Goal: Task Accomplishment & Management: Manage account settings

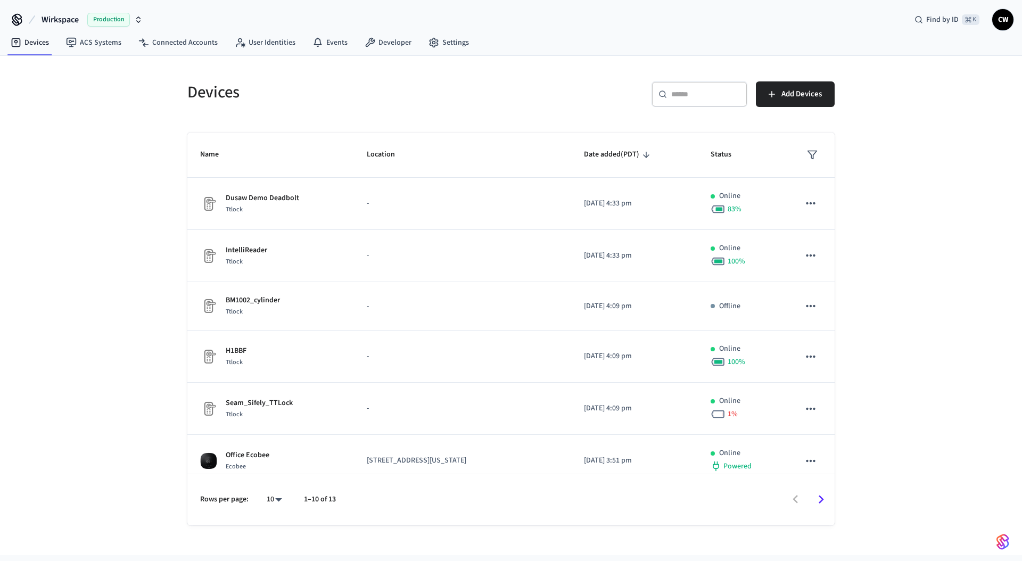
click at [106, 95] on div "Devices ​ ​ Add Devices Name Location Date added (PDT) Status Dusaw Demo Deadbo…" at bounding box center [511, 305] width 1022 height 499
click at [69, 14] on span "Wirkspace" at bounding box center [60, 19] width 37 height 13
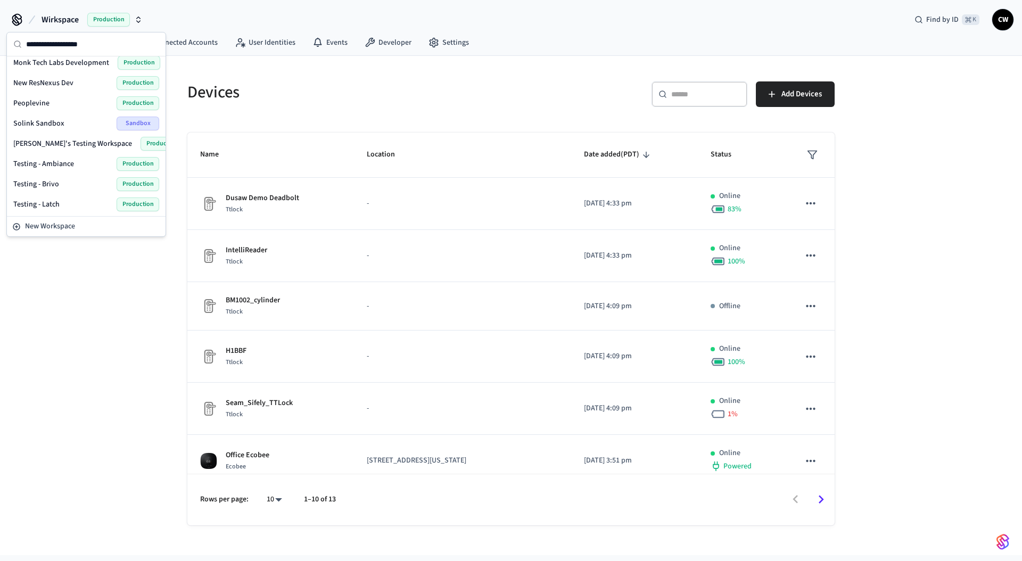
scroll to position [492, 0]
click at [69, 229] on span "New Workspace" at bounding box center [50, 226] width 50 height 11
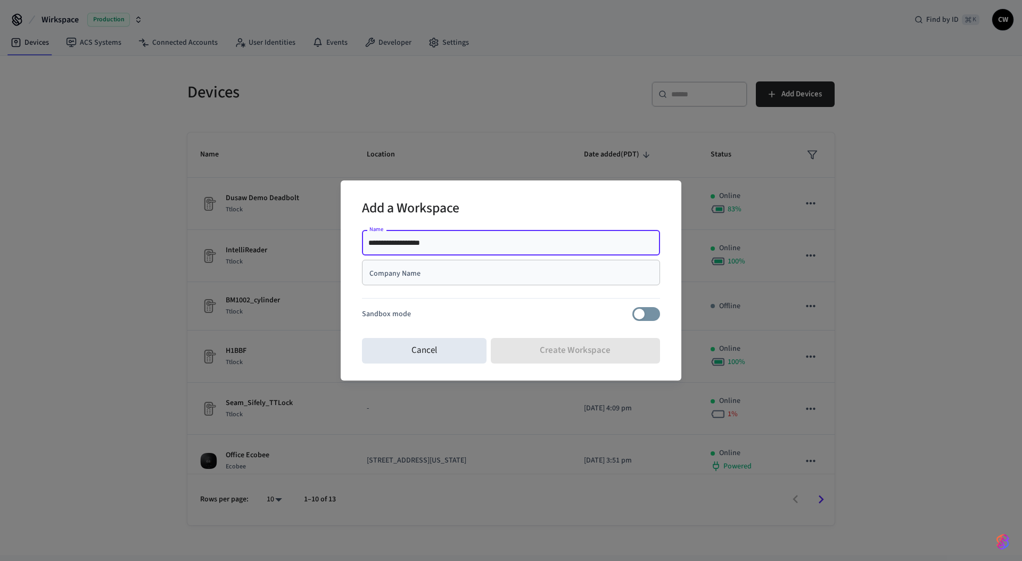
type input "**********"
click at [554, 207] on div "Add a Workspace" at bounding box center [511, 209] width 298 height 32
click at [498, 273] on input "Company Name" at bounding box center [510, 272] width 285 height 11
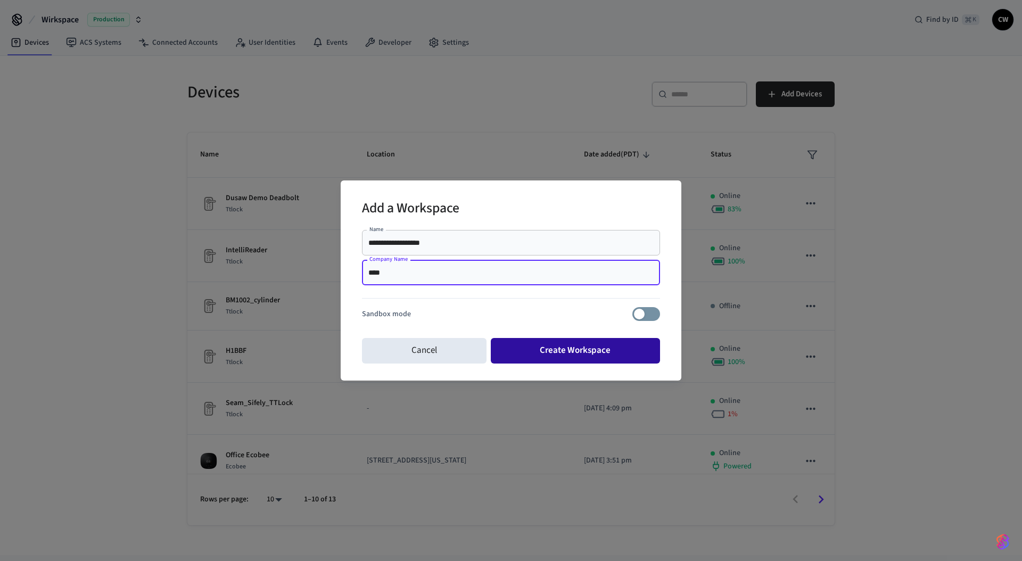
type input "****"
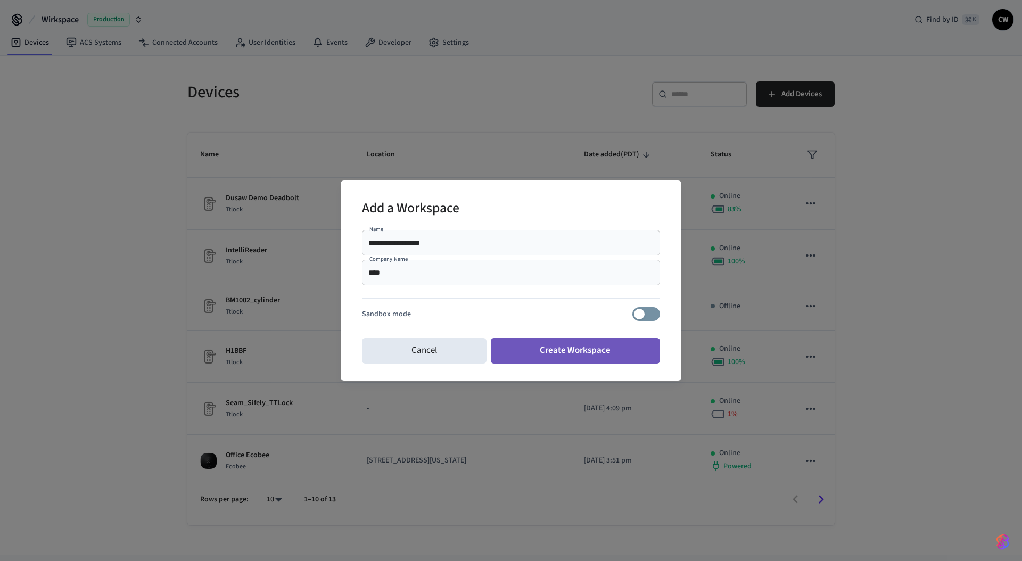
click at [569, 351] on button "Create Workspace" at bounding box center [576, 351] width 170 height 26
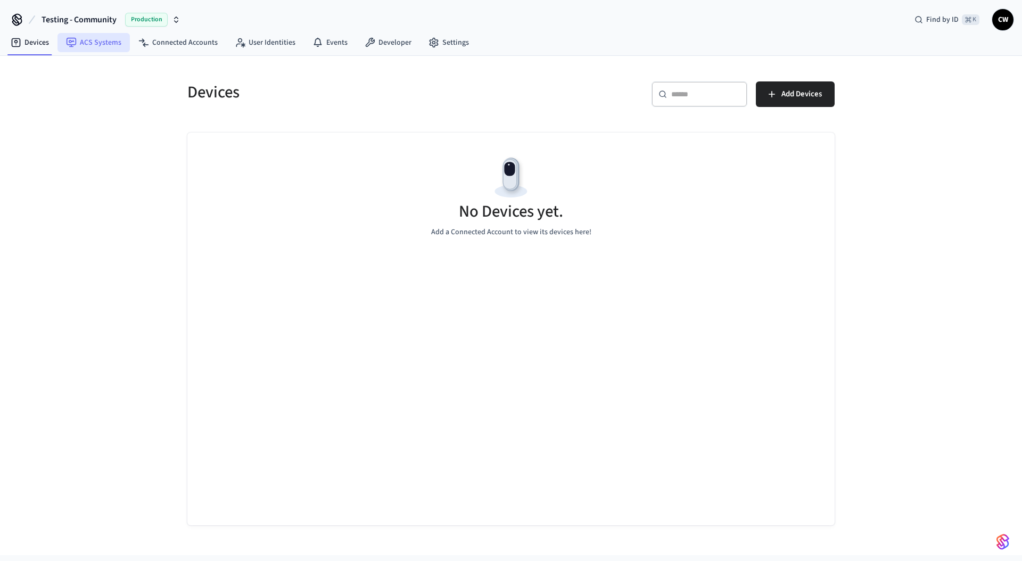
click at [88, 43] on link "ACS Systems" at bounding box center [94, 42] width 72 height 19
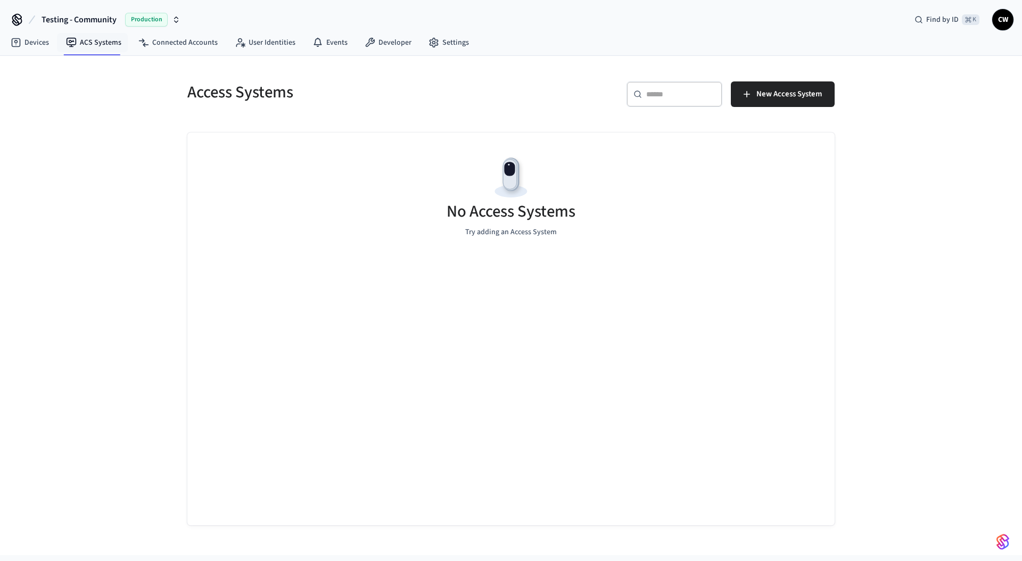
click at [94, 174] on div "Access Systems ​ ​ New Access System No Access Systems Try adding an Access Sys…" at bounding box center [511, 305] width 1022 height 499
click at [792, 98] on span "New Access System" at bounding box center [789, 94] width 65 height 14
click at [122, 94] on div "Access Systems ​ ​ New Access System No Access Systems Try adding an Access Sys…" at bounding box center [511, 305] width 1022 height 499
click at [98, 12] on button "Testing - Community Production" at bounding box center [110, 20] width 145 height 22
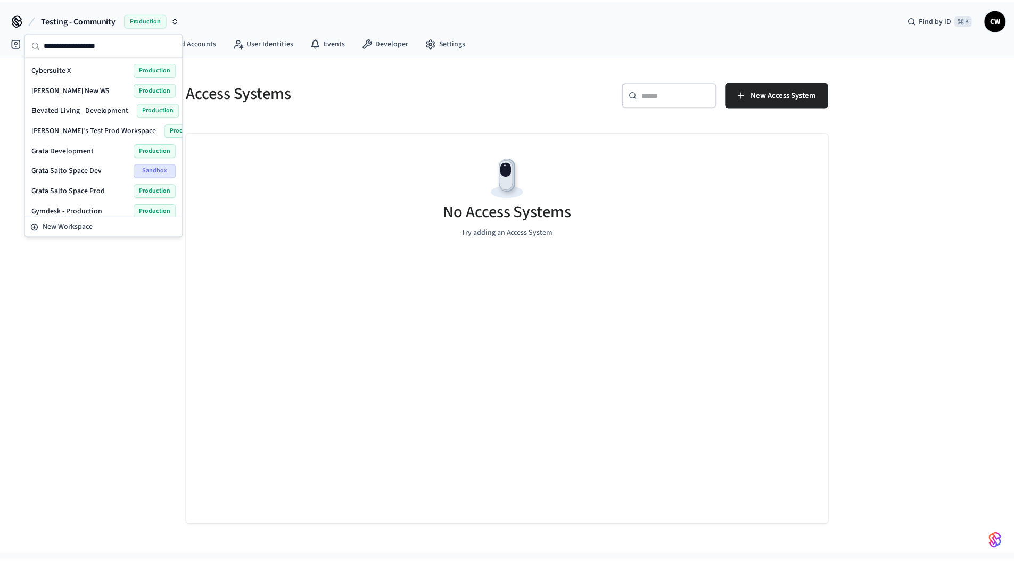
scroll to position [191, 0]
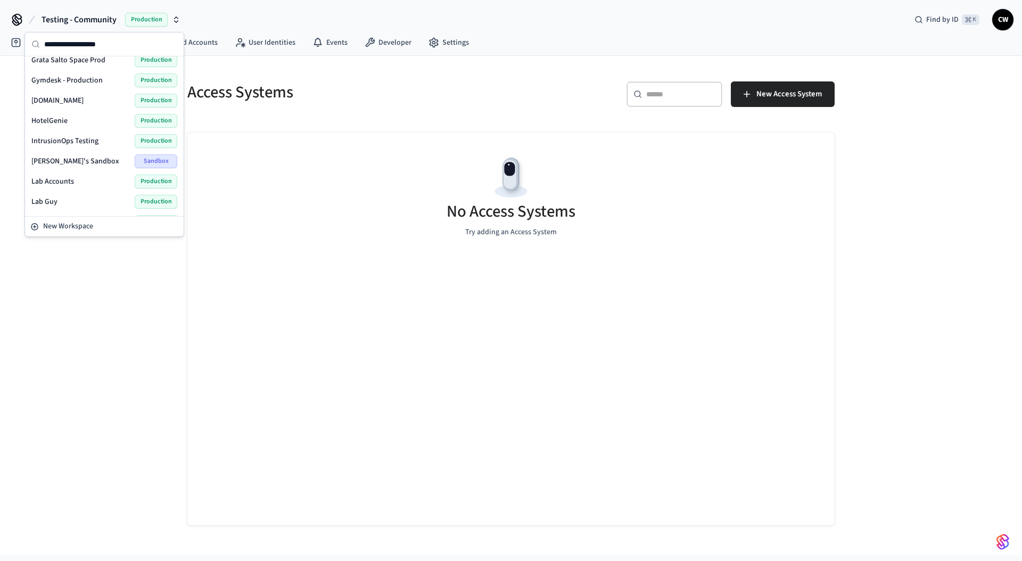
click at [71, 180] on span "Lab Accounts" at bounding box center [52, 181] width 43 height 11
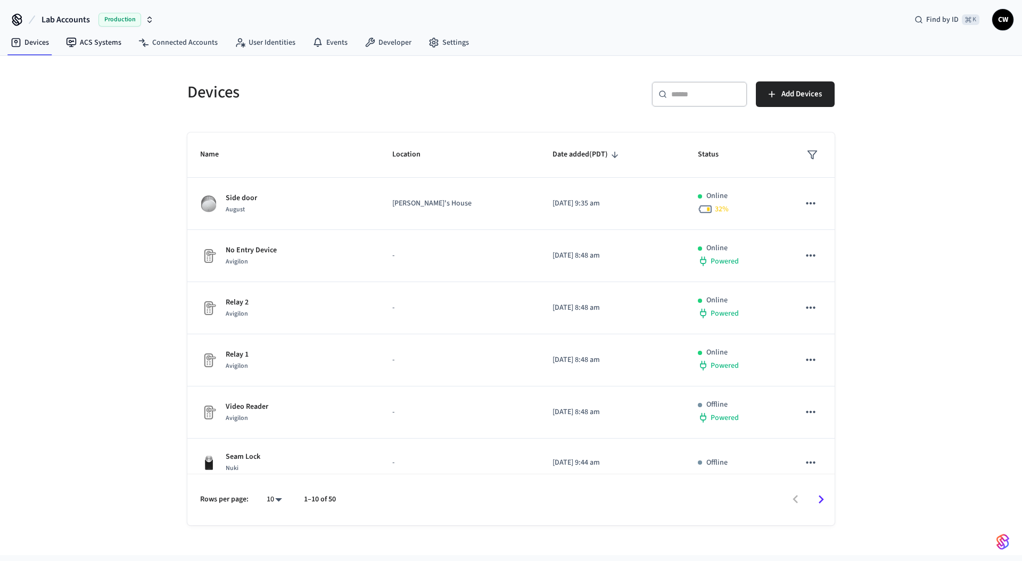
click at [100, 29] on button "Lab Accounts Production" at bounding box center [97, 20] width 119 height 22
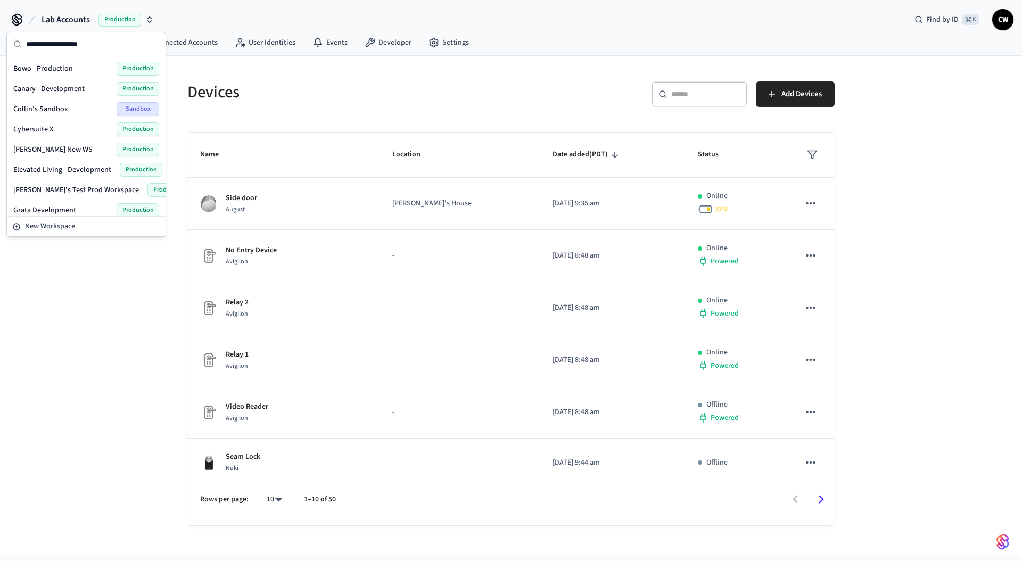
click at [101, 40] on input "text" at bounding box center [92, 43] width 133 height 23
click at [198, 94] on h5 "Devices" at bounding box center [345, 92] width 317 height 22
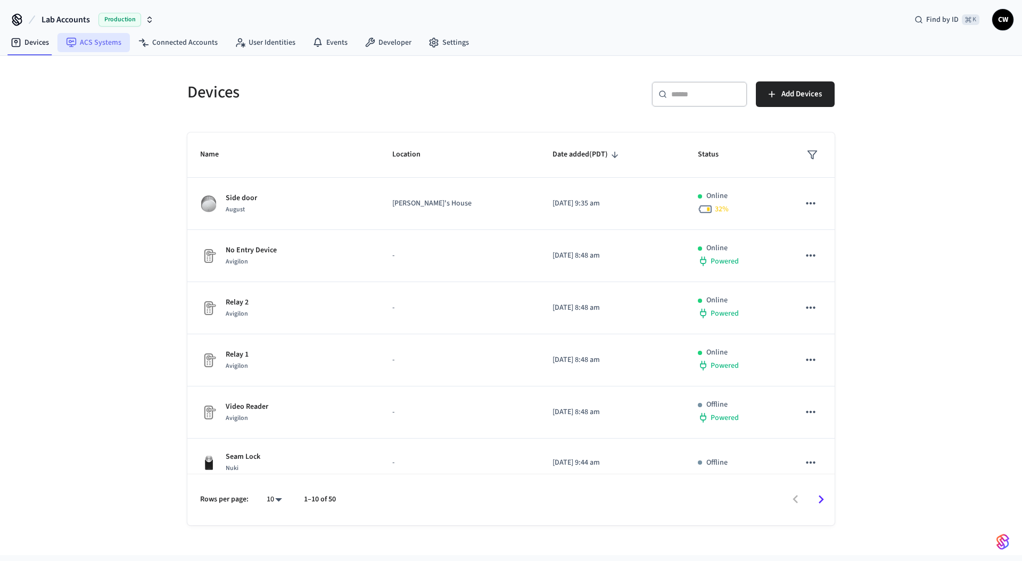
click at [102, 48] on link "ACS Systems" at bounding box center [94, 42] width 72 height 19
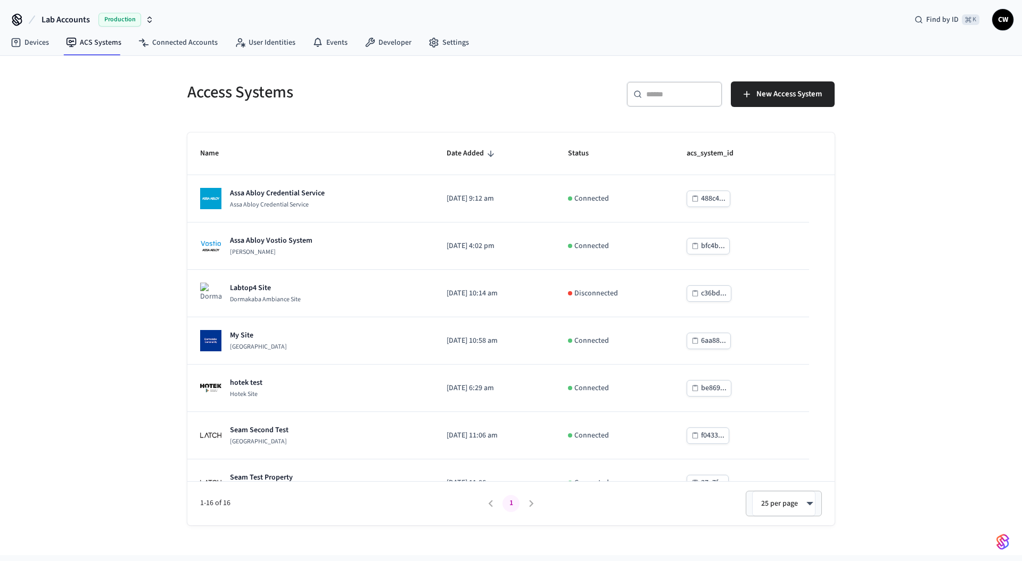
drag, startPoint x: 99, startPoint y: 181, endPoint x: 121, endPoint y: 185, distance: 22.7
click at [102, 181] on div "Access Systems ​ ​ New Access System Name Date Added Status acs_system_id Assa …" at bounding box center [511, 305] width 1022 height 499
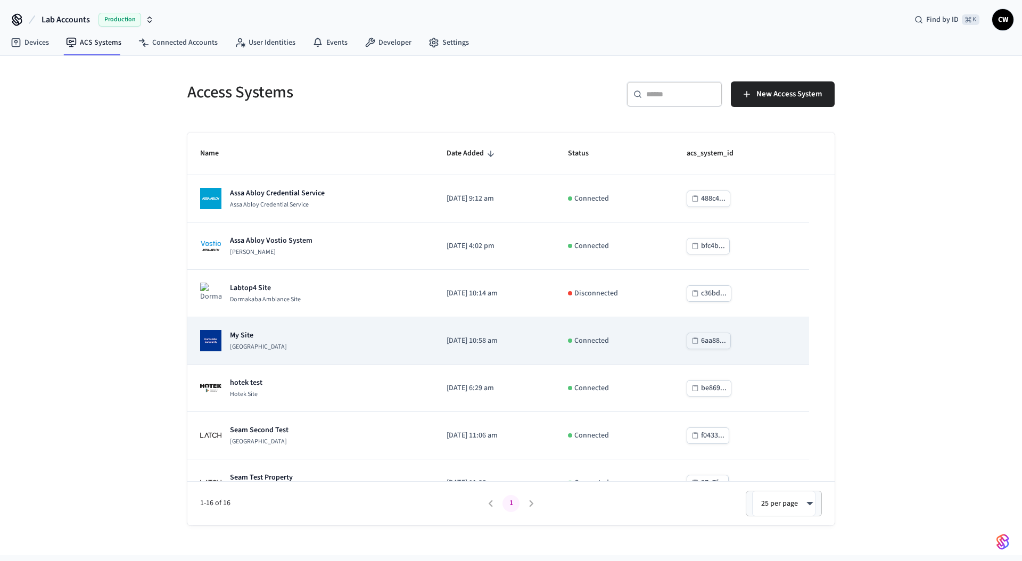
click at [311, 342] on div "My Site Dormakaba Community Site" at bounding box center [310, 340] width 221 height 21
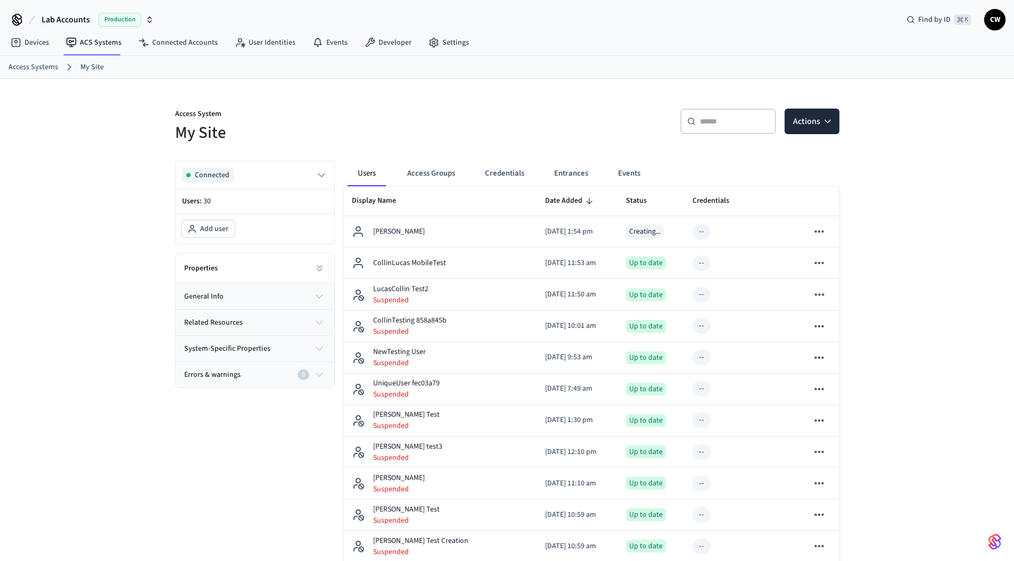
click at [545, 132] on div "​ ​ Actions" at bounding box center [677, 126] width 326 height 34
click at [243, 264] on div "Properties" at bounding box center [255, 268] width 159 height 30
click at [325, 271] on button at bounding box center [319, 268] width 21 height 21
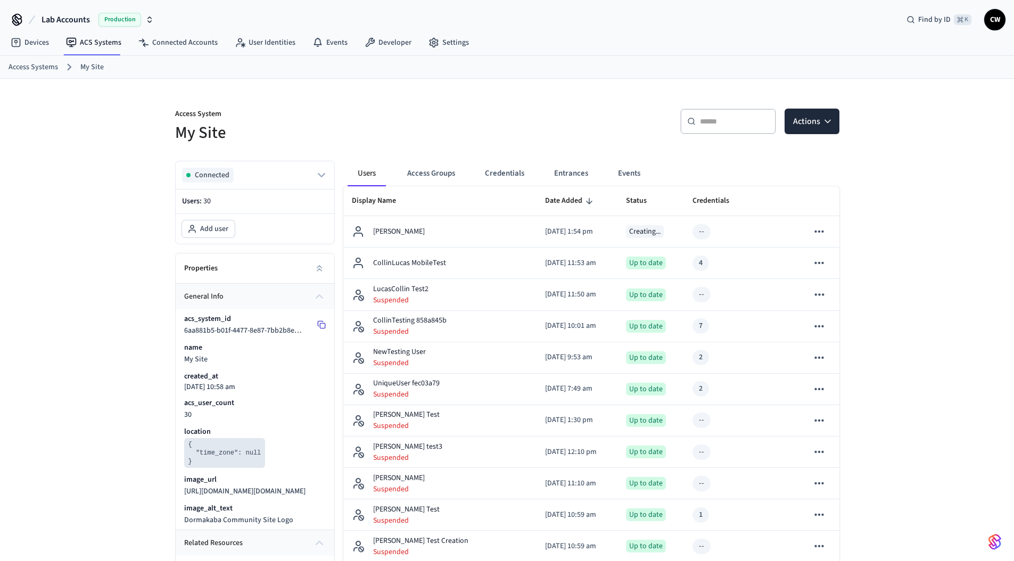
click at [320, 325] on rect at bounding box center [322, 326] width 5 height 5
click at [348, 115] on p "Access System" at bounding box center [338, 115] width 326 height 13
click at [47, 22] on span "Lab Accounts" at bounding box center [66, 19] width 48 height 13
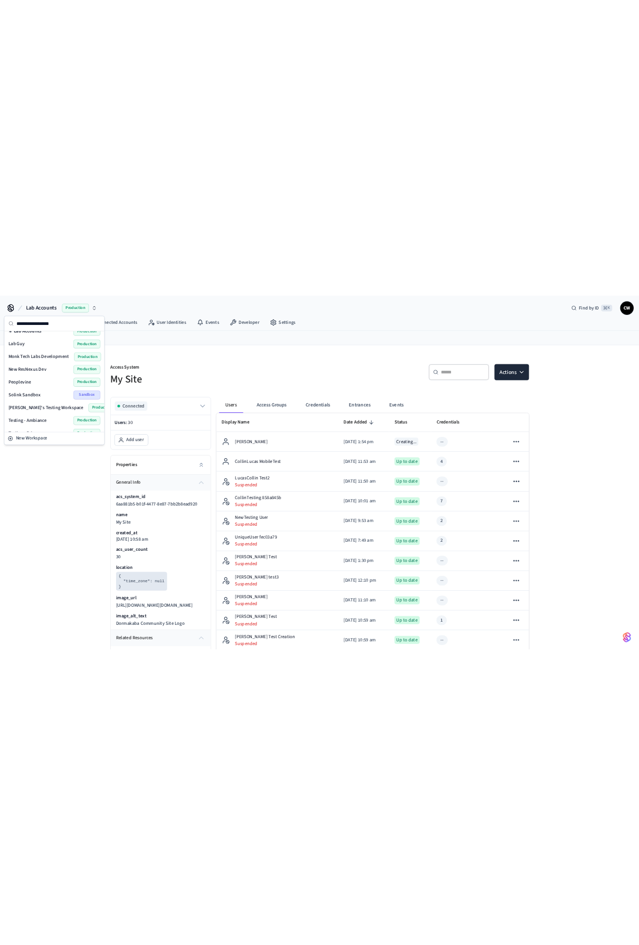
scroll to position [347, 0]
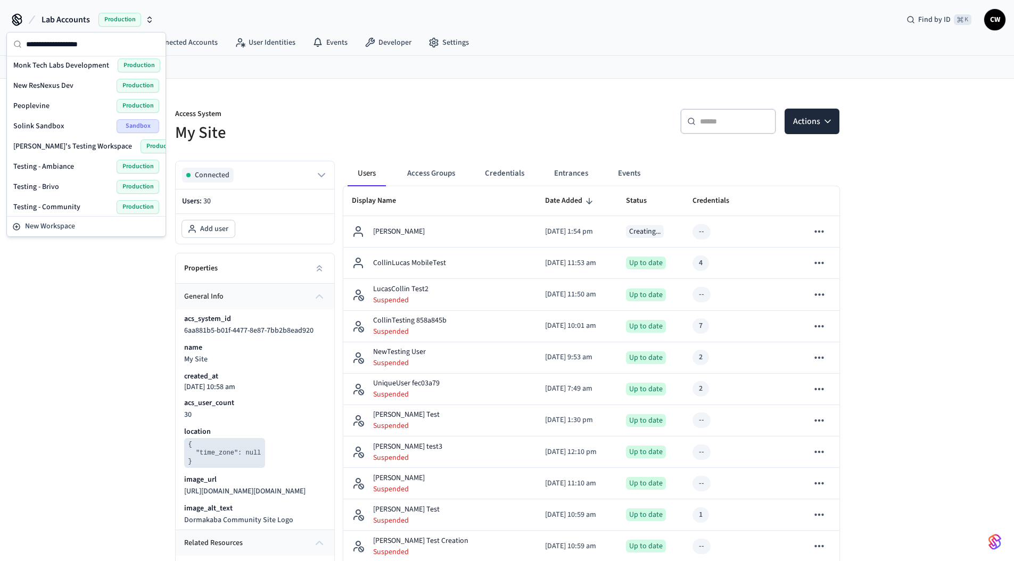
click at [69, 203] on span "Testing - Community" at bounding box center [46, 207] width 67 height 11
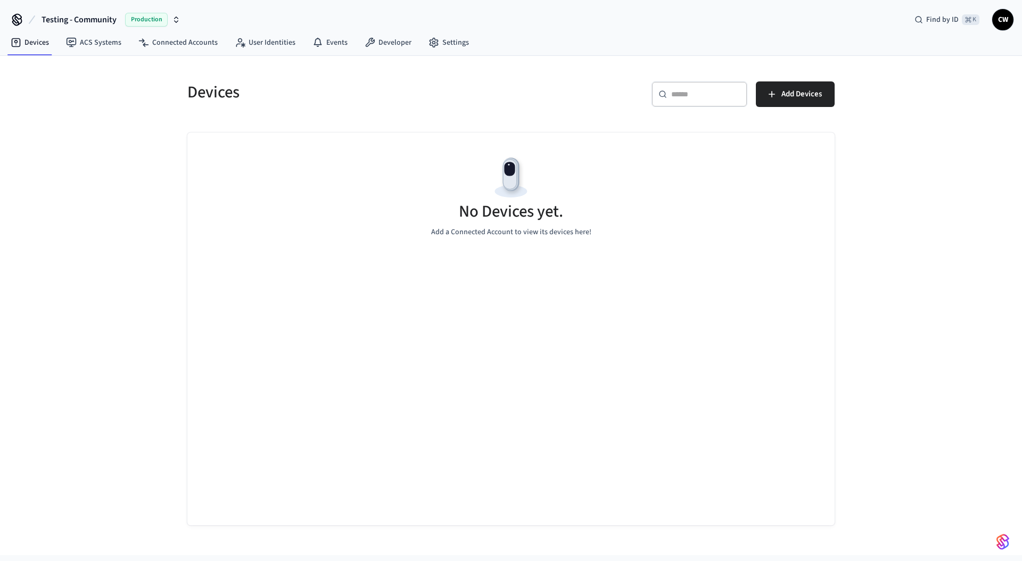
drag, startPoint x: 111, startPoint y: 265, endPoint x: 117, endPoint y: 258, distance: 9.0
click at [111, 265] on div "Devices ​ ​ Add Devices No Devices yet. Add a Connected Account to view its dev…" at bounding box center [511, 305] width 1022 height 499
click at [86, 48] on link "ACS Systems" at bounding box center [94, 42] width 72 height 19
click at [124, 190] on div "Access Systems ​ ​ New Access System No Access Systems Try adding an Access Sys…" at bounding box center [511, 305] width 1022 height 499
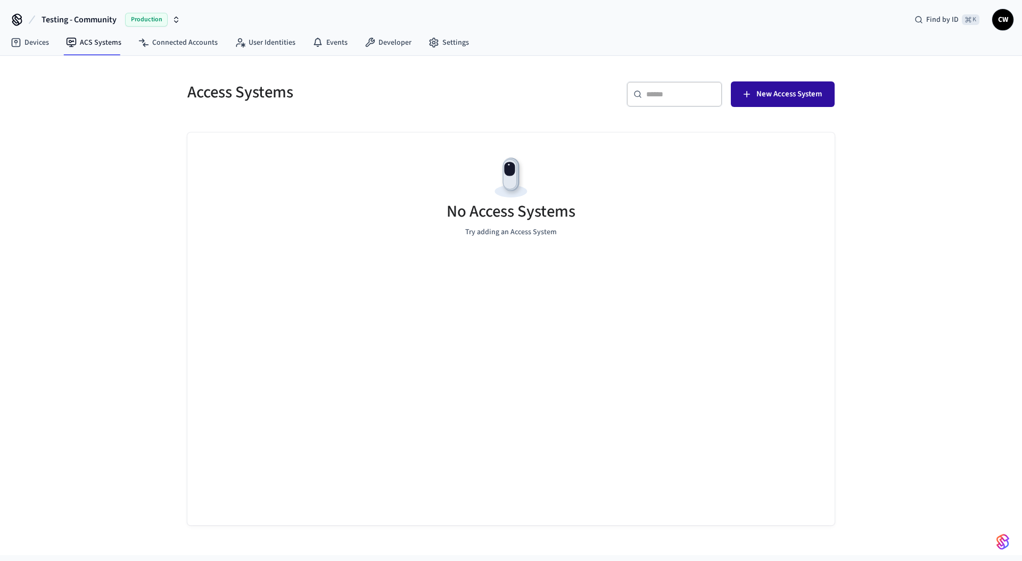
click at [757, 84] on button "New Access System" at bounding box center [783, 94] width 104 height 26
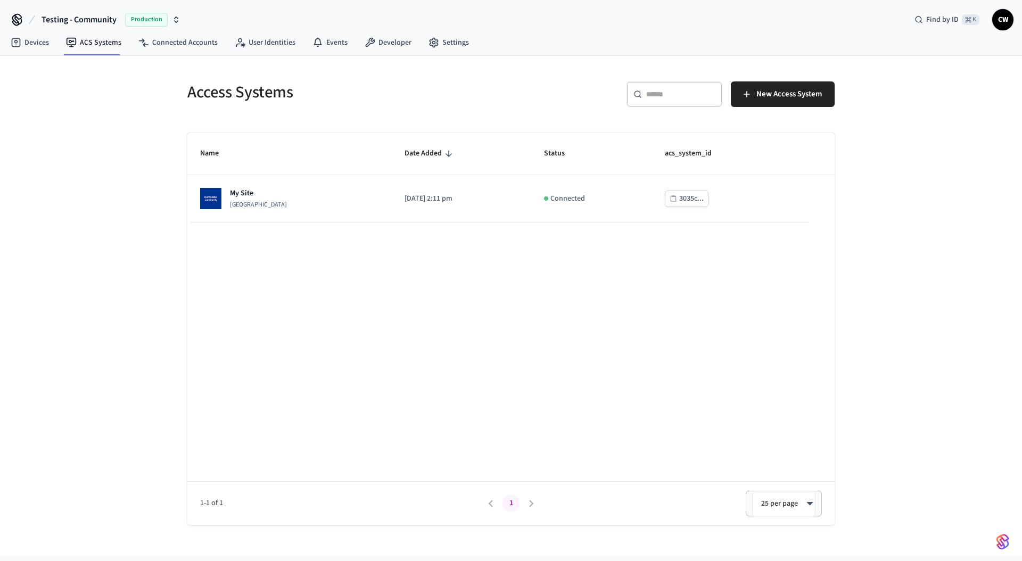
click at [132, 116] on div "Access Systems ​ ​ New Access System Name Date Added Status acs_system_id My Si…" at bounding box center [511, 305] width 1022 height 499
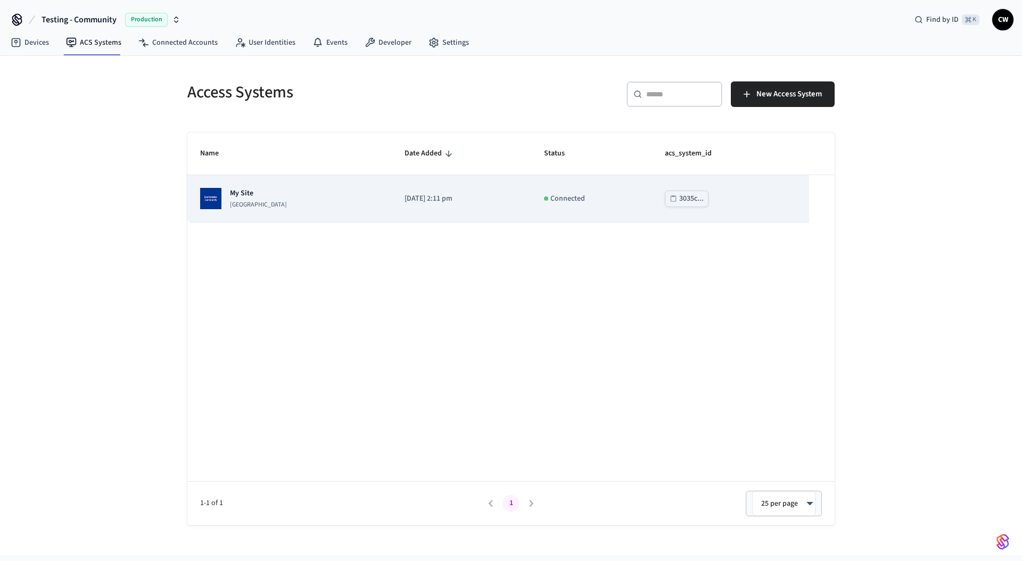
click at [259, 214] on td "My Site Dormakaba Community Site" at bounding box center [289, 198] width 204 height 47
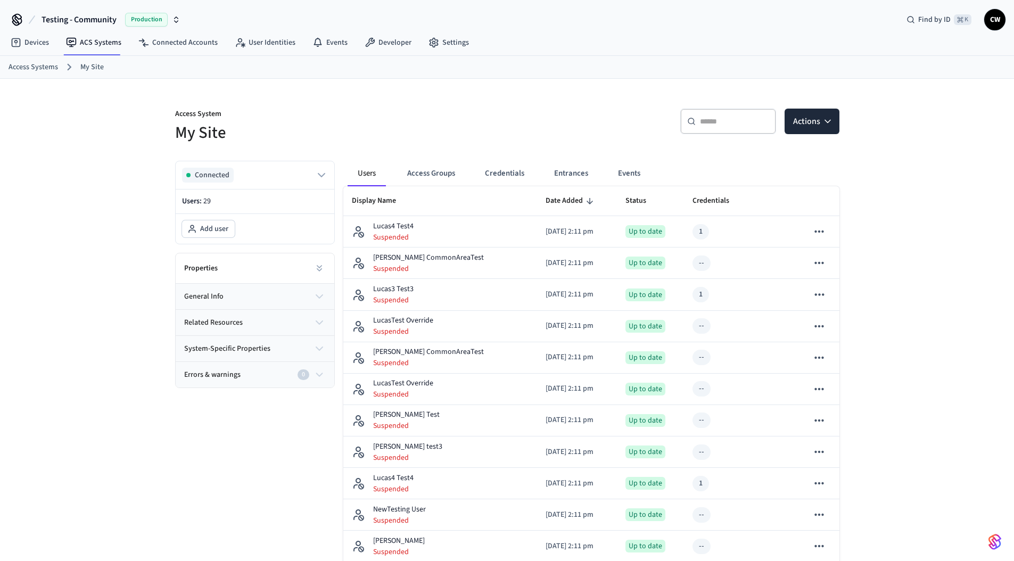
click at [404, 127] on h5 "My Site" at bounding box center [338, 133] width 326 height 22
click at [93, 44] on link "ACS Systems" at bounding box center [94, 42] width 72 height 19
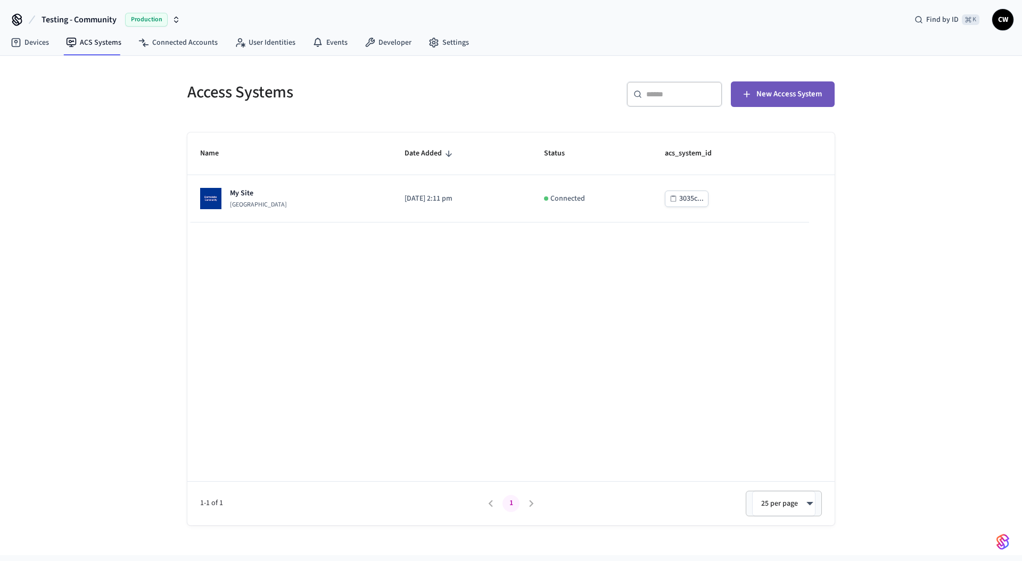
click at [777, 92] on span "New Access System" at bounding box center [789, 94] width 65 height 14
click at [83, 208] on div "Access Systems ​ ​ New Access System Name Date Added Status acs_system_id My Si…" at bounding box center [511, 305] width 1022 height 499
click at [129, 196] on div "Access Systems ​ ​ New Access System Name Date Added Status acs_system_id My Si…" at bounding box center [511, 305] width 1022 height 499
click at [165, 43] on link "Connected Accounts" at bounding box center [178, 42] width 96 height 19
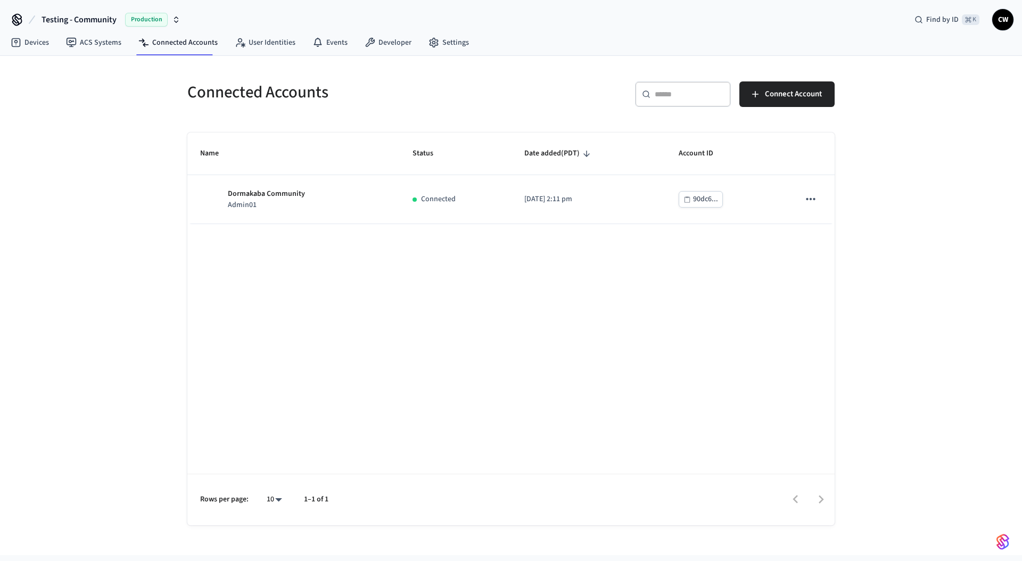
click at [132, 124] on div "Connected Accounts ​ ​ Connect Account Name Status Date added (PDT) Account ID …" at bounding box center [511, 305] width 1022 height 499
click at [98, 47] on link "ACS Systems" at bounding box center [94, 42] width 72 height 19
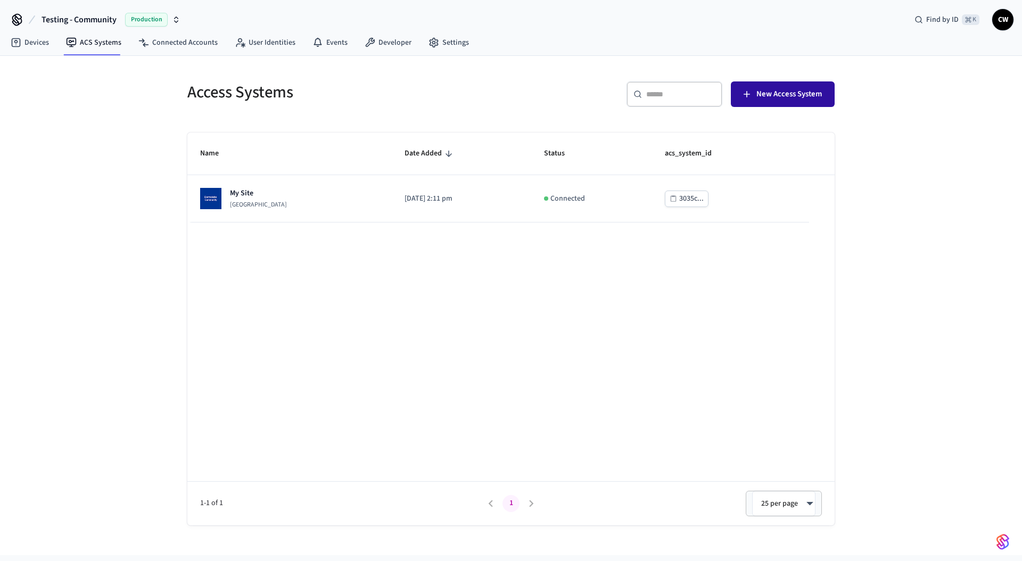
click at [768, 98] on span "New Access System" at bounding box center [789, 94] width 65 height 14
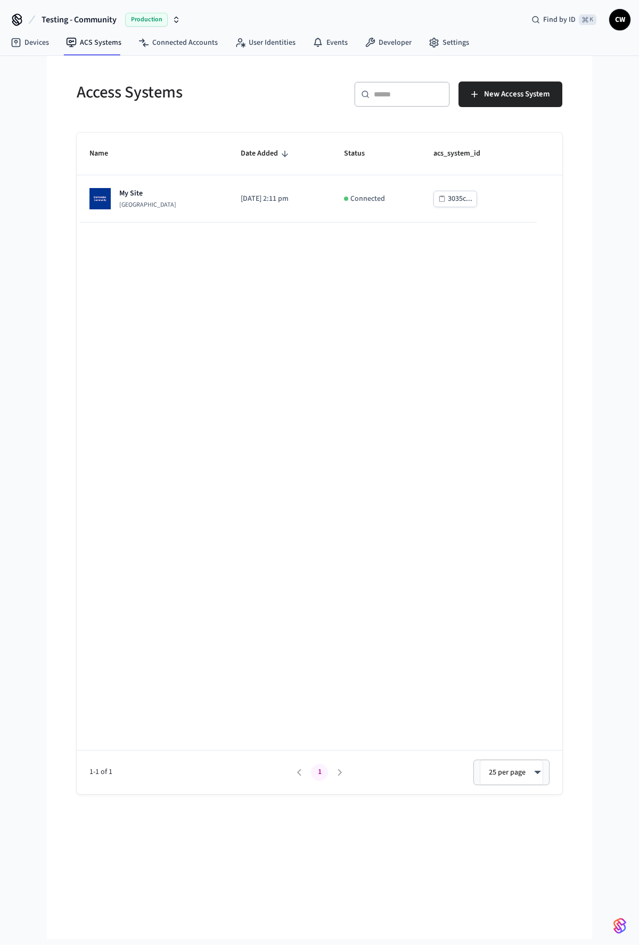
click at [89, 21] on span "Testing - Community" at bounding box center [79, 19] width 75 height 13
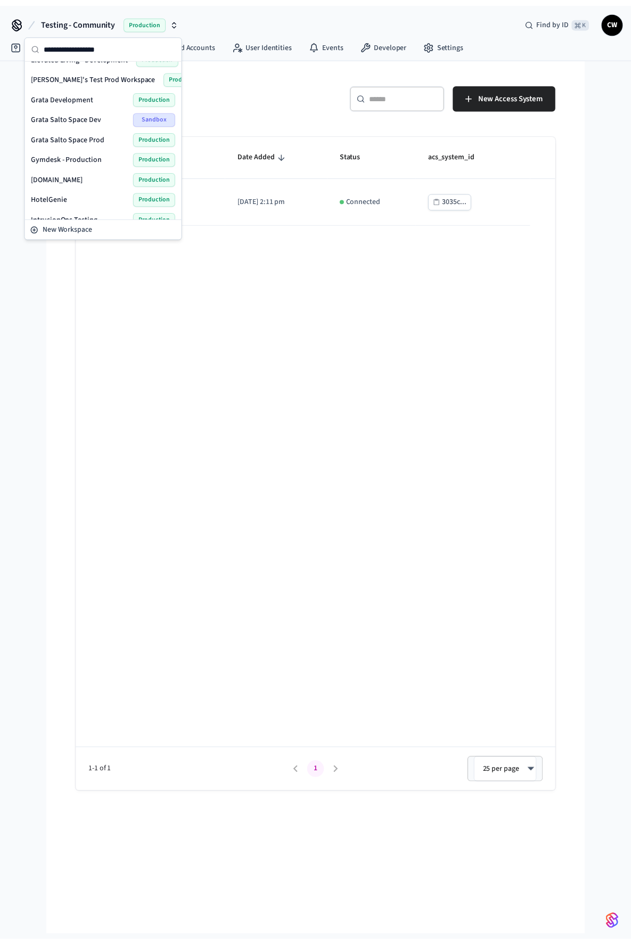
scroll to position [187, 0]
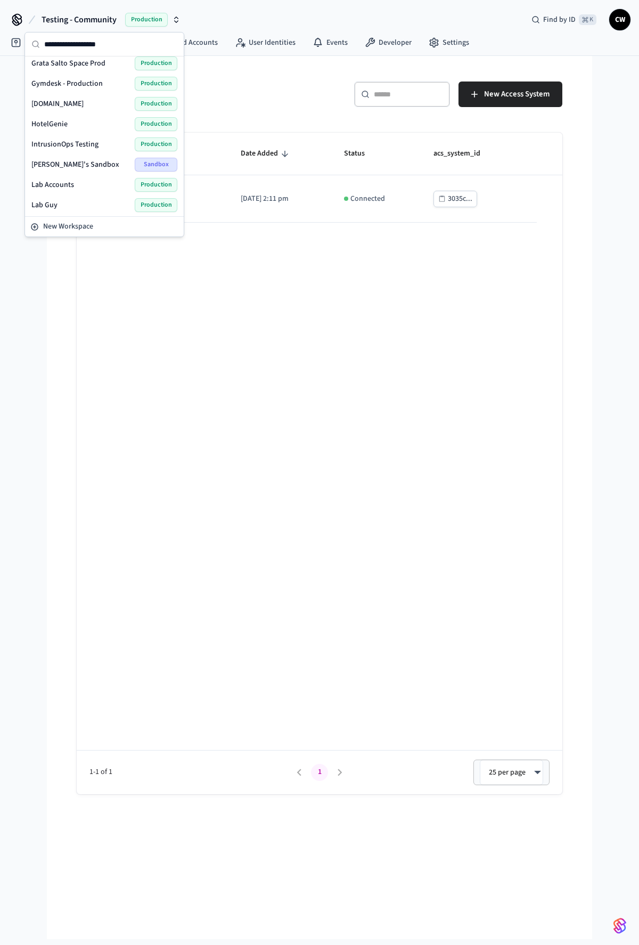
click at [59, 184] on span "Lab Accounts" at bounding box center [52, 184] width 43 height 11
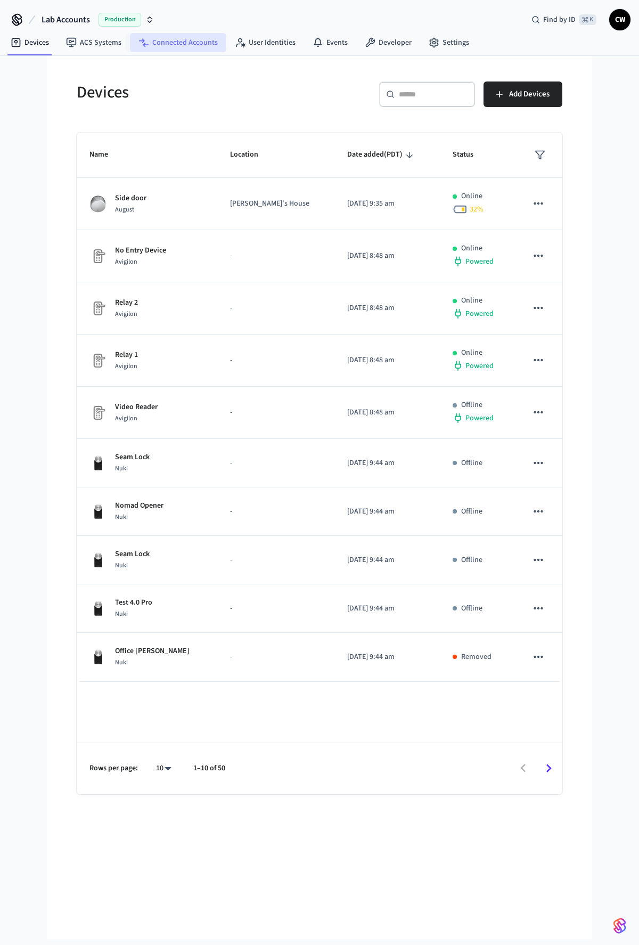
click at [194, 42] on link "Connected Accounts" at bounding box center [178, 42] width 96 height 19
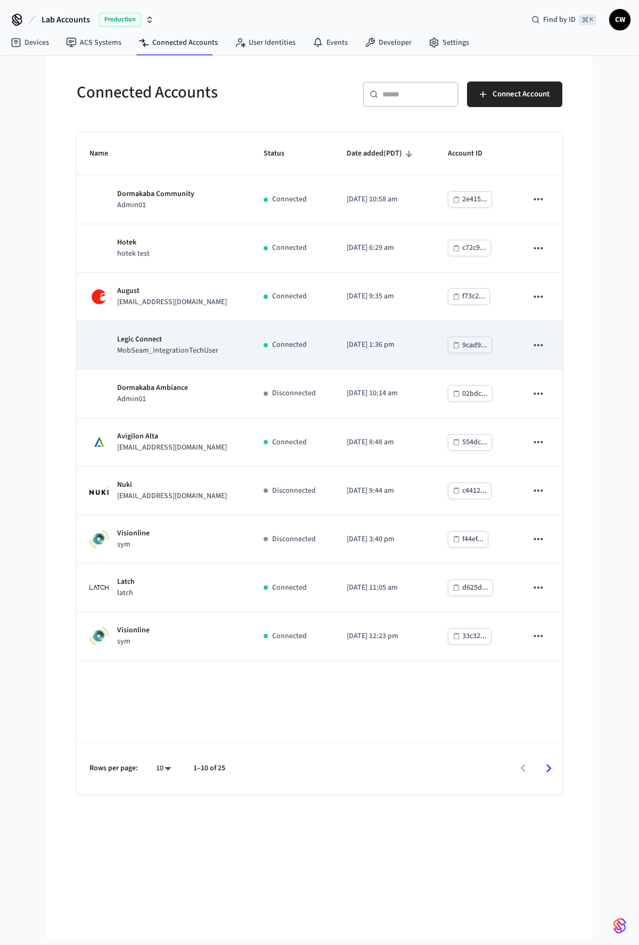
click at [200, 356] on p "MobSeam_IntegrationTechUser" at bounding box center [167, 350] width 101 height 11
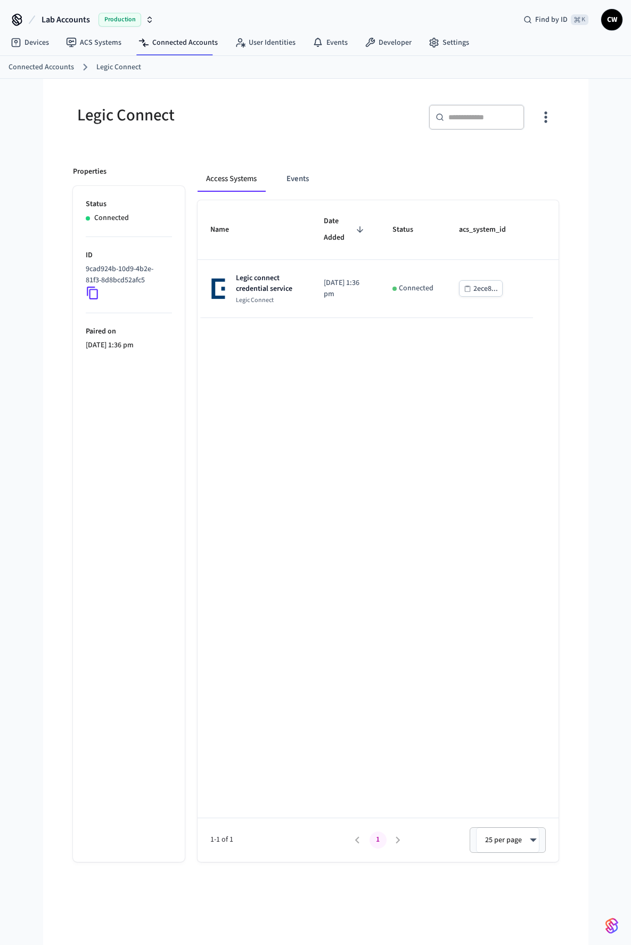
click at [218, 126] on div "Legic Connect" at bounding box center [191, 115] width 236 height 22
click at [93, 294] on icon at bounding box center [93, 293] width 14 height 14
click at [288, 152] on div "Legic Connect ​ ​ Properties Status Connected ID 9cad924b-10d9-4b2e-81f3-8d8bcd…" at bounding box center [315, 477] width 503 height 770
click at [78, 19] on span "Lab Accounts" at bounding box center [66, 19] width 48 height 13
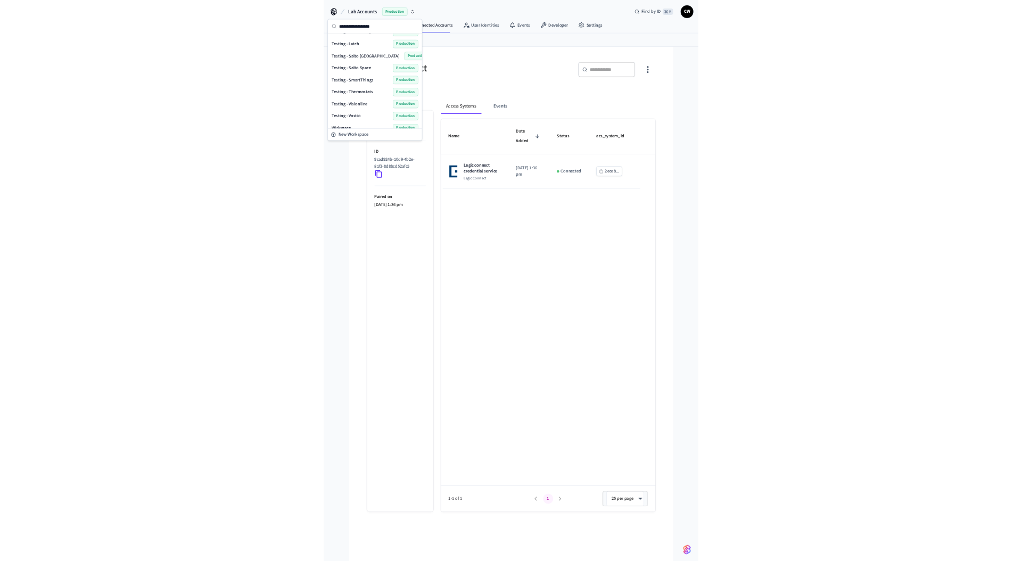
scroll to position [487, 0]
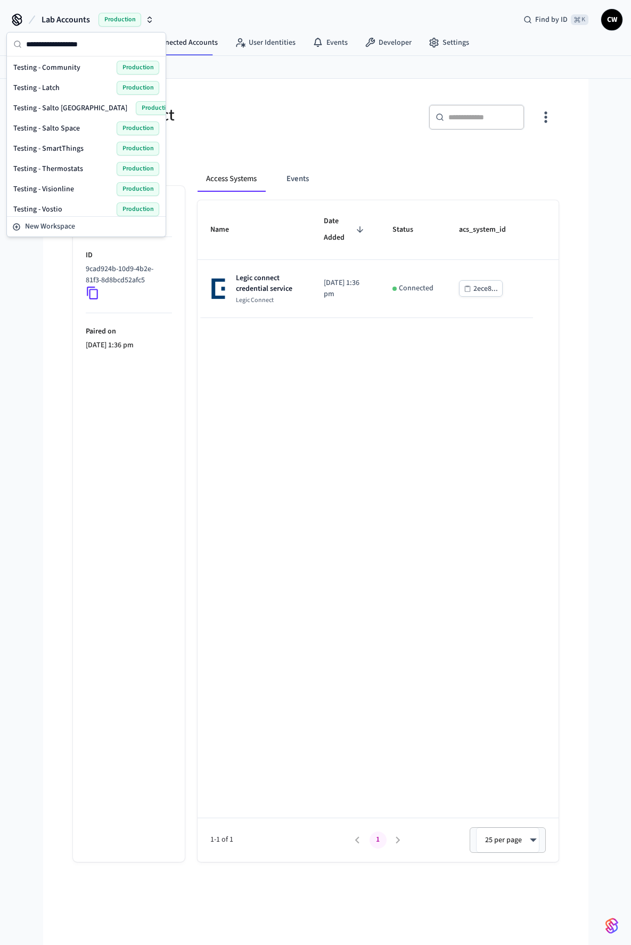
click at [69, 70] on span "Testing - Community" at bounding box center [46, 67] width 67 height 11
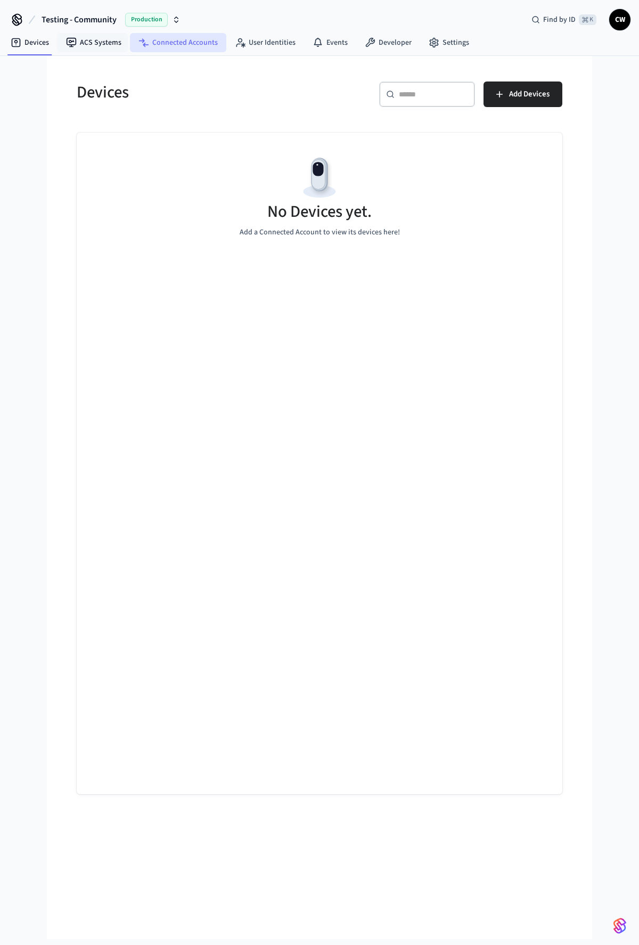
click at [143, 43] on icon at bounding box center [146, 45] width 6 height 4
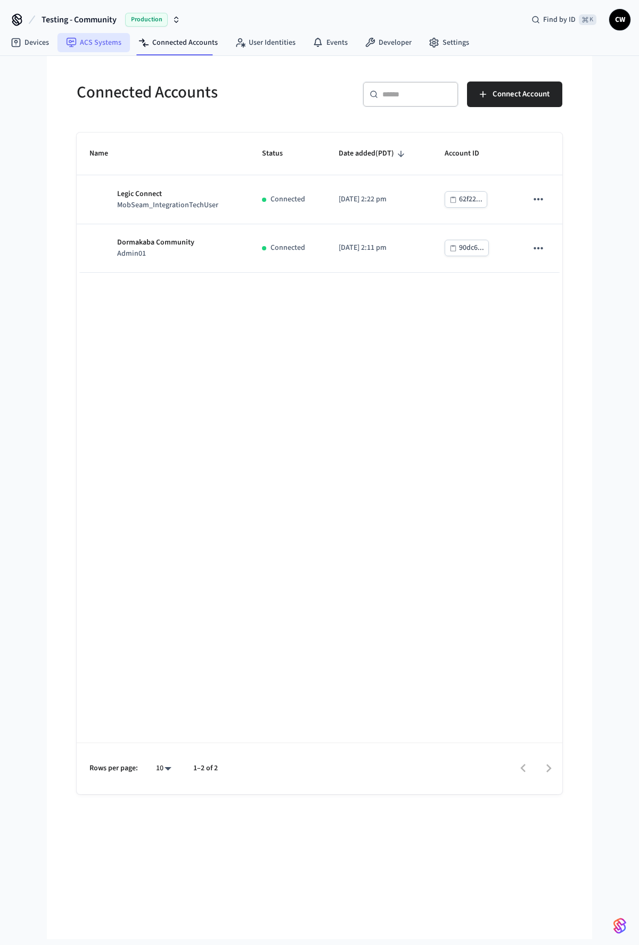
click at [108, 47] on link "ACS Systems" at bounding box center [94, 42] width 72 height 19
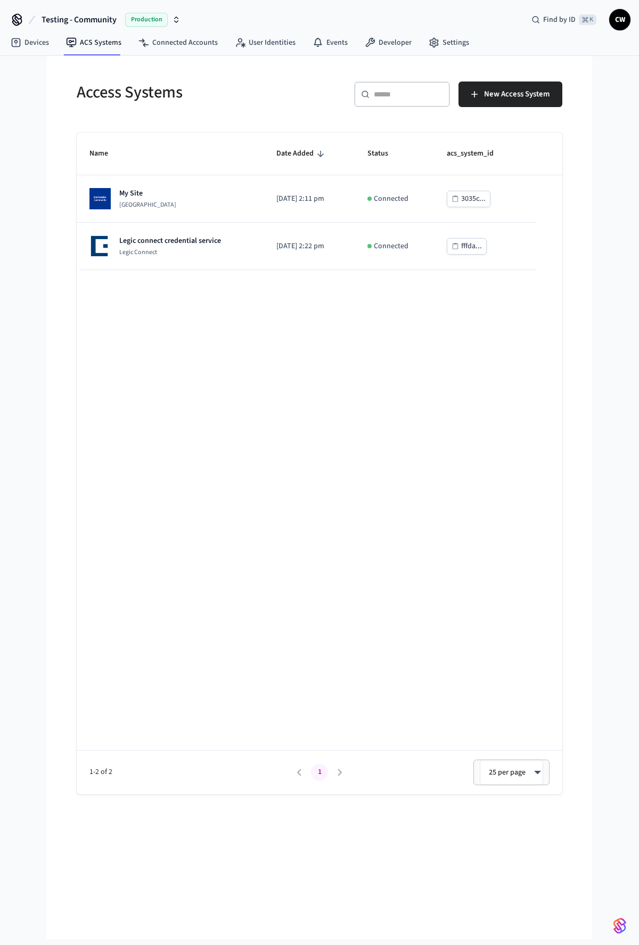
click at [169, 102] on h5 "Access Systems" at bounding box center [195, 92] width 236 height 22
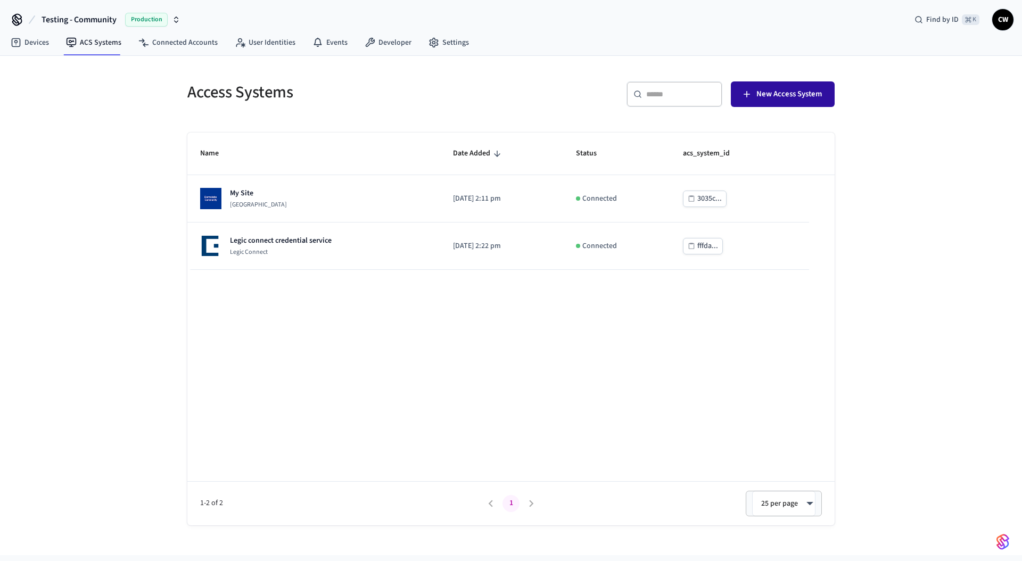
click at [791, 89] on span "New Access System" at bounding box center [789, 94] width 65 height 14
click at [135, 159] on div "Access Systems ​ ​ New Access System Name Date Added Status acs_system_id My Si…" at bounding box center [511, 305] width 1022 height 499
click at [781, 88] on span "New Access System" at bounding box center [789, 94] width 65 height 14
click at [146, 252] on div "Access Systems ​ ​ New Access System Name Date Added Status acs_system_id My Si…" at bounding box center [511, 305] width 1022 height 499
click at [120, 250] on div "Access Systems ​ ​ New Access System Name Date Added Status acs_system_id My Si…" at bounding box center [511, 305] width 1022 height 499
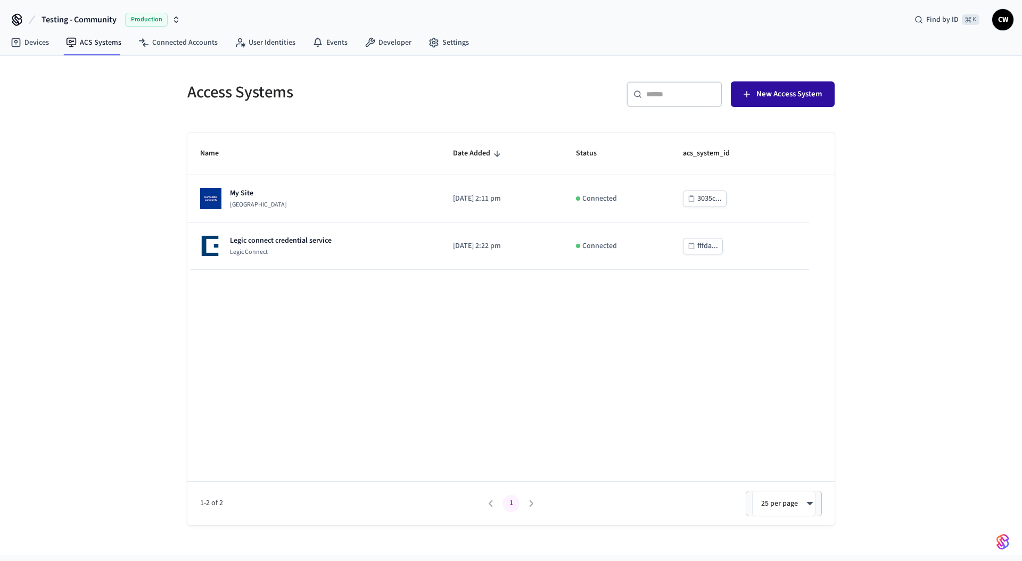
click at [778, 90] on span "New Access System" at bounding box center [789, 94] width 65 height 14
click at [132, 234] on div "Access Systems ​ ​ New Access System Name Date Added Status acs_system_id My Si…" at bounding box center [511, 305] width 1022 height 499
click at [127, 309] on div "Access Systems ​ ​ New Access System Name Date Added Status acs_system_id My Si…" at bounding box center [511, 305] width 1022 height 499
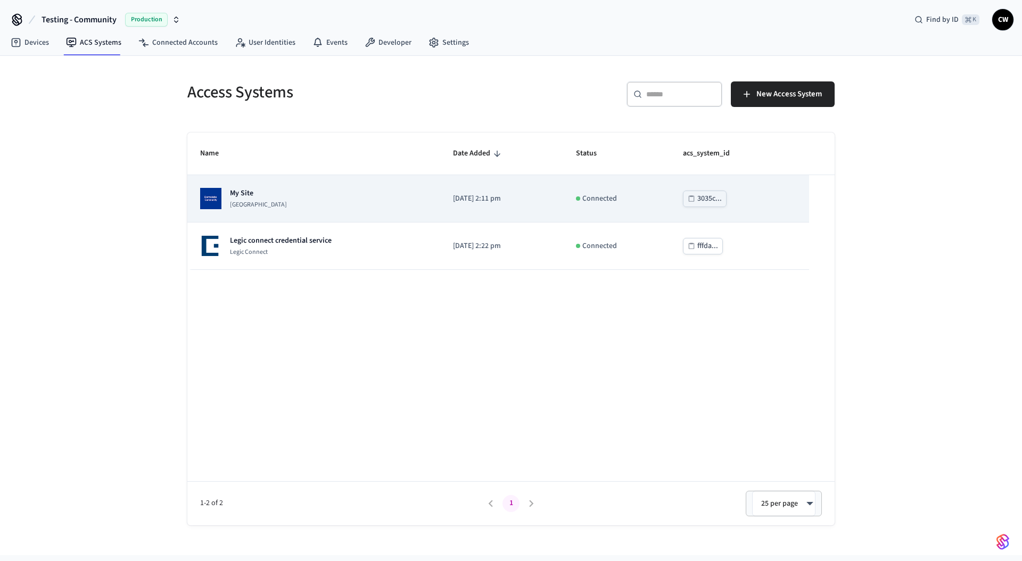
click at [256, 207] on p "[GEOGRAPHIC_DATA]" at bounding box center [258, 205] width 57 height 9
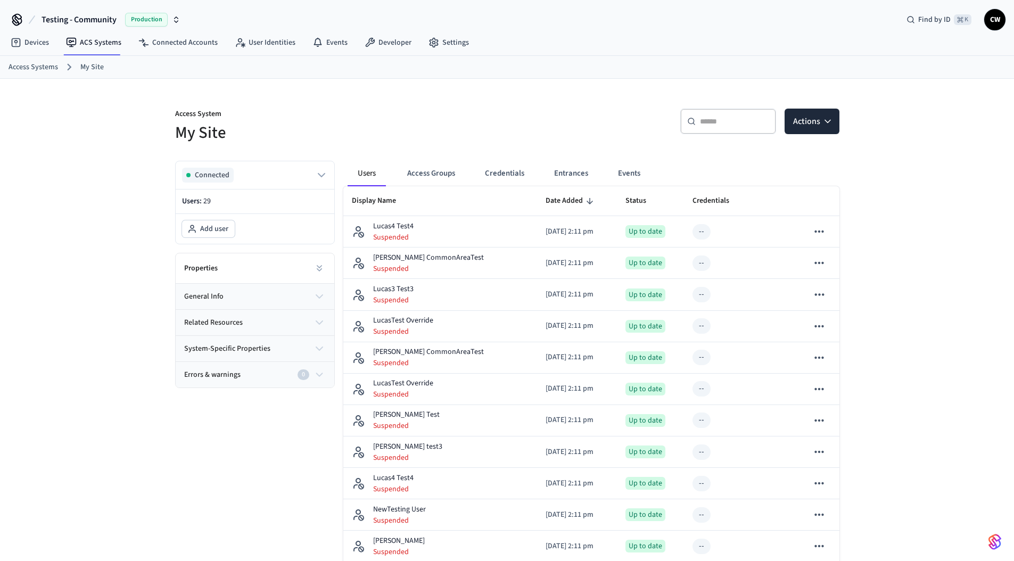
click at [93, 46] on link "ACS Systems" at bounding box center [94, 42] width 72 height 19
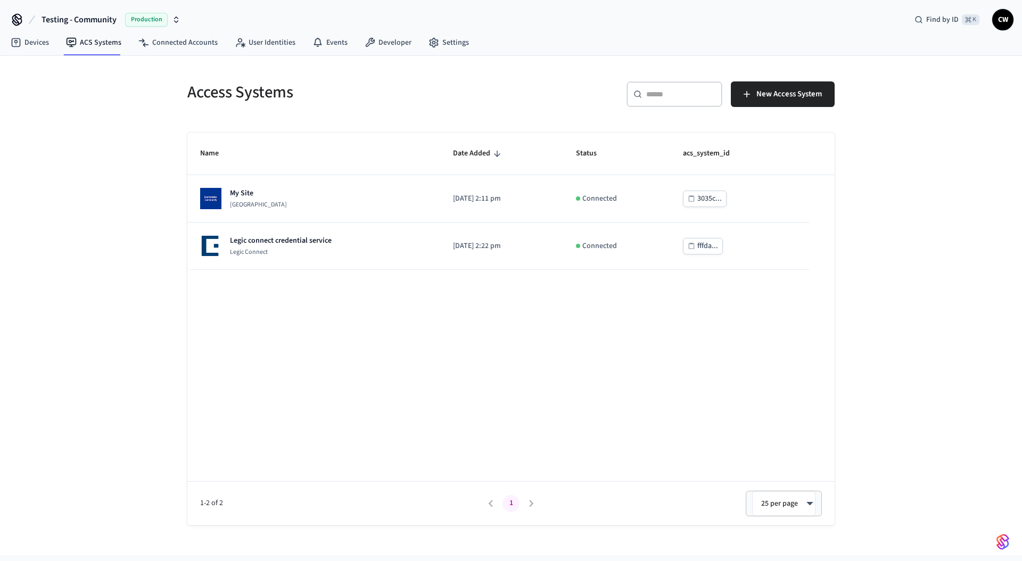
click at [134, 235] on div "Access Systems ​ ​ New Access System Name Date Added Status acs_system_id My Si…" at bounding box center [511, 305] width 1022 height 499
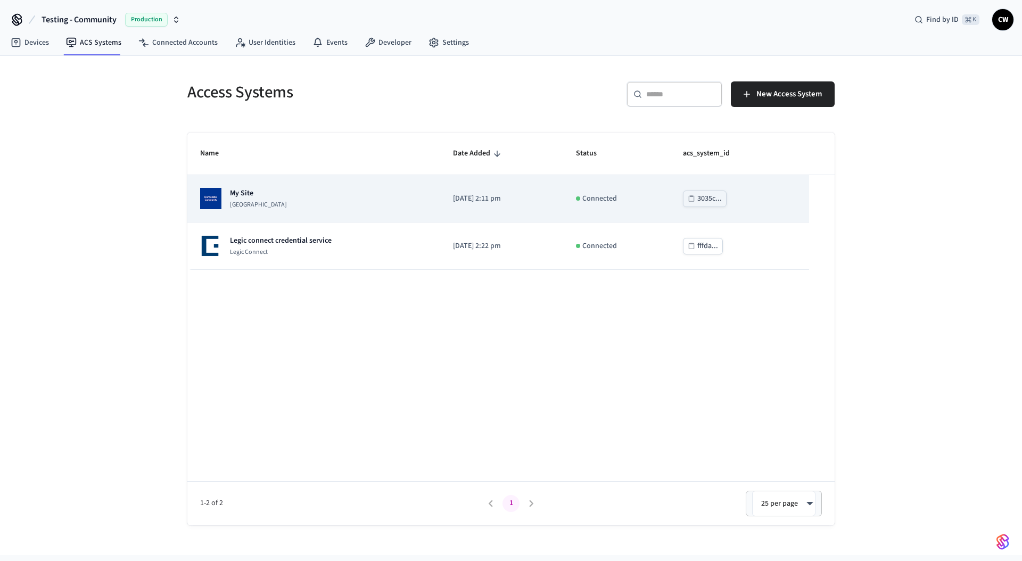
click at [246, 186] on td "My Site Dormakaba Community Site" at bounding box center [313, 198] width 253 height 47
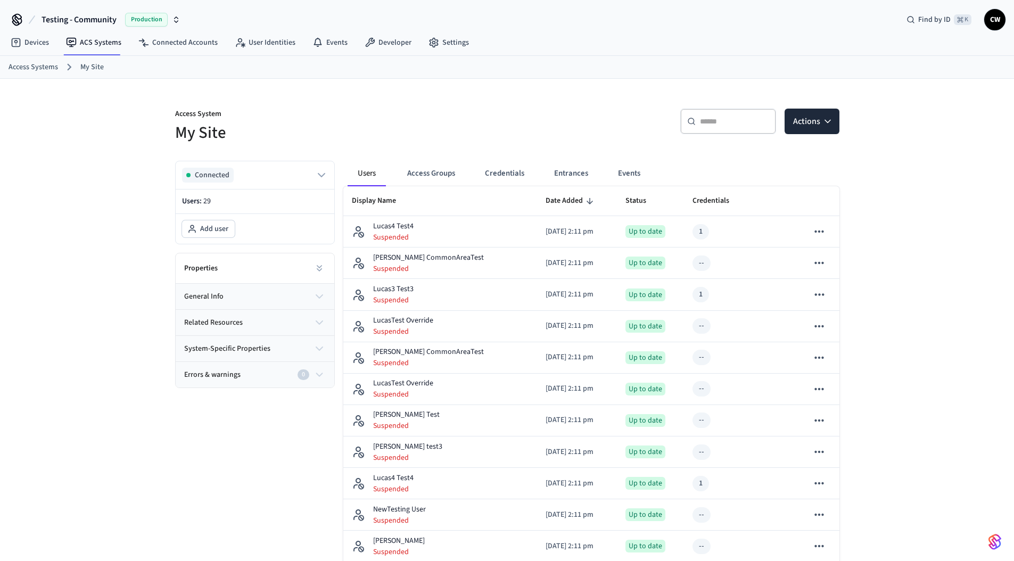
click at [584, 174] on button "Entrances" at bounding box center [571, 174] width 51 height 26
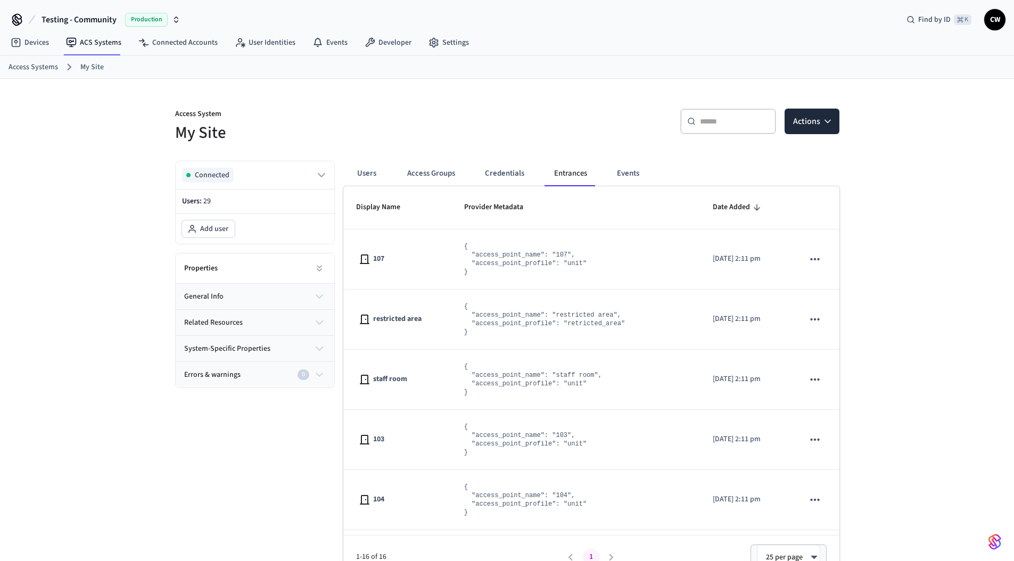
click at [441, 138] on h5 "My Site" at bounding box center [338, 133] width 326 height 22
click at [315, 270] on icon at bounding box center [319, 268] width 11 height 11
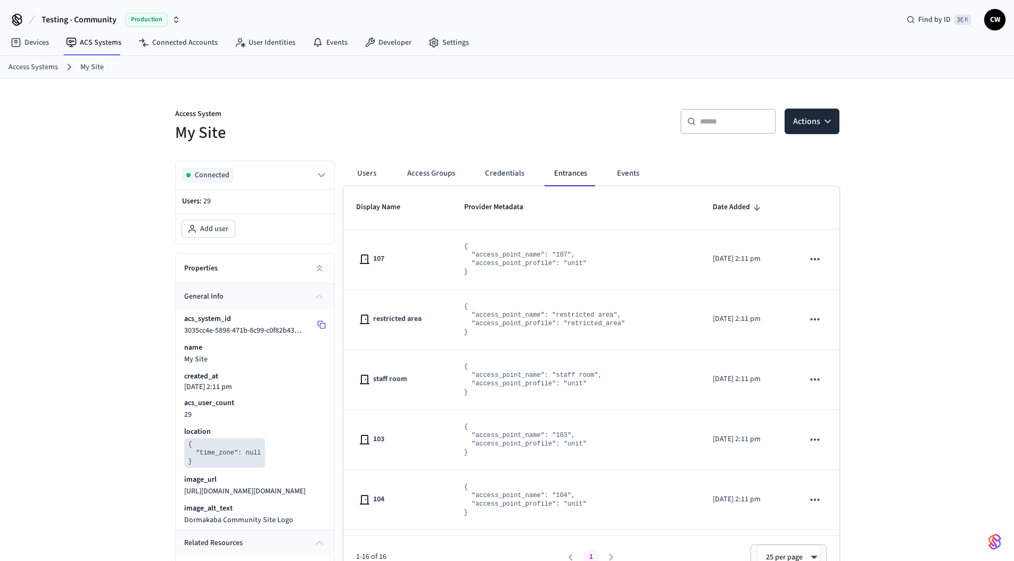
click at [322, 322] on icon at bounding box center [320, 324] width 5 height 5
click at [444, 62] on ol "Access Systems My Site" at bounding box center [512, 67] width 1006 height 14
click at [535, 138] on div "​ ​ Actions" at bounding box center [677, 126] width 326 height 34
click at [167, 375] on div "Connected Users: 29 Add user Properties general info acs_system_id 3035cc4e-589…" at bounding box center [251, 453] width 168 height 603
click at [253, 273] on div "Properties" at bounding box center [255, 268] width 159 height 30
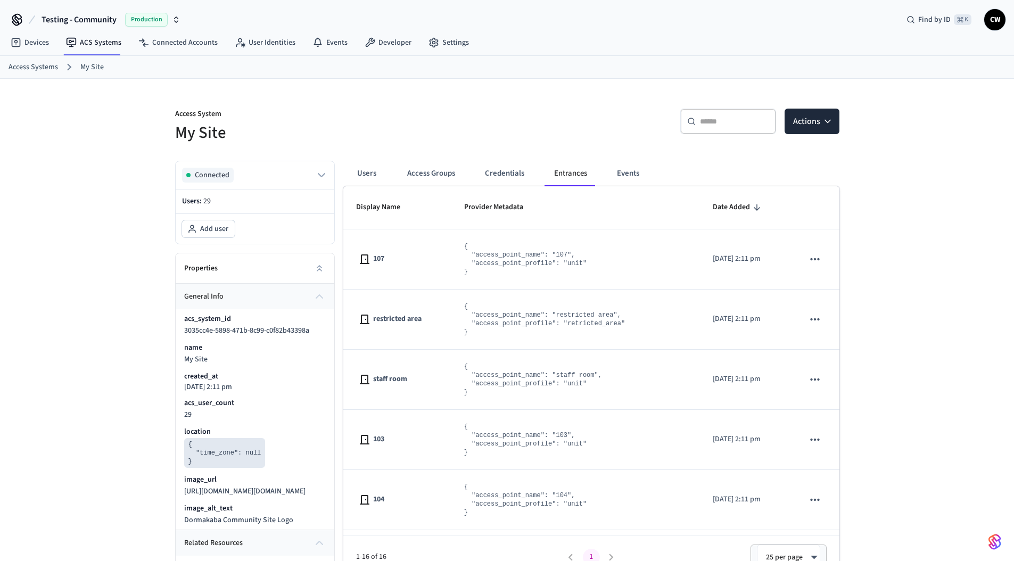
click at [319, 166] on div "Connected" at bounding box center [255, 175] width 159 height 28
click at [322, 173] on icon "button" at bounding box center [321, 175] width 13 height 13
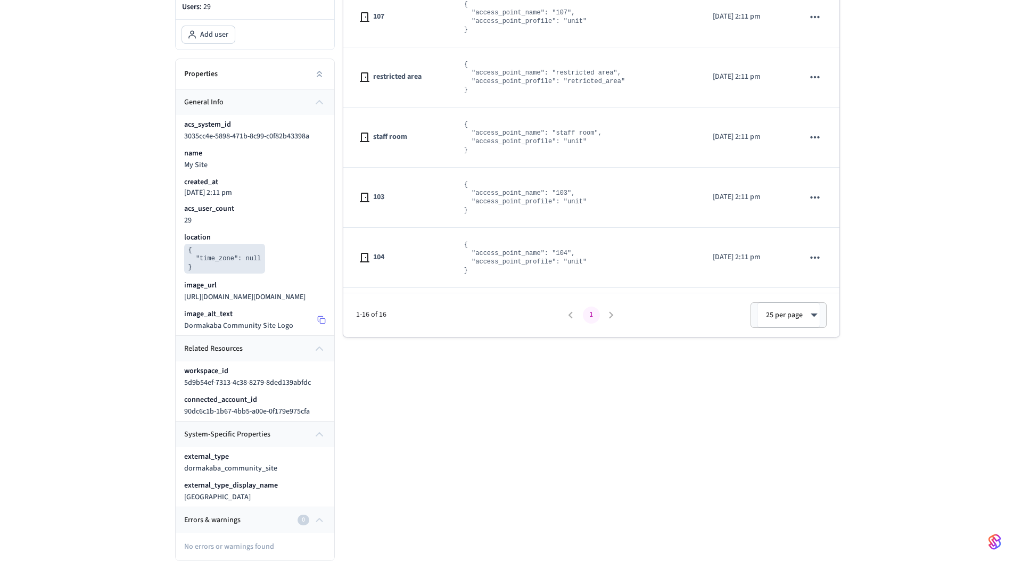
scroll to position [253, 0]
click at [103, 317] on div "Access System My Site ​ ​ Actions Connected Connected account Dormakaba Communi…" at bounding box center [507, 199] width 1014 height 725
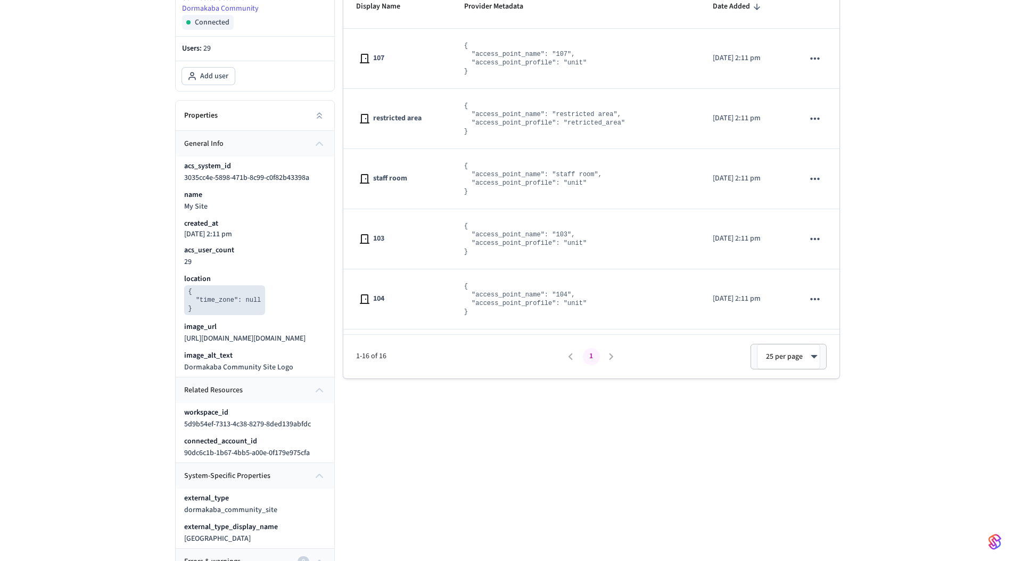
scroll to position [200, 0]
click at [147, 239] on div "Access System My Site ​ ​ Actions Connected Connected account Dormakaba Communi…" at bounding box center [507, 241] width 1014 height 725
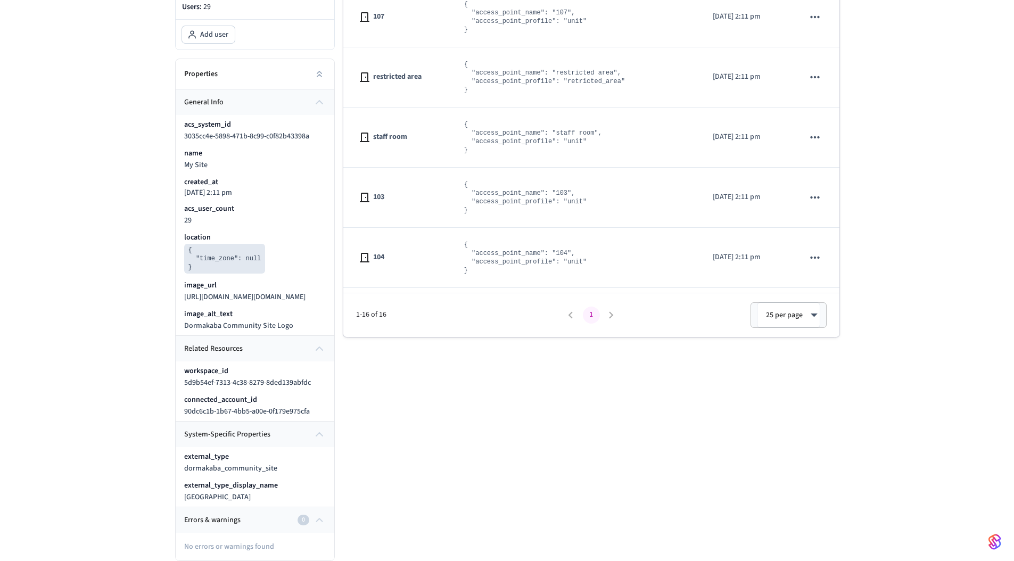
scroll to position [253, 0]
click at [132, 410] on div "Access System My Site ​ ​ Actions Connected Connected account Dormakaba Communi…" at bounding box center [507, 199] width 1014 height 725
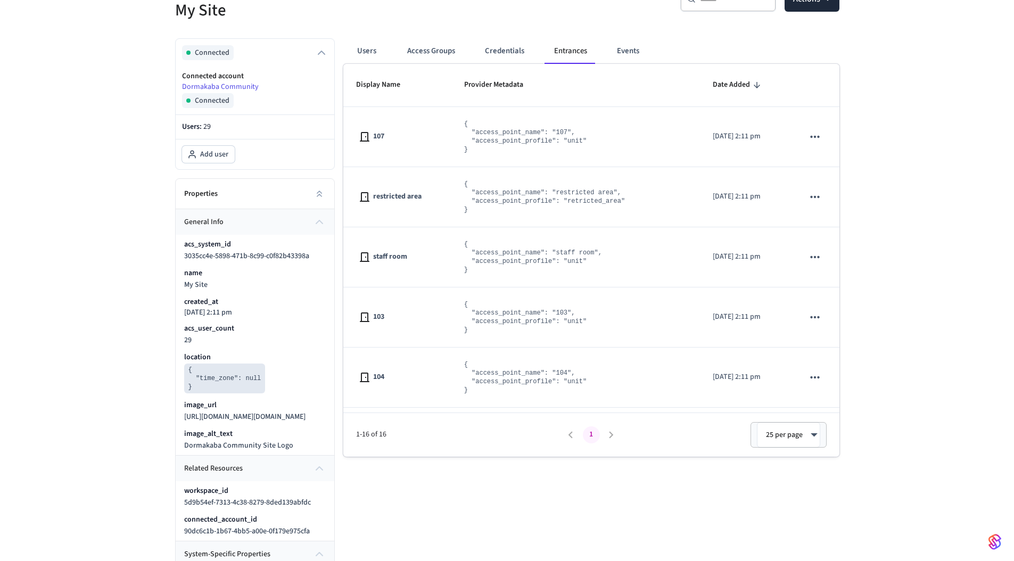
click at [124, 384] on div "Access System My Site ​ ​ Actions Connected Connected account Dormakaba Communi…" at bounding box center [507, 318] width 1014 height 725
click at [110, 389] on div "Access System My Site ​ ​ Actions Connected Connected account Dormakaba Communi…" at bounding box center [507, 318] width 1014 height 725
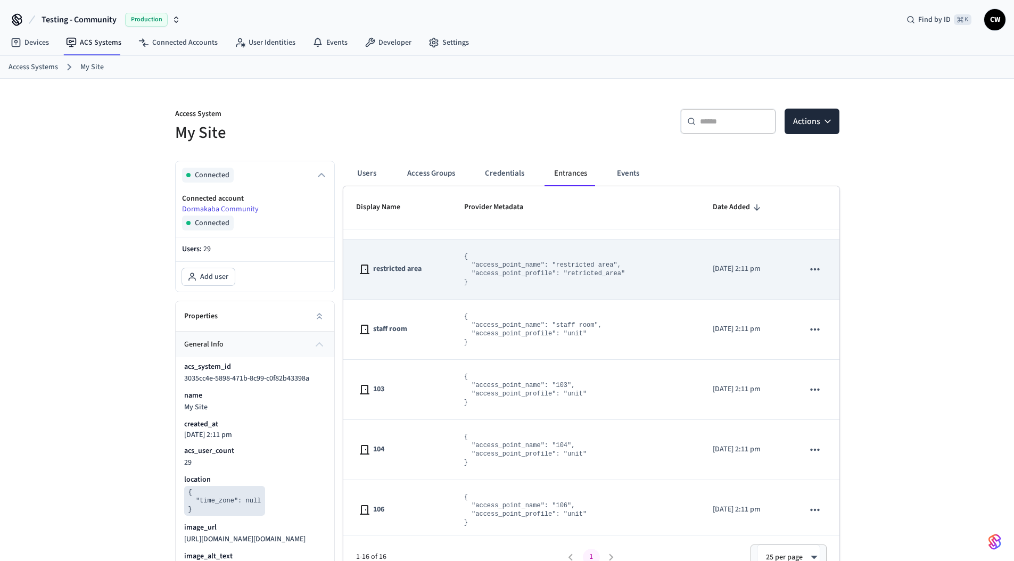
scroll to position [0, 0]
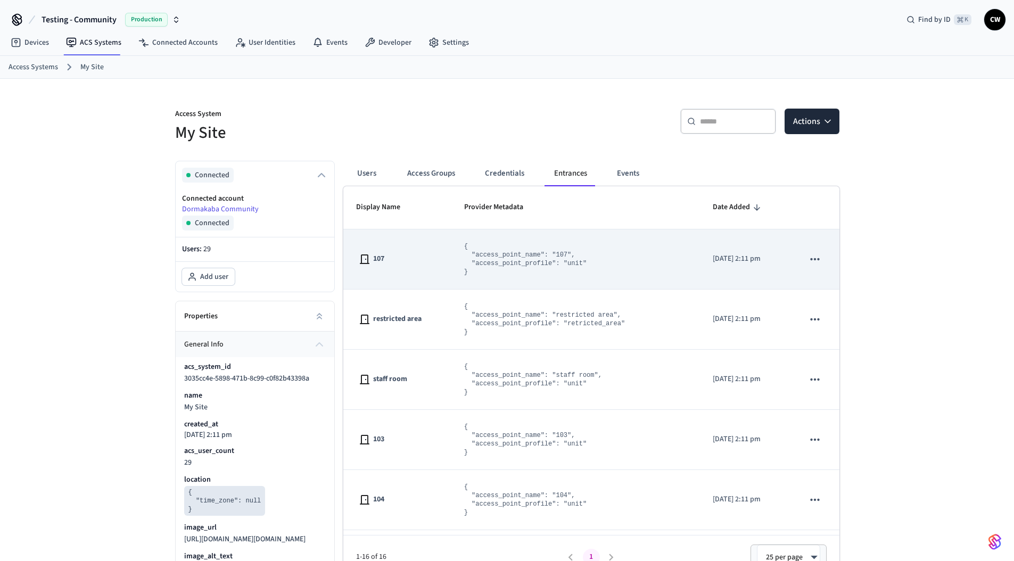
click at [810, 258] on icon "sticky table" at bounding box center [815, 259] width 14 height 14
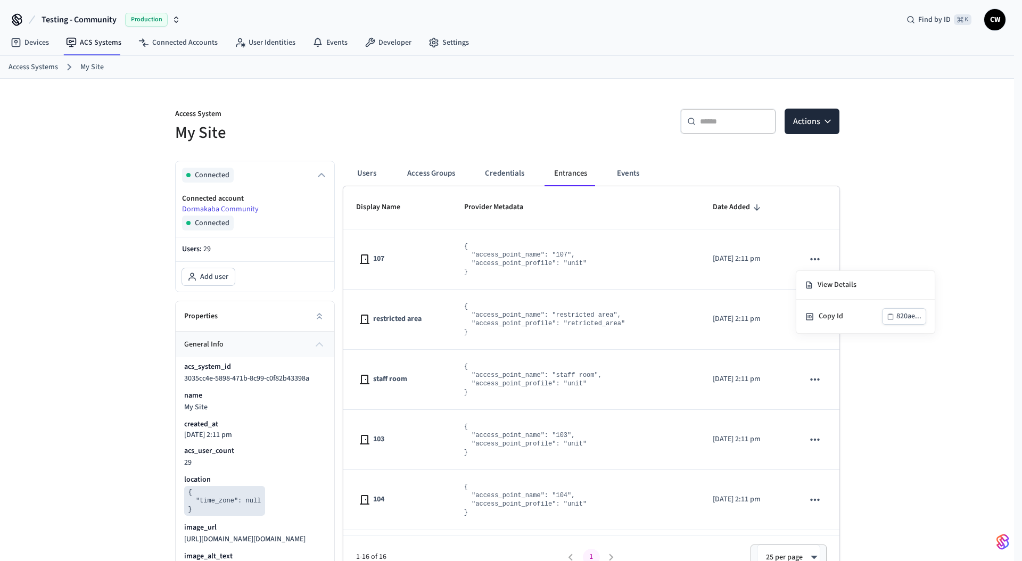
click at [894, 240] on div at bounding box center [511, 280] width 1022 height 561
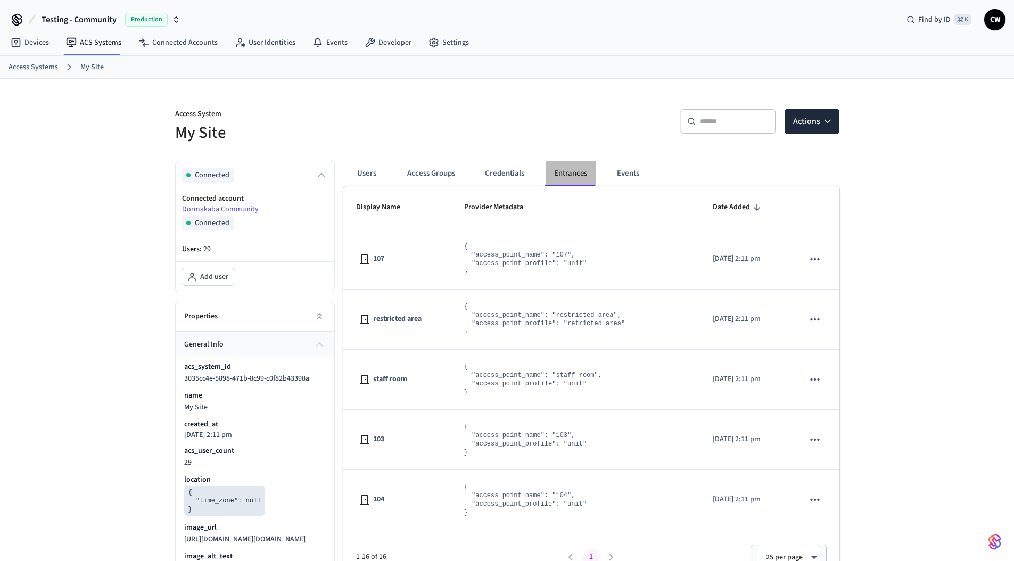
click at [567, 172] on button "Entrances" at bounding box center [571, 174] width 50 height 26
click at [560, 116] on div "​ ​ Actions" at bounding box center [677, 126] width 326 height 34
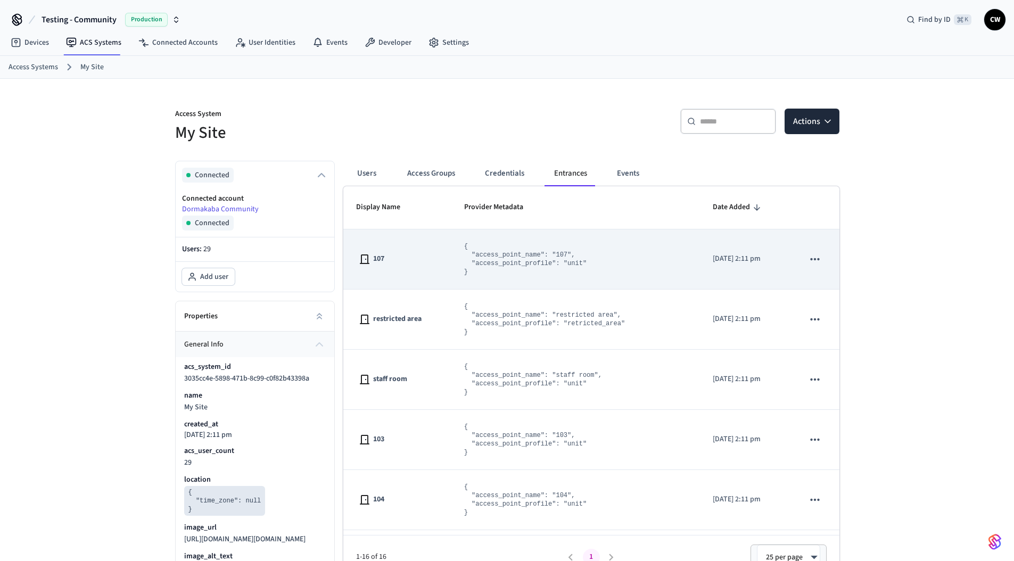
click at [808, 262] on icon "sticky table" at bounding box center [815, 259] width 14 height 14
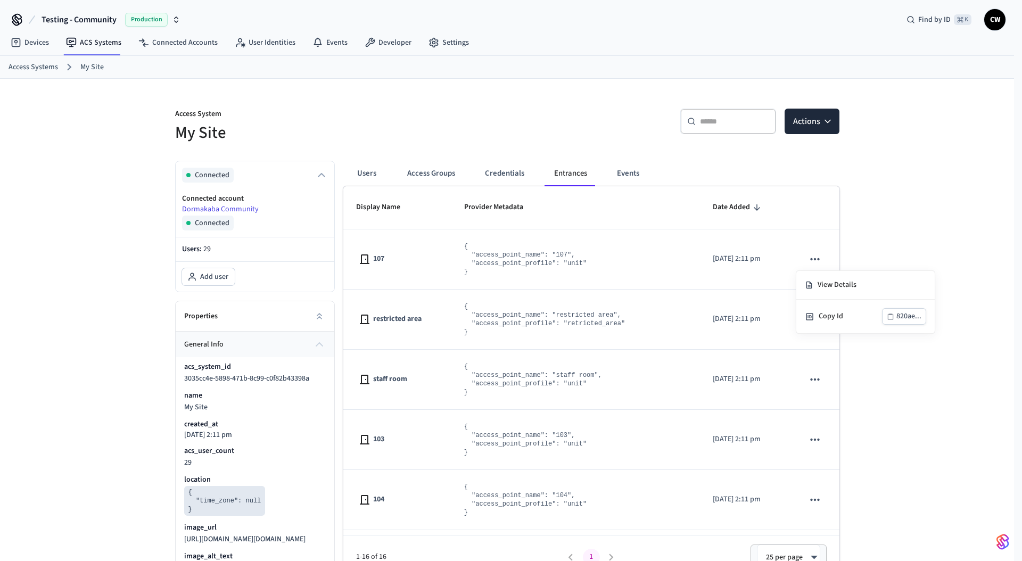
click at [806, 262] on div at bounding box center [511, 280] width 1022 height 561
click at [569, 122] on div "​ ​ Actions" at bounding box center [677, 126] width 326 height 34
click at [835, 125] on button "Actions" at bounding box center [808, 122] width 55 height 26
click at [826, 123] on icon "button" at bounding box center [828, 121] width 11 height 11
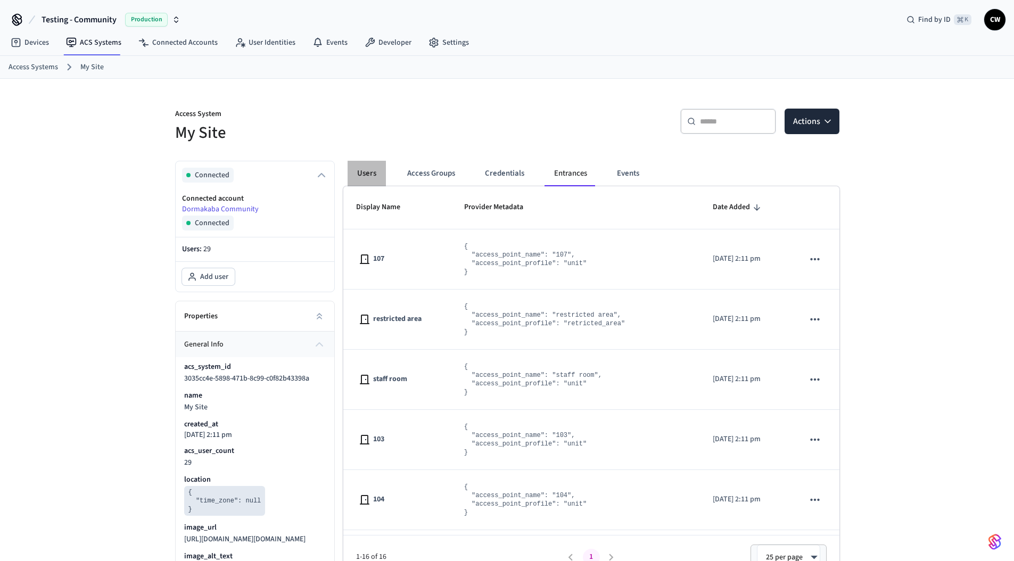
click at [379, 174] on button "Users" at bounding box center [367, 174] width 38 height 26
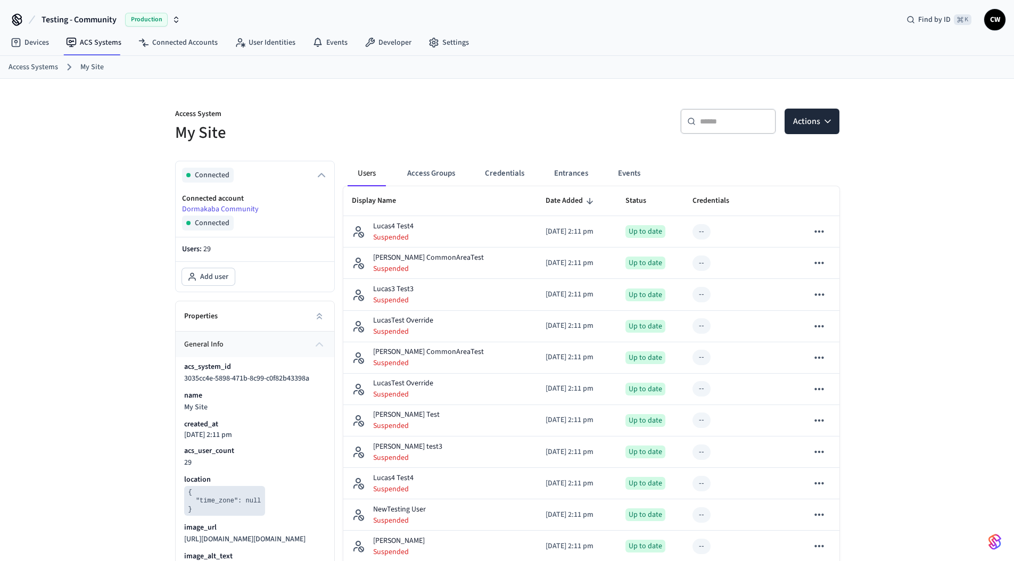
click at [412, 134] on h5 "My Site" at bounding box center [338, 133] width 326 height 22
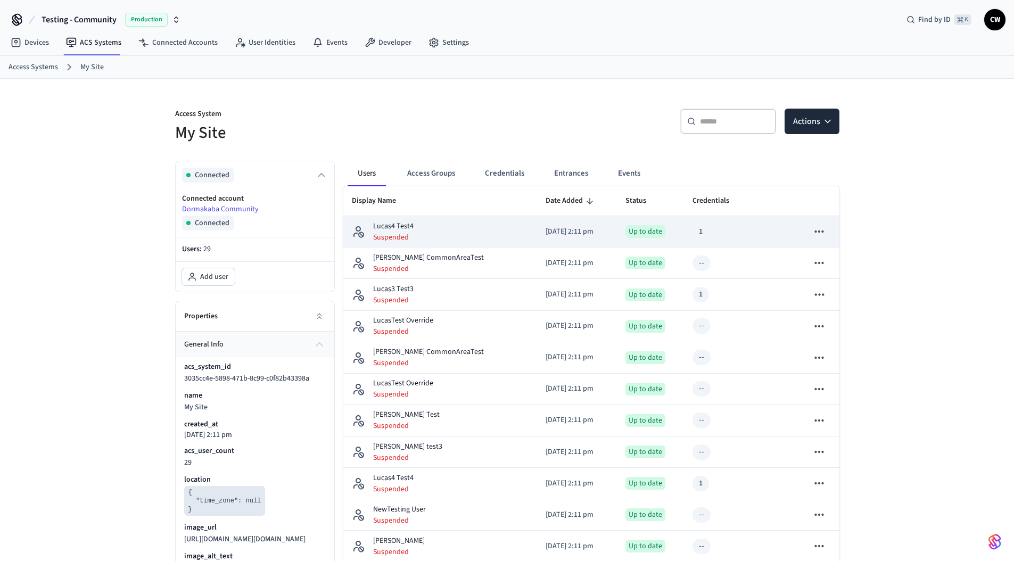
click at [457, 230] on div "Lucas4 Test4 Suspended" at bounding box center [440, 232] width 177 height 22
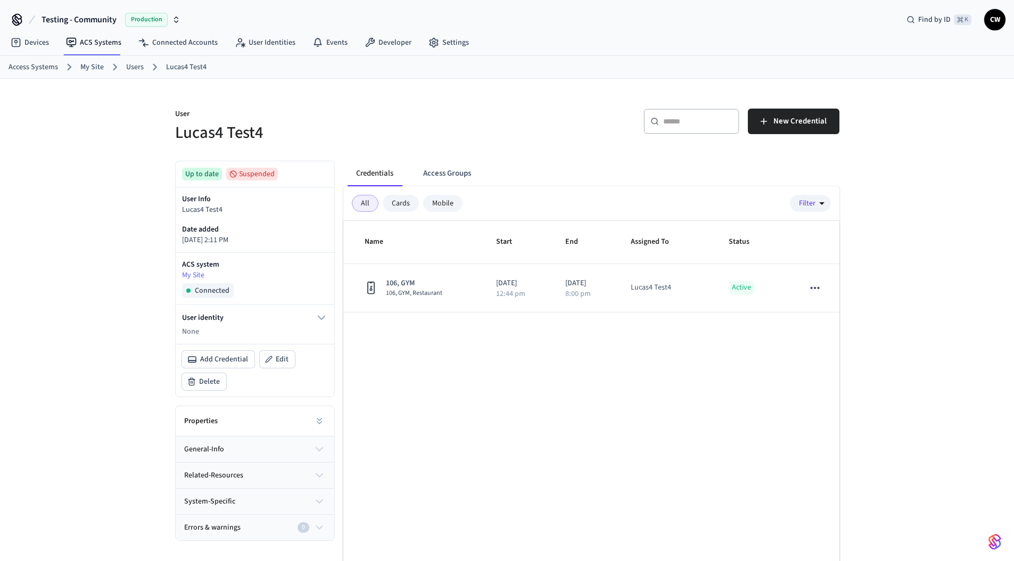
click at [128, 353] on div "User Lucas4 Test4 ​ ​ New Credential Up to date Suspended User Info Lucas4 Test…" at bounding box center [507, 346] width 1014 height 535
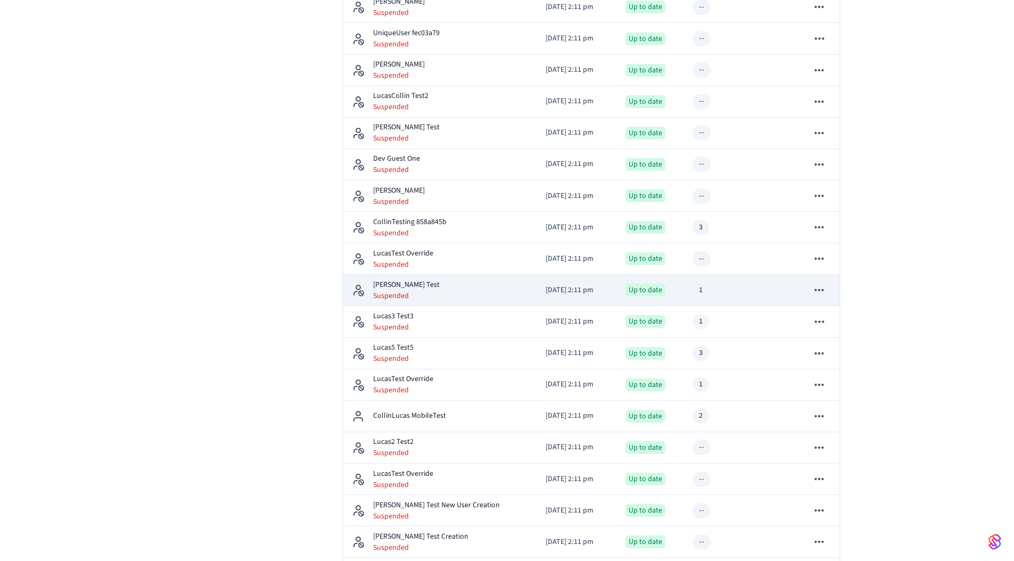
scroll to position [634, 0]
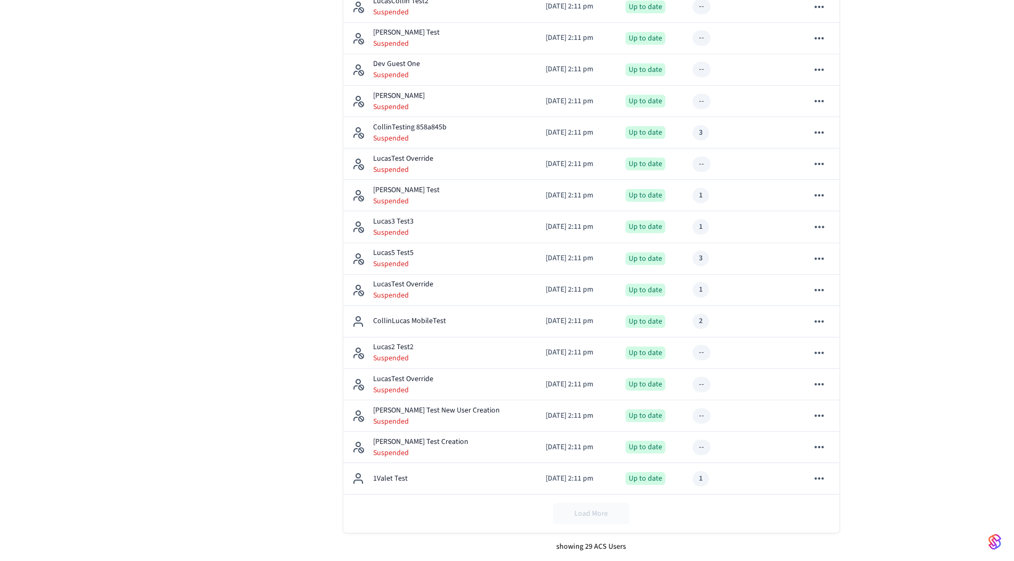
click at [185, 394] on div "Connected Users: 29 Add user Properties general info related resources system-s…" at bounding box center [251, 39] width 168 height 1043
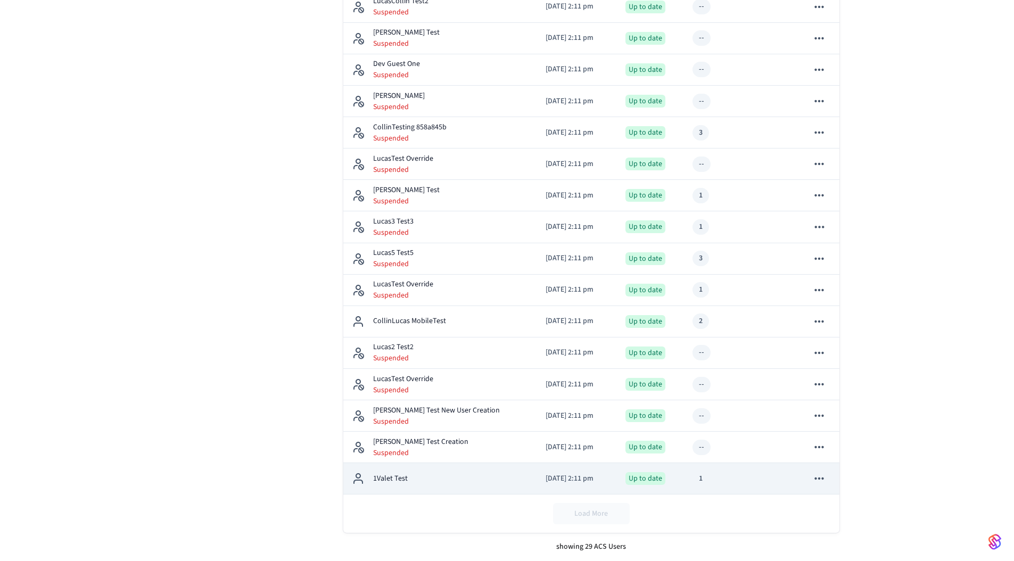
click at [437, 490] on td "1Valet Test" at bounding box center [440, 478] width 194 height 31
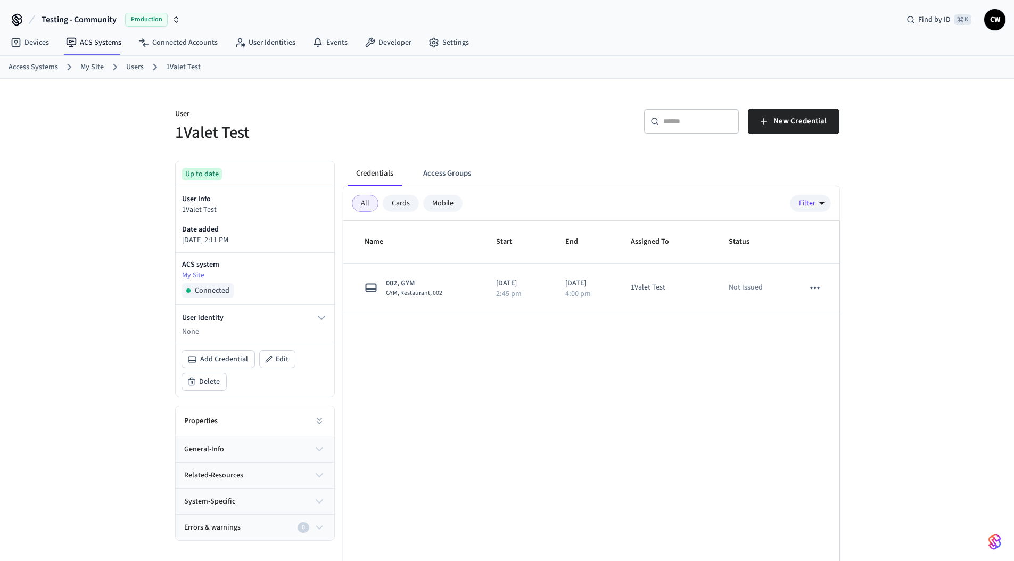
click at [415, 147] on div "User 1Valet Test ​ ​ New Credential Up to date User Info 1Valet Test Date added…" at bounding box center [508, 346] width 682 height 535
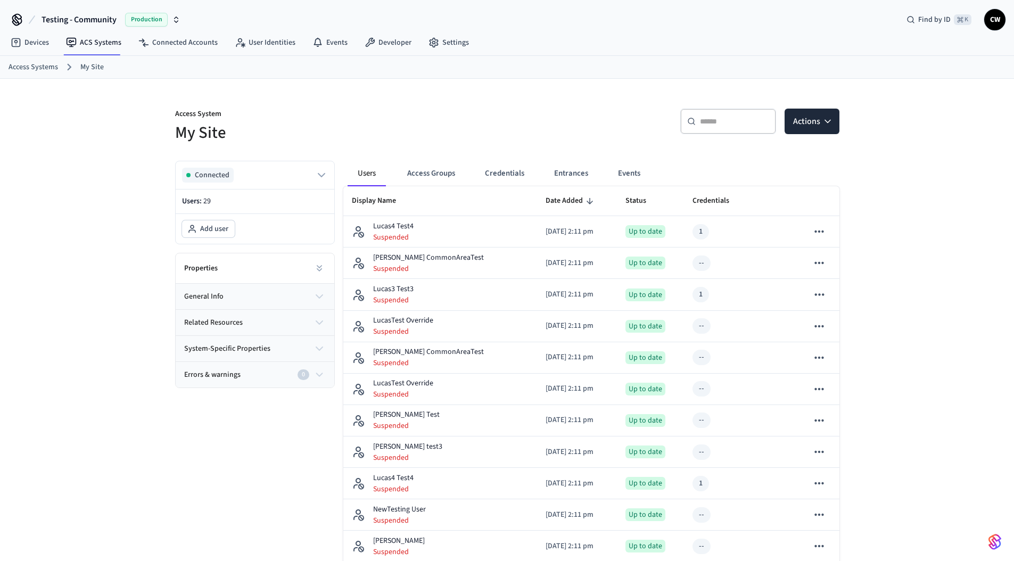
scroll to position [634, 0]
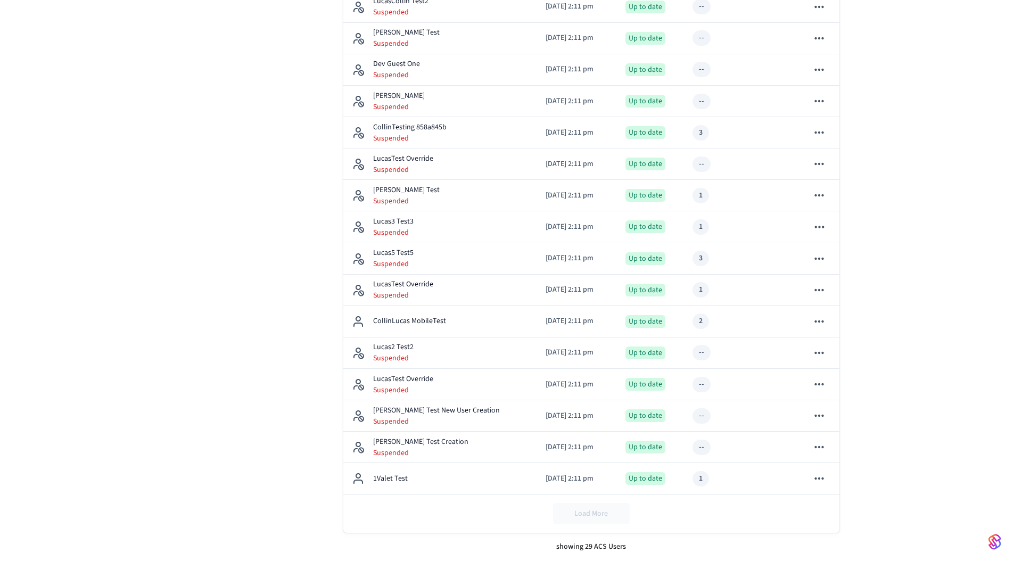
click at [71, 210] on div "Access System My Site ​ ​ Actions Connected Users: 29 Add user Properties gener…" at bounding box center [507, 3] width 1014 height 1117
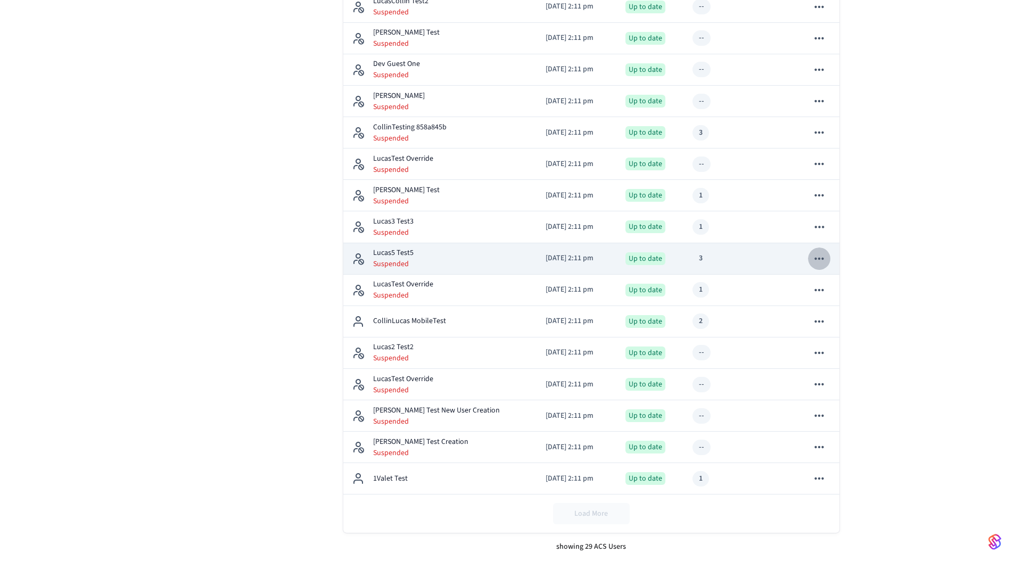
click at [816, 257] on icon "sticky table" at bounding box center [819, 259] width 14 height 14
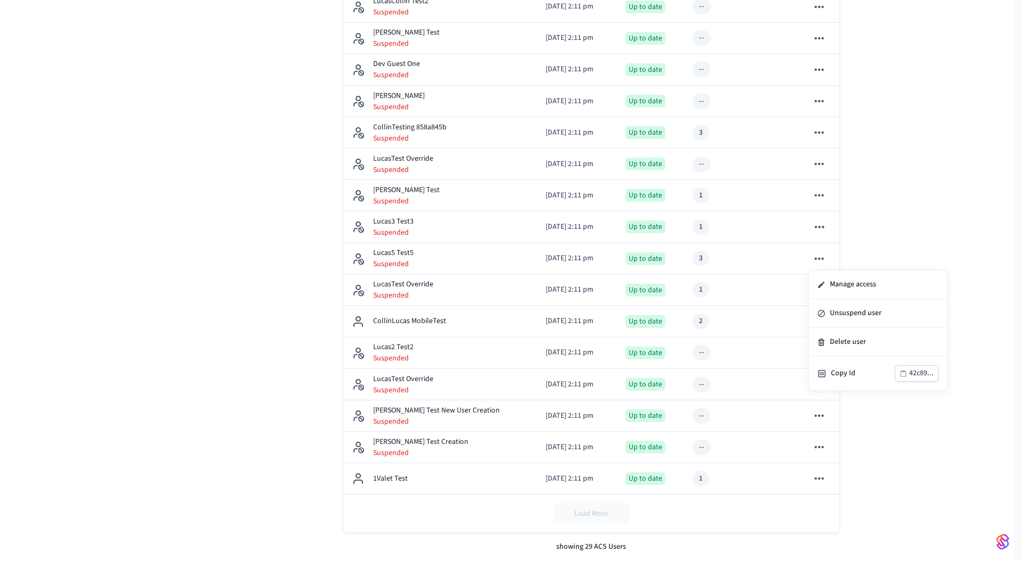
click at [819, 260] on div at bounding box center [511, 280] width 1022 height 561
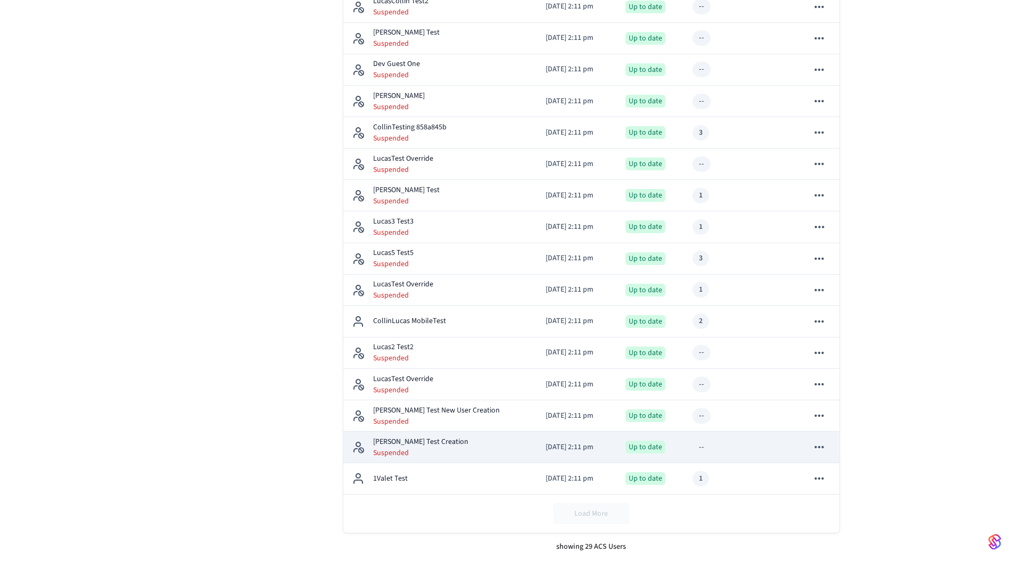
click at [826, 448] on button "sticky table" at bounding box center [819, 447] width 22 height 22
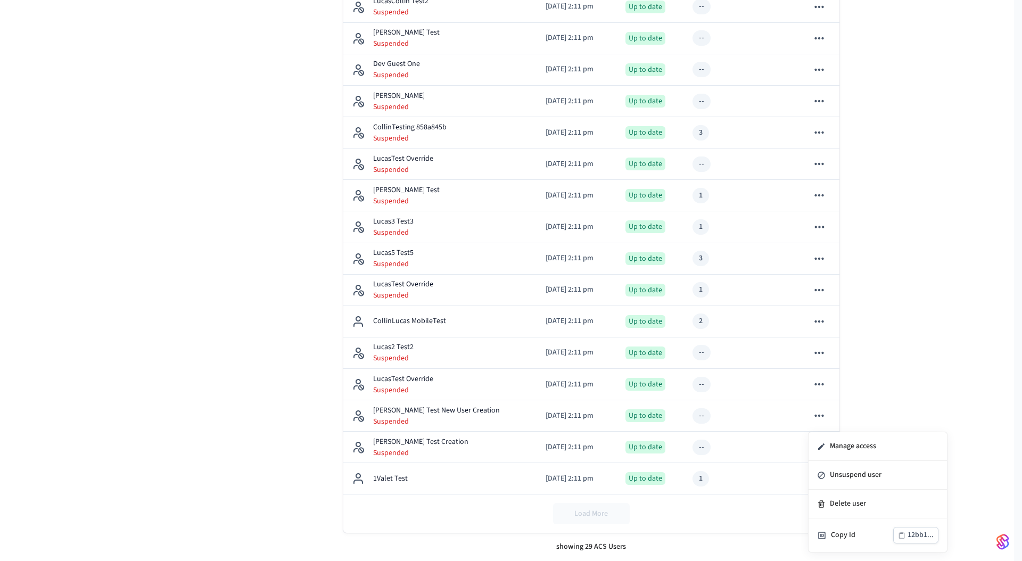
click at [893, 414] on div at bounding box center [511, 280] width 1022 height 561
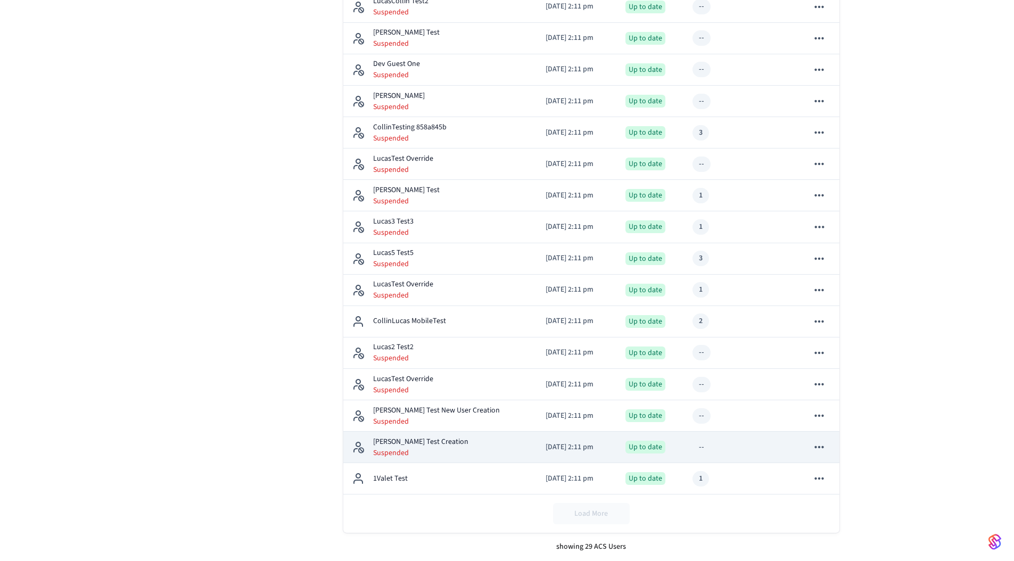
click at [818, 446] on icon "sticky table" at bounding box center [819, 447] width 14 height 14
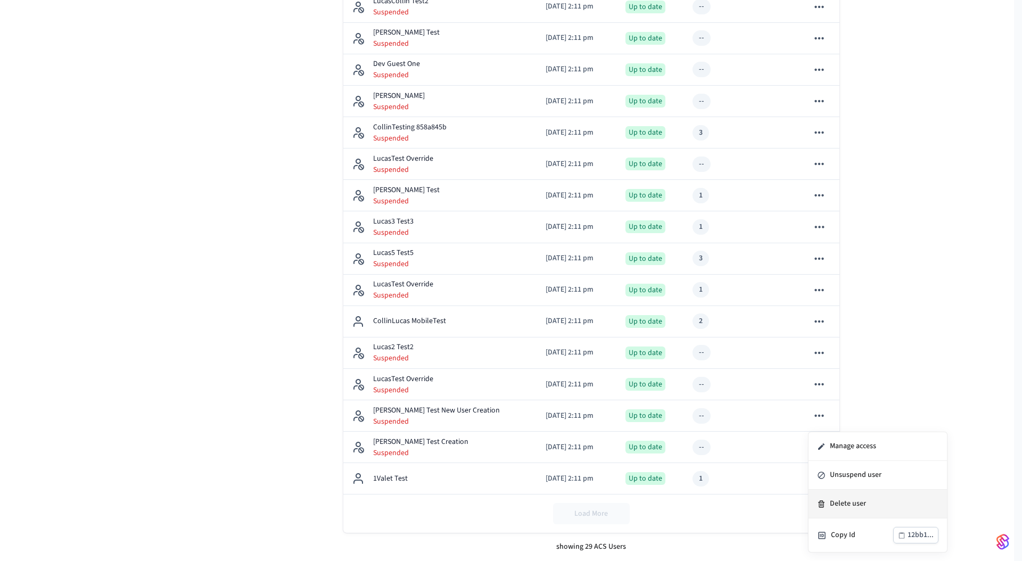
click at [846, 503] on li "Delete user" at bounding box center [878, 504] width 138 height 29
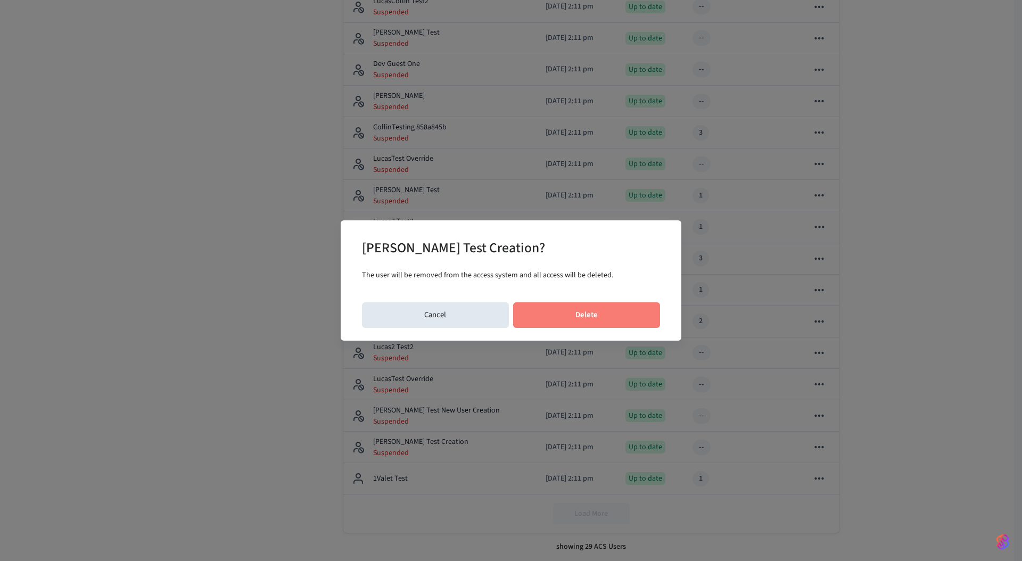
click at [595, 313] on button "Delete" at bounding box center [586, 315] width 147 height 26
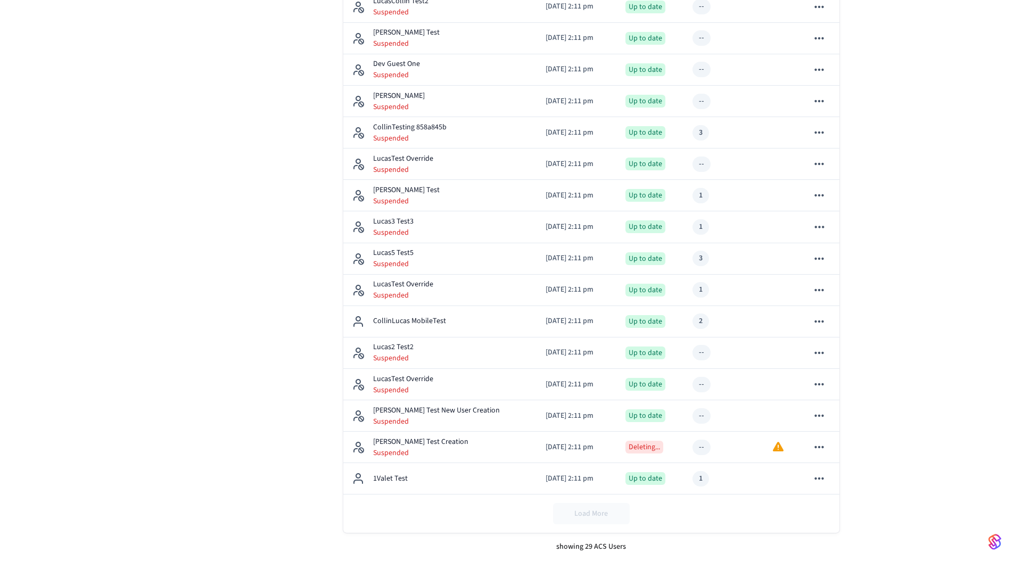
click at [265, 117] on div "Connected Users: 29 Add user Properties general info related resources system-s…" at bounding box center [251, 39] width 168 height 1043
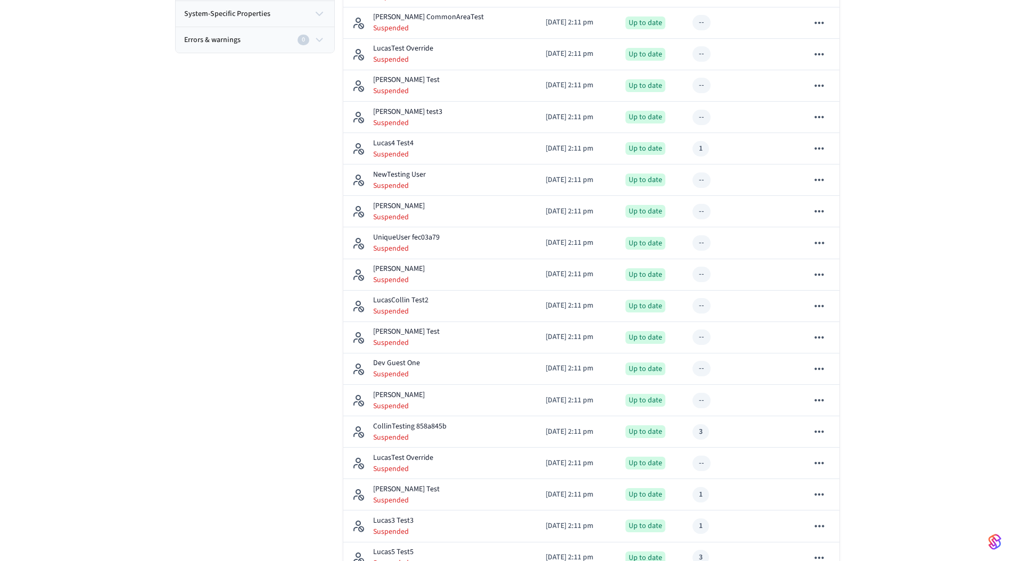
scroll to position [0, 0]
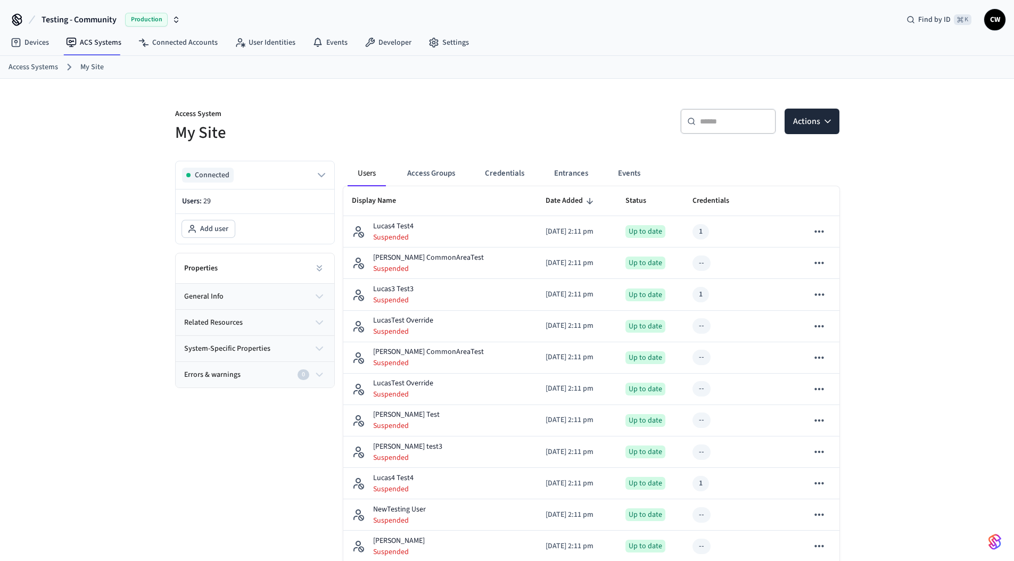
click at [71, 21] on span "Testing - Community" at bounding box center [79, 19] width 75 height 13
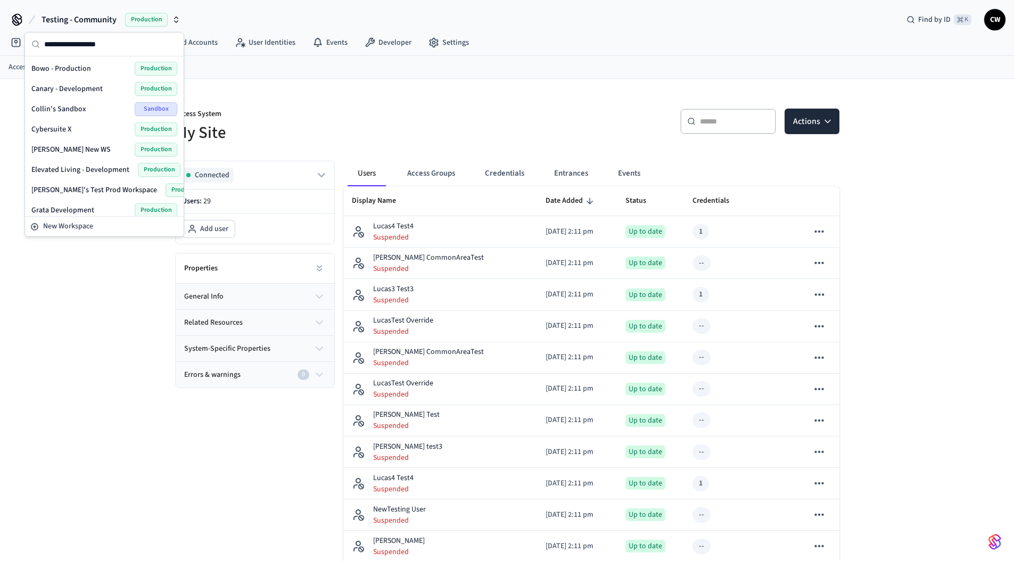
click at [71, 112] on span "Collin's Sandbox" at bounding box center [58, 109] width 55 height 11
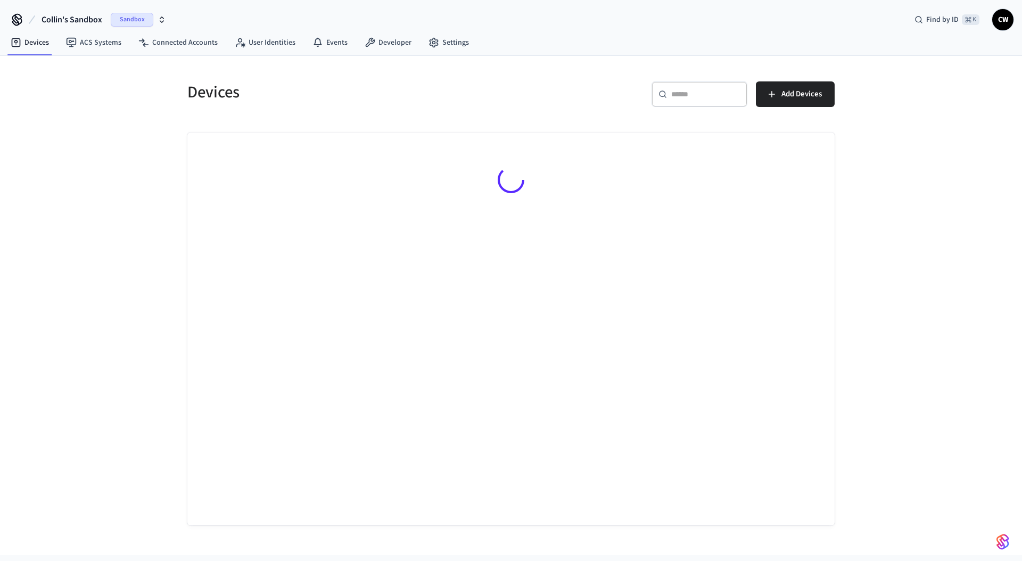
click at [94, 144] on div "Devices ​ ​ Add Devices" at bounding box center [511, 305] width 1022 height 499
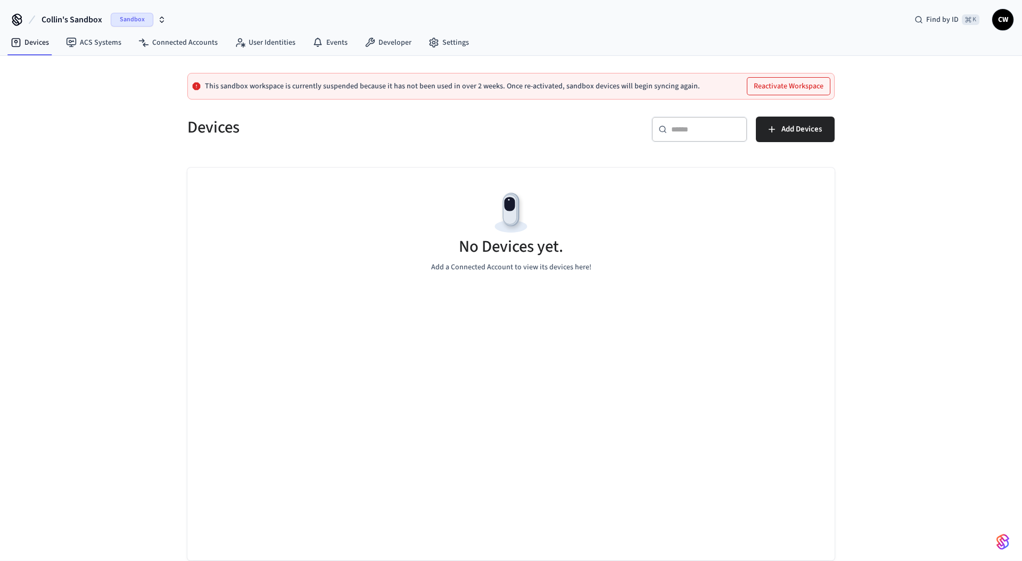
click at [64, 17] on span "Collin's Sandbox" at bounding box center [72, 19] width 61 height 13
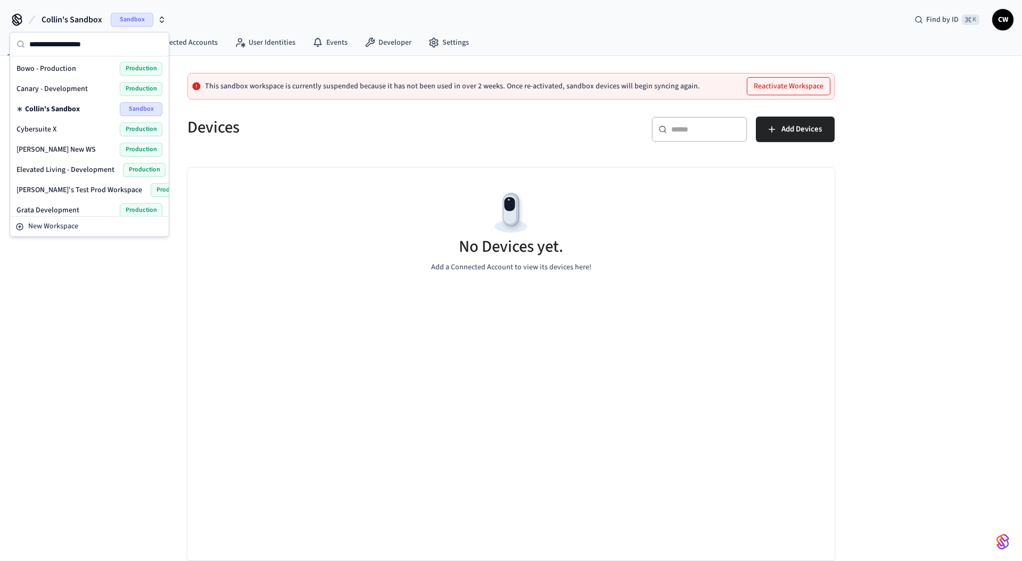
click at [403, 106] on div "Devices" at bounding box center [340, 127] width 330 height 47
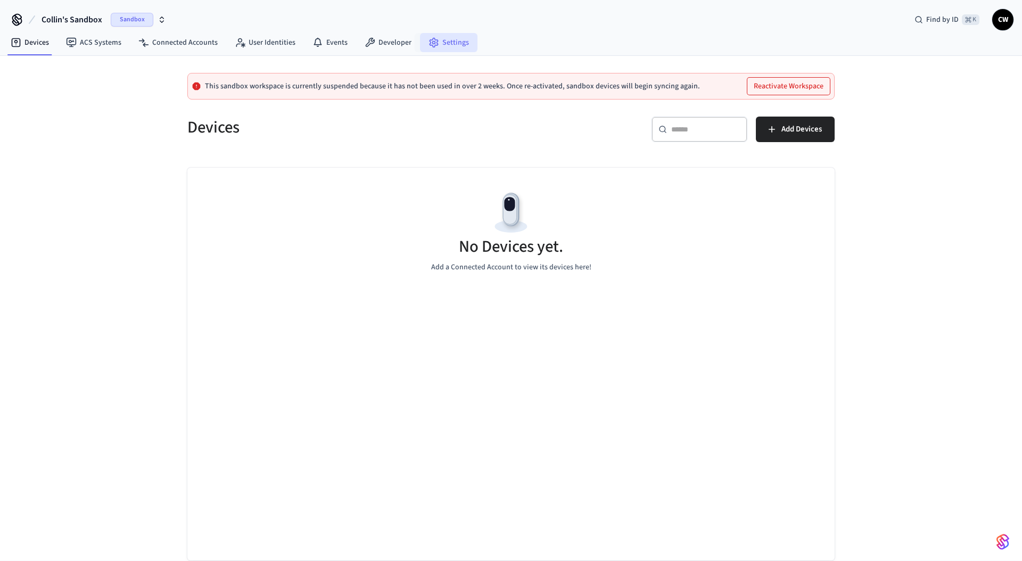
click at [450, 42] on link "Settings" at bounding box center [449, 42] width 58 height 19
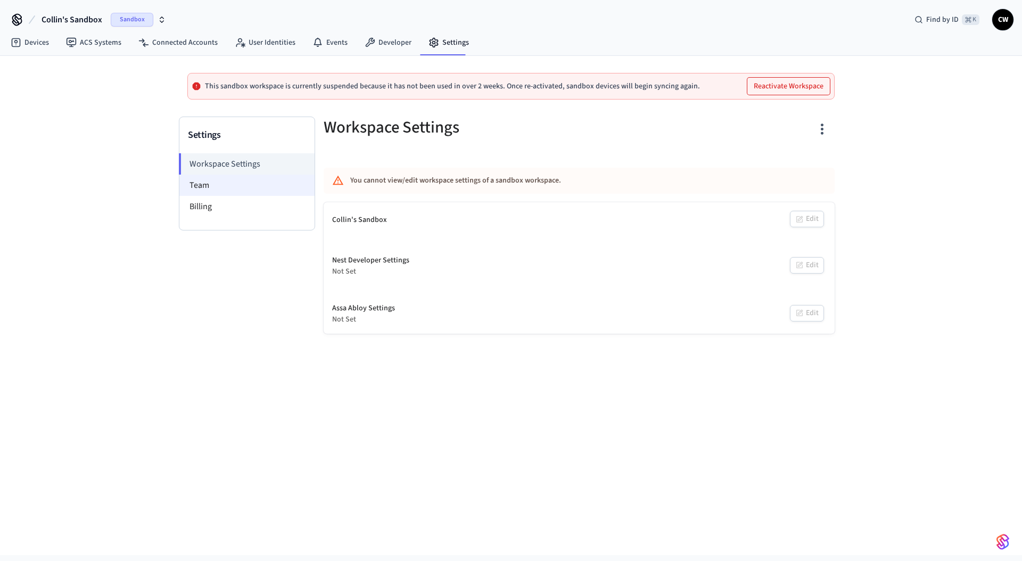
click at [239, 179] on li "Team" at bounding box center [246, 185] width 135 height 21
click at [371, 46] on link "Developer" at bounding box center [388, 42] width 64 height 19
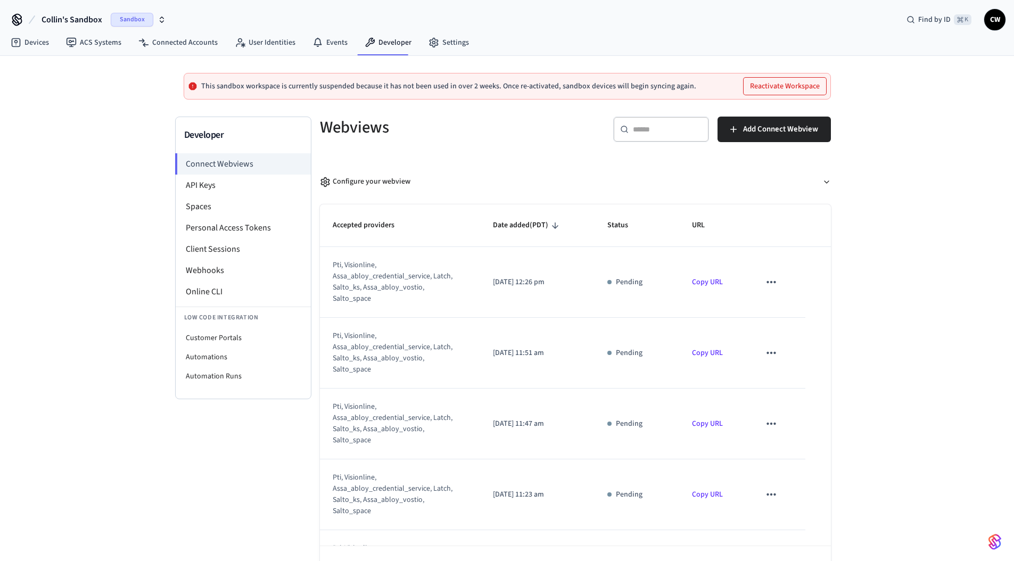
click at [115, 206] on div "This sandbox workspace is currently suspended because it has not been used in o…" at bounding box center [507, 326] width 1014 height 541
drag, startPoint x: 452, startPoint y: 87, endPoint x: 583, endPoint y: 80, distance: 131.7
click at [583, 80] on div "This sandbox workspace is currently suspended because it has not been used in o…" at bounding box center [507, 86] width 647 height 27
click at [85, 10] on button "Collin's Sandbox Sandbox" at bounding box center [103, 20] width 131 height 22
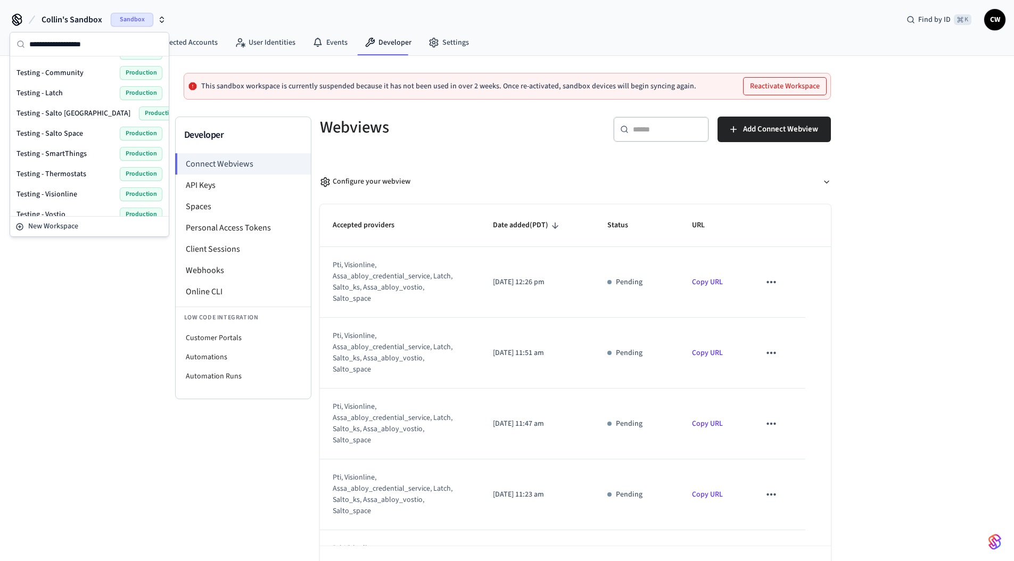
scroll to position [450, 0]
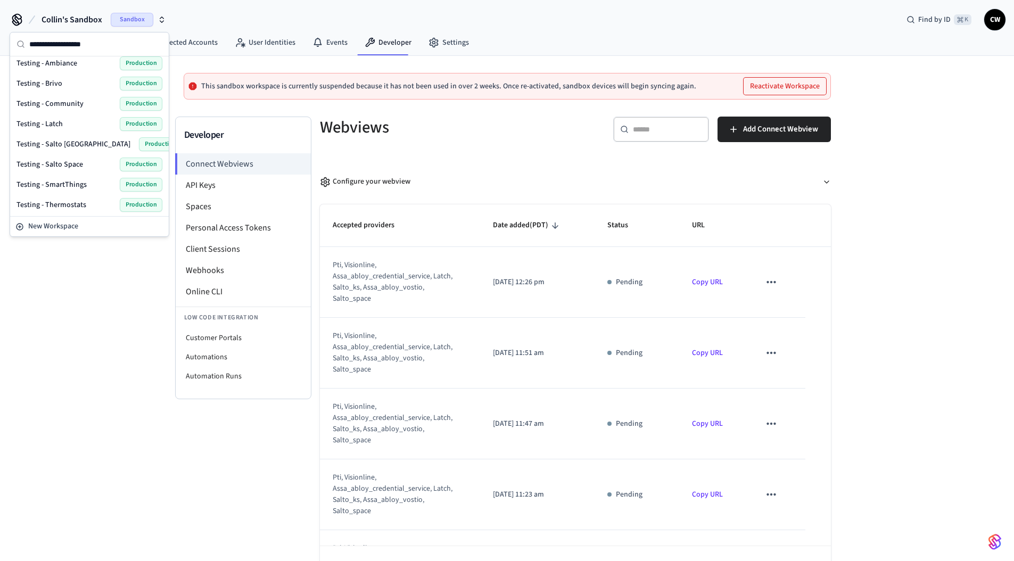
click at [78, 104] on span "Testing - Community" at bounding box center [50, 104] width 67 height 11
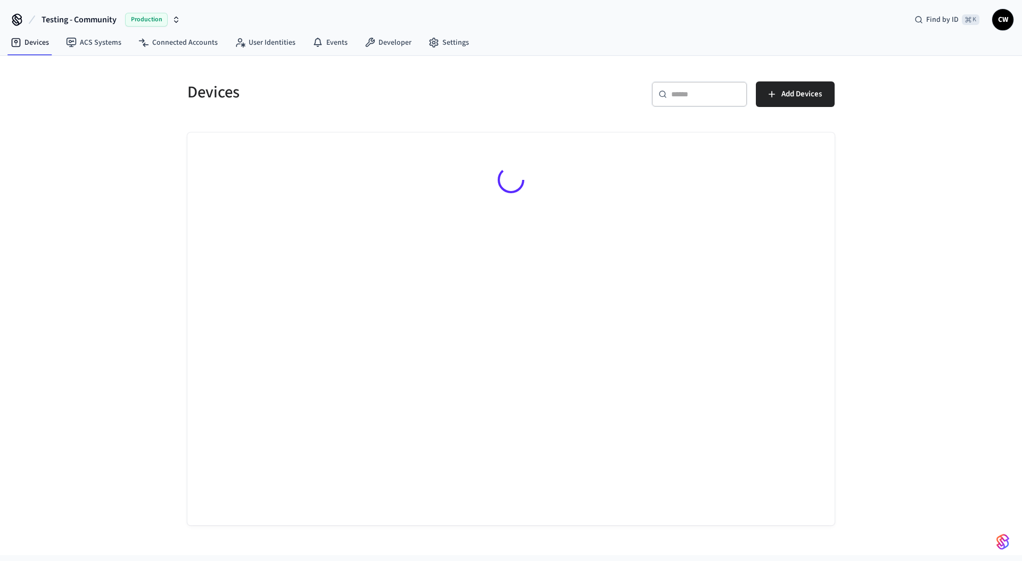
click at [94, 187] on div "Devices ​ ​ Add Devices" at bounding box center [511, 305] width 1022 height 499
click at [96, 34] on link "ACS Systems" at bounding box center [94, 42] width 72 height 19
click at [89, 147] on div "Access Systems ​ ​ New Access System" at bounding box center [511, 305] width 1022 height 499
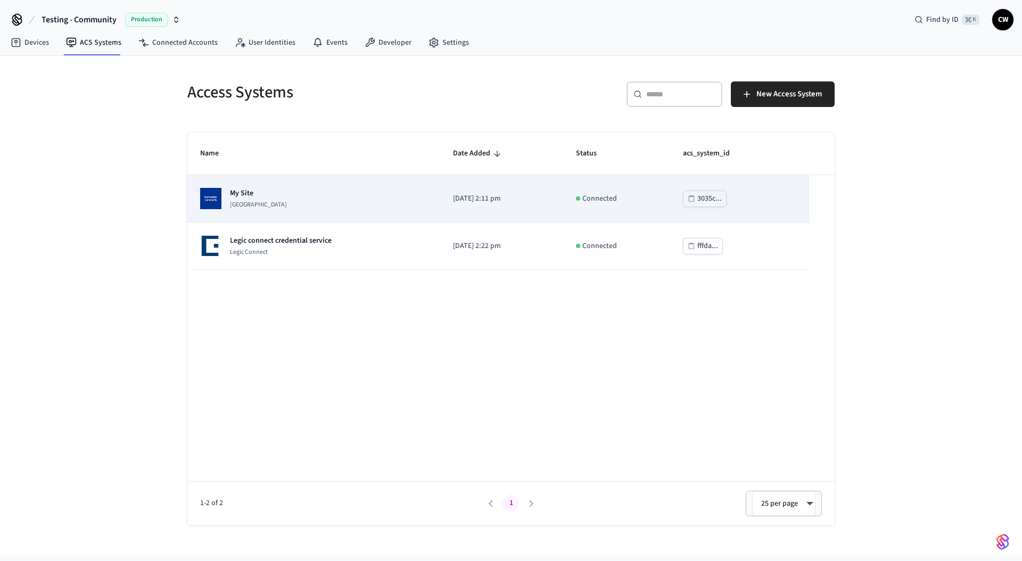
click at [275, 201] on p "[GEOGRAPHIC_DATA]" at bounding box center [258, 205] width 57 height 9
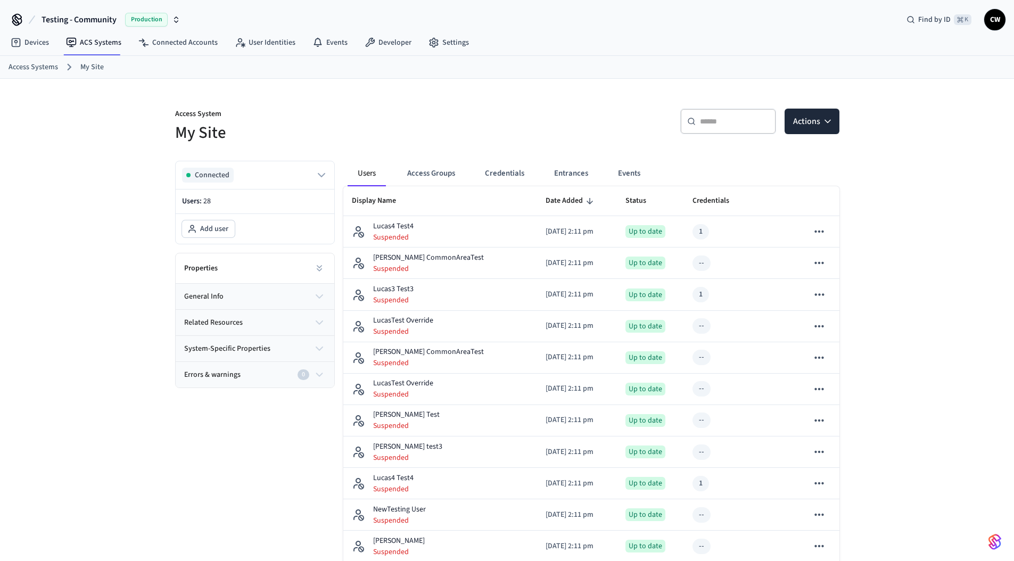
click at [454, 137] on h5 "My Site" at bounding box center [338, 133] width 326 height 22
click at [500, 170] on button "Credentials" at bounding box center [505, 174] width 56 height 26
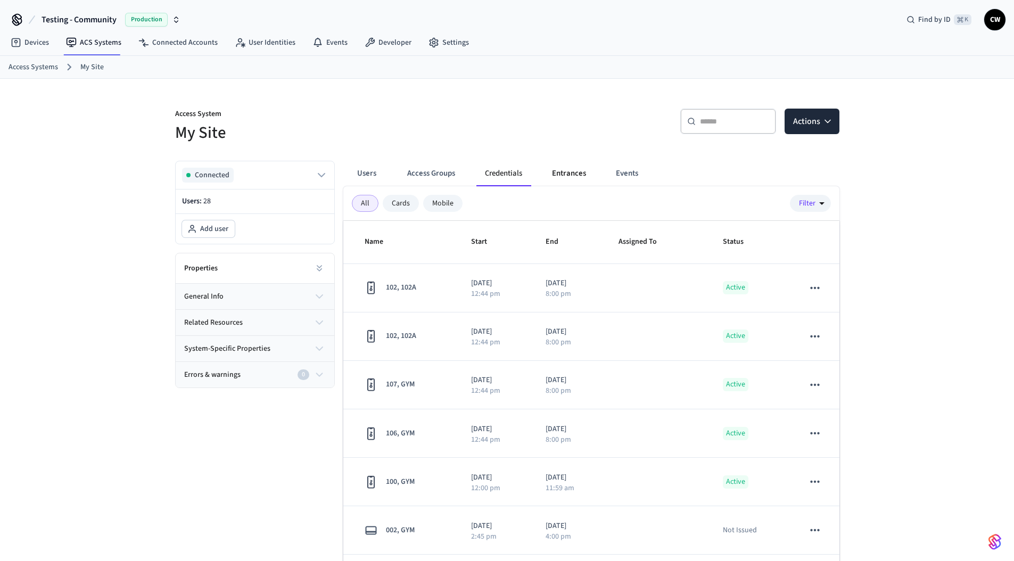
click at [574, 169] on button "Entrances" at bounding box center [569, 174] width 51 height 26
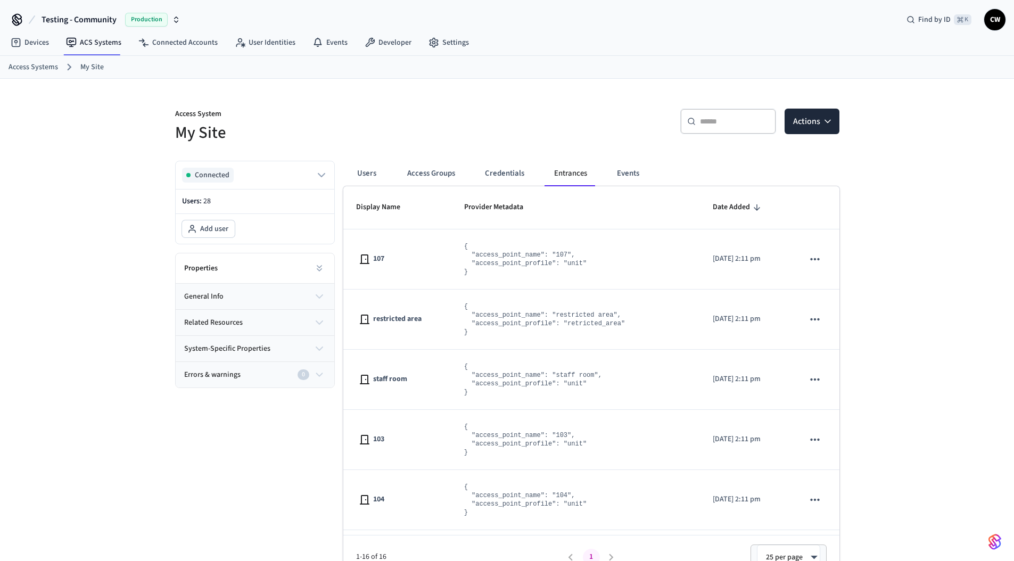
click at [567, 81] on div "Access System My Site ​ ​ Actions Connected Users: 28 Add user Properties gener…" at bounding box center [508, 329] width 682 height 500
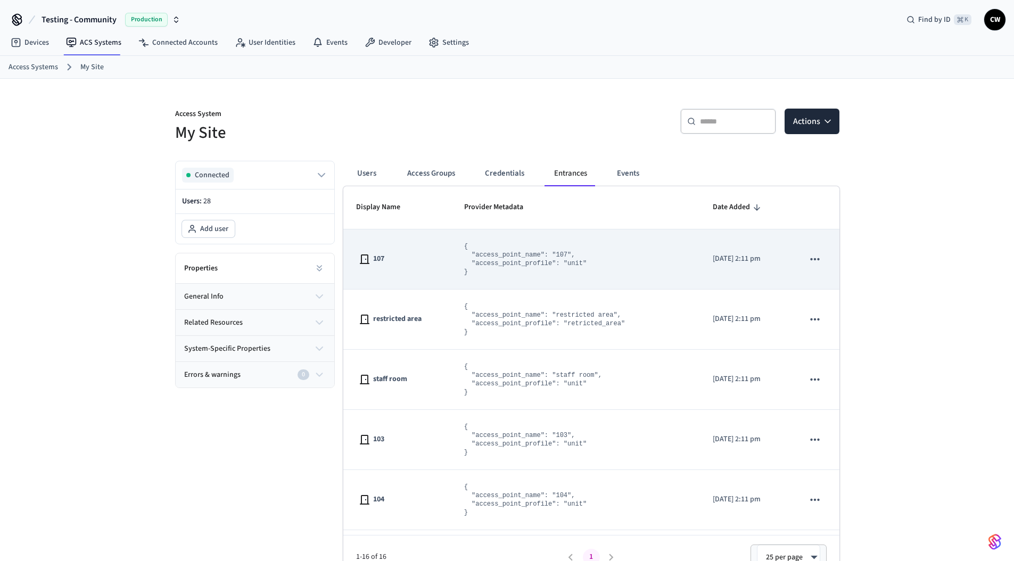
click at [814, 257] on button "sticky table" at bounding box center [815, 259] width 22 height 22
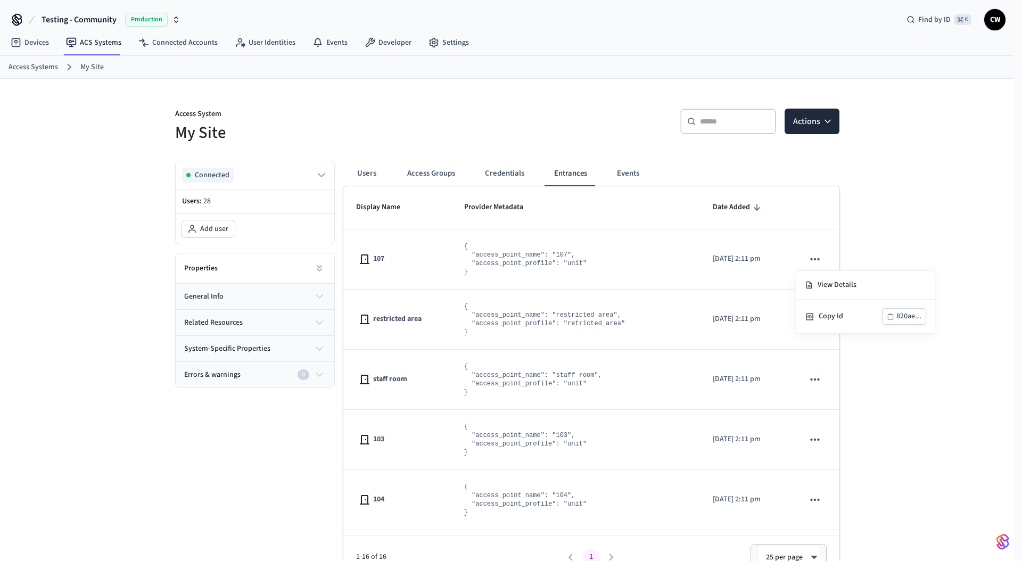
click at [912, 231] on div at bounding box center [511, 280] width 1022 height 561
click at [581, 128] on div "​ ​ Actions" at bounding box center [677, 126] width 326 height 34
click at [95, 20] on span "Testing - Community" at bounding box center [79, 19] width 75 height 13
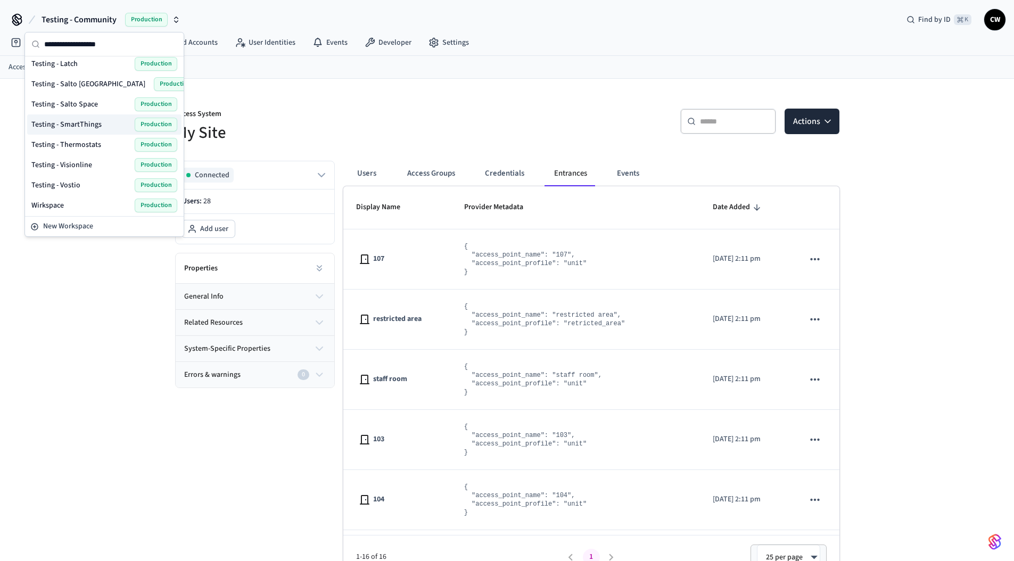
scroll to position [512, 0]
click at [95, 105] on span "Testing - Salto Space" at bounding box center [64, 102] width 67 height 11
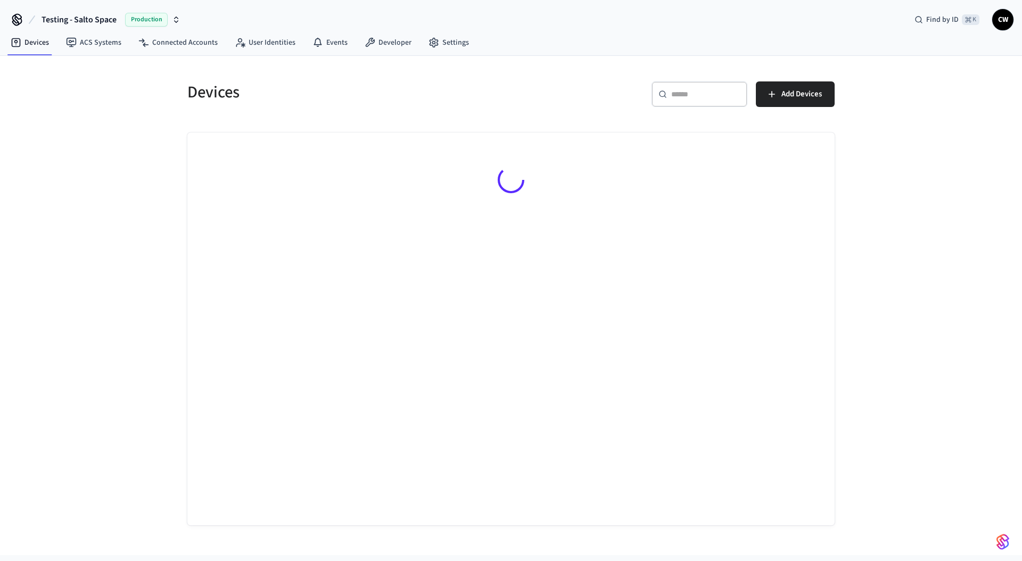
click at [97, 174] on div "Devices ​ ​ Add Devices" at bounding box center [511, 305] width 1022 height 499
click at [98, 50] on link "ACS Systems" at bounding box center [94, 42] width 72 height 19
click at [104, 187] on div "Access Systems ​ ​ New Access System" at bounding box center [511, 305] width 1022 height 499
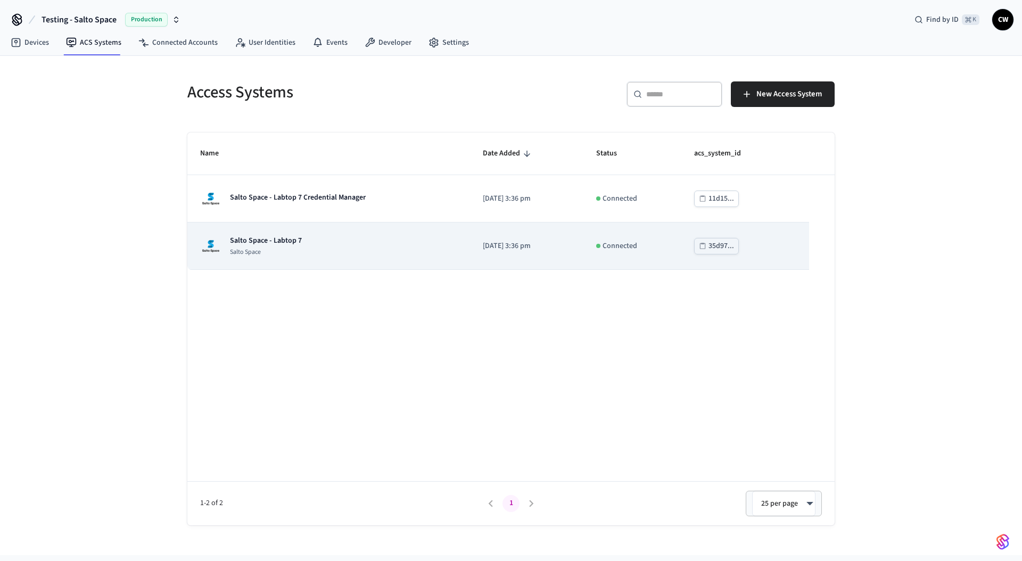
click at [334, 242] on div "Salto Space - Labtop 7 Salto Space" at bounding box center [328, 245] width 257 height 21
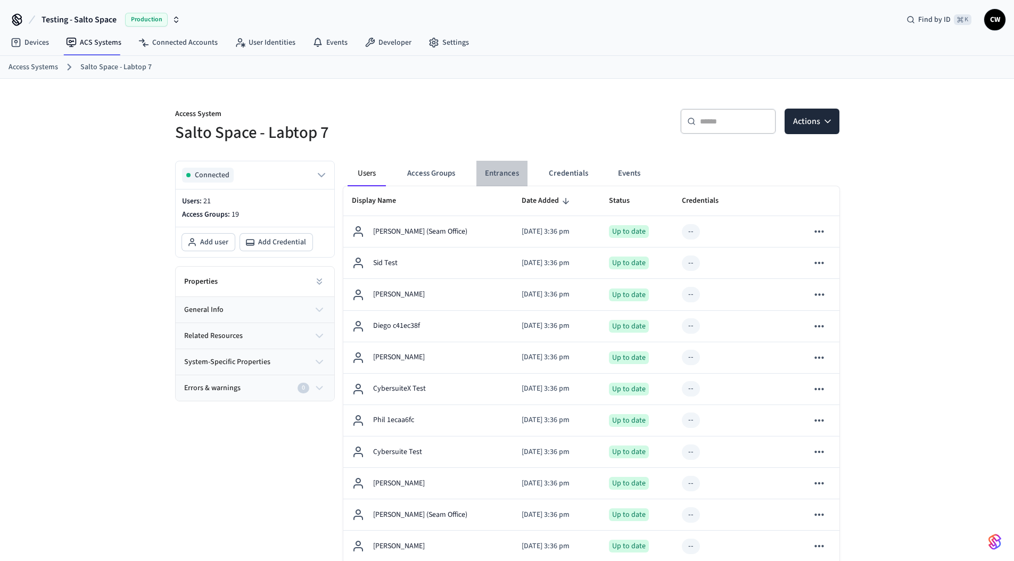
click at [526, 170] on button "Entrances" at bounding box center [502, 174] width 51 height 26
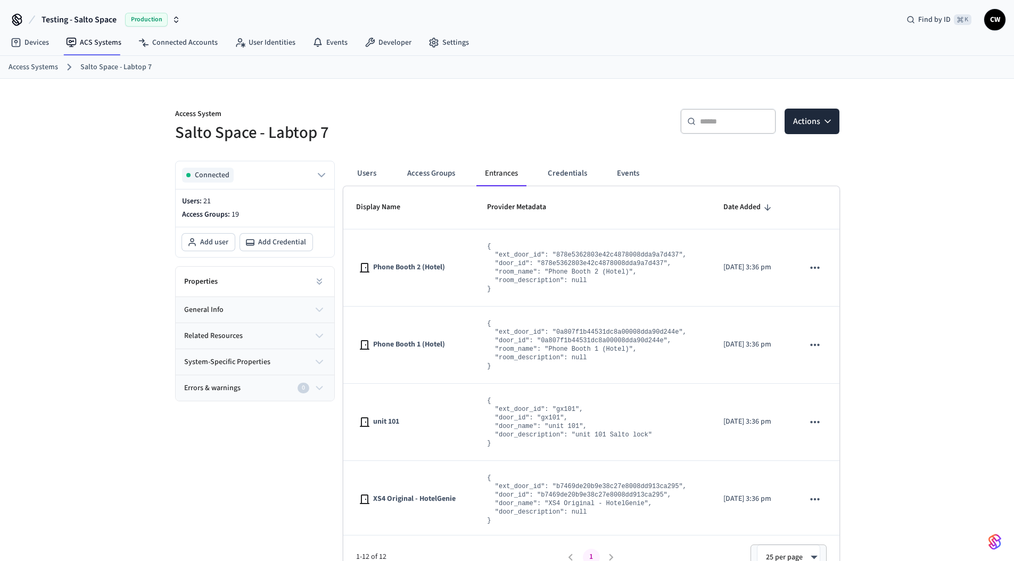
click at [515, 150] on div "Access System Salto Space - Labtop 7 ​ ​ Actions Connected Users: 21 Access Gro…" at bounding box center [508, 329] width 682 height 500
click at [810, 127] on button "Actions" at bounding box center [812, 122] width 55 height 26
click at [810, 124] on button "Actions" at bounding box center [812, 122] width 55 height 26
click at [450, 126] on h5 "Salto Space - Labtop 7" at bounding box center [338, 133] width 326 height 22
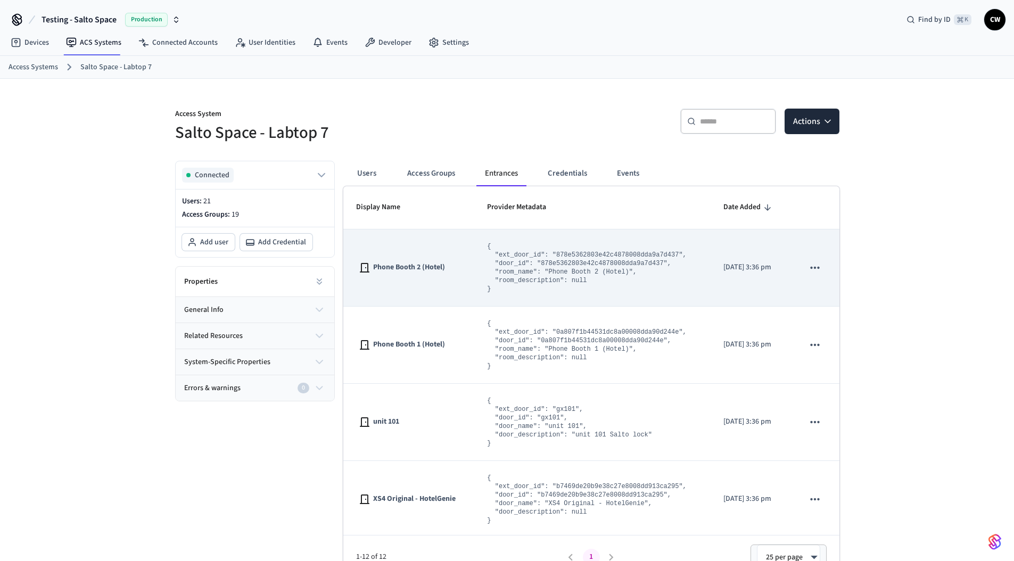
click at [810, 264] on icon "sticky table" at bounding box center [815, 268] width 14 height 14
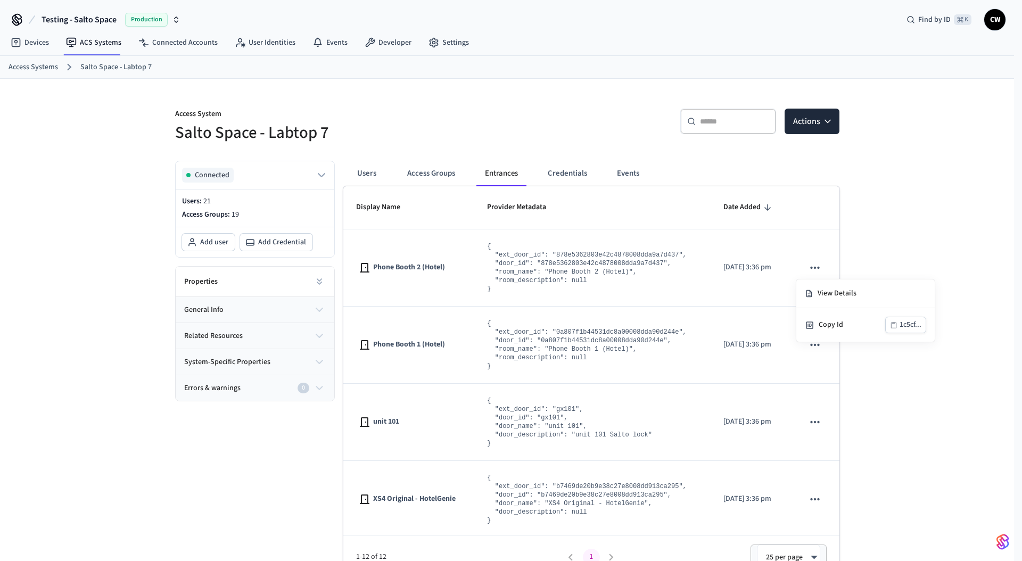
click at [547, 76] on div at bounding box center [511, 280] width 1022 height 561
click at [74, 21] on span "Testing - Salto Space" at bounding box center [79, 19] width 75 height 13
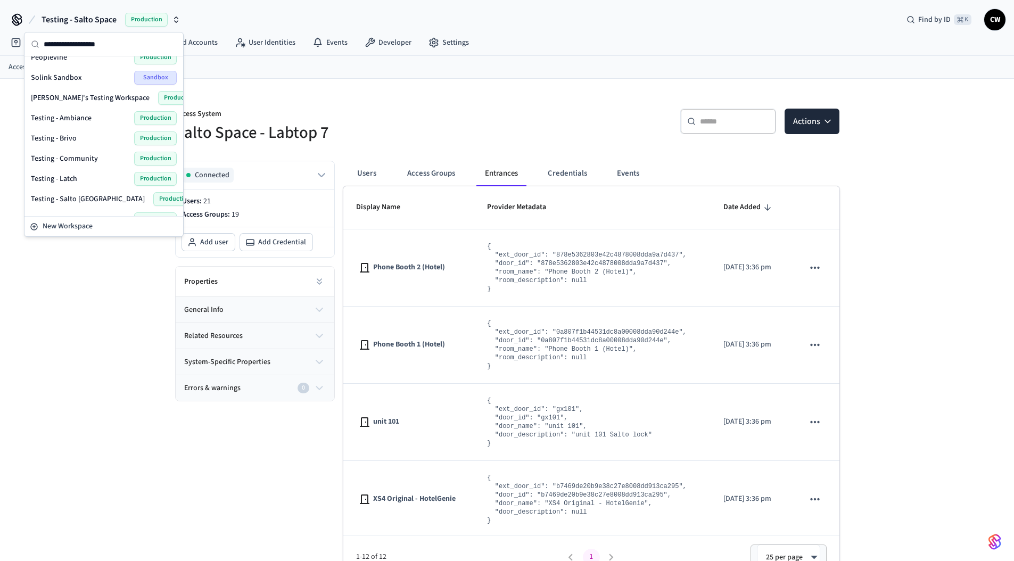
scroll to position [382, 0]
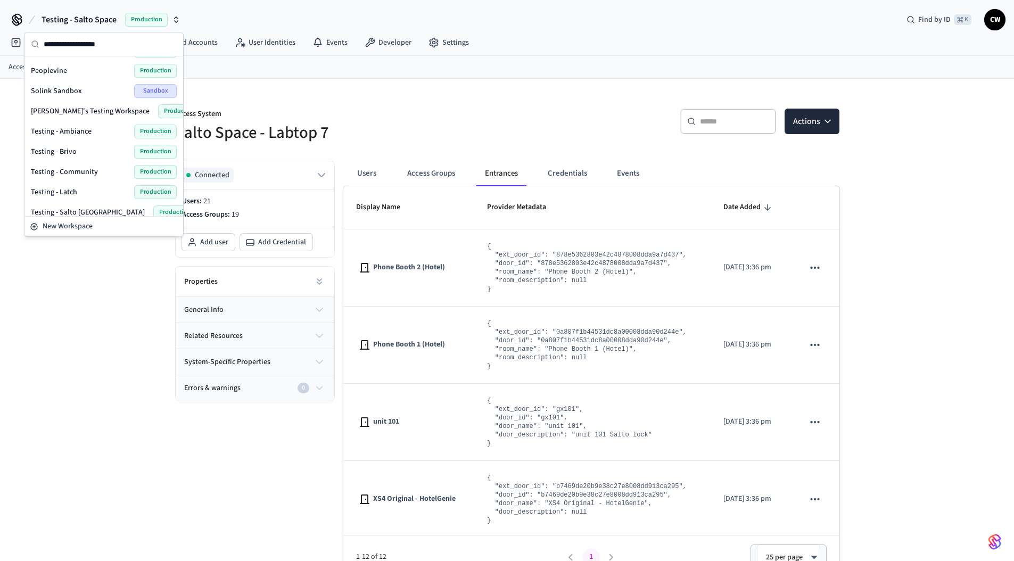
click at [90, 175] on span "Testing - Community" at bounding box center [64, 172] width 67 height 11
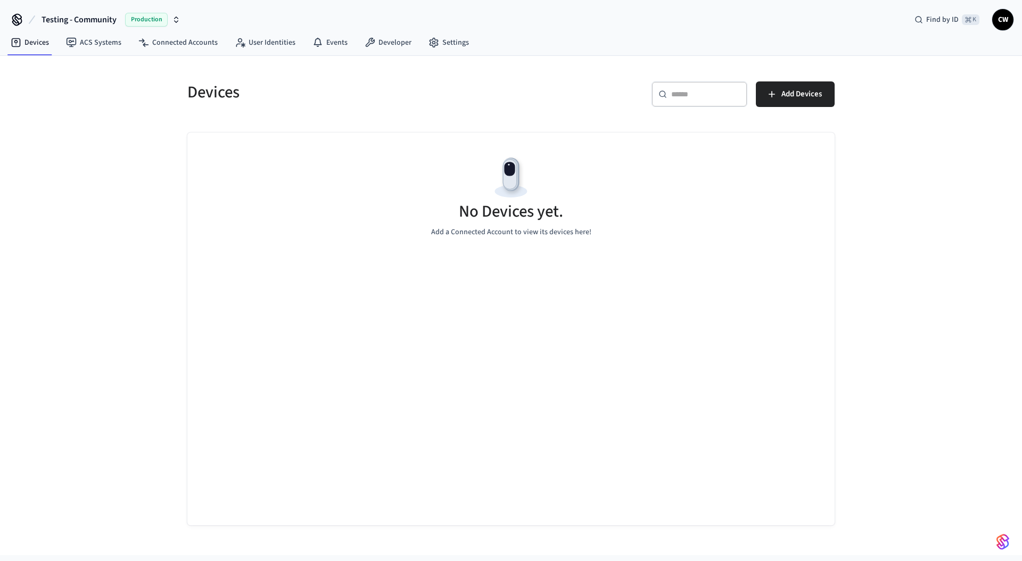
click at [99, 207] on div "Devices ​ ​ Add Devices No Devices yet. Add a Connected Account to view its dev…" at bounding box center [511, 305] width 1022 height 499
click at [99, 46] on link "ACS Systems" at bounding box center [94, 42] width 72 height 19
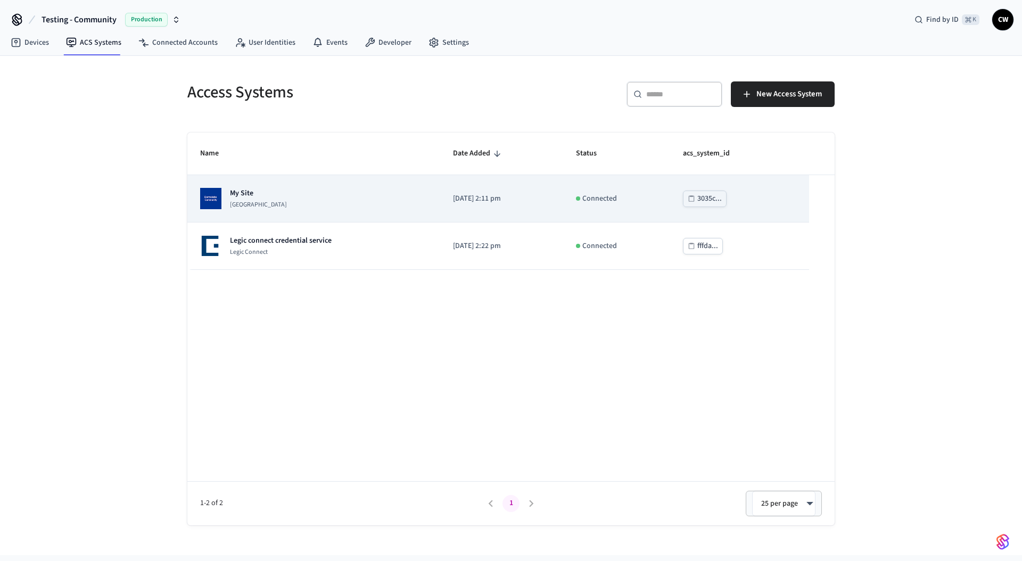
click at [283, 204] on p "[GEOGRAPHIC_DATA]" at bounding box center [258, 205] width 57 height 9
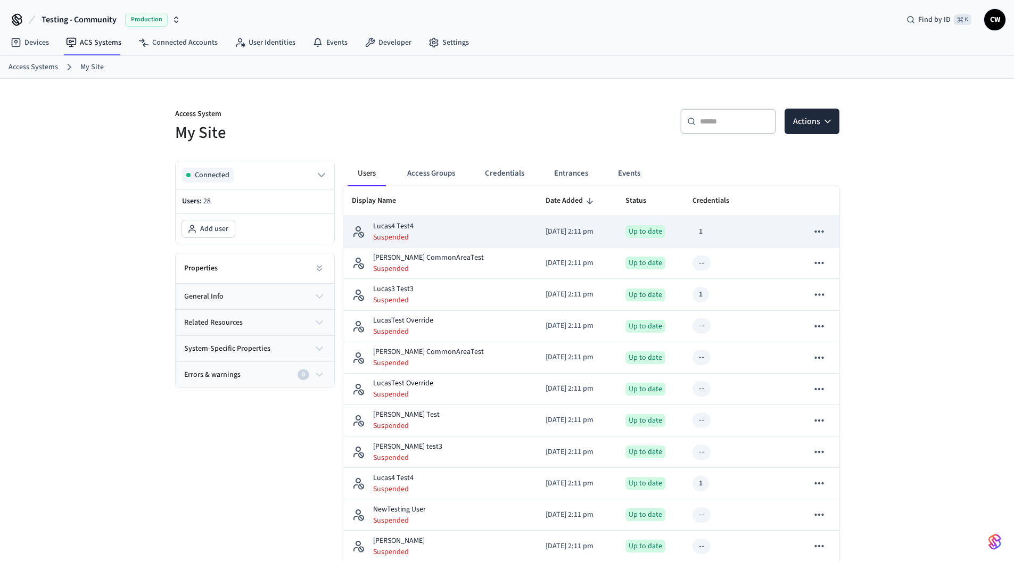
click at [818, 234] on icon "sticky table" at bounding box center [819, 232] width 14 height 14
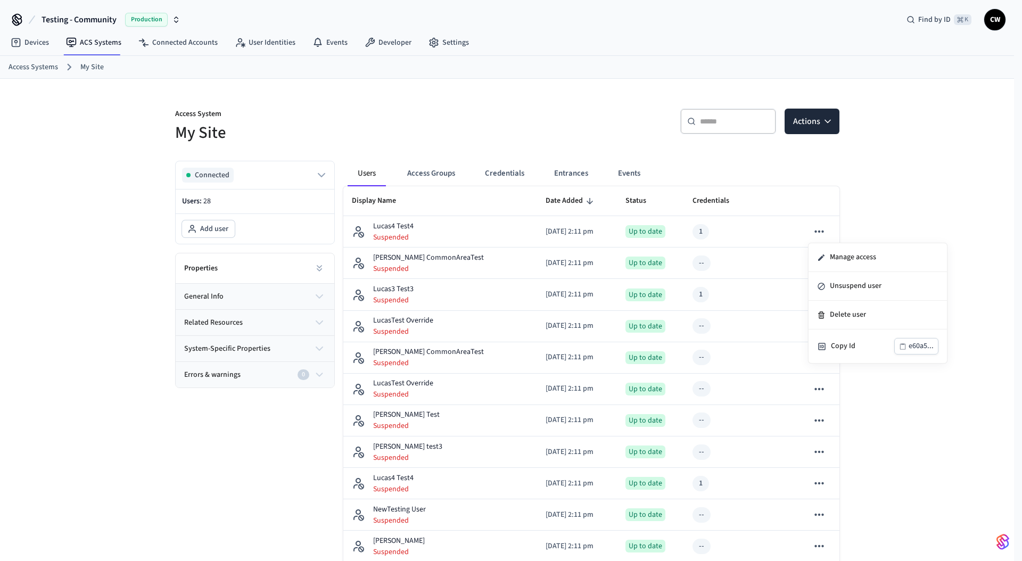
click at [819, 231] on div at bounding box center [511, 280] width 1022 height 561
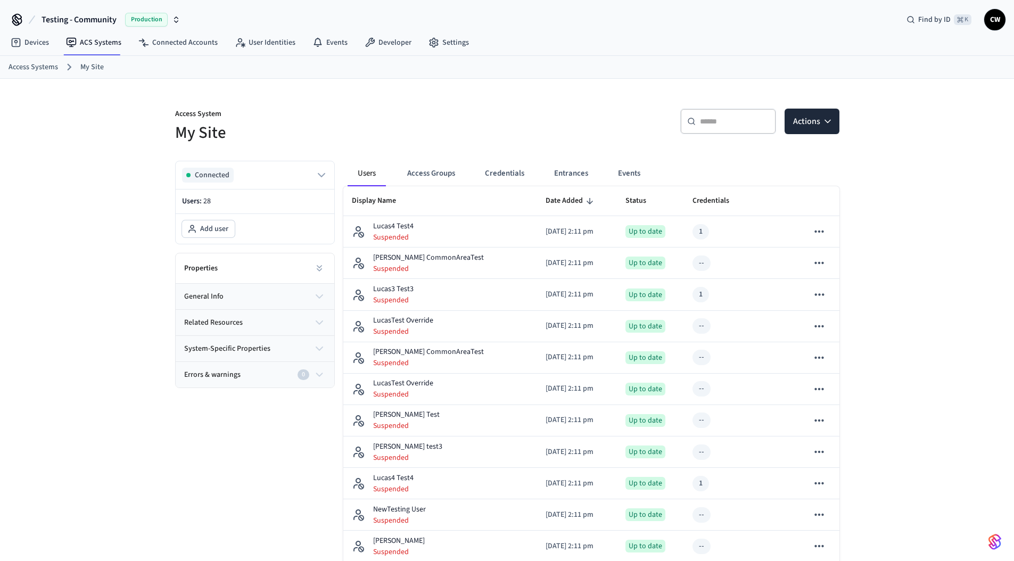
click at [509, 170] on button "Credentials" at bounding box center [505, 174] width 56 height 26
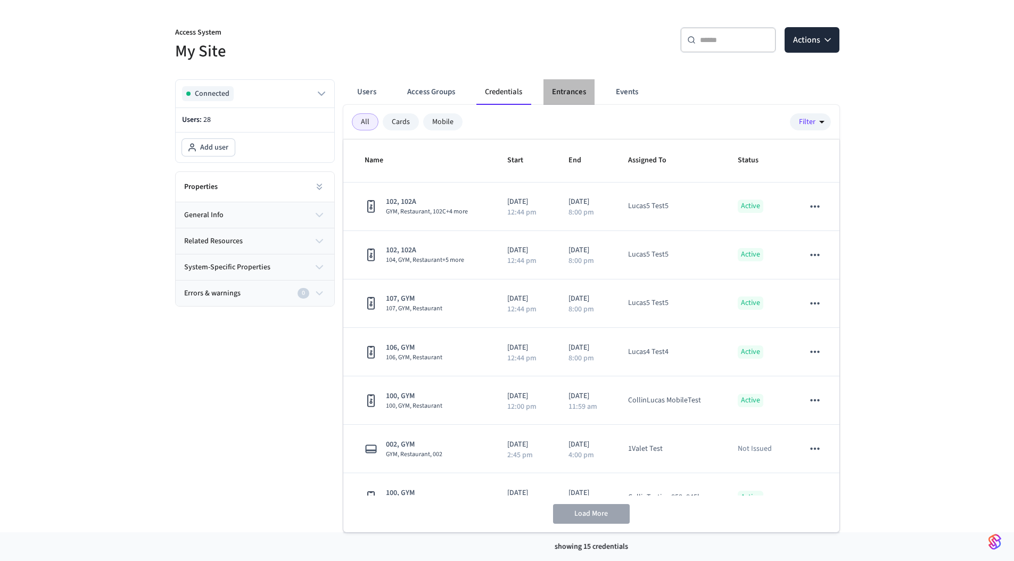
click at [568, 89] on button "Entrances" at bounding box center [569, 92] width 51 height 26
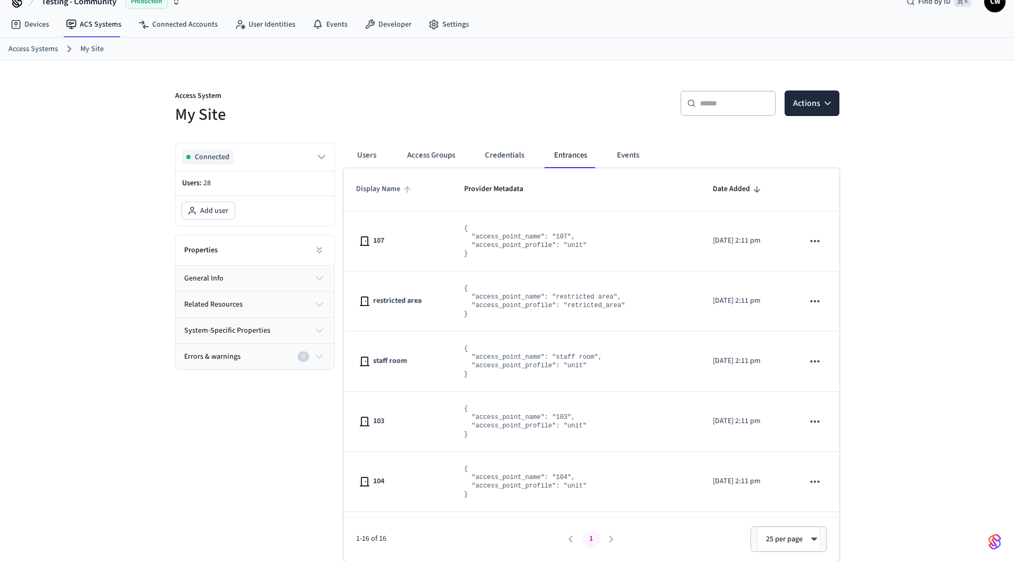
click at [389, 187] on span "Display Name" at bounding box center [385, 189] width 58 height 17
drag, startPoint x: 414, startPoint y: 188, endPoint x: 406, endPoint y: 188, distance: 8.0
click at [414, 188] on th "Display Name" at bounding box center [397, 189] width 108 height 43
click at [406, 188] on icon "sticky table" at bounding box center [407, 189] width 6 height 6
click at [491, 191] on span "Provider Metadata" at bounding box center [500, 189] width 73 height 17
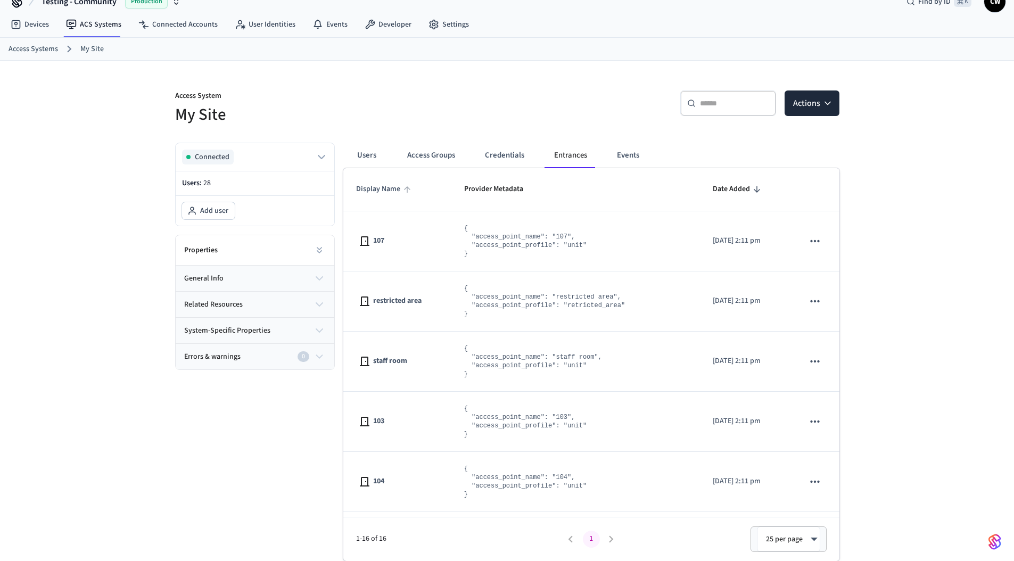
click at [390, 194] on span "Display Name" at bounding box center [385, 189] width 58 height 17
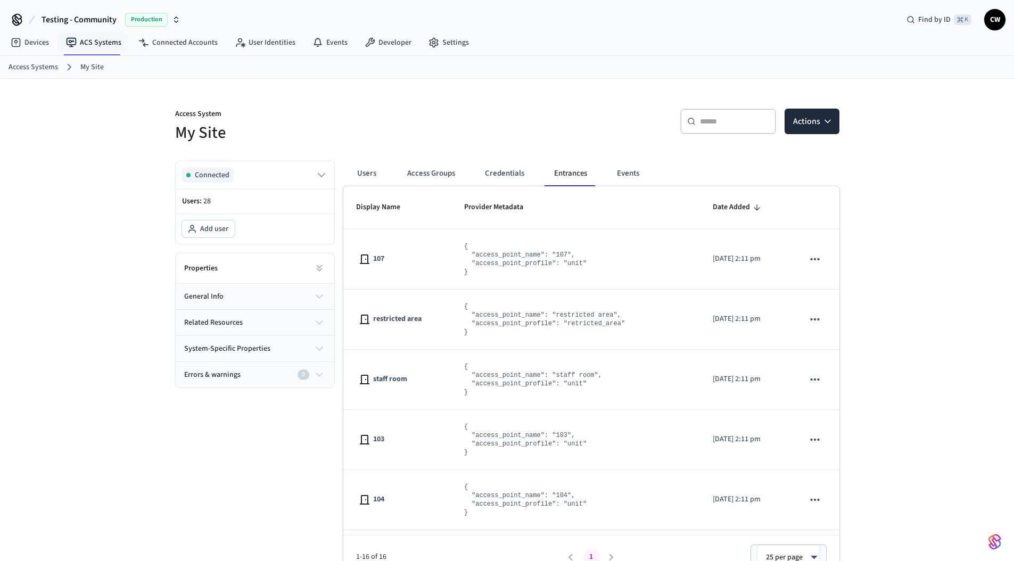
click at [108, 19] on span "Testing - Community" at bounding box center [79, 19] width 75 height 13
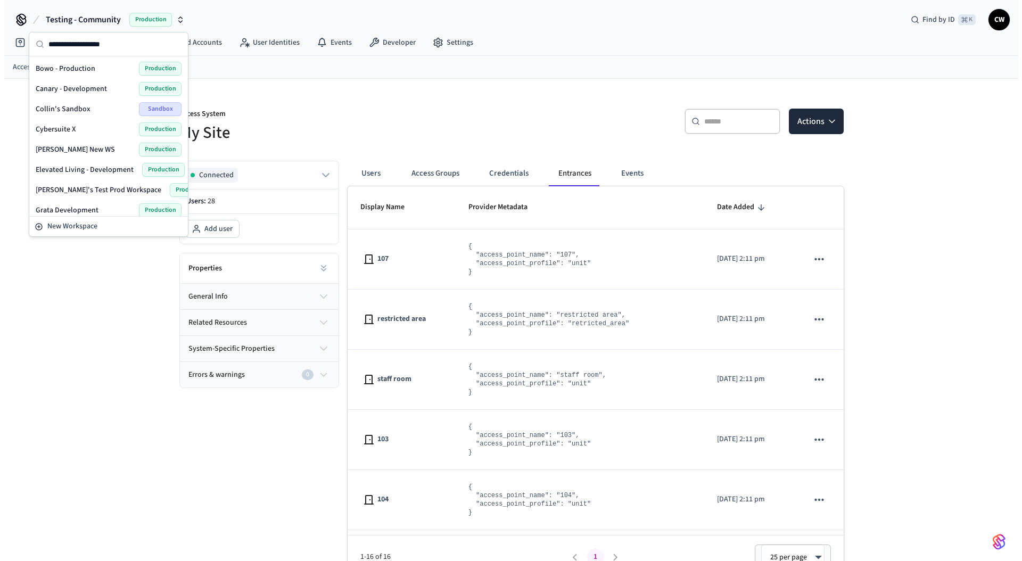
scroll to position [512, 0]
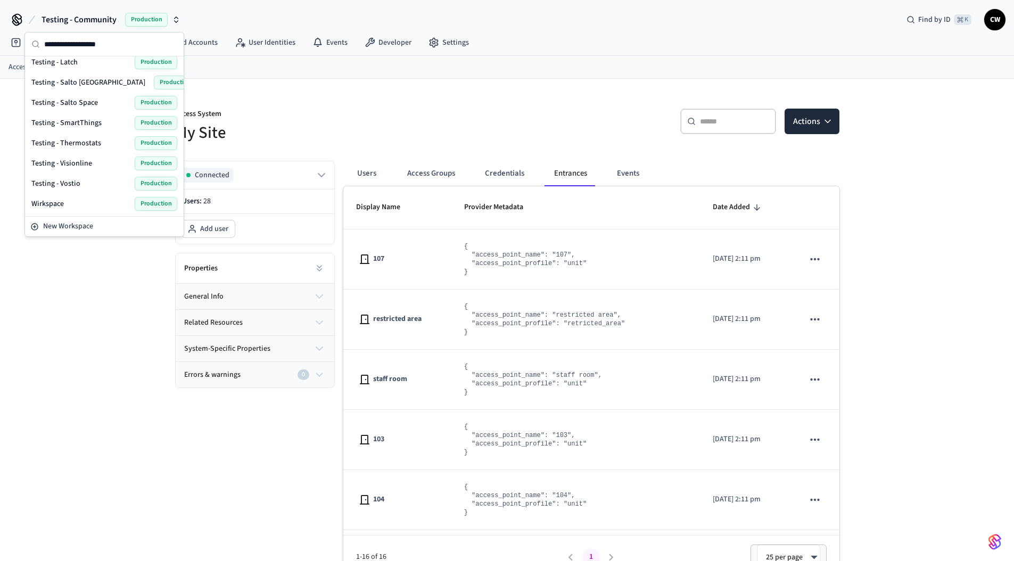
click at [92, 103] on span "Testing - Salto Space" at bounding box center [64, 102] width 67 height 11
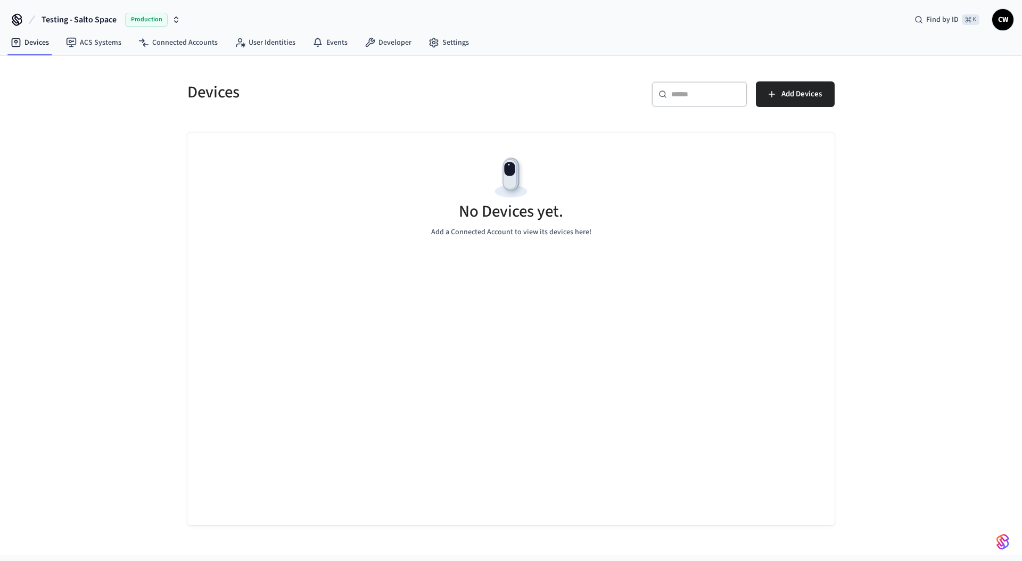
click at [77, 227] on div "Devices ​ ​ Add Devices No Devices yet. Add a Connected Account to view its dev…" at bounding box center [511, 305] width 1022 height 499
click at [114, 40] on link "ACS Systems" at bounding box center [94, 42] width 72 height 19
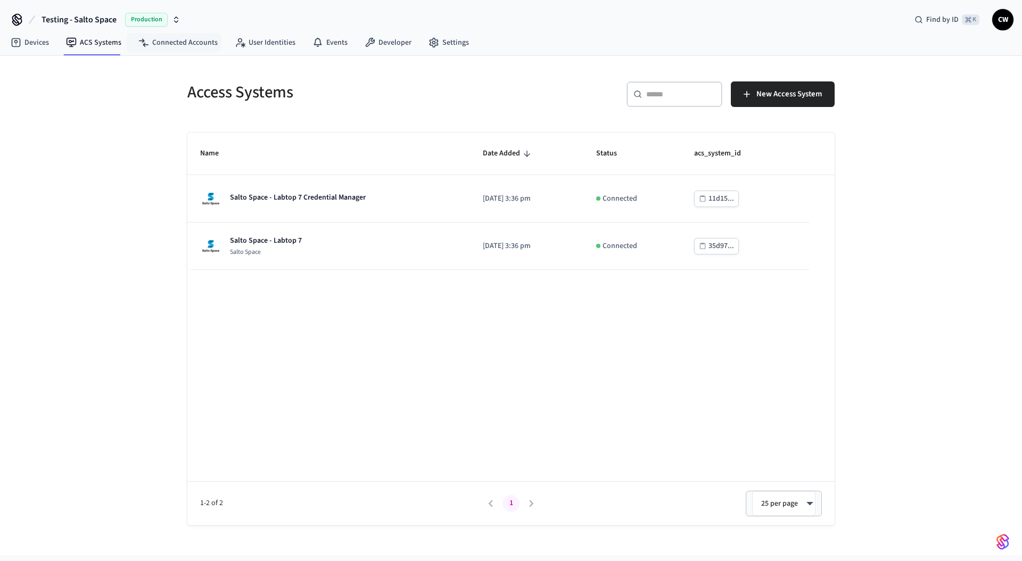
click at [89, 161] on div "Access Systems ​ ​ New Access System Name Date Added Status acs_system_id Salto…" at bounding box center [511, 305] width 1022 height 499
click at [802, 100] on span "New Access System" at bounding box center [789, 94] width 65 height 14
click at [102, 280] on div "Access Systems ​ ​ New Access System Name Date Added Status acs_system_id Salto…" at bounding box center [511, 305] width 1022 height 499
click at [96, 14] on span "Testing - Salto Space" at bounding box center [79, 19] width 75 height 13
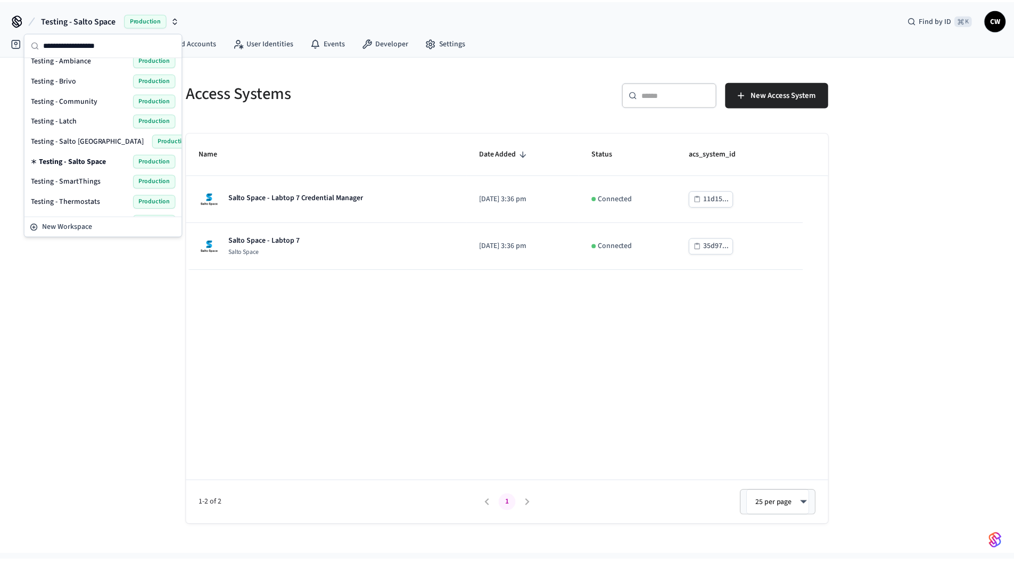
scroll to position [453, 0]
click at [90, 104] on span "Testing - Community" at bounding box center [64, 101] width 67 height 11
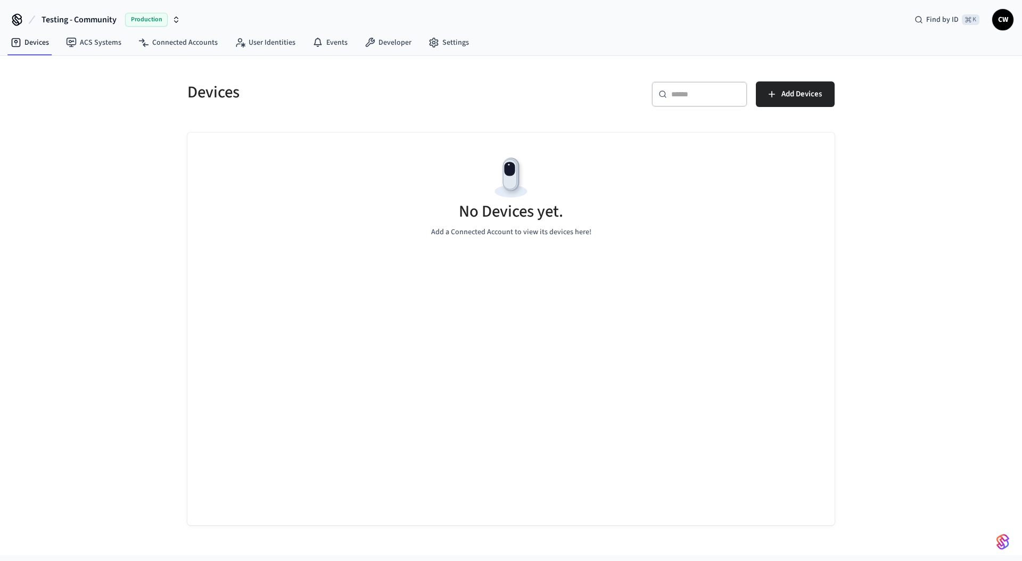
click at [112, 167] on div "Devices ​ ​ Add Devices No Devices yet. Add a Connected Account to view its dev…" at bounding box center [511, 305] width 1022 height 499
click at [97, 47] on link "ACS Systems" at bounding box center [94, 42] width 72 height 19
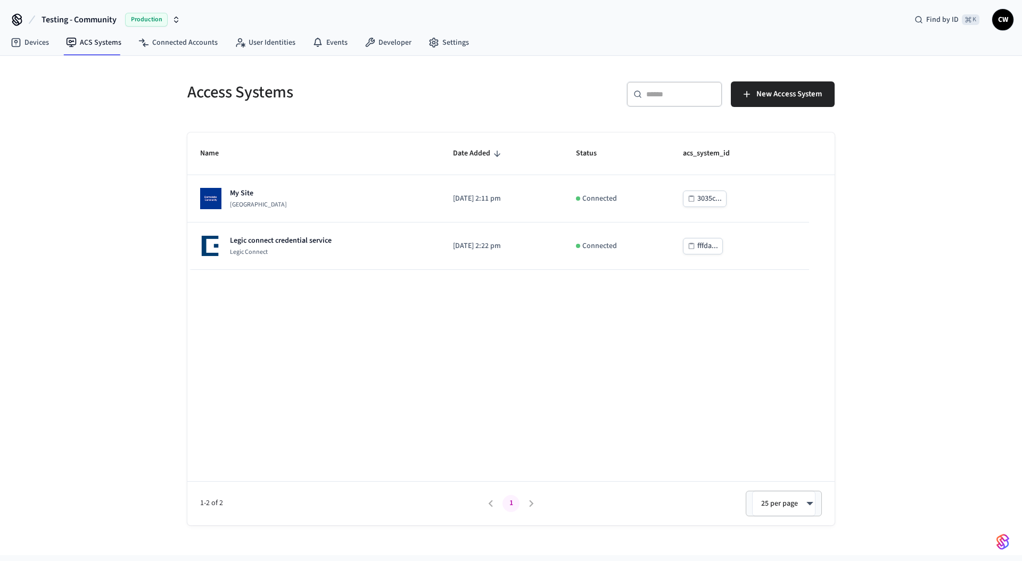
click at [118, 241] on div "Access Systems ​ ​ New Access System Name Date Added Status acs_system_id My Si…" at bounding box center [511, 305] width 1022 height 499
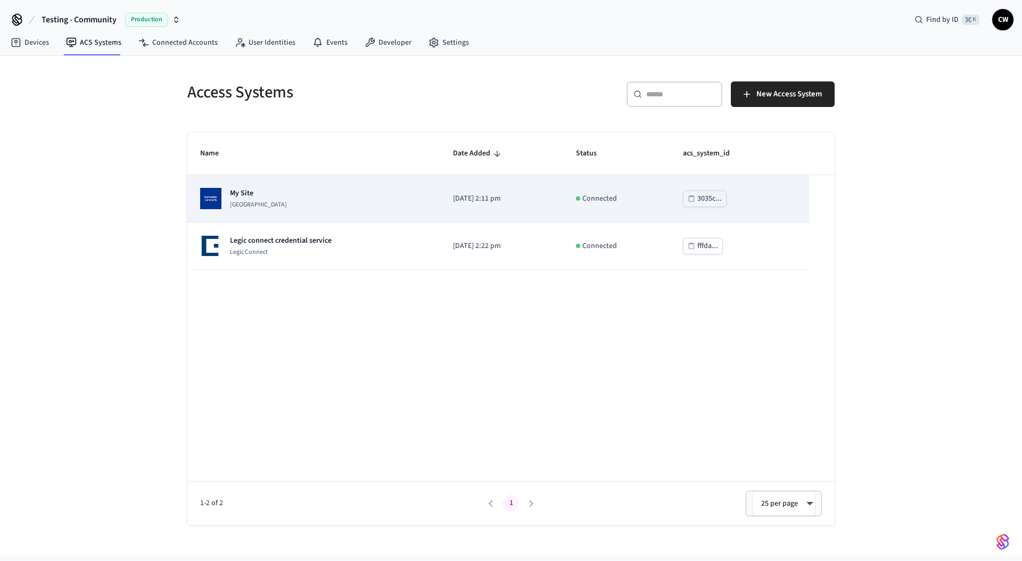
click at [297, 182] on td "My Site Dormakaba Community Site" at bounding box center [313, 198] width 253 height 47
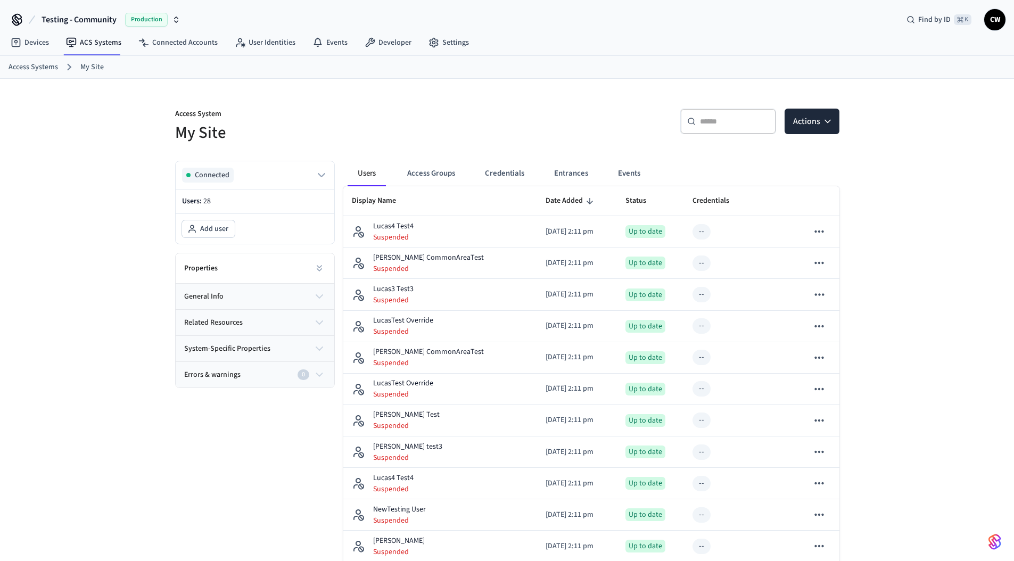
drag, startPoint x: 127, startPoint y: 208, endPoint x: 170, endPoint y: 182, distance: 50.4
click at [414, 134] on h5 "My Site" at bounding box center [338, 133] width 326 height 22
click at [499, 182] on button "Credentials" at bounding box center [505, 174] width 56 height 26
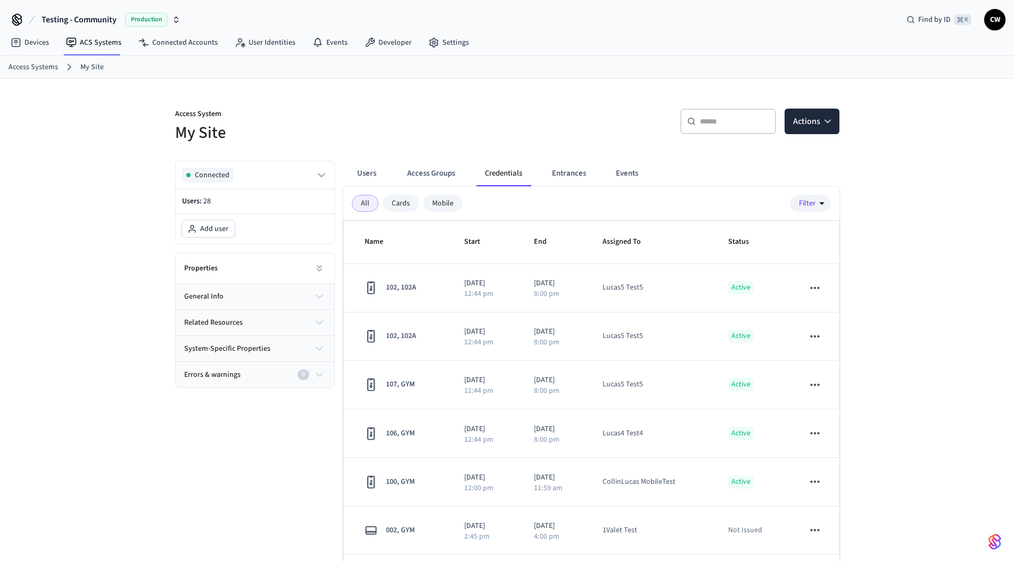
click at [450, 176] on button "Access Groups" at bounding box center [431, 174] width 65 height 26
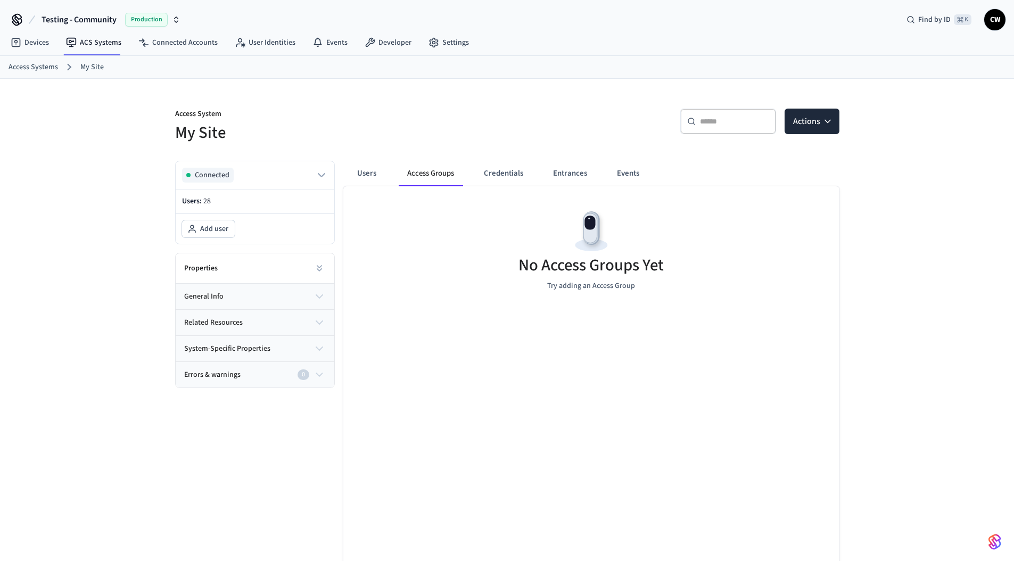
click at [386, 177] on div "Users Access Groups Credentials Entrances Events" at bounding box center [504, 174] width 313 height 26
click at [359, 174] on button "Users" at bounding box center [367, 174] width 38 height 26
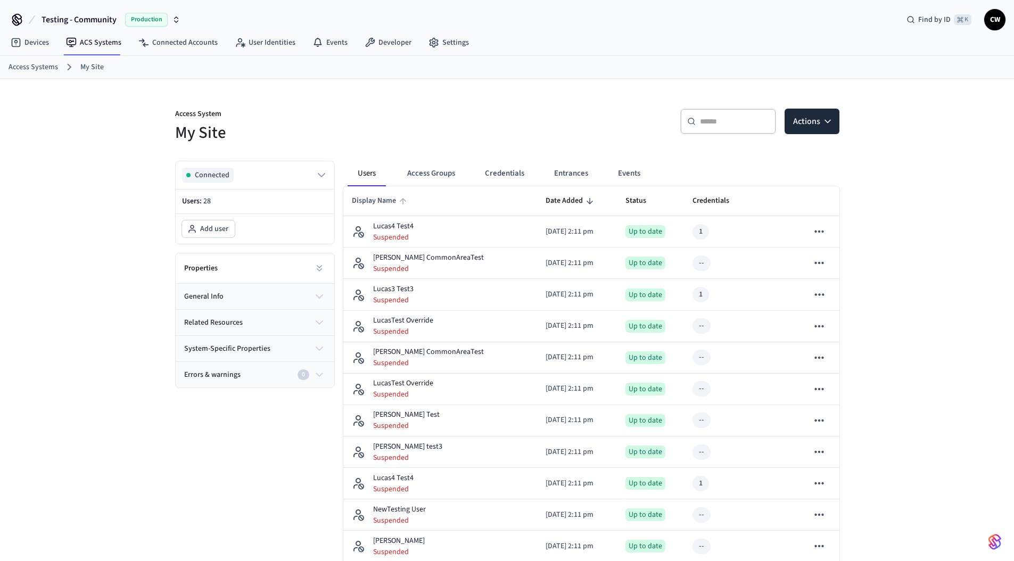
click at [383, 194] on span "Display Name" at bounding box center [381, 201] width 58 height 17
click at [384, 198] on span "Display Name" at bounding box center [381, 201] width 58 height 17
click at [626, 199] on span "Status" at bounding box center [643, 201] width 35 height 17
click at [449, 178] on button "Access Groups" at bounding box center [431, 174] width 65 height 26
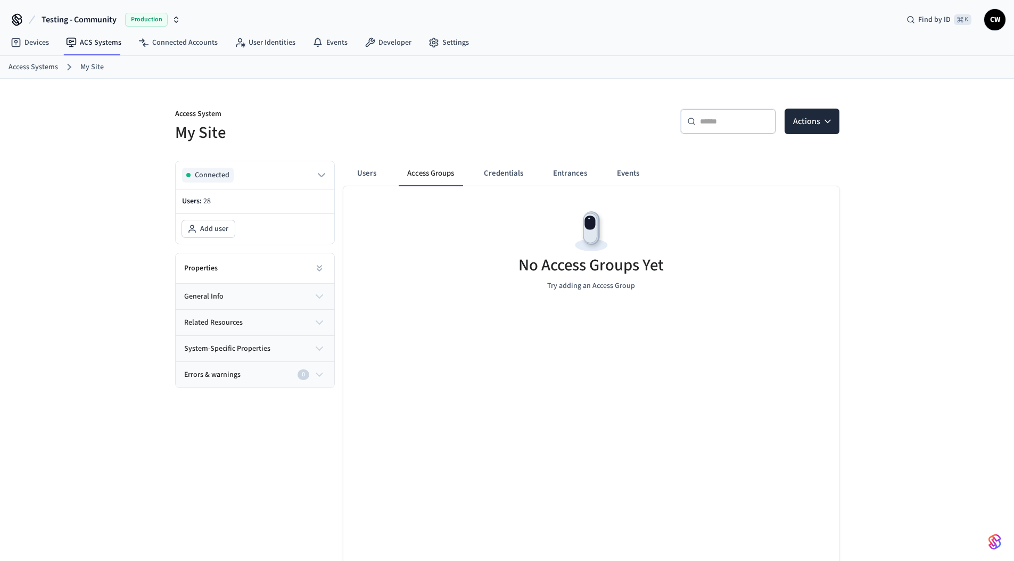
click at [449, 178] on button "Access Groups" at bounding box center [431, 174] width 64 height 26
click at [523, 176] on button "Credentials" at bounding box center [503, 174] width 56 height 26
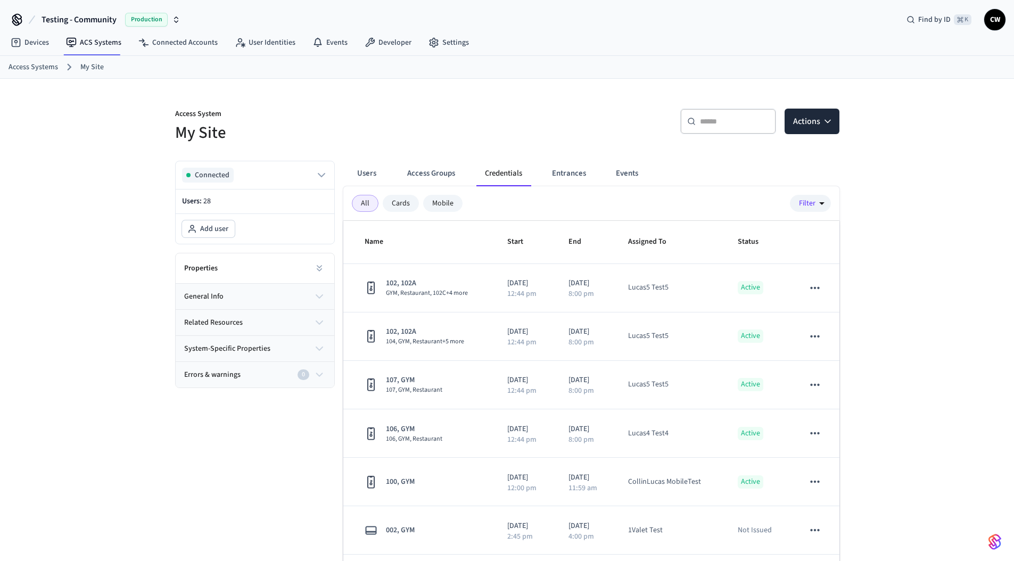
click at [444, 200] on div "Mobile" at bounding box center [442, 203] width 39 height 17
click at [395, 200] on div "Cards" at bounding box center [401, 203] width 36 height 17
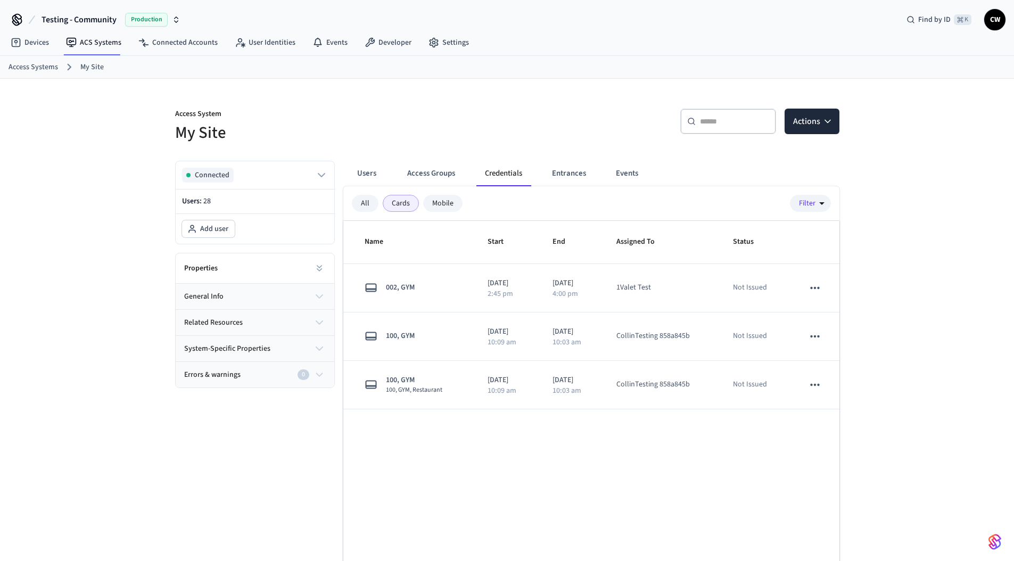
click at [362, 202] on div "All" at bounding box center [365, 203] width 27 height 17
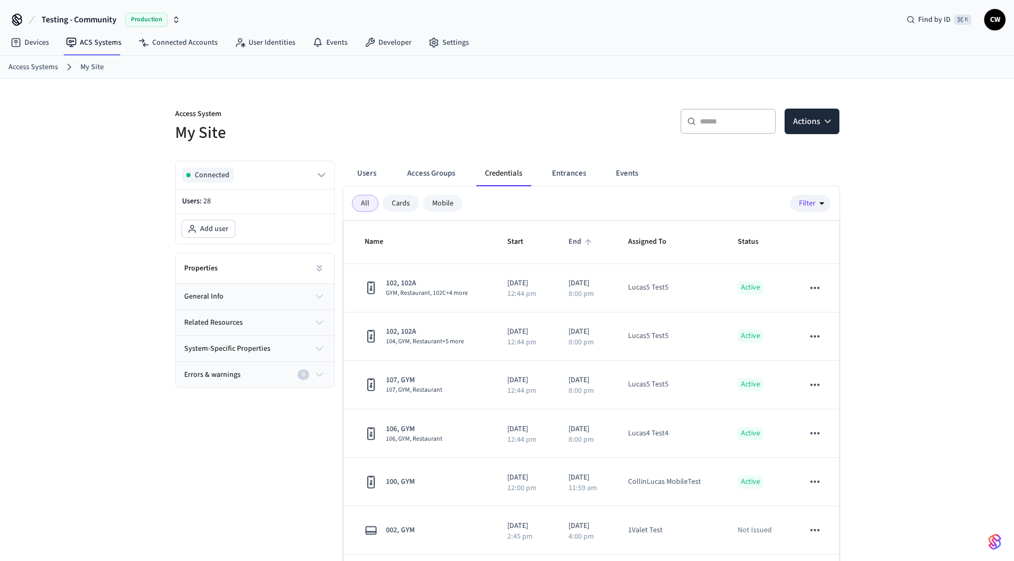
click at [569, 239] on span "End" at bounding box center [582, 242] width 27 height 17
click at [572, 240] on span "End" at bounding box center [582, 242] width 27 height 17
click at [507, 241] on span "Start" at bounding box center [522, 242] width 30 height 17
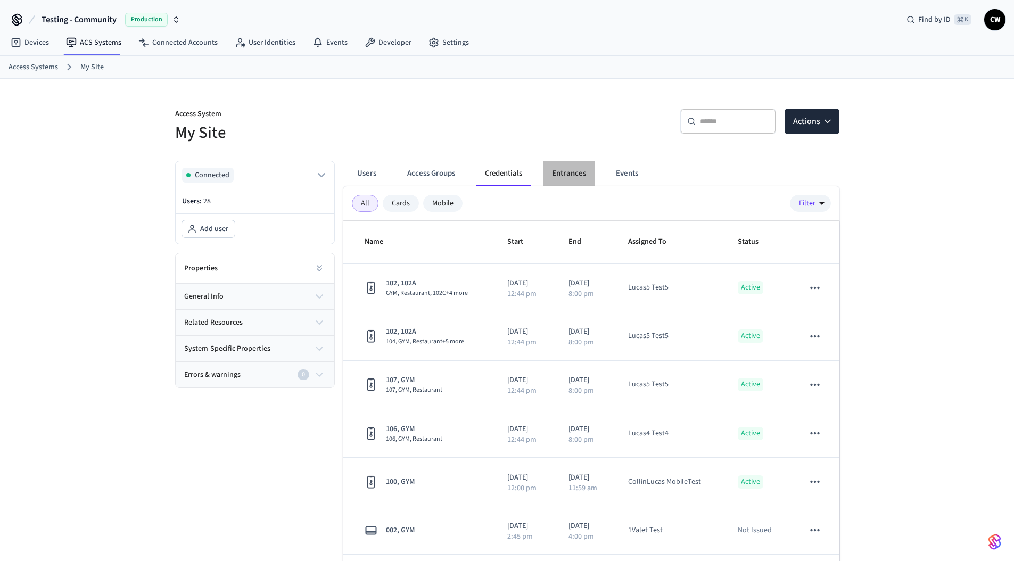
click at [573, 171] on button "Entrances" at bounding box center [569, 174] width 51 height 26
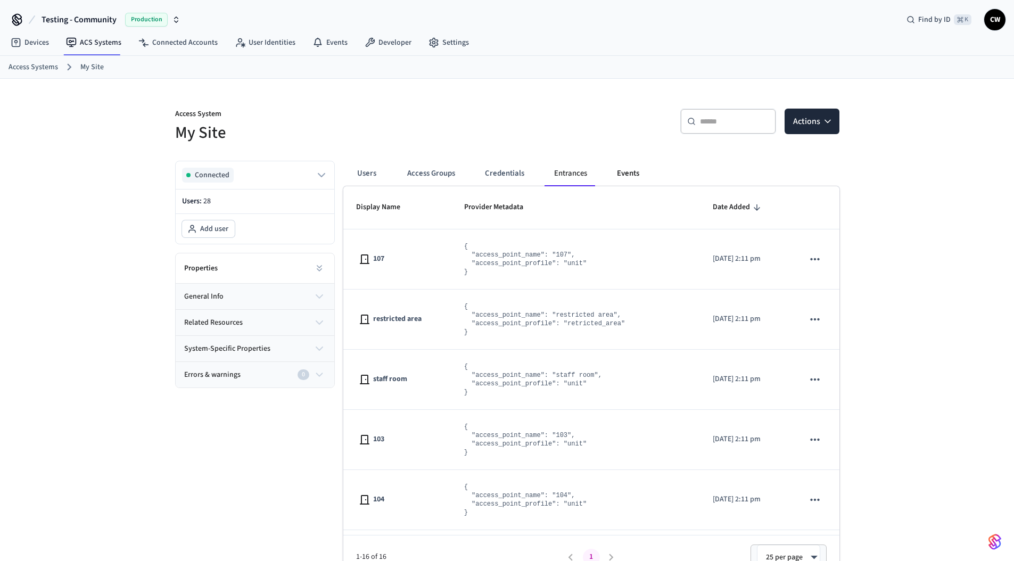
click at [618, 170] on button "Events" at bounding box center [628, 174] width 39 height 26
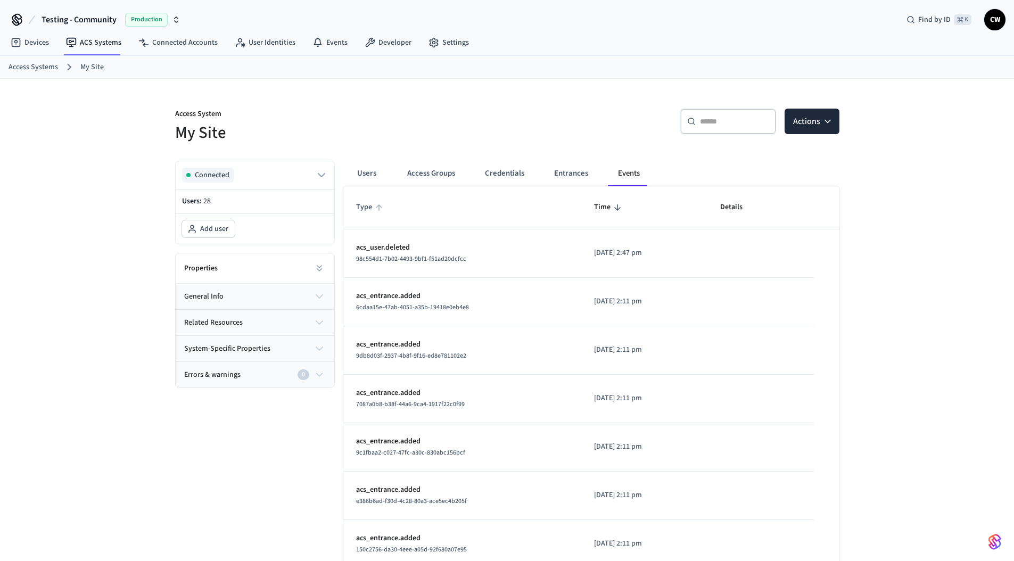
click at [372, 207] on span "Type" at bounding box center [371, 207] width 30 height 17
click at [594, 211] on span "Time" at bounding box center [609, 207] width 30 height 17
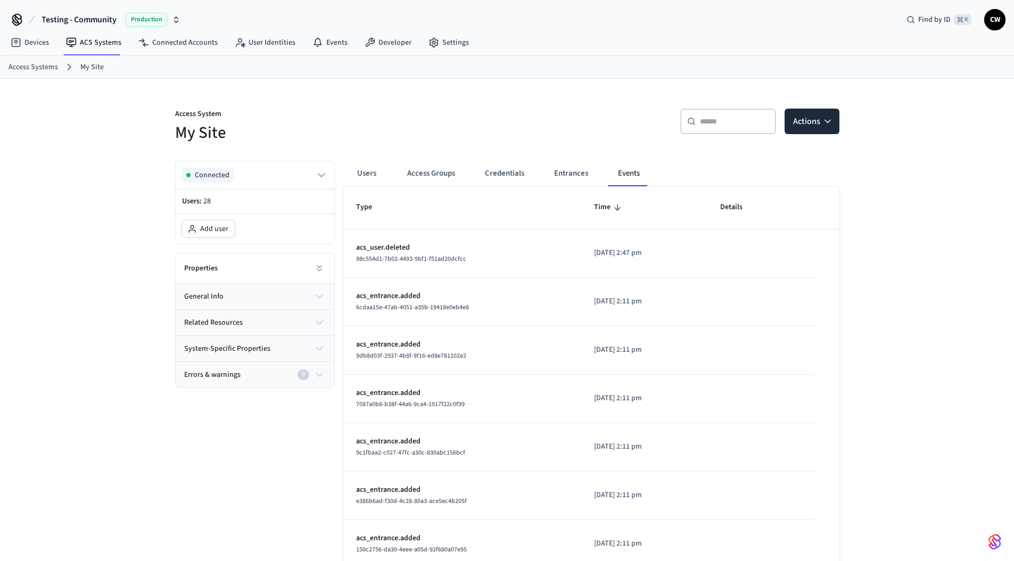
click at [613, 209] on icon "sticky table" at bounding box center [618, 208] width 10 height 10
click at [565, 172] on button "Entrances" at bounding box center [571, 174] width 51 height 26
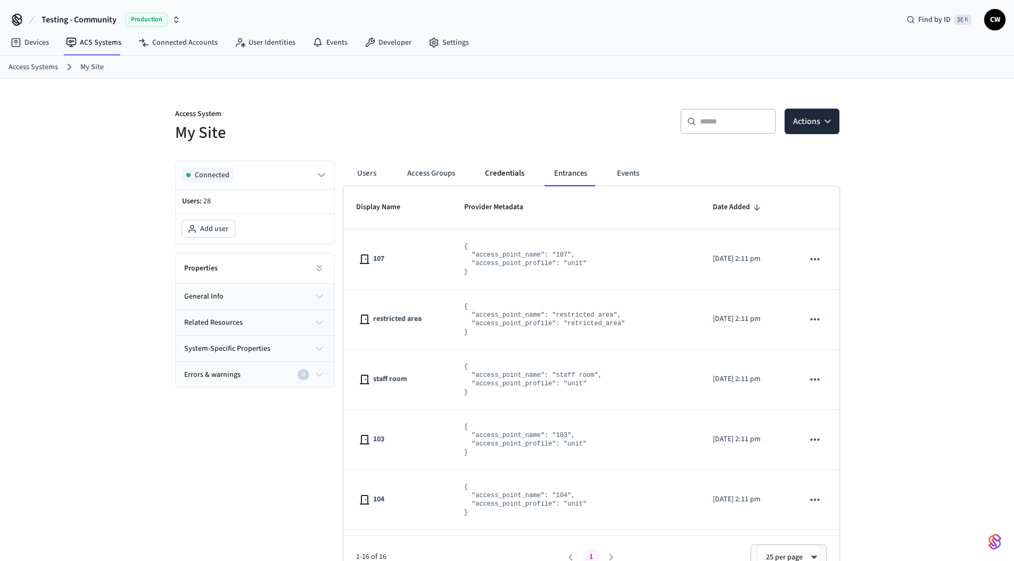
click at [498, 172] on button "Credentials" at bounding box center [505, 174] width 56 height 26
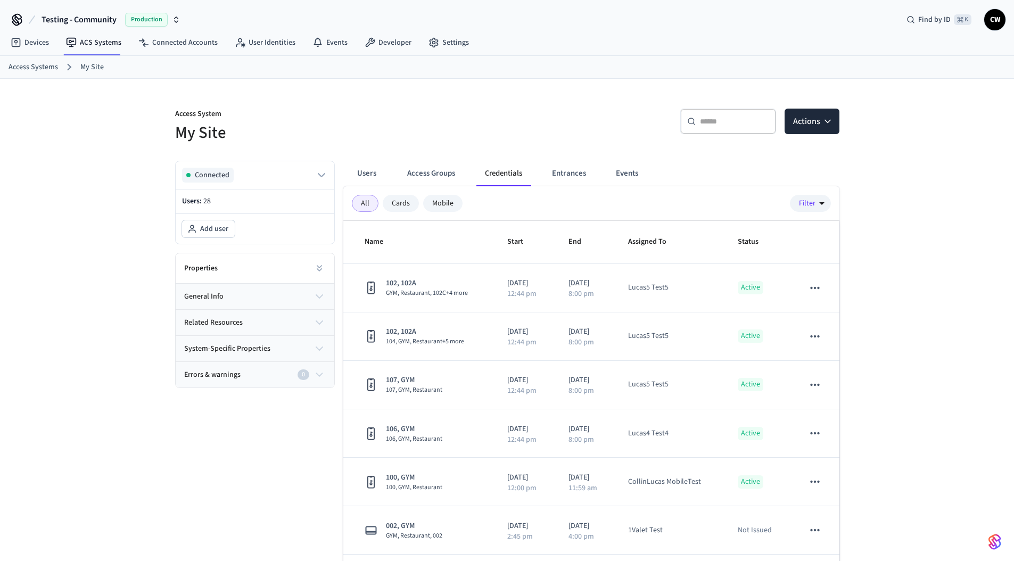
click at [124, 19] on button "Testing - Community Production" at bounding box center [110, 20] width 145 height 22
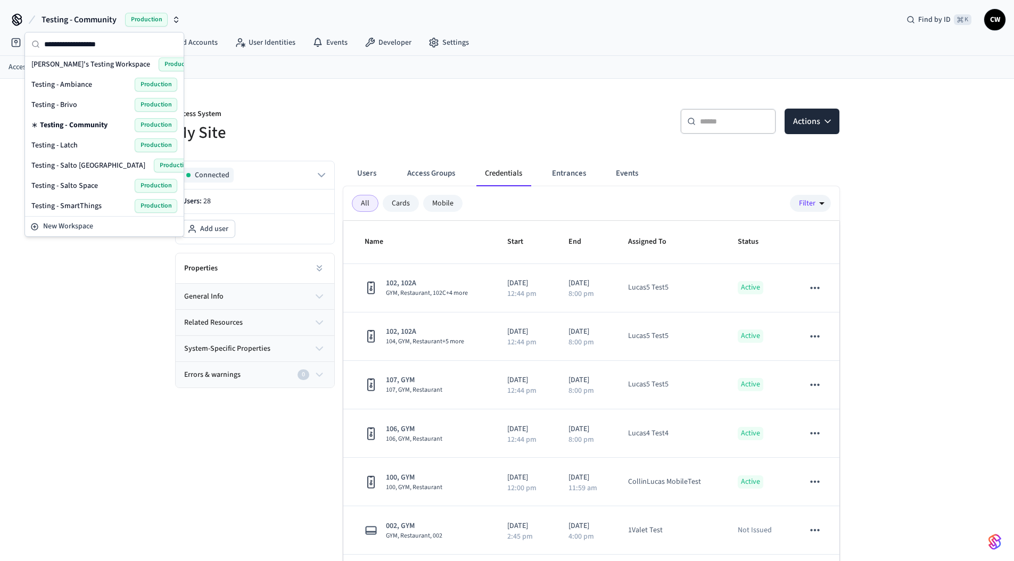
scroll to position [496, 0]
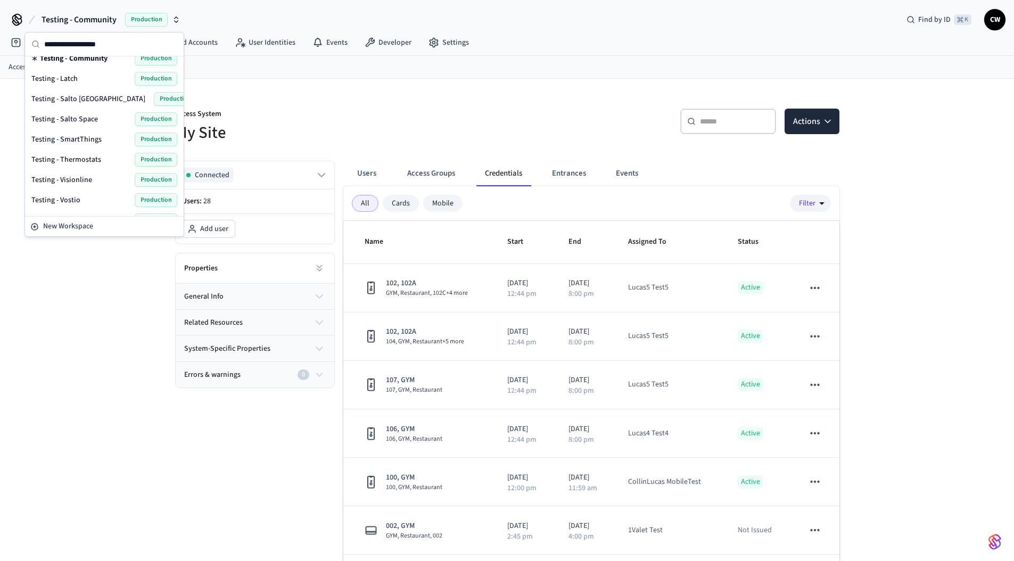
click at [80, 115] on span "Testing - Salto Space" at bounding box center [64, 119] width 67 height 11
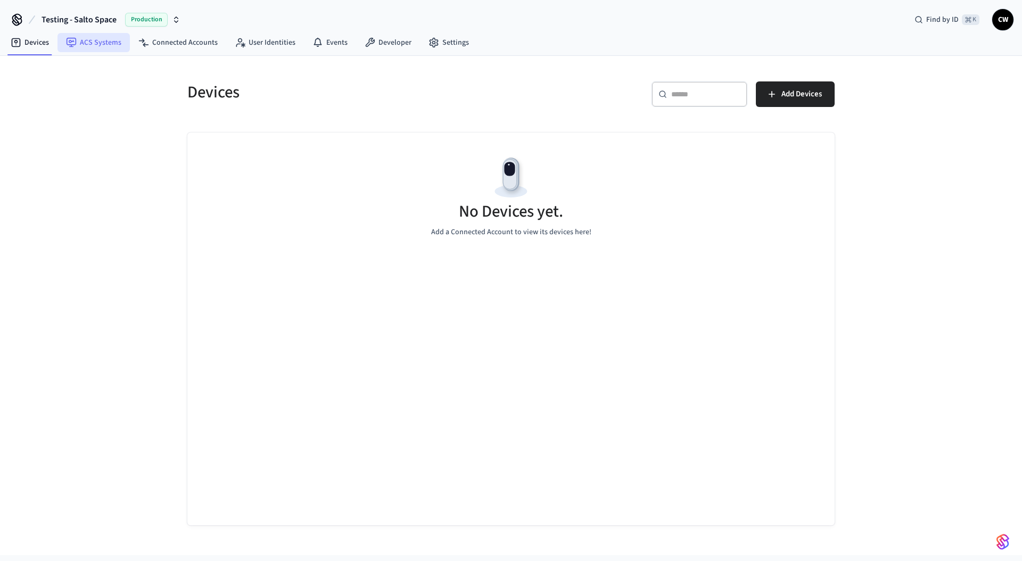
click at [97, 48] on link "ACS Systems" at bounding box center [94, 42] width 72 height 19
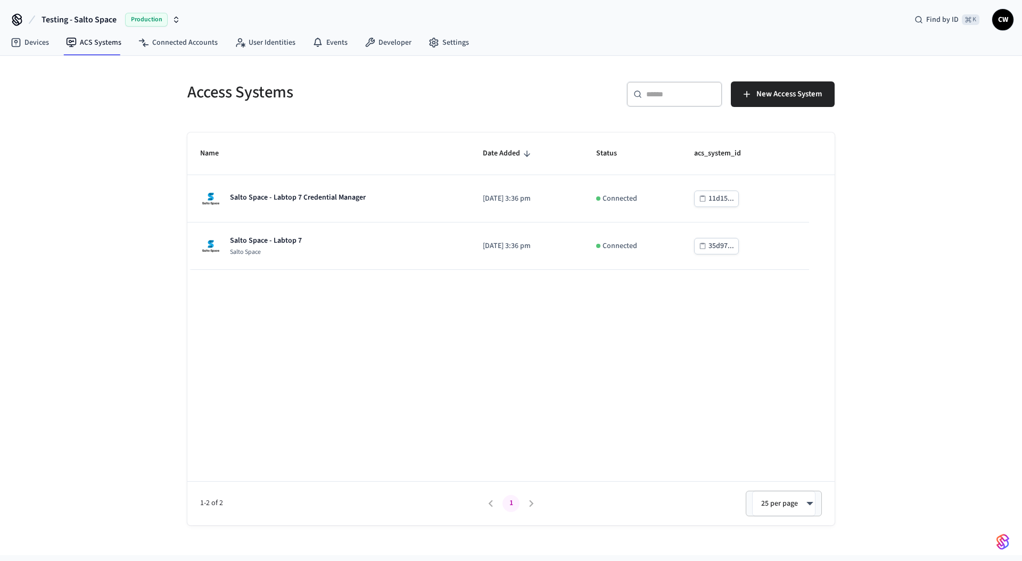
click at [112, 205] on div "Access Systems ​ ​ New Access System Name Date Added Status acs_system_id Salto…" at bounding box center [511, 305] width 1022 height 499
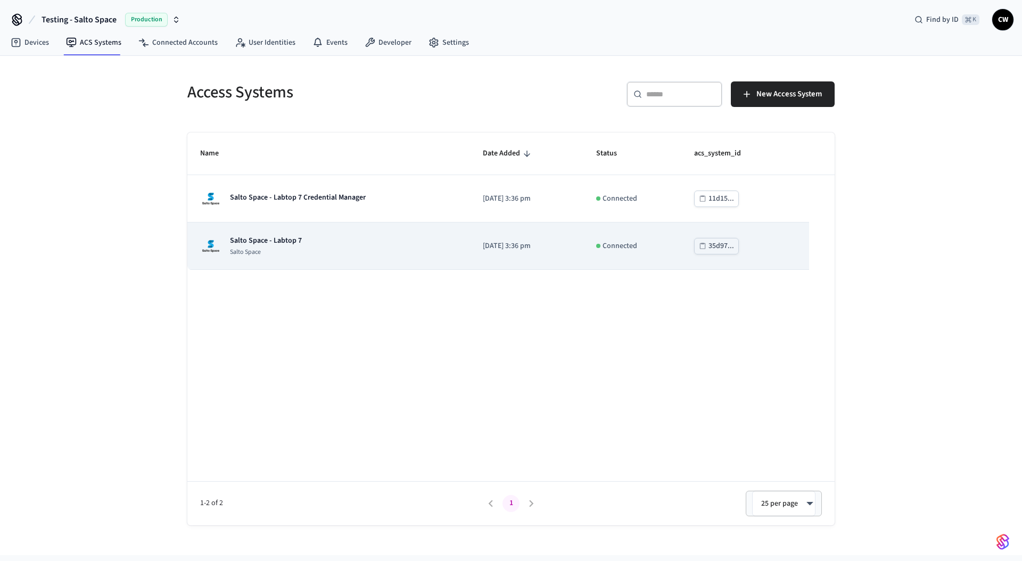
click at [300, 257] on td "Salto Space - Labtop 7 Salto Space" at bounding box center [328, 246] width 283 height 47
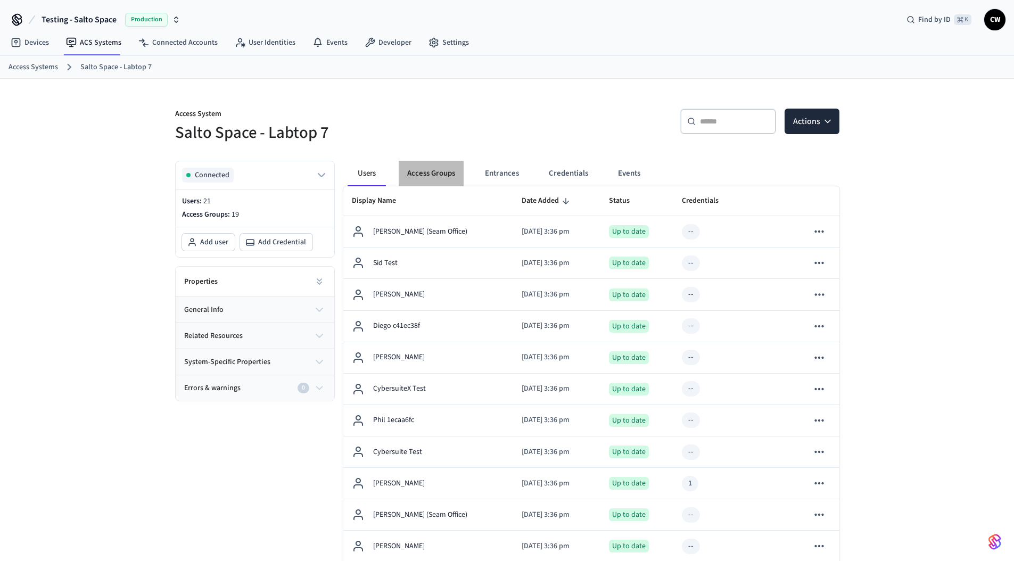
click at [441, 182] on button "Access Groups" at bounding box center [431, 174] width 65 height 26
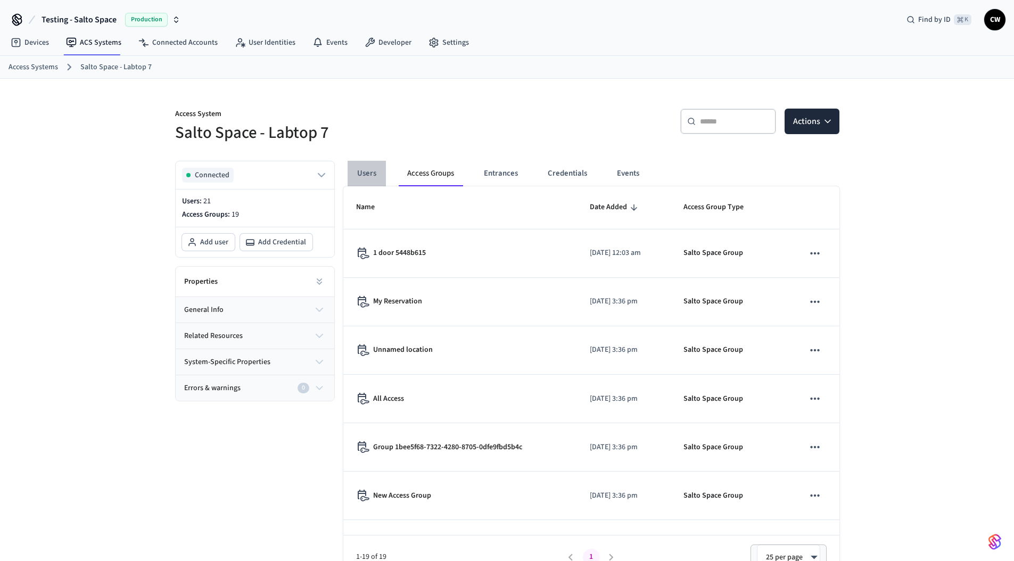
click at [375, 174] on button "Users" at bounding box center [367, 174] width 38 height 26
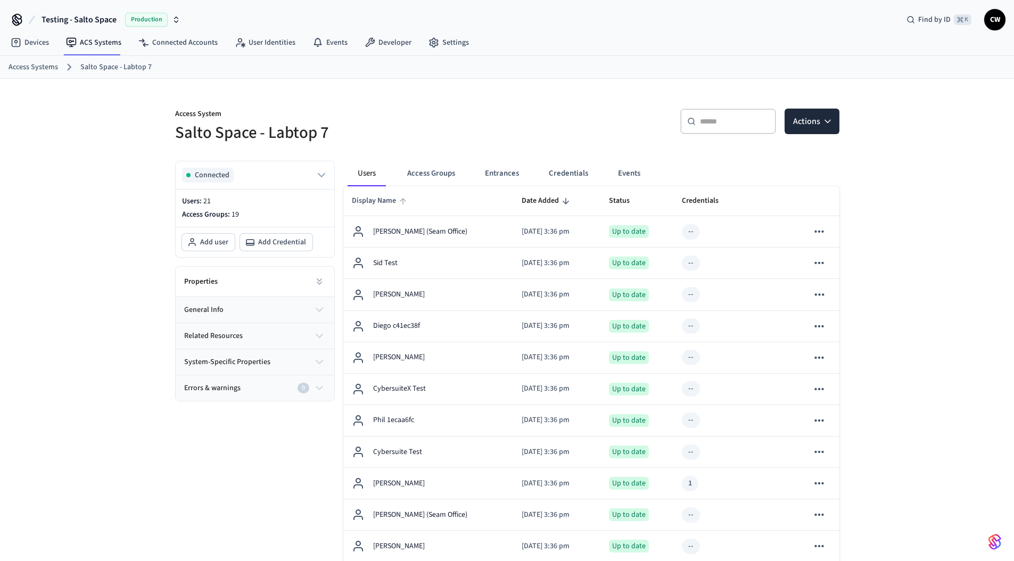
click at [387, 195] on span "Display Name" at bounding box center [381, 201] width 58 height 17
click at [610, 202] on th "Status" at bounding box center [637, 201] width 73 height 30
click at [618, 199] on span "Status" at bounding box center [626, 201] width 35 height 17
click at [619, 199] on span "Status" at bounding box center [626, 201] width 35 height 17
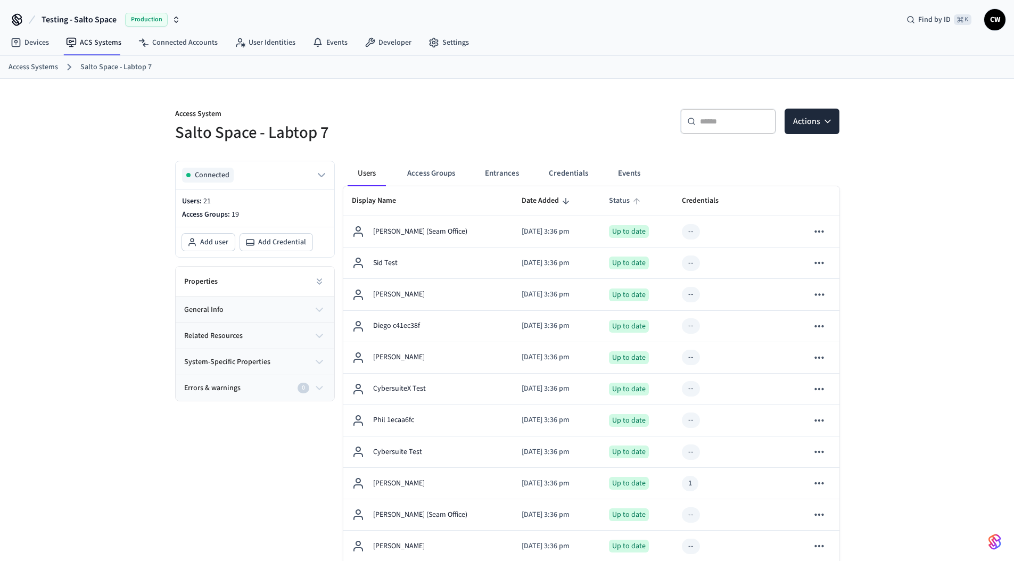
click at [619, 199] on span "Status" at bounding box center [626, 201] width 35 height 17
click at [628, 199] on span "Status" at bounding box center [626, 201] width 35 height 17
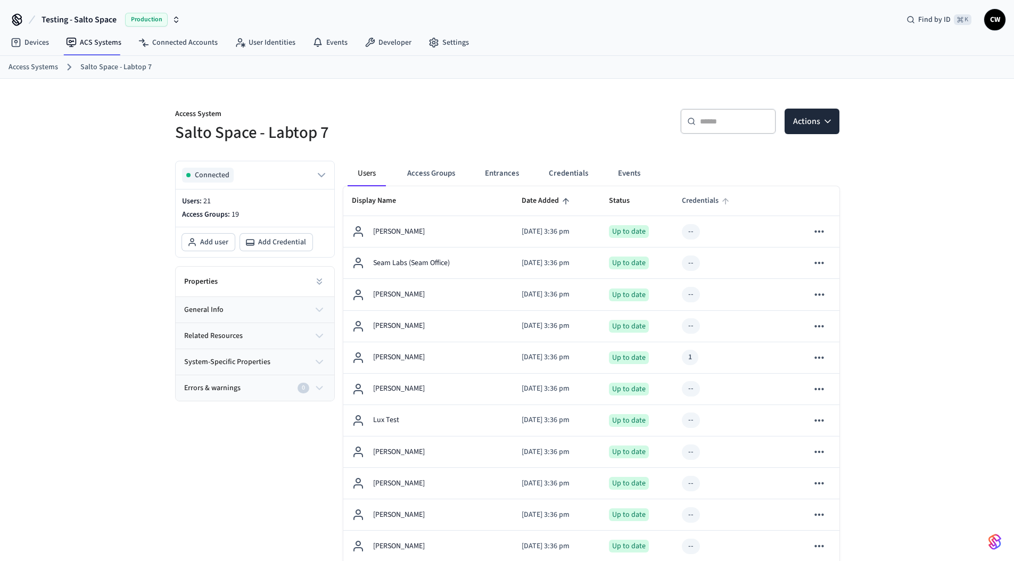
click at [702, 201] on span "Credentials" at bounding box center [707, 201] width 51 height 17
click at [706, 201] on span "Credentials" at bounding box center [707, 201] width 51 height 17
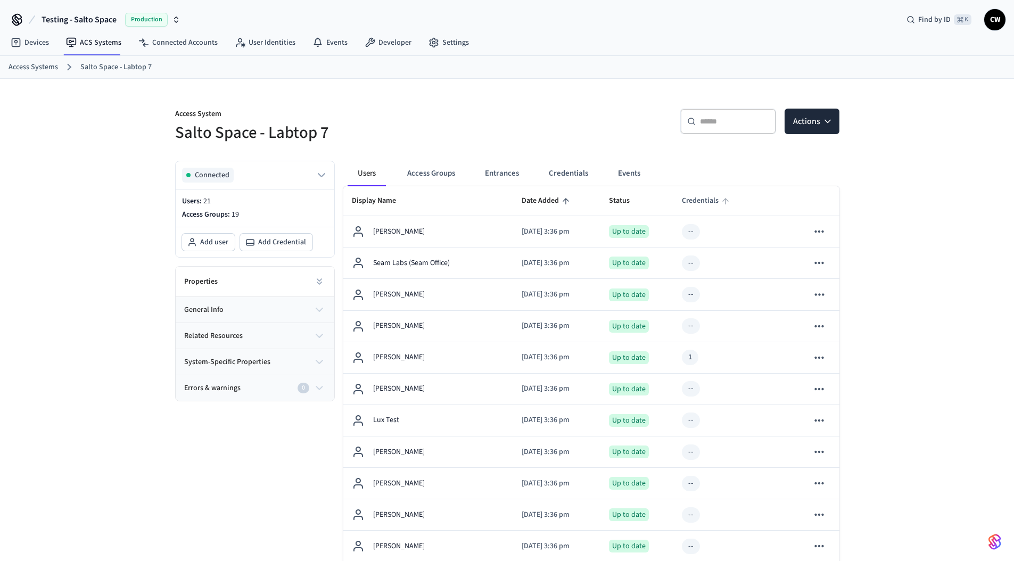
click at [706, 201] on span "Credentials" at bounding box center [707, 201] width 51 height 17
click at [531, 198] on span "Date Added" at bounding box center [547, 201] width 51 height 17
click at [530, 199] on span "Date Added" at bounding box center [547, 201] width 51 height 17
click at [392, 200] on span "Display Name" at bounding box center [381, 201] width 58 height 17
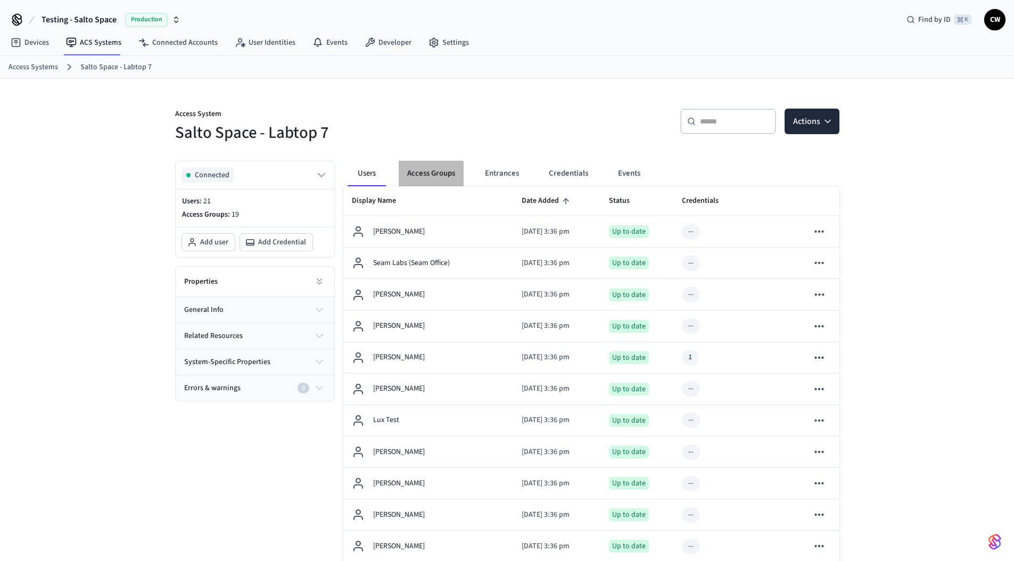
click at [454, 176] on button "Access Groups" at bounding box center [431, 174] width 65 height 26
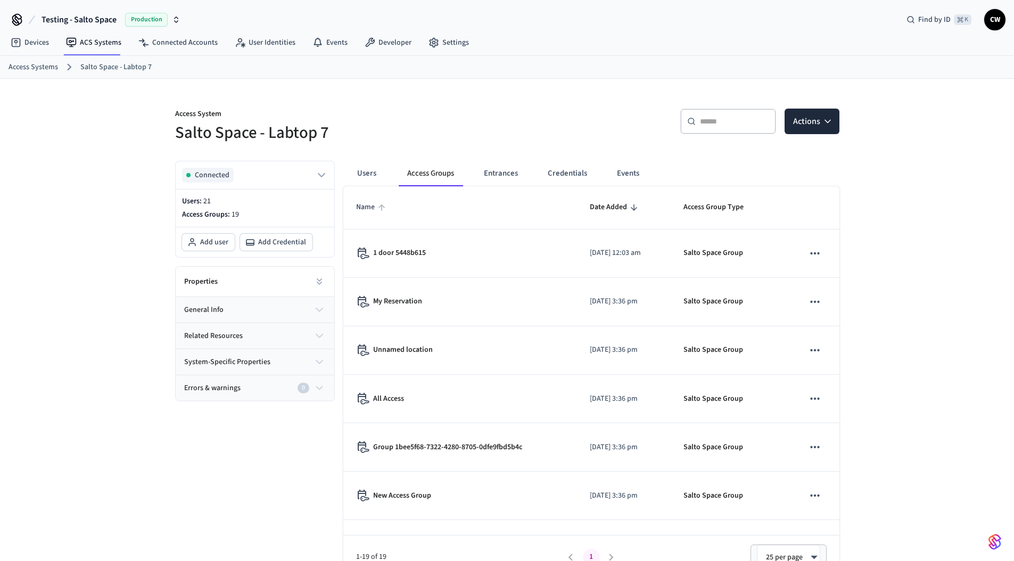
click at [384, 202] on span "Name" at bounding box center [372, 207] width 32 height 17
click at [493, 168] on button "Entrances" at bounding box center [500, 174] width 51 height 26
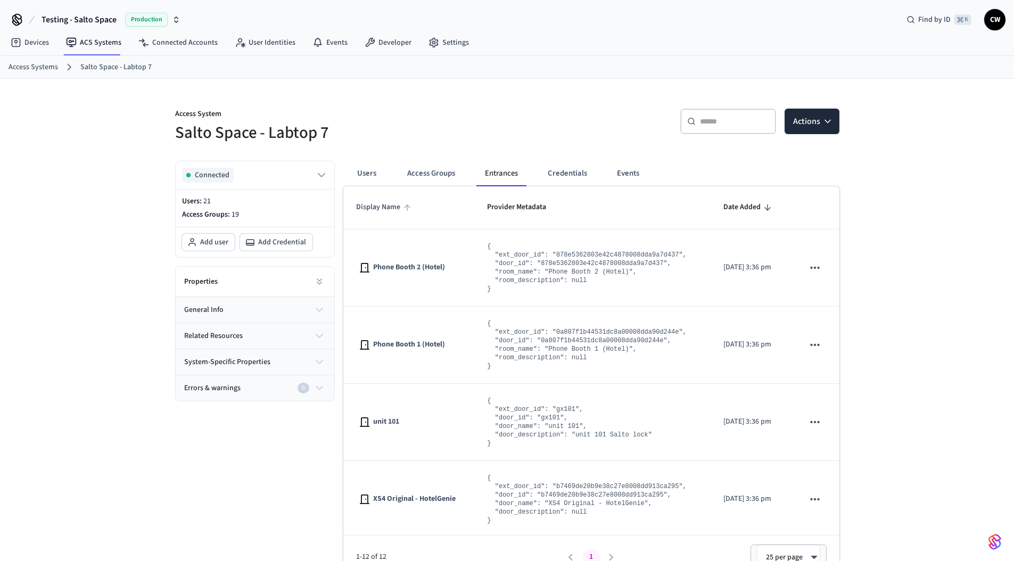
click at [376, 201] on span "Display Name" at bounding box center [385, 207] width 58 height 17
click at [503, 203] on span "Provider Metadata" at bounding box center [523, 207] width 73 height 17
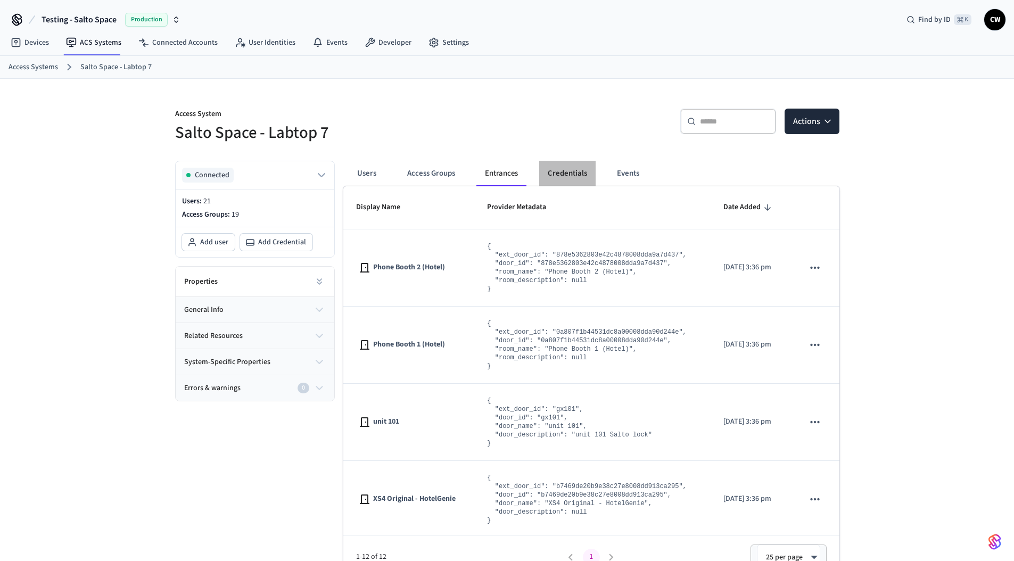
click at [581, 168] on button "Credentials" at bounding box center [567, 174] width 56 height 26
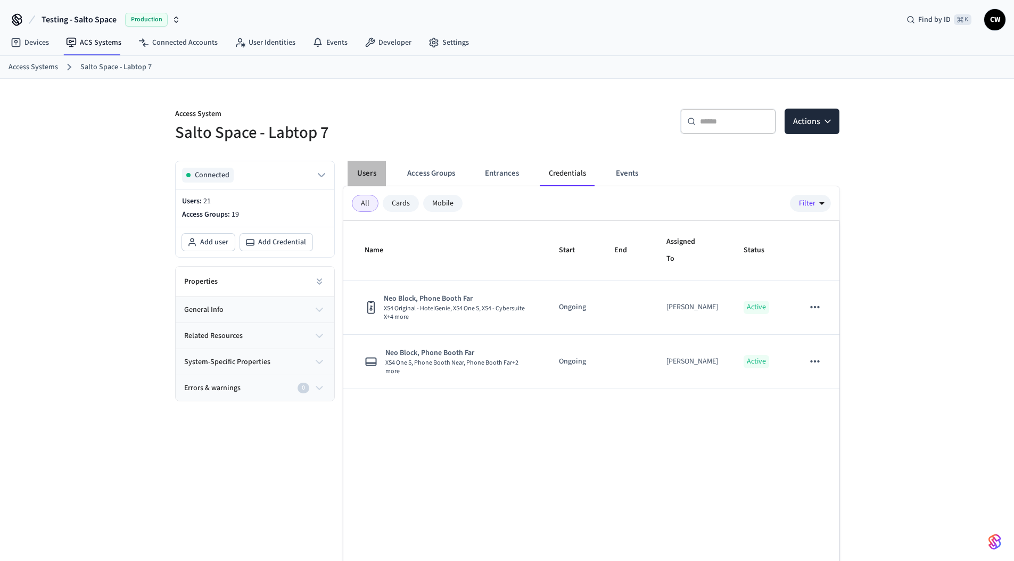
click at [374, 170] on button "Users" at bounding box center [367, 174] width 38 height 26
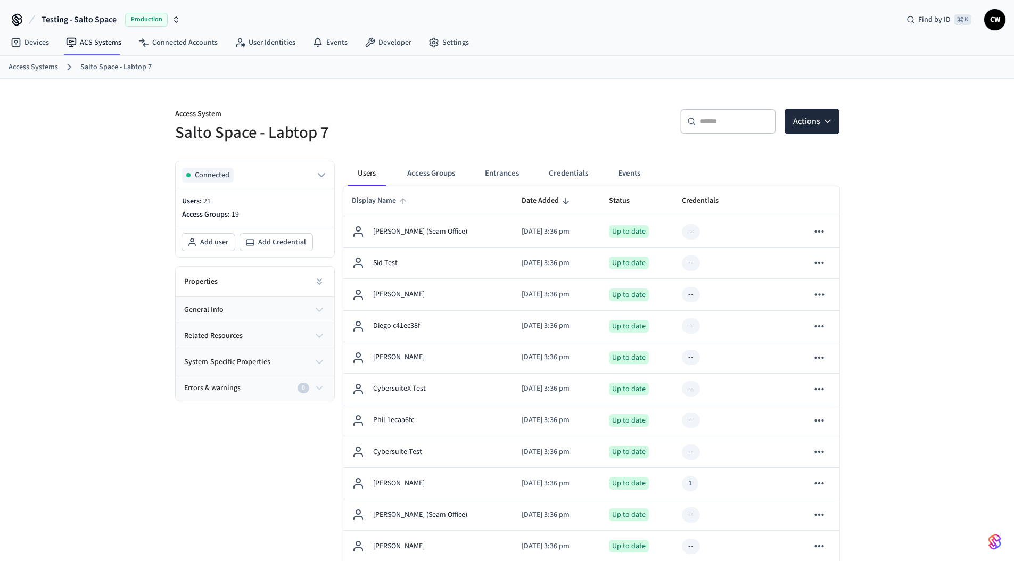
click at [390, 206] on span "Display Name" at bounding box center [381, 201] width 58 height 17
click at [374, 201] on span "Display Name" at bounding box center [381, 201] width 58 height 17
click at [379, 200] on span "Display Name" at bounding box center [381, 201] width 58 height 17
click at [384, 201] on span "Display Name" at bounding box center [381, 201] width 58 height 17
click at [383, 202] on span "Display Name" at bounding box center [381, 201] width 58 height 17
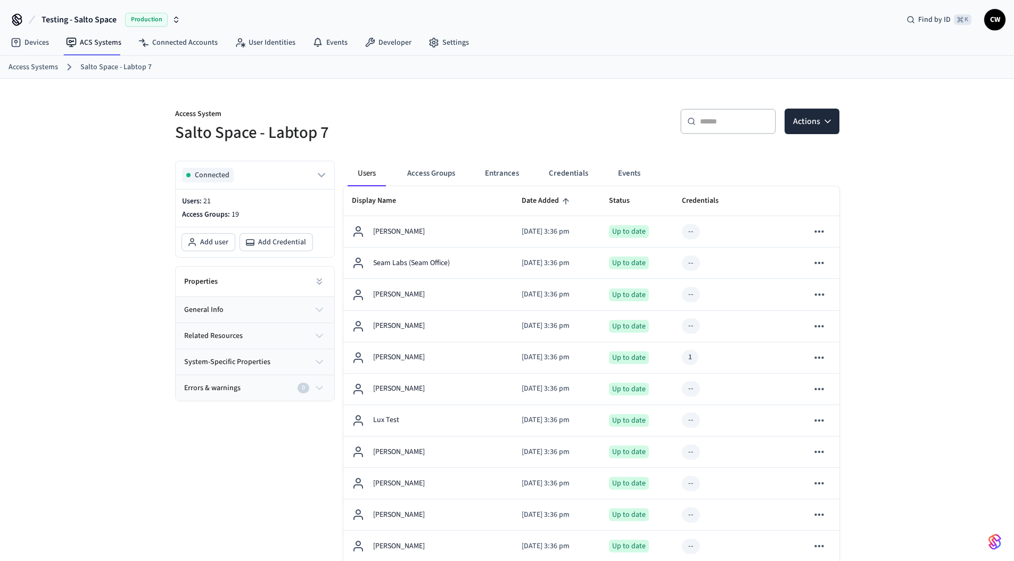
click at [522, 206] on span "Date Added" at bounding box center [547, 201] width 51 height 17
click at [534, 201] on span "Date Added" at bounding box center [547, 201] width 51 height 17
click at [370, 198] on span "Display Name" at bounding box center [381, 201] width 58 height 17
click at [405, 201] on icon "sticky table" at bounding box center [403, 201] width 6 height 6
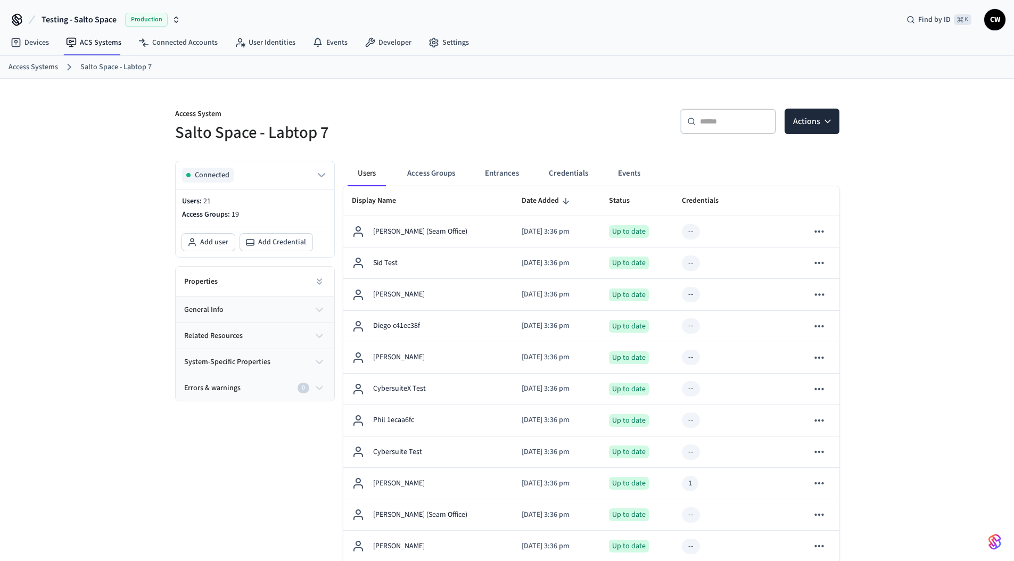
click at [594, 204] on th "Date Added" at bounding box center [556, 201] width 87 height 30
click at [633, 203] on span "Status" at bounding box center [626, 201] width 35 height 17
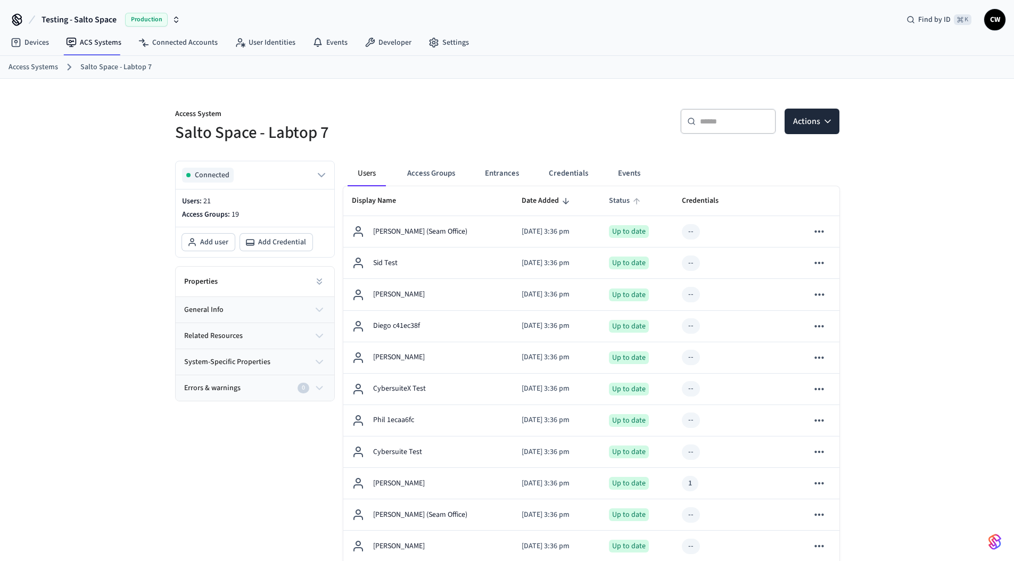
click at [633, 203] on span "Status" at bounding box center [626, 201] width 35 height 17
click at [690, 203] on span "Credentials" at bounding box center [707, 201] width 51 height 17
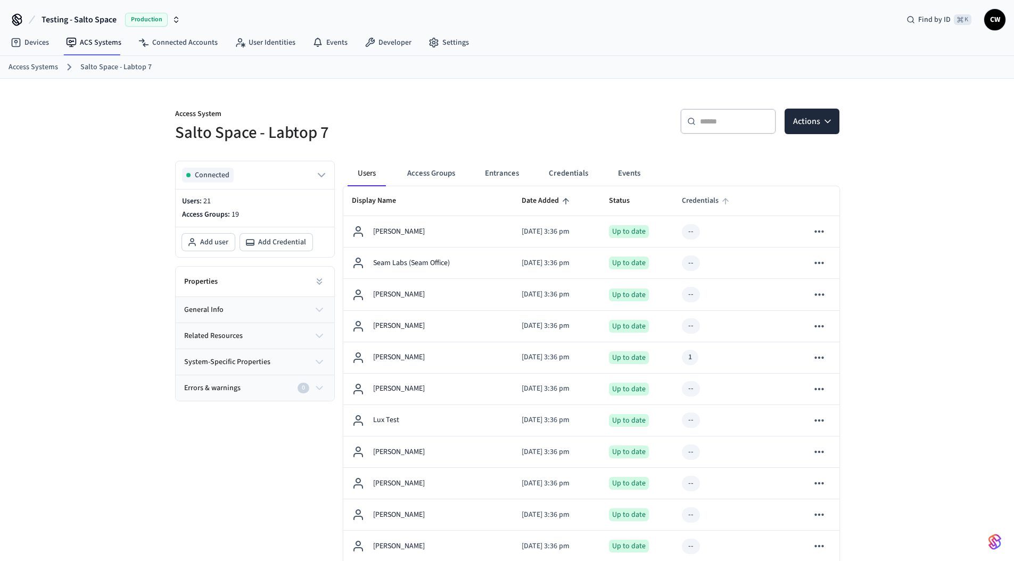
click at [690, 203] on span "Credentials" at bounding box center [707, 201] width 51 height 17
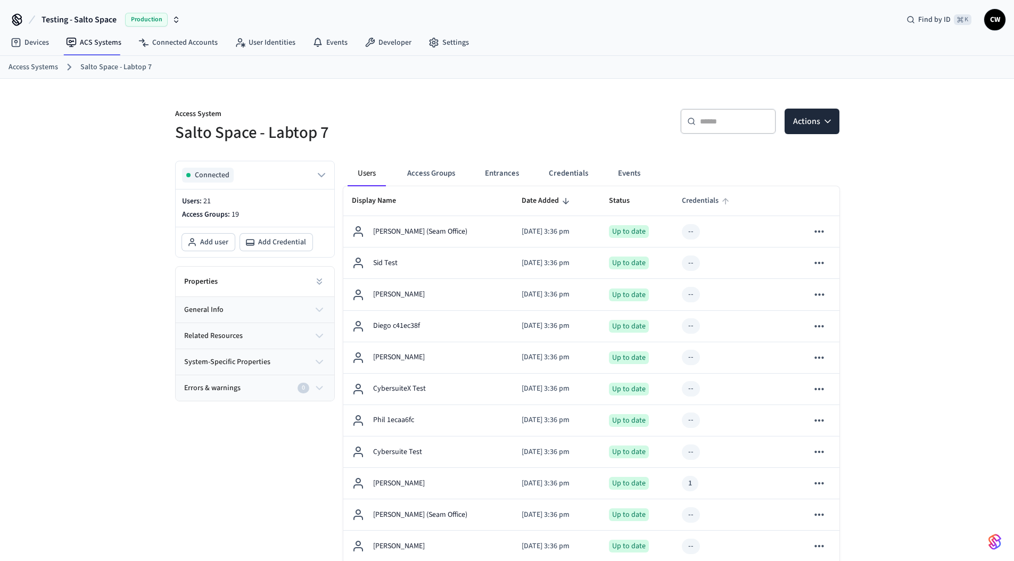
click at [690, 203] on span "Credentials" at bounding box center [707, 201] width 51 height 17
click at [691, 203] on span "Credentials" at bounding box center [707, 201] width 51 height 17
click at [692, 203] on span "Credentials" at bounding box center [707, 201] width 51 height 17
click at [637, 199] on icon "sticky table" at bounding box center [637, 201] width 10 height 10
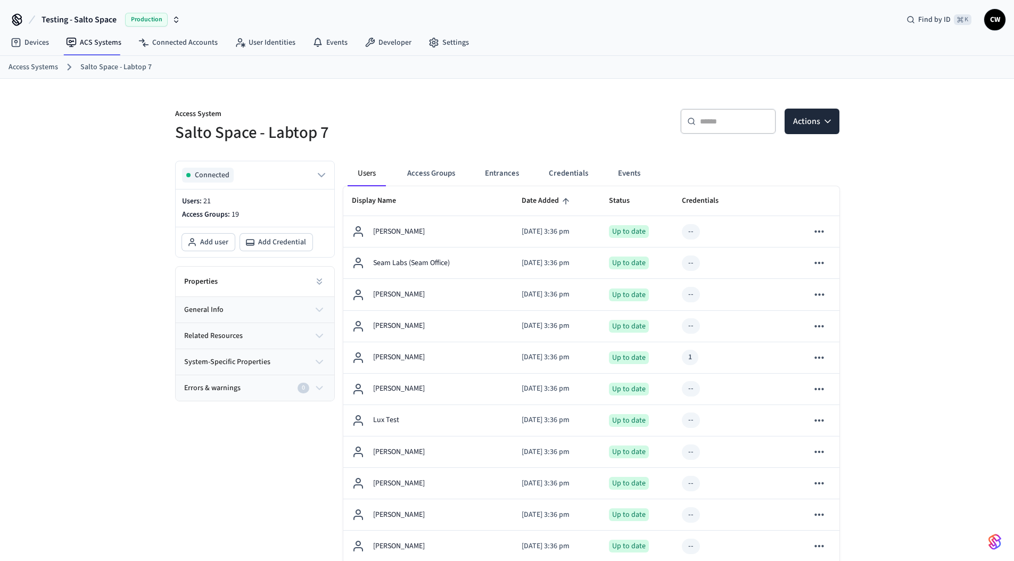
click at [528, 202] on span "Date Added" at bounding box center [547, 201] width 51 height 17
click at [405, 200] on icon "sticky table" at bounding box center [403, 201] width 10 height 10
click at [120, 18] on button "Testing - Salto Space Production" at bounding box center [110, 20] width 145 height 22
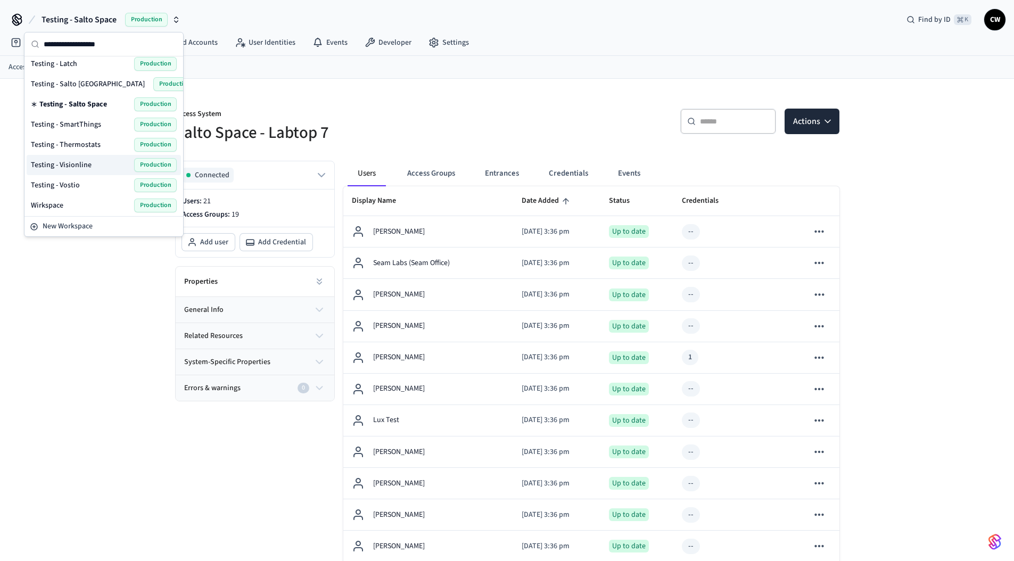
scroll to position [512, 0]
click at [106, 122] on div "Testing - SmartThings Production" at bounding box center [104, 123] width 146 height 14
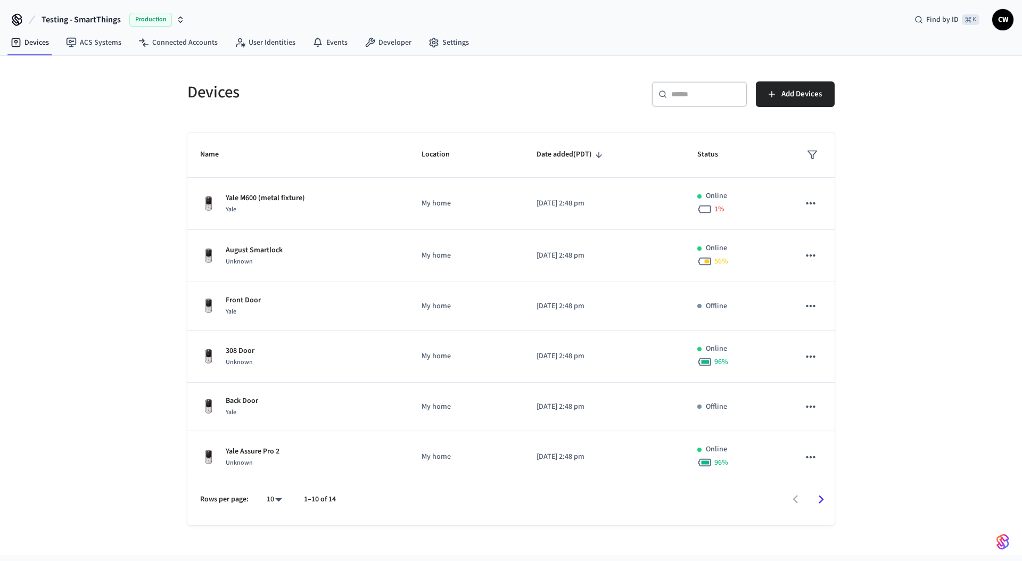
drag, startPoint x: 108, startPoint y: 165, endPoint x: 117, endPoint y: 59, distance: 106.9
click at [108, 165] on div "Devices ​ ​ Add Devices Name Location Date added (PDT) Status Yale M600 (metal …" at bounding box center [511, 305] width 1022 height 499
click at [104, 39] on link "ACS Systems" at bounding box center [94, 42] width 72 height 19
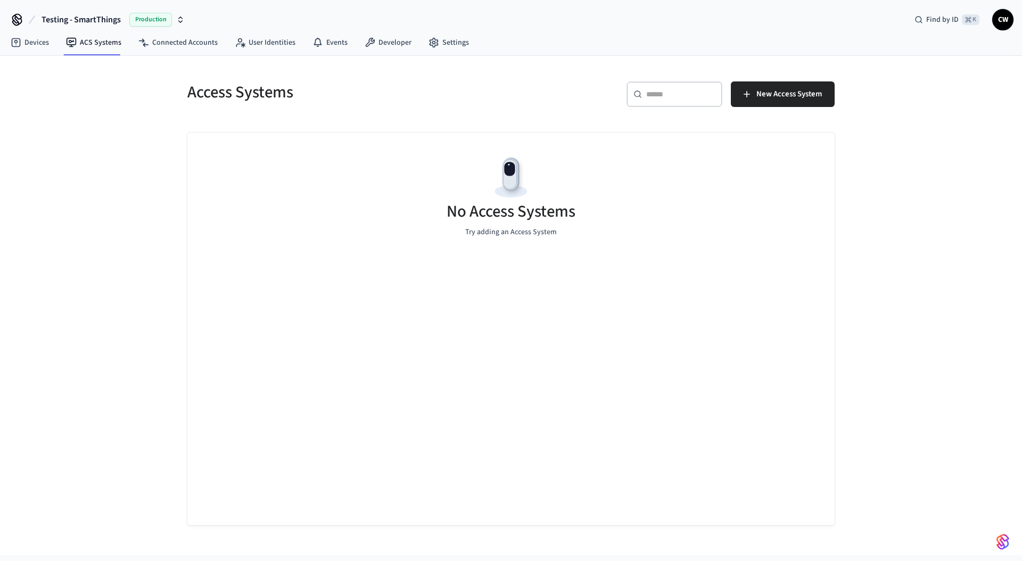
click at [124, 209] on div "Access Systems ​ ​ New Access System No Access Systems Try adding an Access Sys…" at bounding box center [511, 305] width 1022 height 499
click at [185, 38] on link "Connected Accounts" at bounding box center [178, 42] width 96 height 19
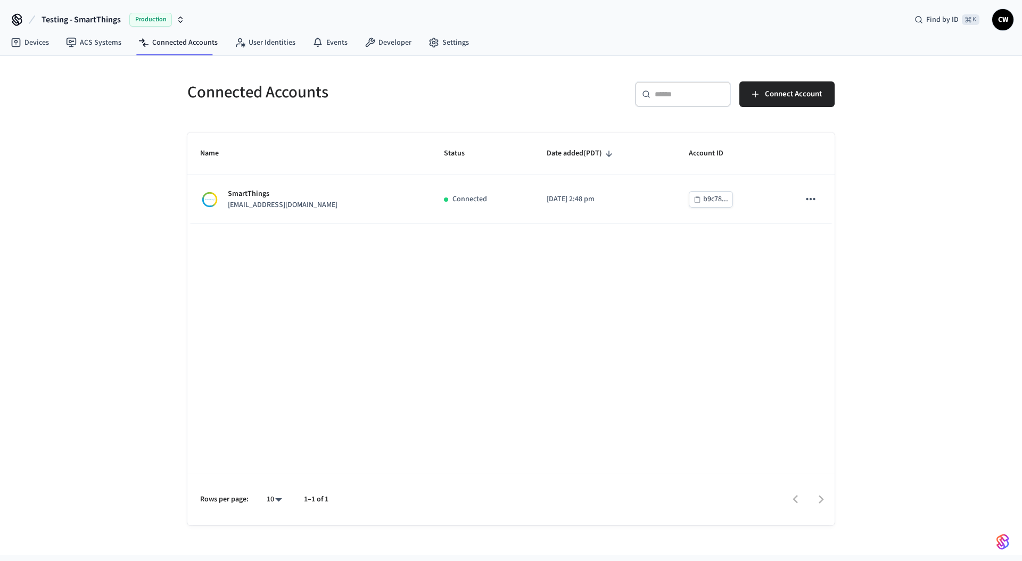
click at [71, 182] on div "Connected Accounts ​ ​ Connect Account Name Status Date added (PDT) Account ID …" at bounding box center [511, 305] width 1022 height 499
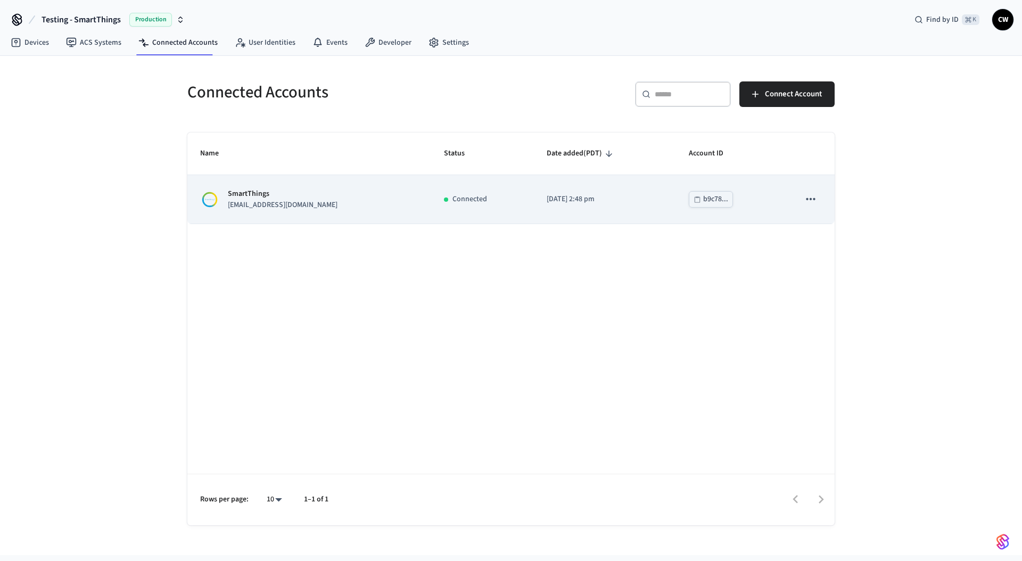
click at [301, 198] on p "SmartThings" at bounding box center [283, 193] width 110 height 11
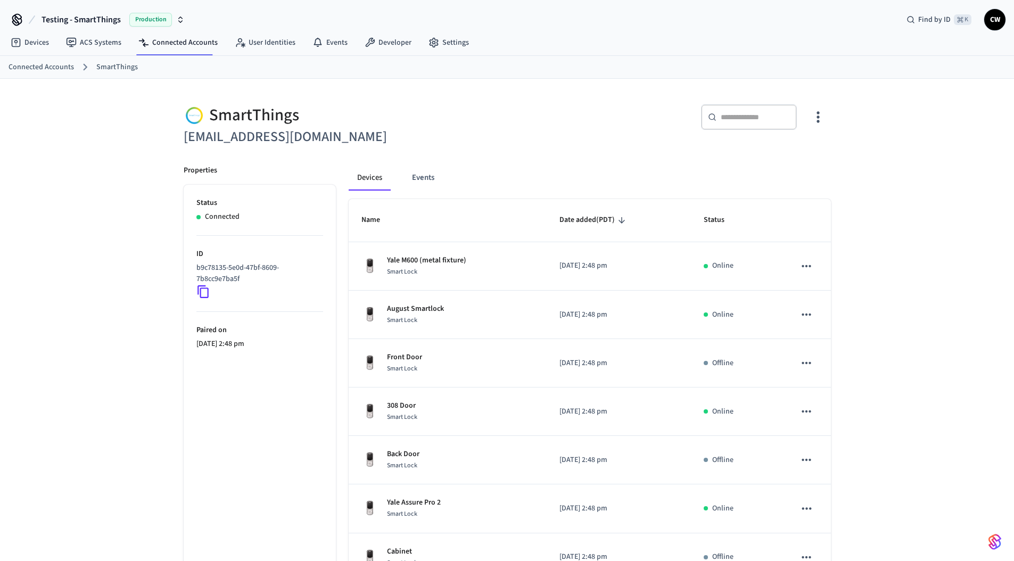
click at [109, 152] on div "SmartThings lab.smartthings1@getseam.com ​ ​ Properties Status Connected ID b9c…" at bounding box center [507, 429] width 1014 height 700
click at [360, 175] on button "Devices" at bounding box center [370, 178] width 42 height 26
click at [369, 219] on span "Name" at bounding box center [378, 220] width 32 height 17
click at [578, 218] on span "Date added (PDT)" at bounding box center [594, 220] width 69 height 17
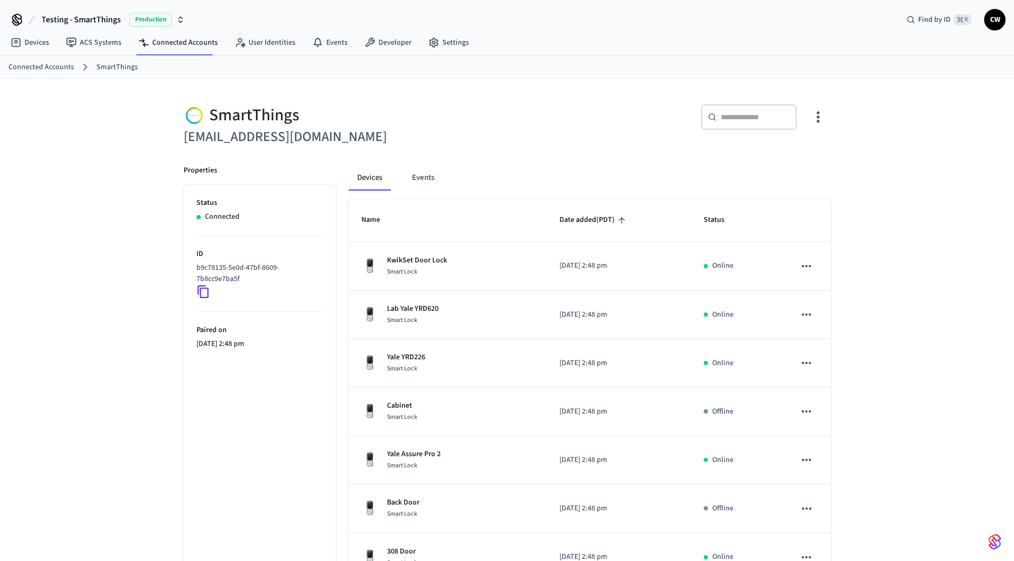
click at [578, 218] on span "Date added (PDT)" at bounding box center [594, 220] width 69 height 17
click at [613, 220] on span "Date added (PDT)" at bounding box center [594, 220] width 69 height 17
click at [612, 219] on span "Date added (PDT)" at bounding box center [594, 220] width 69 height 17
click at [372, 217] on span "Name" at bounding box center [378, 220] width 32 height 17
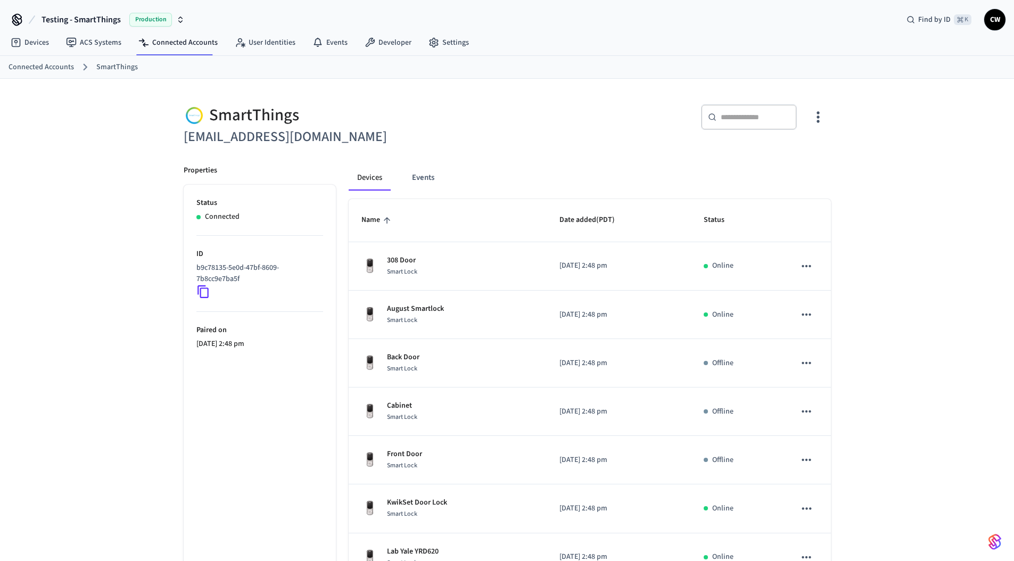
click at [376, 220] on span "Name" at bounding box center [378, 220] width 32 height 17
click at [378, 220] on span "Name" at bounding box center [378, 220] width 32 height 17
click at [380, 220] on span "Name" at bounding box center [378, 220] width 32 height 17
click at [592, 219] on span "Date added (PDT)" at bounding box center [594, 220] width 69 height 17
click at [597, 219] on span "Date added (PDT)" at bounding box center [594, 220] width 69 height 17
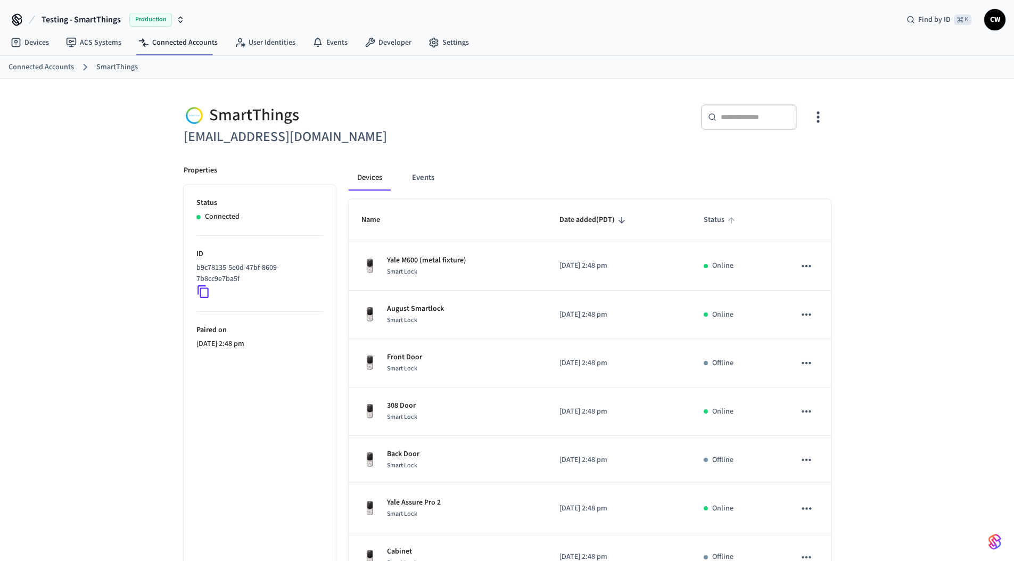
click at [721, 221] on span "Status" at bounding box center [721, 220] width 35 height 17
click at [574, 216] on span "Date added (PDT)" at bounding box center [594, 220] width 69 height 17
click at [589, 218] on span "Date added (PDT)" at bounding box center [594, 220] width 69 height 17
click at [597, 218] on span "Date added (PDT)" at bounding box center [594, 220] width 69 height 17
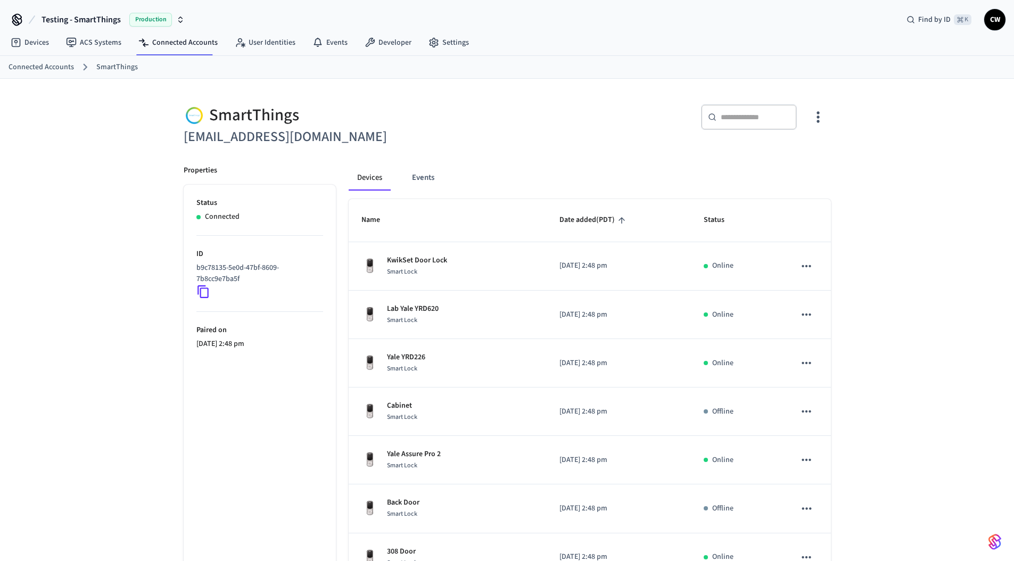
click at [599, 223] on span "Date added (PDT)" at bounding box center [594, 220] width 69 height 17
click at [595, 146] on div "​ ​" at bounding box center [666, 120] width 330 height 56
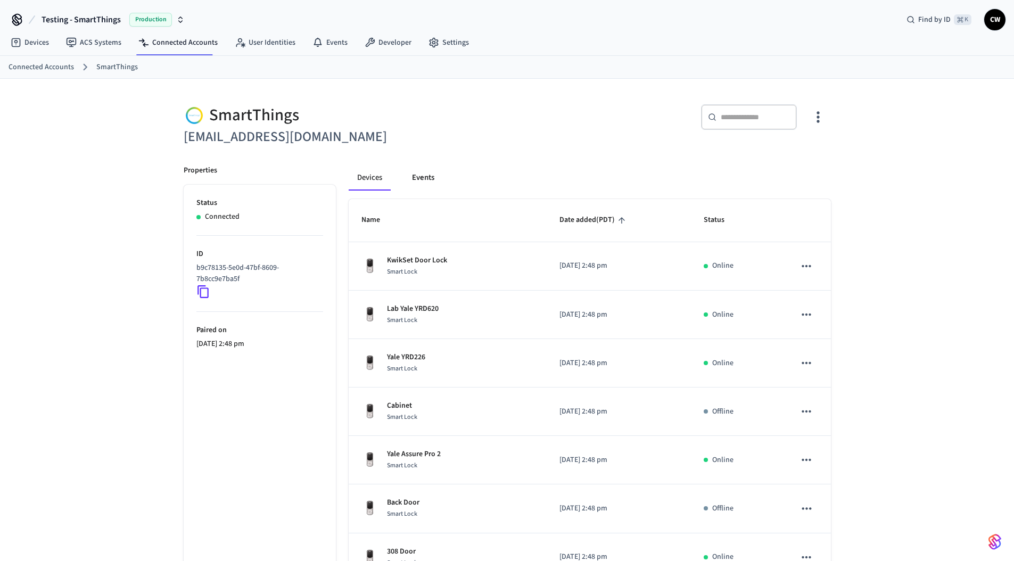
click at [422, 180] on button "Events" at bounding box center [423, 178] width 39 height 26
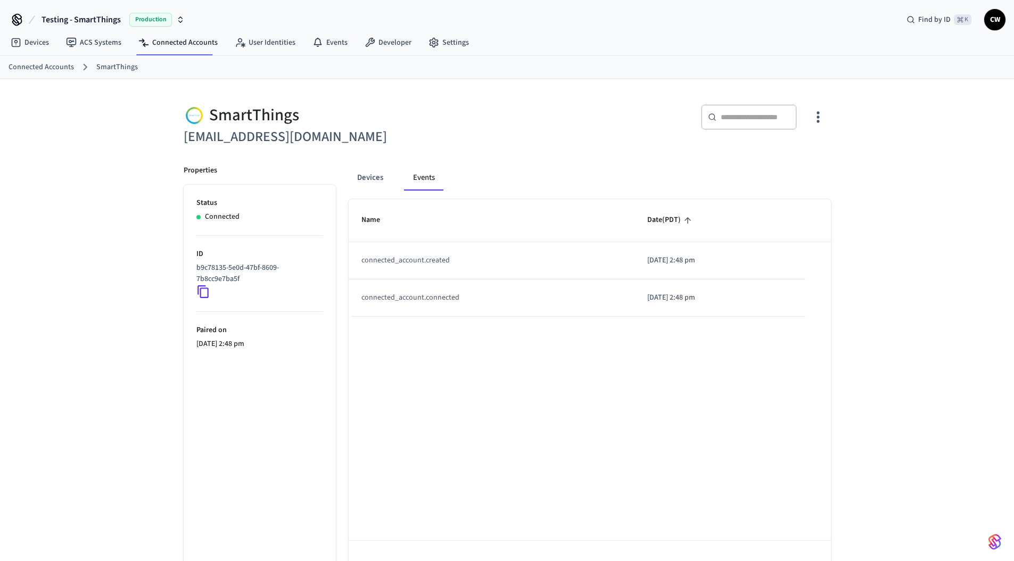
click at [683, 217] on icon "sticky table" at bounding box center [688, 221] width 10 height 10
click at [683, 219] on icon "sticky table" at bounding box center [688, 221] width 10 height 10
click at [382, 213] on span "Name" at bounding box center [378, 220] width 32 height 17
click at [382, 215] on span "Name" at bounding box center [378, 220] width 32 height 17
click at [386, 217] on icon "sticky table" at bounding box center [387, 221] width 10 height 10
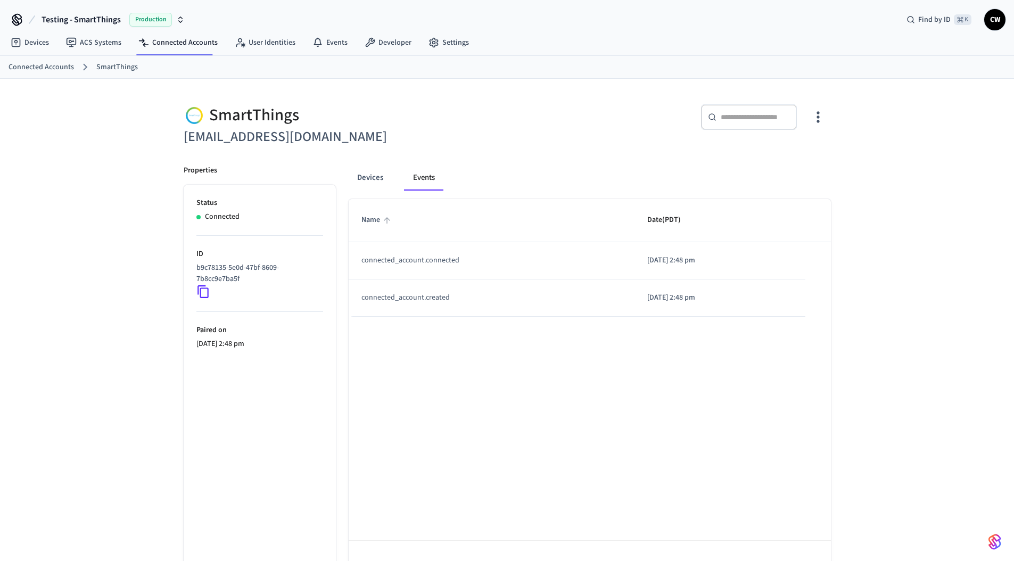
click at [389, 220] on icon "sticky table" at bounding box center [387, 220] width 6 height 6
click at [376, 220] on span "Name" at bounding box center [378, 220] width 32 height 17
click at [647, 226] on span "Date (PDT)" at bounding box center [670, 220] width 47 height 17
click at [649, 223] on span "Date (PDT)" at bounding box center [670, 220] width 47 height 17
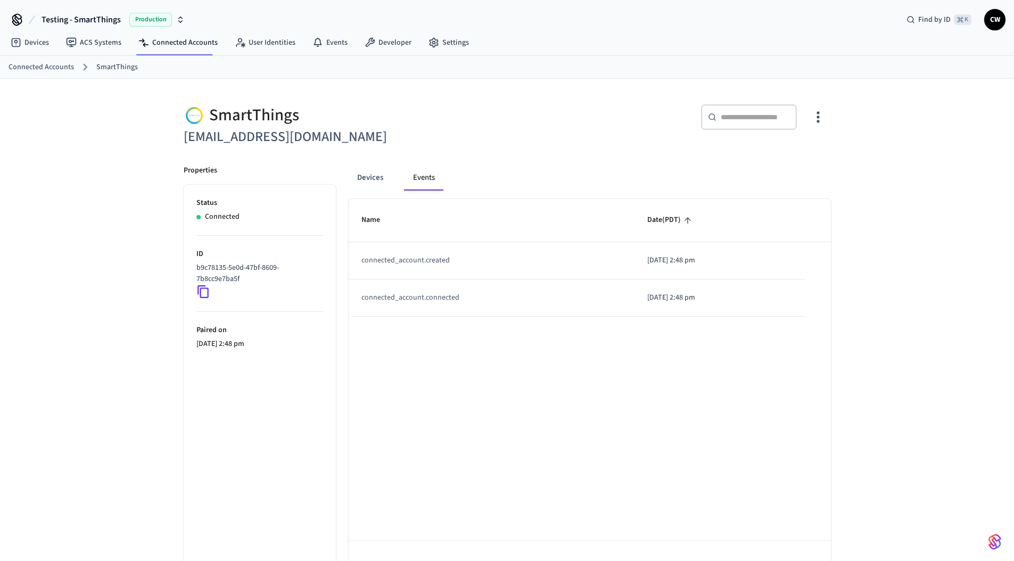
click at [650, 223] on span "Date (PDT)" at bounding box center [670, 220] width 47 height 17
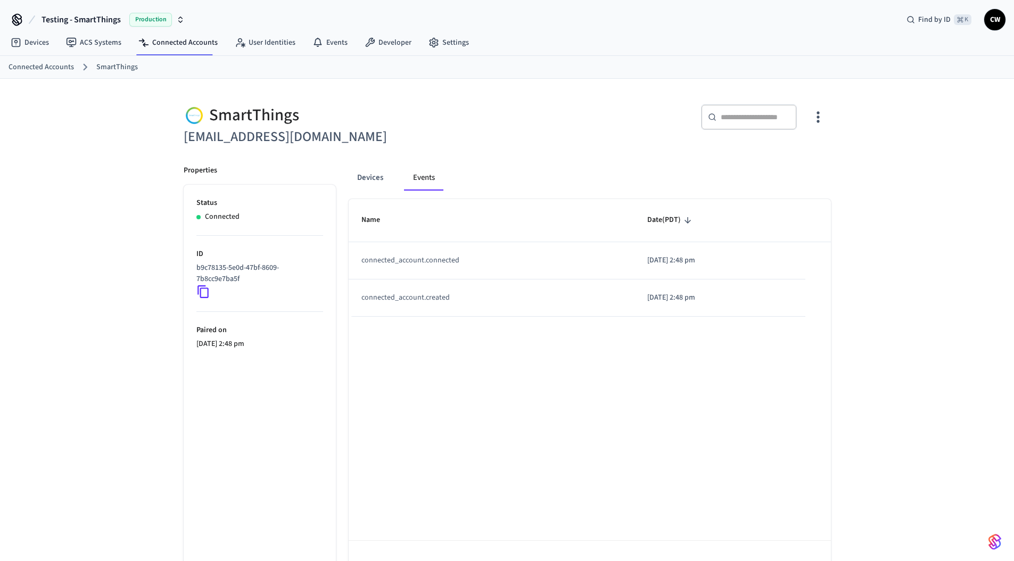
click at [650, 223] on span "Date (PDT)" at bounding box center [670, 220] width 47 height 17
click at [651, 223] on span "Date (PDT)" at bounding box center [670, 220] width 47 height 17
click at [372, 216] on span "Name" at bounding box center [378, 220] width 32 height 17
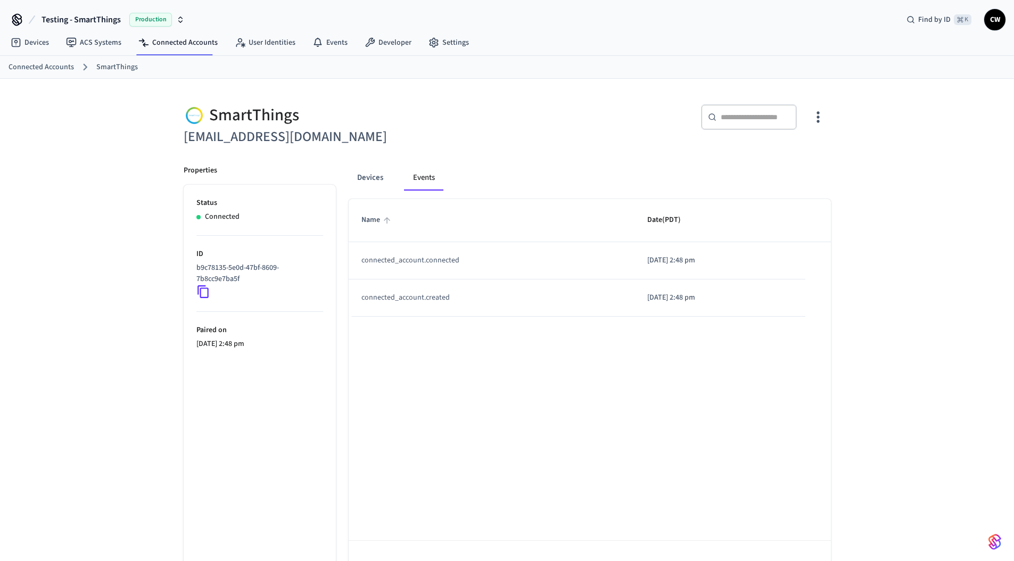
click at [373, 217] on span "Name" at bounding box center [378, 220] width 32 height 17
click at [375, 219] on span "Name" at bounding box center [378, 220] width 32 height 17
click at [469, 139] on h6 "lab.smartthings1@getseam.com" at bounding box center [342, 137] width 317 height 22
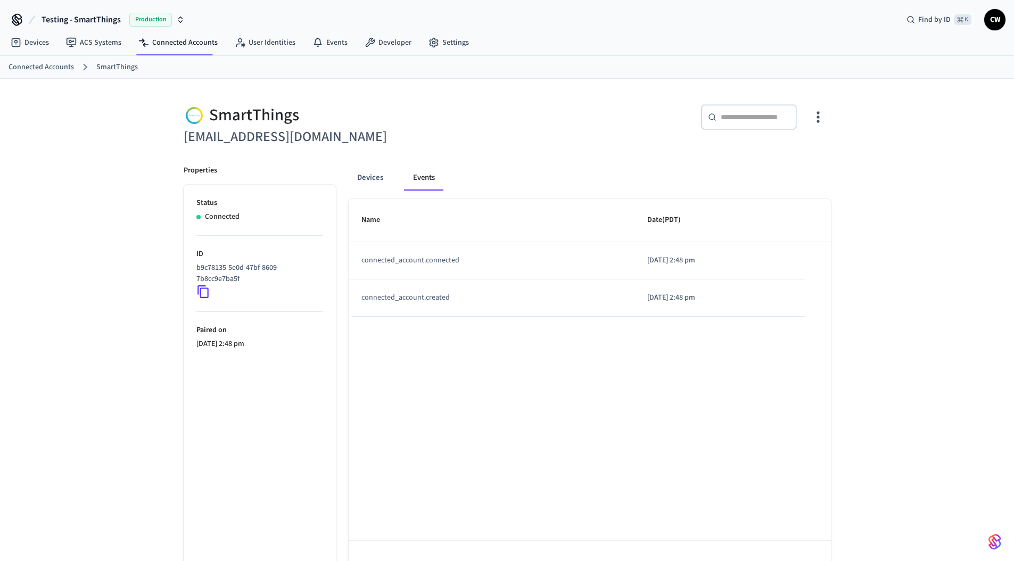
click at [88, 163] on div "SmartThings lab.smartthings1@getseam.com ​ ​ Properties Status Connected ID b9c…" at bounding box center [507, 335] width 1014 height 513
click at [492, 514] on div "Name Date (PDT) connected_account.connected 2025/09/02 at 2:48 pm connected_acc…" at bounding box center [590, 395] width 482 height 393
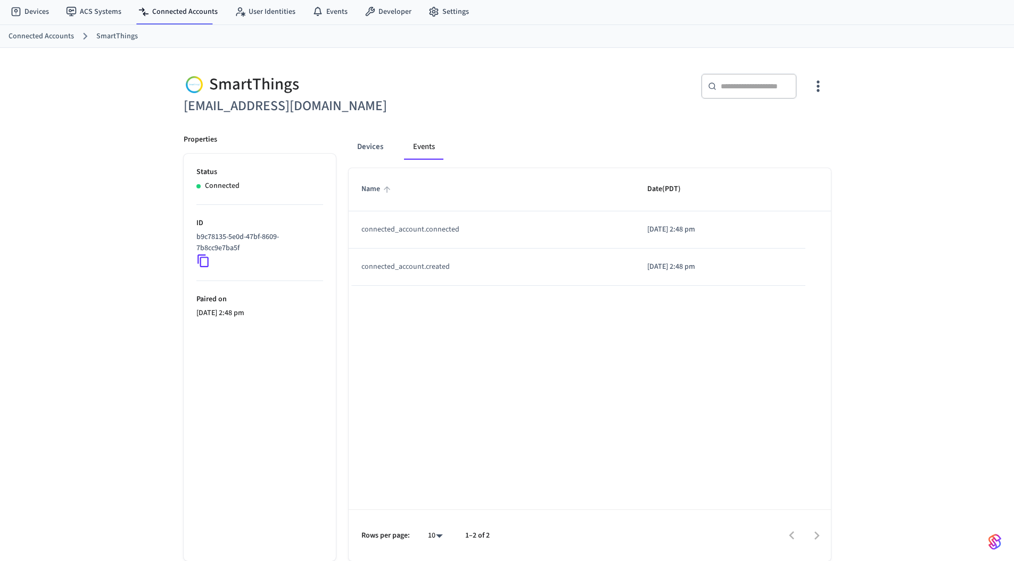
click at [374, 192] on span "Name" at bounding box center [378, 189] width 32 height 17
click at [389, 191] on icon "sticky table" at bounding box center [387, 190] width 10 height 10
click at [370, 146] on button "Devices" at bounding box center [370, 147] width 43 height 26
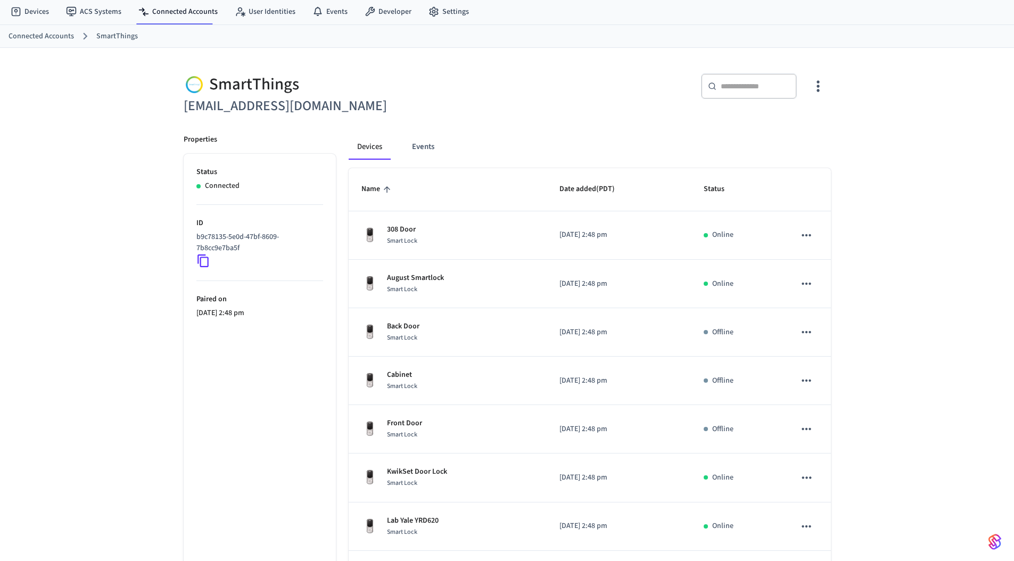
click at [473, 142] on div "Devices Events" at bounding box center [590, 147] width 482 height 26
click at [380, 184] on span "Name" at bounding box center [378, 189] width 32 height 17
click at [384, 189] on icon "sticky table" at bounding box center [387, 190] width 10 height 10
click at [383, 190] on icon "sticky table" at bounding box center [387, 190] width 10 height 10
click at [384, 190] on icon "sticky table" at bounding box center [387, 189] width 6 height 6
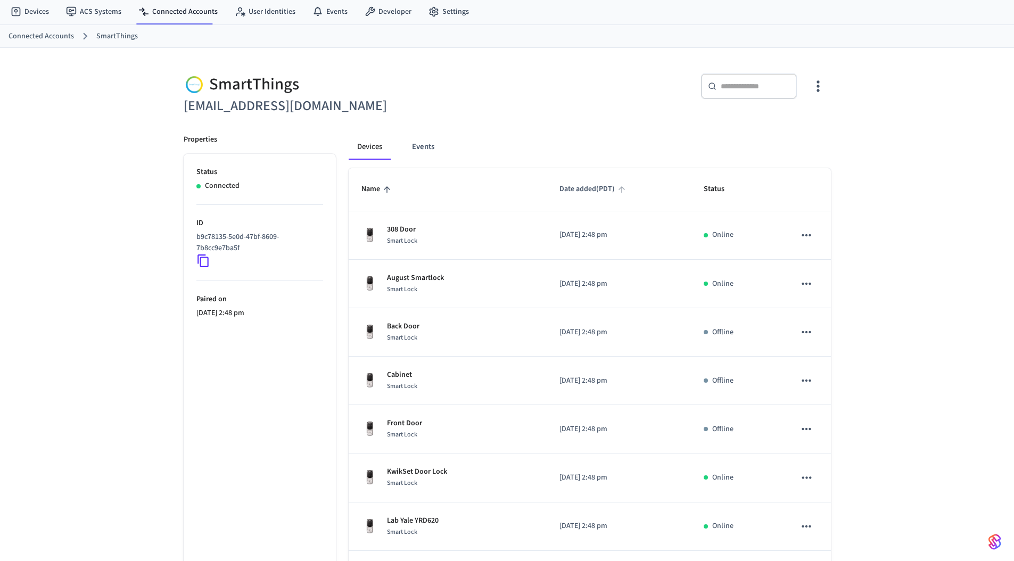
click at [581, 187] on span "Date added (PDT)" at bounding box center [594, 189] width 69 height 17
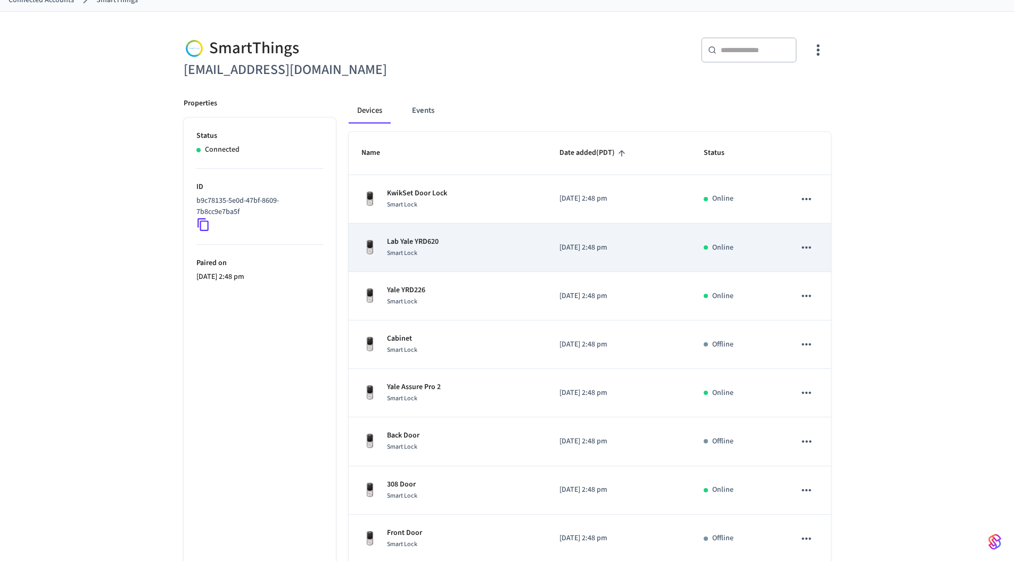
scroll to position [0, 0]
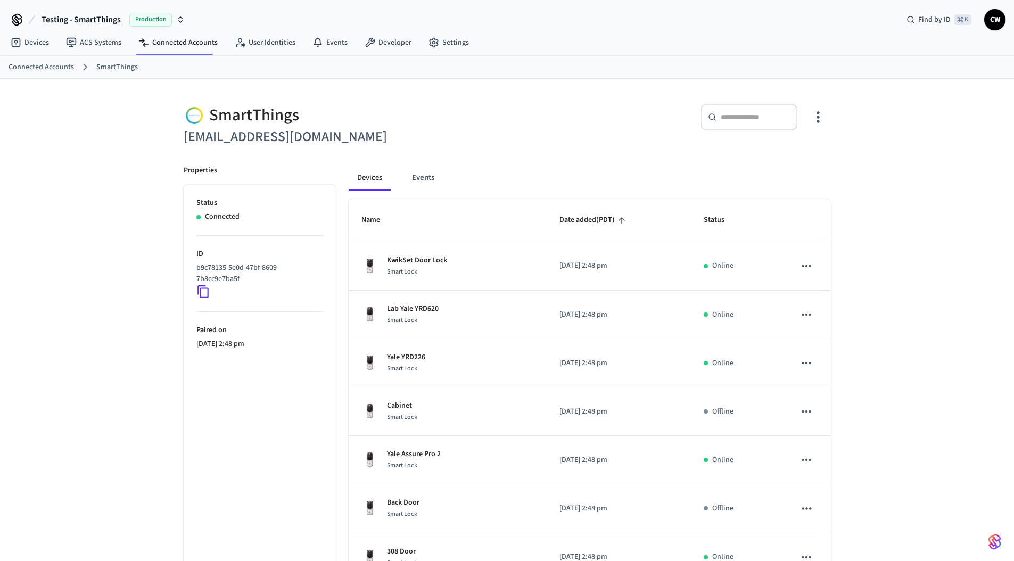
click at [611, 223] on span "Date added (PDT)" at bounding box center [594, 220] width 69 height 17
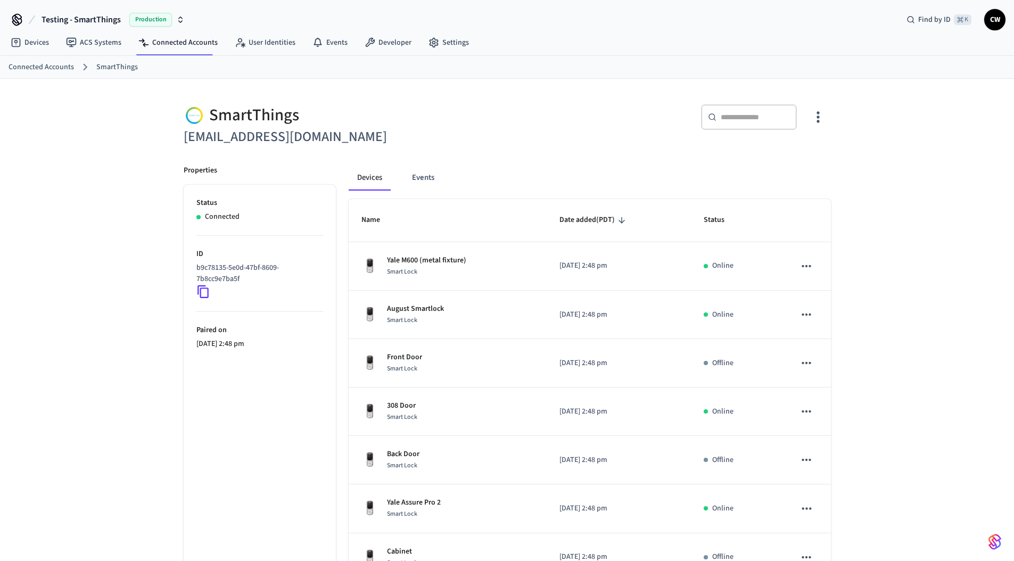
click at [581, 218] on span "Date added (PDT)" at bounding box center [594, 220] width 69 height 17
click at [594, 219] on span "Date added (PDT)" at bounding box center [594, 220] width 69 height 17
click at [598, 218] on span "Date added (PDT)" at bounding box center [594, 220] width 69 height 17
click at [599, 218] on span "Date added (PDT)" at bounding box center [594, 220] width 69 height 17
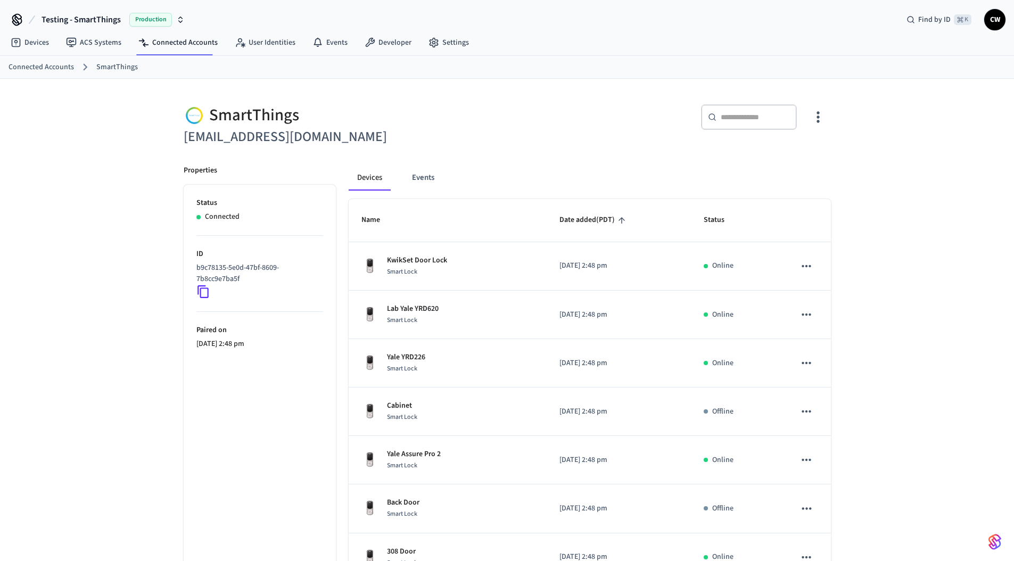
click at [599, 218] on span "Date added (PDT)" at bounding box center [594, 220] width 69 height 17
click at [602, 220] on span "Date added (PDT)" at bounding box center [594, 220] width 69 height 17
click at [710, 221] on span "Status" at bounding box center [721, 220] width 35 height 17
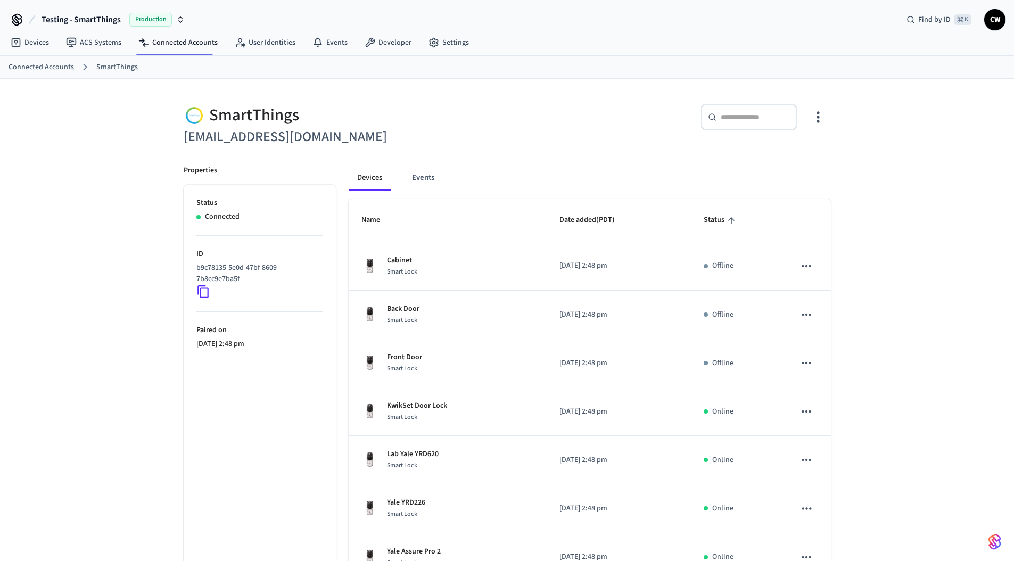
click at [719, 220] on span "Status" at bounding box center [721, 220] width 35 height 17
click at [720, 220] on span "Status" at bounding box center [721, 220] width 35 height 17
click at [721, 220] on span "Status" at bounding box center [721, 220] width 35 height 17
click at [708, 217] on span "Status" at bounding box center [721, 220] width 35 height 17
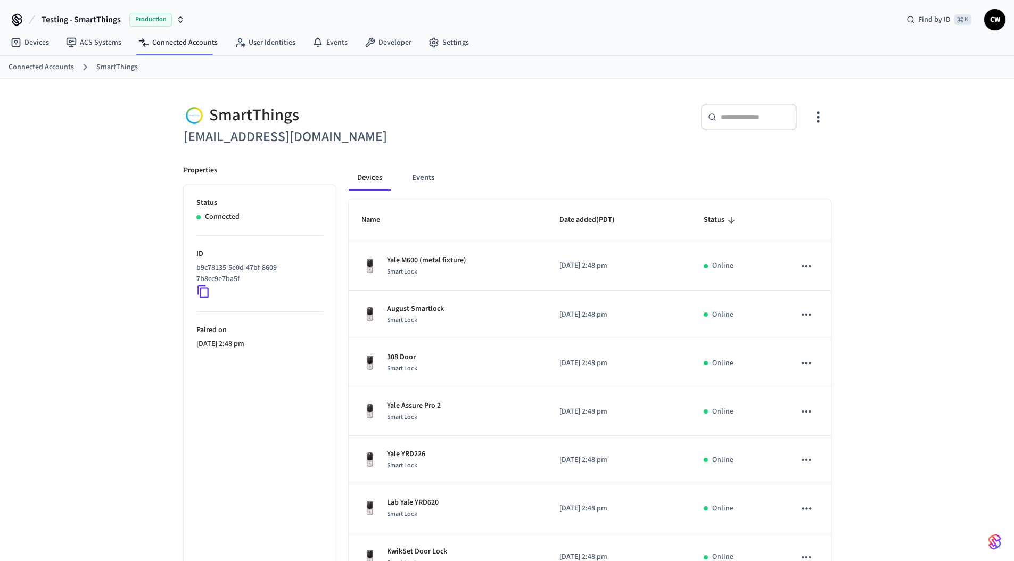
click at [719, 219] on span "Status" at bounding box center [721, 220] width 35 height 17
click at [512, 171] on div "Devices Events" at bounding box center [590, 178] width 482 height 26
click at [376, 224] on span "Name" at bounding box center [378, 220] width 32 height 17
click at [380, 221] on span "Name" at bounding box center [378, 220] width 32 height 17
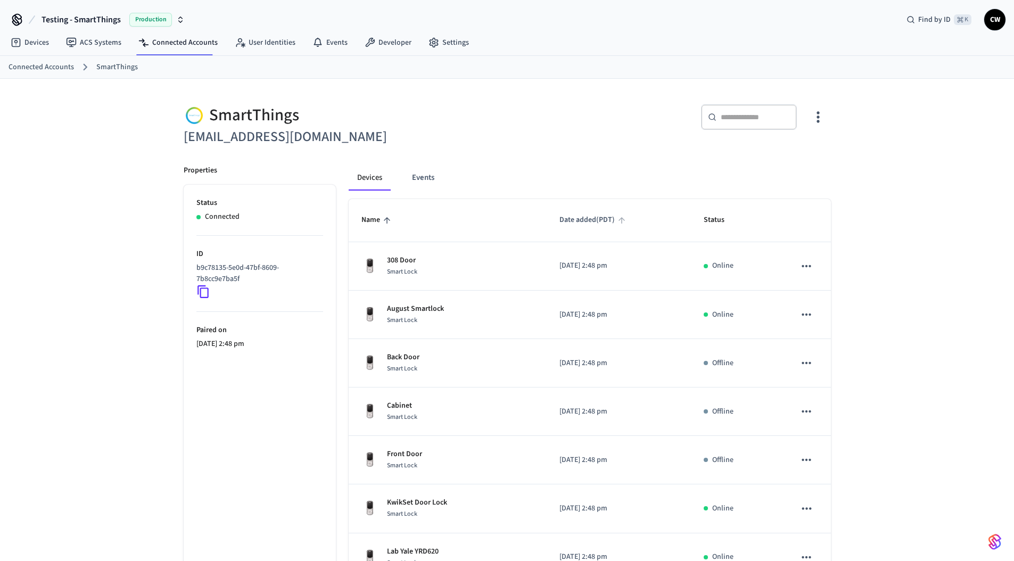
click at [564, 225] on span "Date added (PDT)" at bounding box center [594, 220] width 69 height 17
click at [579, 223] on span "Date added (PDT)" at bounding box center [594, 220] width 69 height 17
click at [716, 224] on span "Status" at bounding box center [721, 220] width 35 height 17
click at [731, 221] on icon "sticky table" at bounding box center [732, 221] width 10 height 10
click at [416, 148] on div "SmartThings lab.smartthings1@getseam.com ​ ​ Properties Status Connected ID b9c…" at bounding box center [507, 435] width 664 height 687
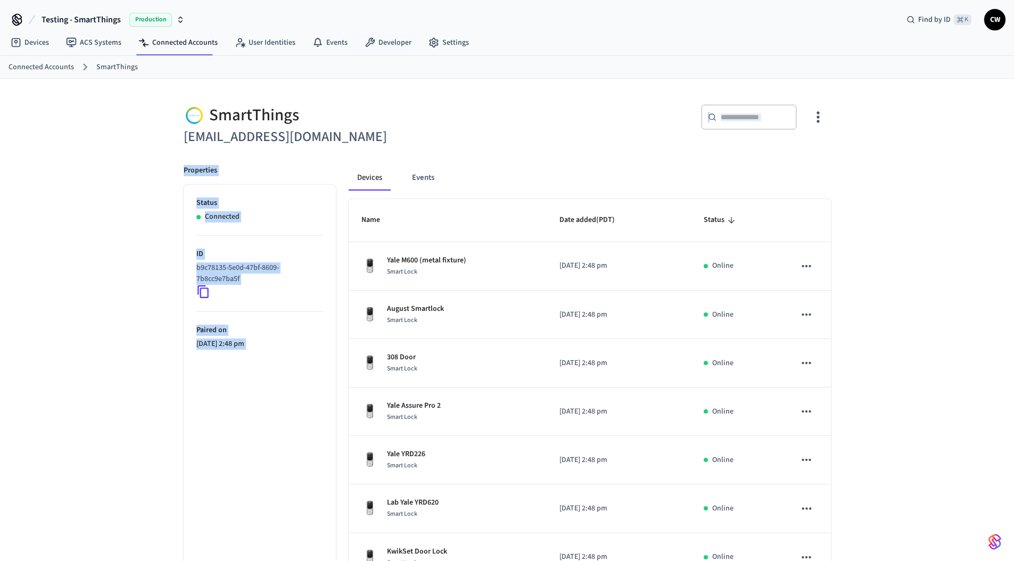
click at [476, 141] on h6 "lab.smartthings1@getseam.com" at bounding box center [342, 137] width 317 height 22
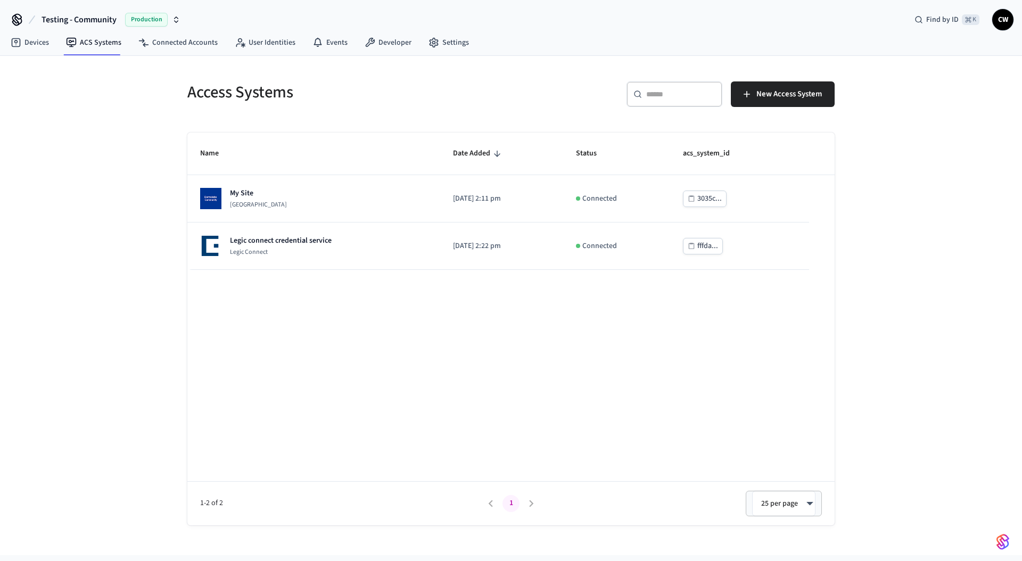
click at [114, 20] on span "Testing - Community" at bounding box center [79, 19] width 75 height 13
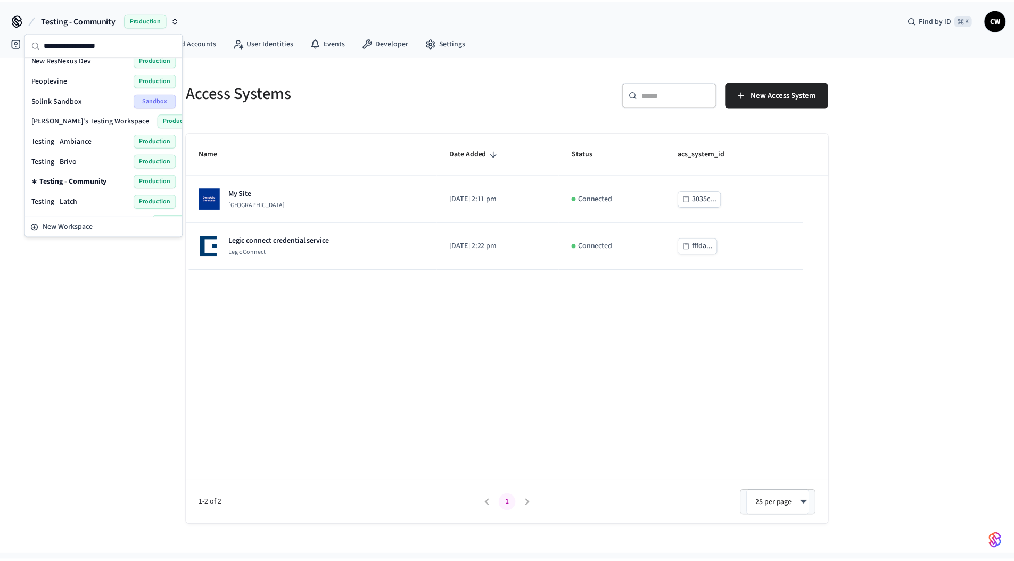
scroll to position [512, 0]
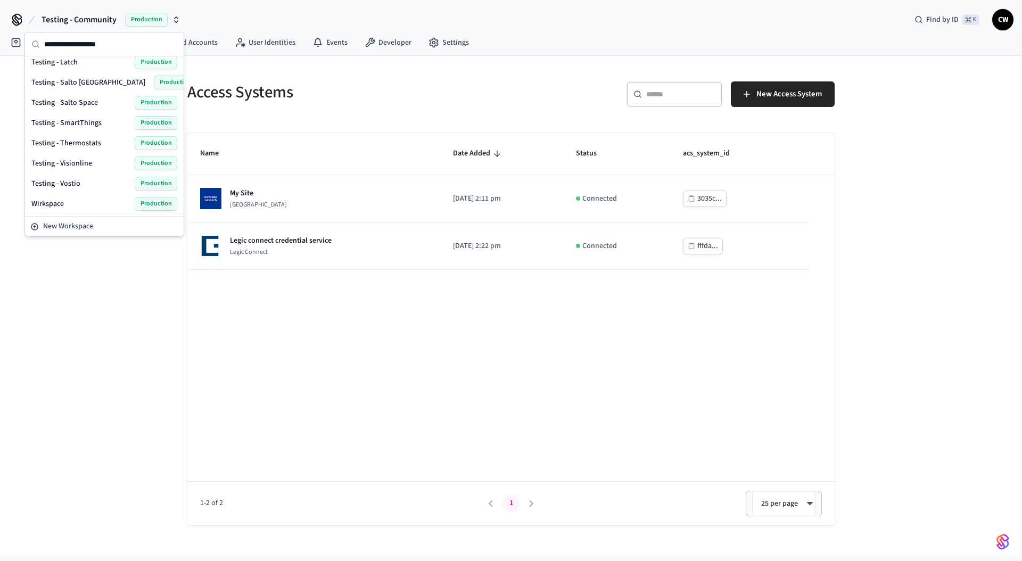
click at [85, 100] on span "Testing - Salto Space" at bounding box center [64, 102] width 67 height 11
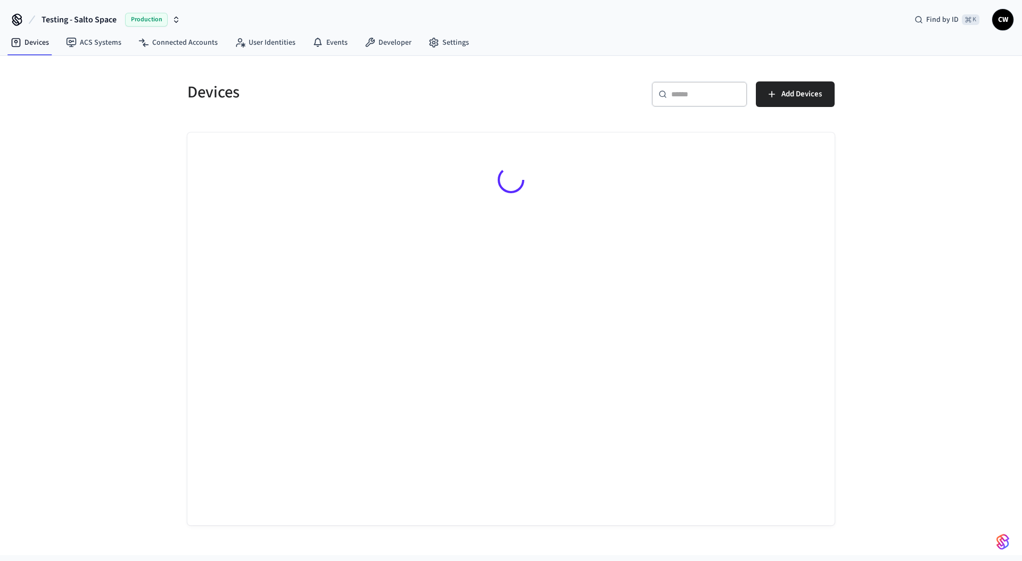
click at [135, 202] on div "Devices ​ ​ Add Devices" at bounding box center [511, 305] width 1022 height 499
click at [86, 34] on link "ACS Systems" at bounding box center [94, 42] width 72 height 19
click at [99, 184] on div "Access Systems ​ ​ New Access System" at bounding box center [511, 305] width 1022 height 499
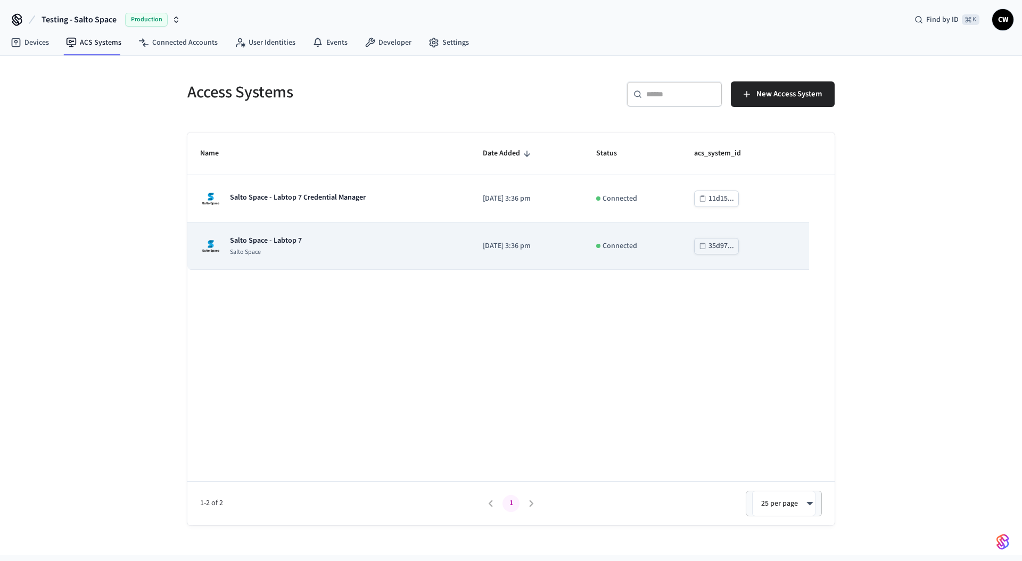
click at [331, 257] on td "Salto Space - Labtop 7 Salto Space" at bounding box center [328, 246] width 283 height 47
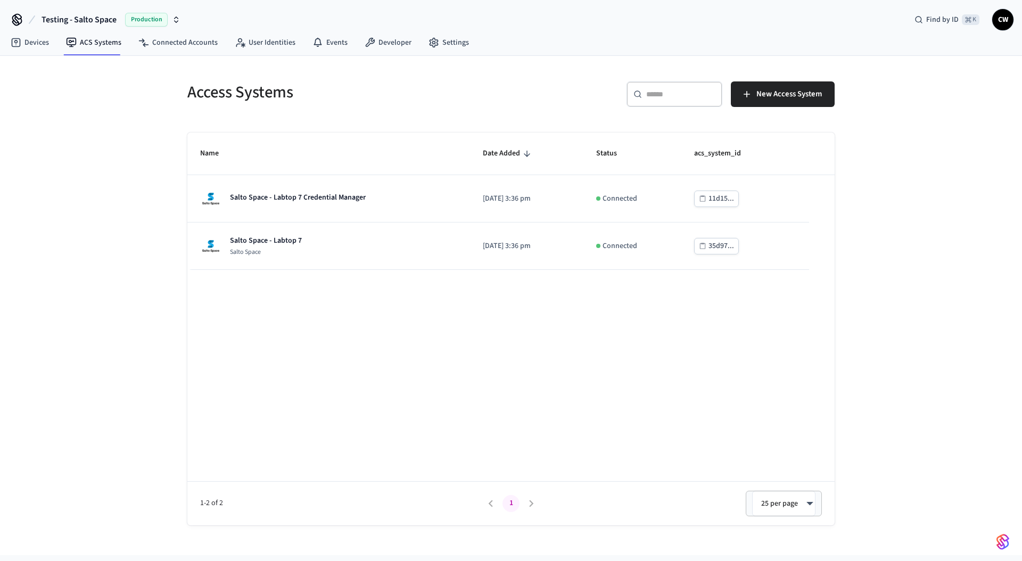
click at [27, 276] on div "Access Systems ​ ​ New Access System Name Date Added Status acs_system_id Salto…" at bounding box center [511, 305] width 1022 height 499
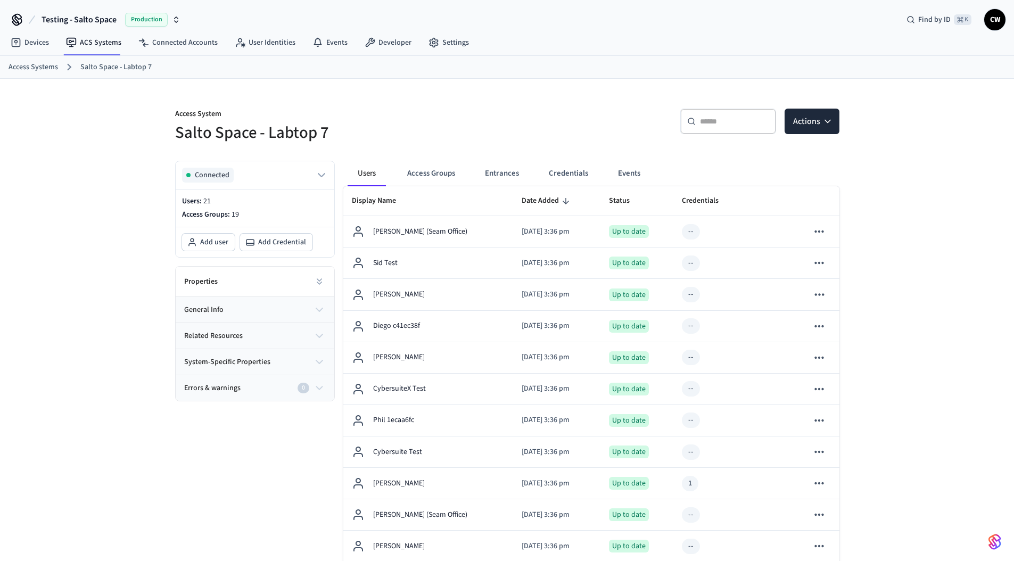
click at [294, 282] on div "Properties" at bounding box center [255, 282] width 159 height 30
click at [315, 282] on icon at bounding box center [319, 281] width 11 height 11
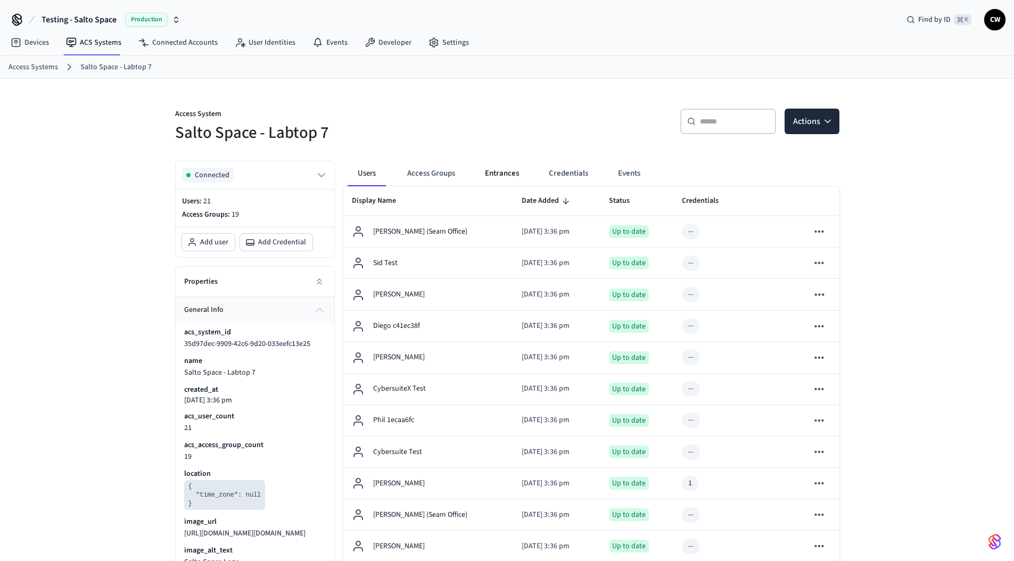
click at [491, 178] on button "Entrances" at bounding box center [502, 174] width 51 height 26
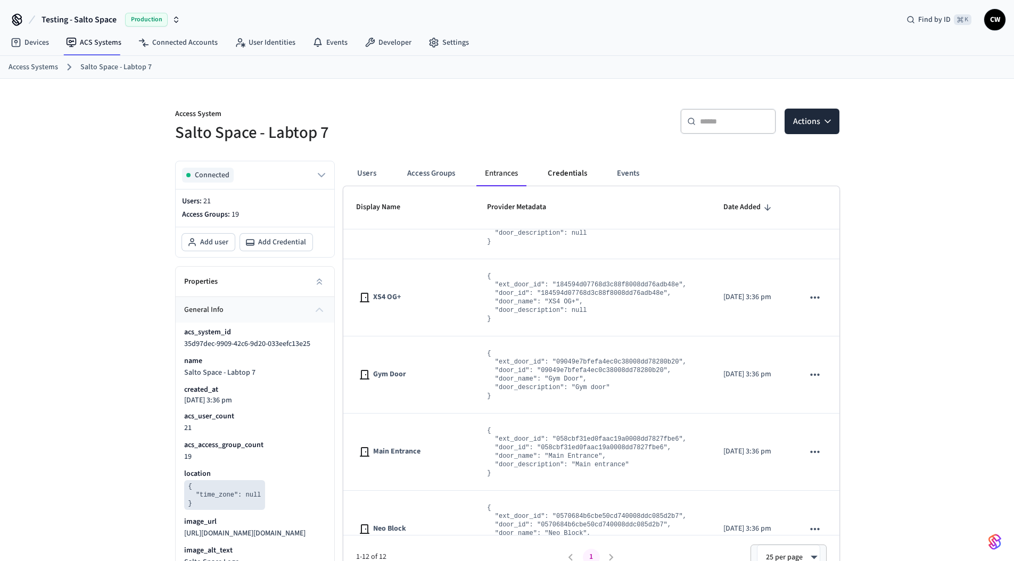
scroll to position [620, 0]
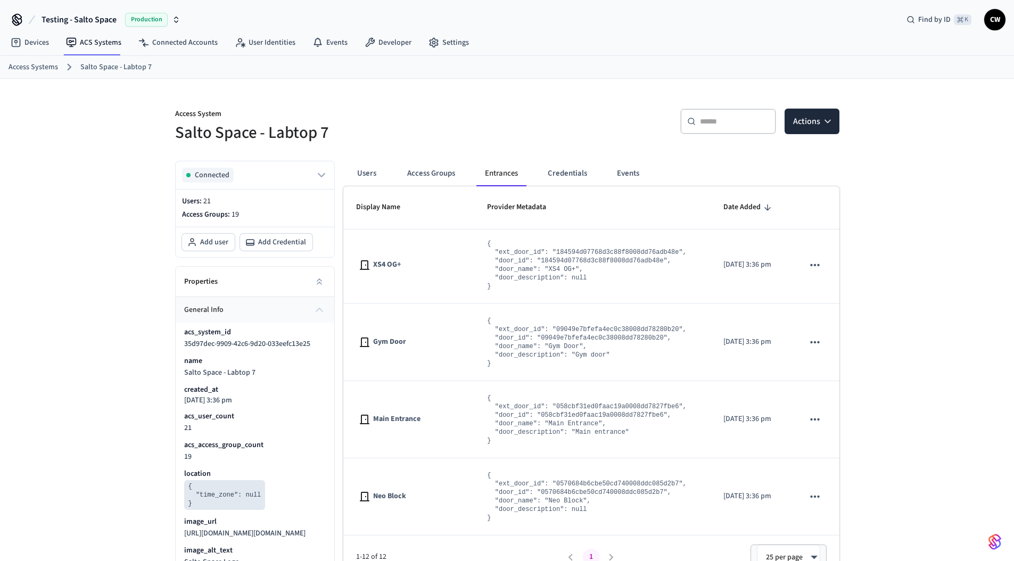
click at [151, 109] on div "Access System Salto Space - Labtop 7 ​ ​ Actions Connected Users: 21 Access Gro…" at bounding box center [507, 453] width 1014 height 748
click at [79, 21] on span "Testing - Salto Space" at bounding box center [79, 19] width 75 height 13
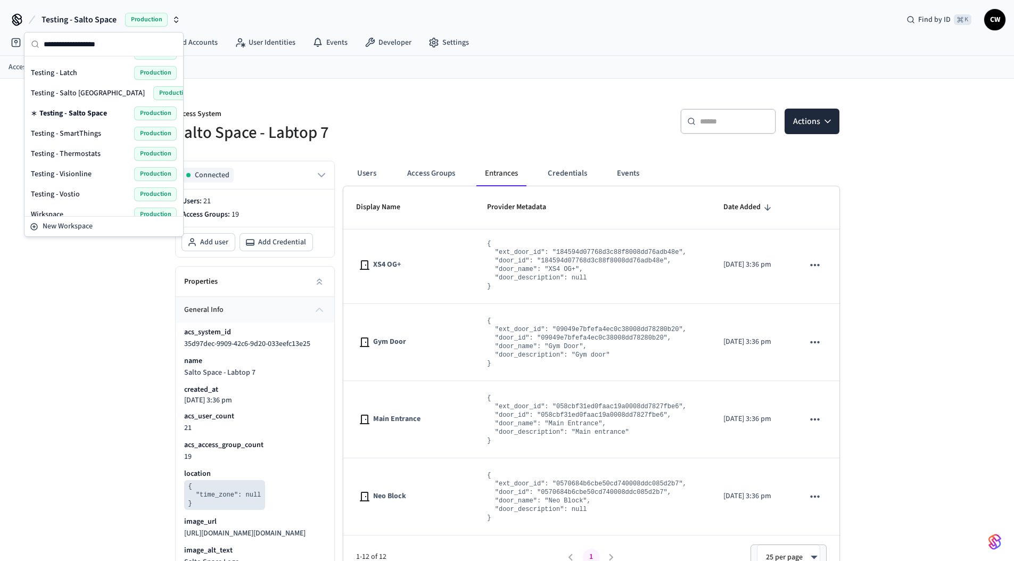
scroll to position [406, 0]
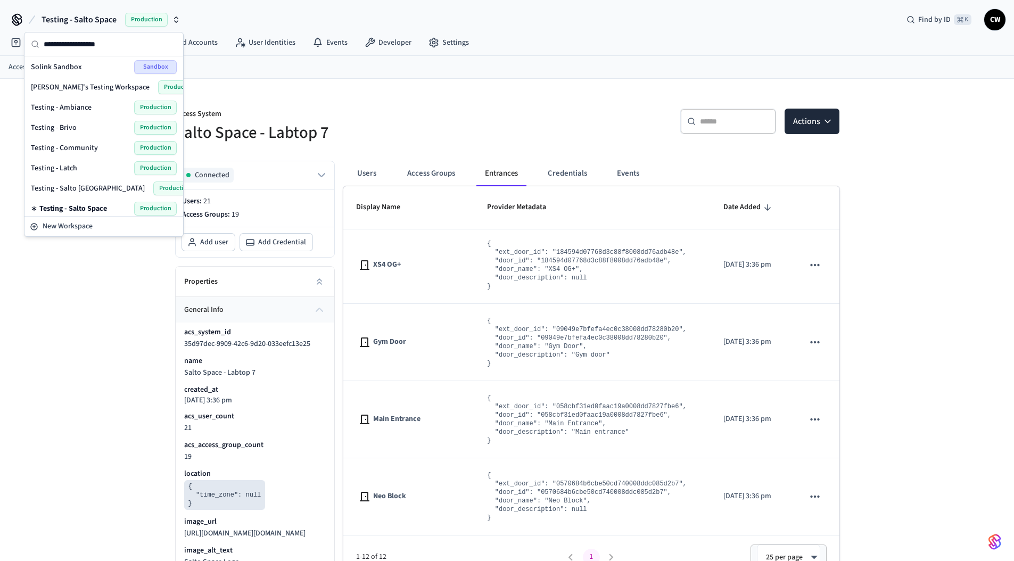
click at [79, 145] on span "Testing - Community" at bounding box center [64, 148] width 67 height 11
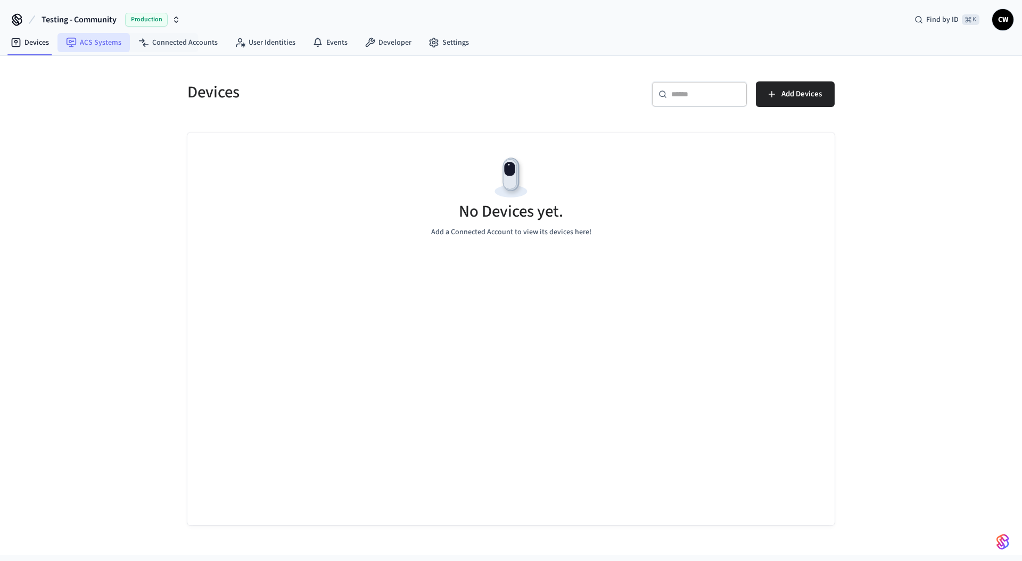
click at [108, 45] on link "ACS Systems" at bounding box center [94, 42] width 72 height 19
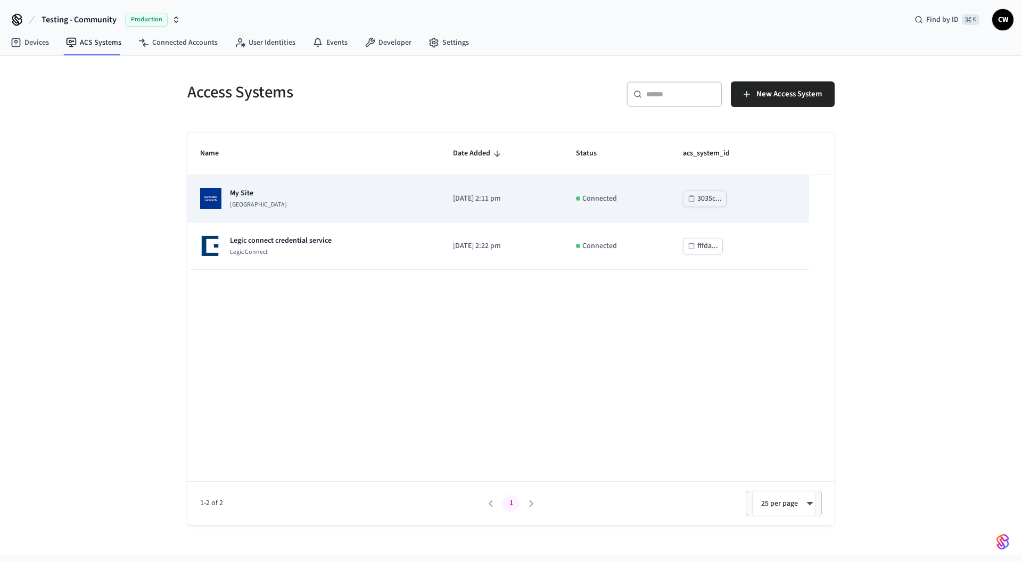
click at [283, 197] on p "My Site" at bounding box center [258, 193] width 57 height 11
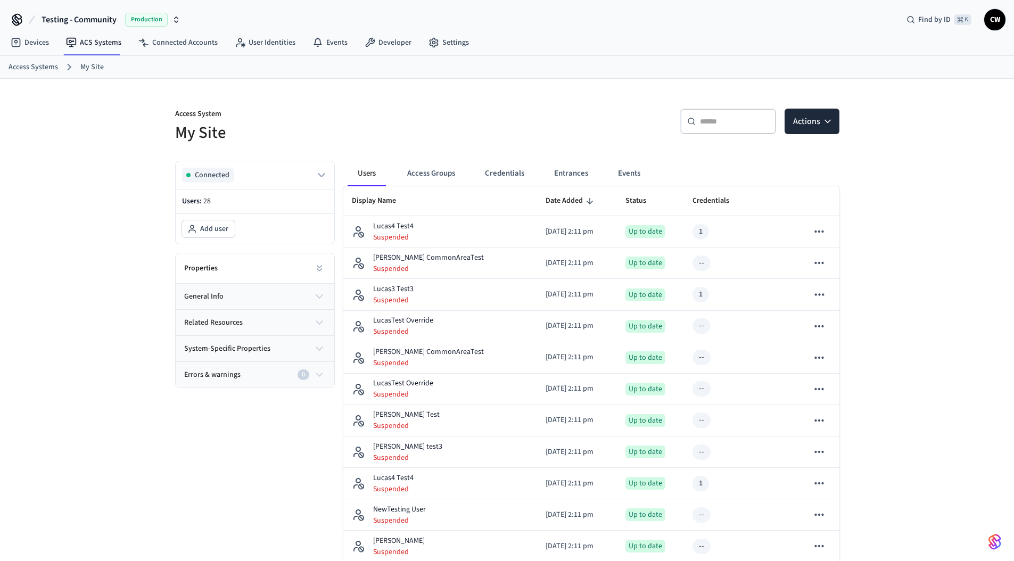
click at [455, 144] on h5 "My Site" at bounding box center [338, 133] width 326 height 22
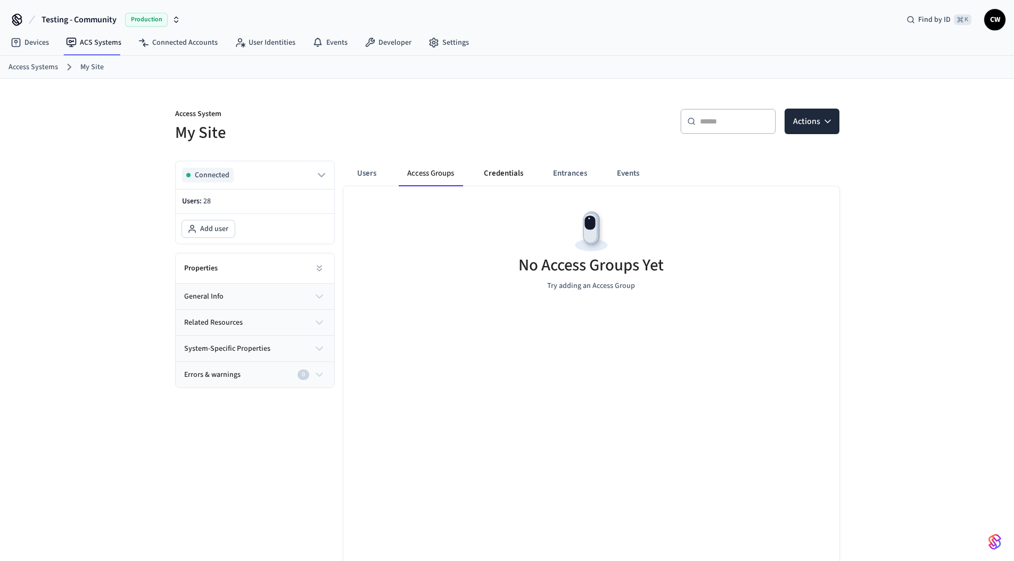
click at [500, 173] on button "Credentials" at bounding box center [503, 174] width 56 height 26
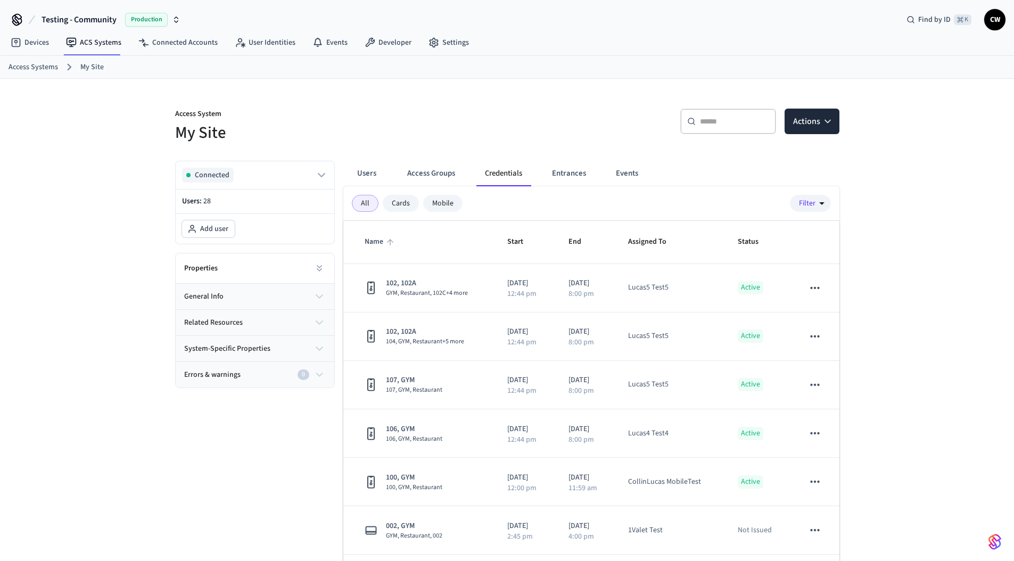
click at [385, 242] on icon "sticky table" at bounding box center [390, 242] width 10 height 10
click at [380, 241] on span "Name" at bounding box center [381, 242] width 32 height 17
click at [526, 245] on icon "sticky table" at bounding box center [531, 242] width 10 height 10
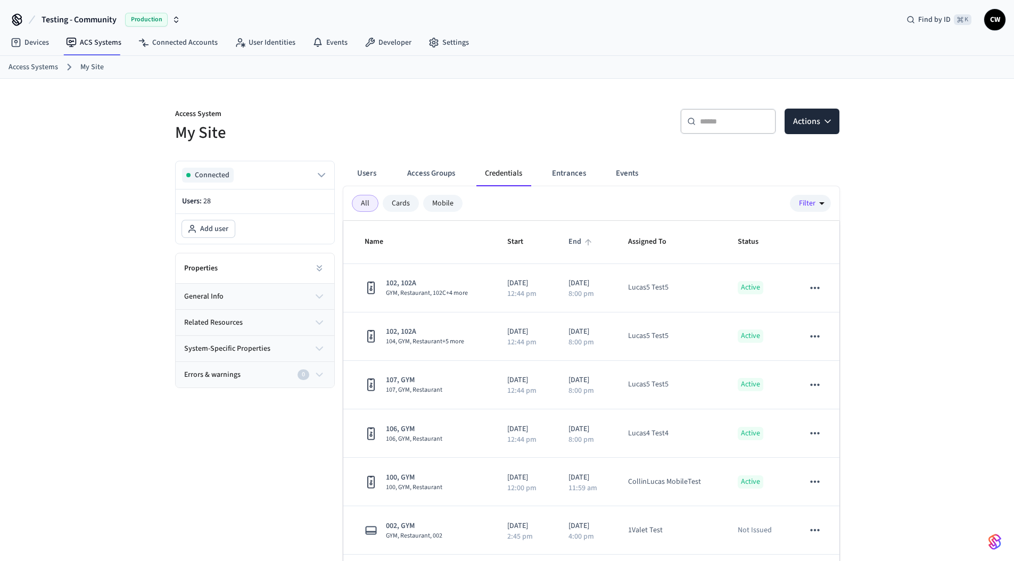
click at [570, 245] on span "End" at bounding box center [582, 242] width 27 height 17
click at [652, 242] on span "Assigned To" at bounding box center [654, 242] width 52 height 17
click at [753, 240] on span "Status" at bounding box center [755, 242] width 35 height 17
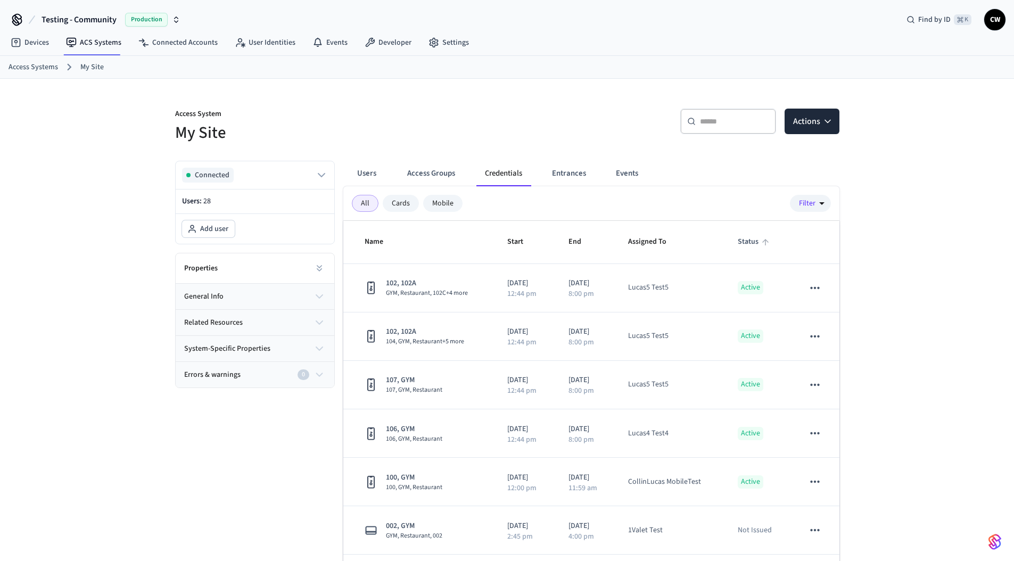
click at [753, 240] on span "Status" at bounding box center [755, 242] width 35 height 17
click at [561, 105] on div "​ ​ Actions" at bounding box center [670, 120] width 339 height 48
click at [561, 177] on button "Entrances" at bounding box center [569, 174] width 51 height 26
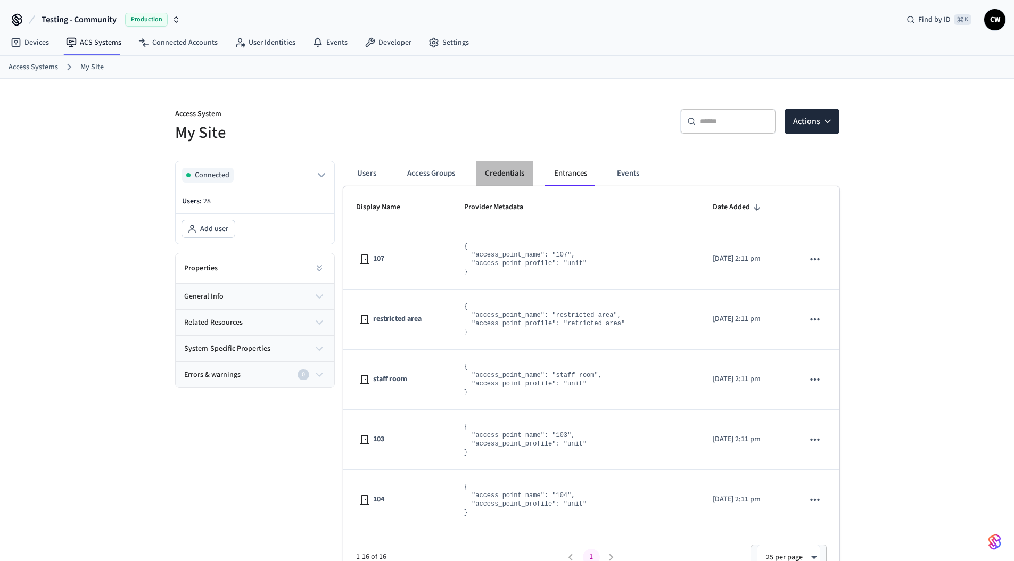
click at [485, 177] on button "Credentials" at bounding box center [505, 174] width 56 height 26
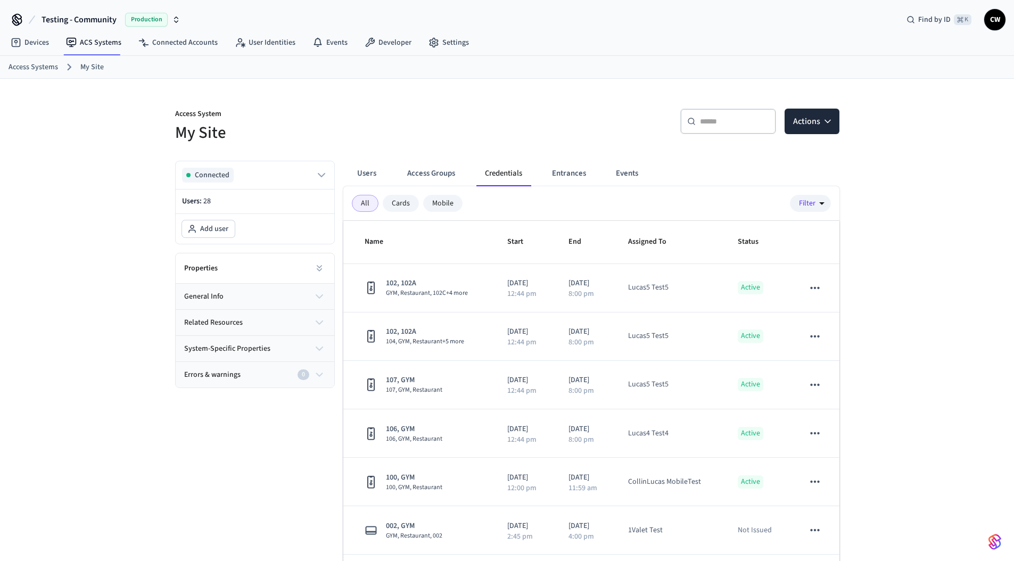
click at [491, 173] on button "Credentials" at bounding box center [504, 174] width 54 height 26
click at [435, 169] on button "Access Groups" at bounding box center [431, 174] width 65 height 26
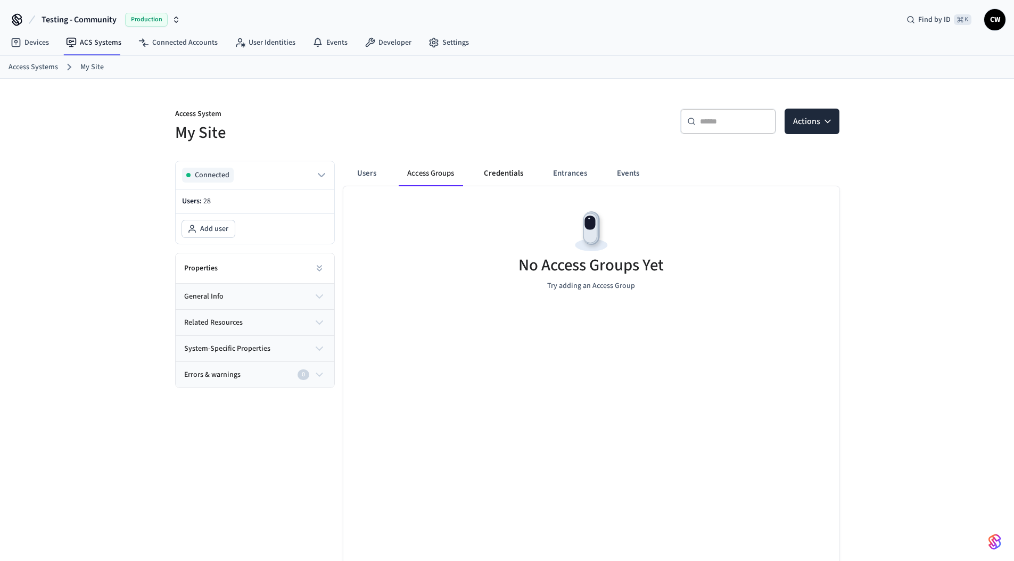
click at [506, 173] on button "Credentials" at bounding box center [503, 174] width 56 height 26
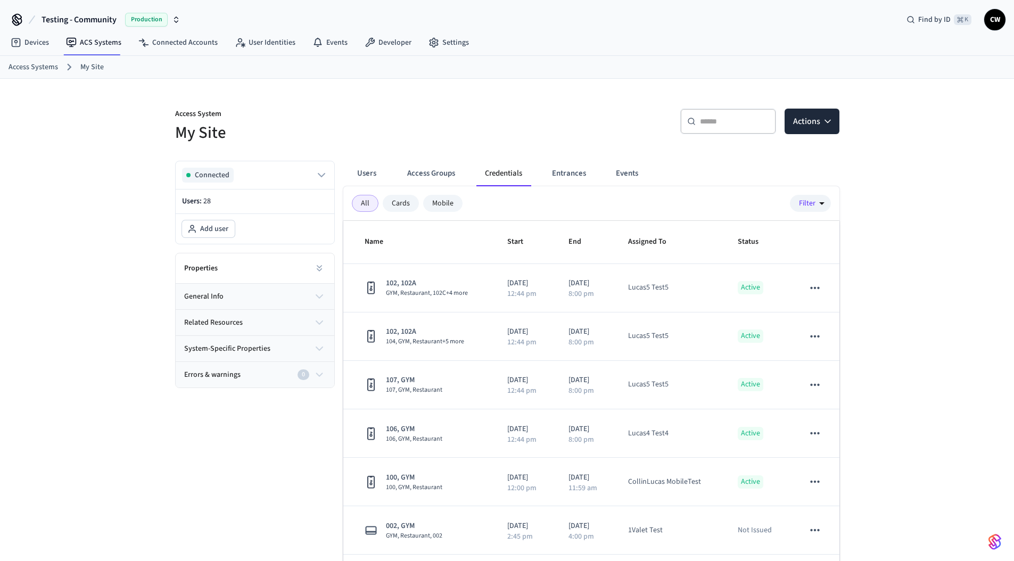
click at [504, 128] on div "​ ​ Actions" at bounding box center [670, 120] width 339 height 48
click at [505, 121] on div "​ ​ Actions" at bounding box center [670, 120] width 339 height 48
click at [374, 242] on span "Name" at bounding box center [381, 242] width 32 height 17
click at [382, 242] on span "Name" at bounding box center [381, 242] width 32 height 17
click at [383, 242] on span "Name" at bounding box center [381, 242] width 32 height 17
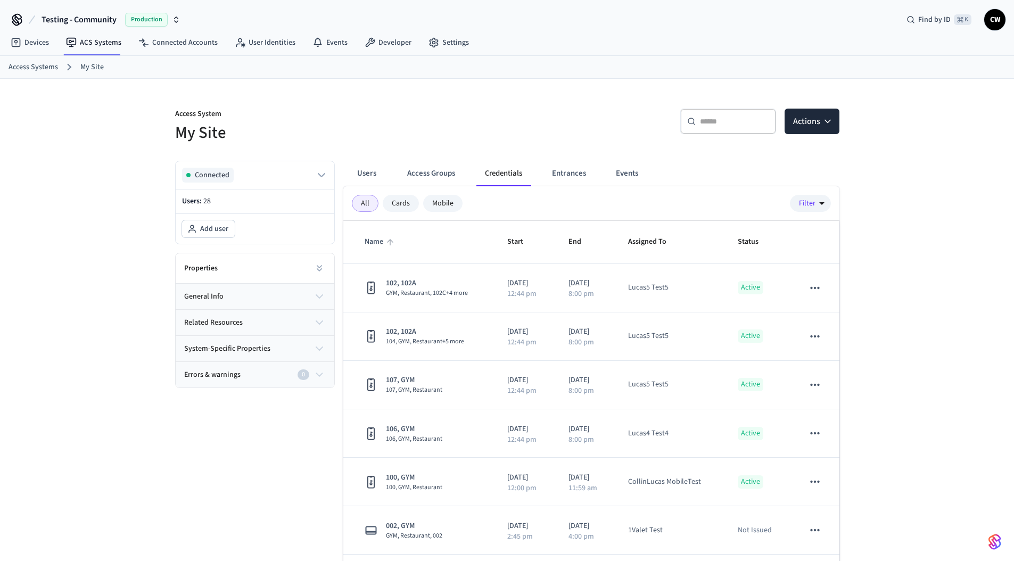
click at [395, 241] on icon "sticky table" at bounding box center [390, 242] width 10 height 10
click at [379, 242] on span "Name" at bounding box center [381, 242] width 32 height 17
click at [387, 242] on icon "sticky table" at bounding box center [390, 242] width 10 height 10
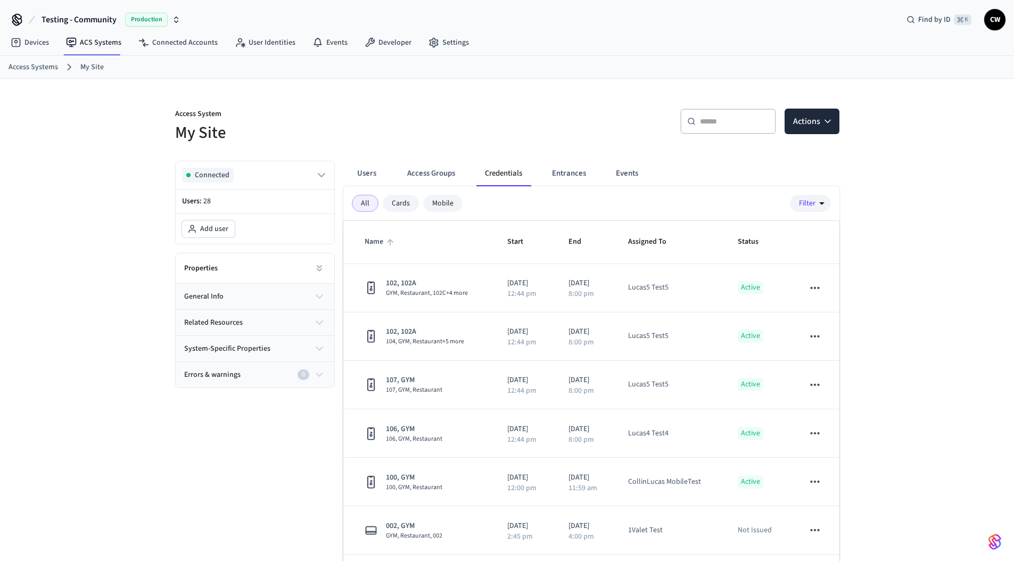
click at [387, 242] on icon "sticky table" at bounding box center [390, 242] width 10 height 10
click at [509, 243] on span "Start" at bounding box center [522, 242] width 30 height 17
click at [510, 243] on span "Start" at bounding box center [522, 242] width 30 height 17
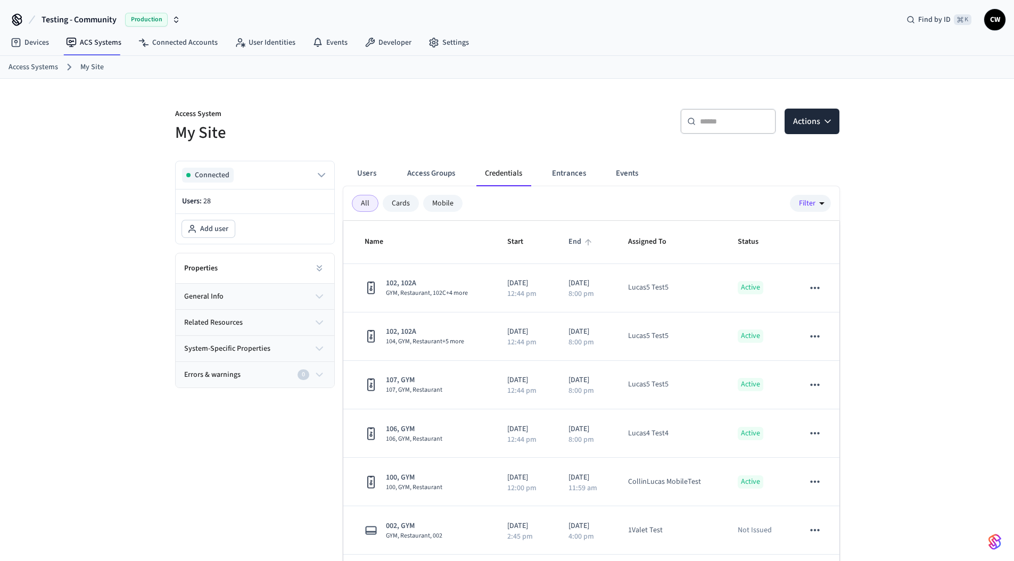
click at [584, 245] on icon "sticky table" at bounding box center [589, 242] width 10 height 10
click at [668, 243] on span "Assigned To" at bounding box center [654, 242] width 52 height 17
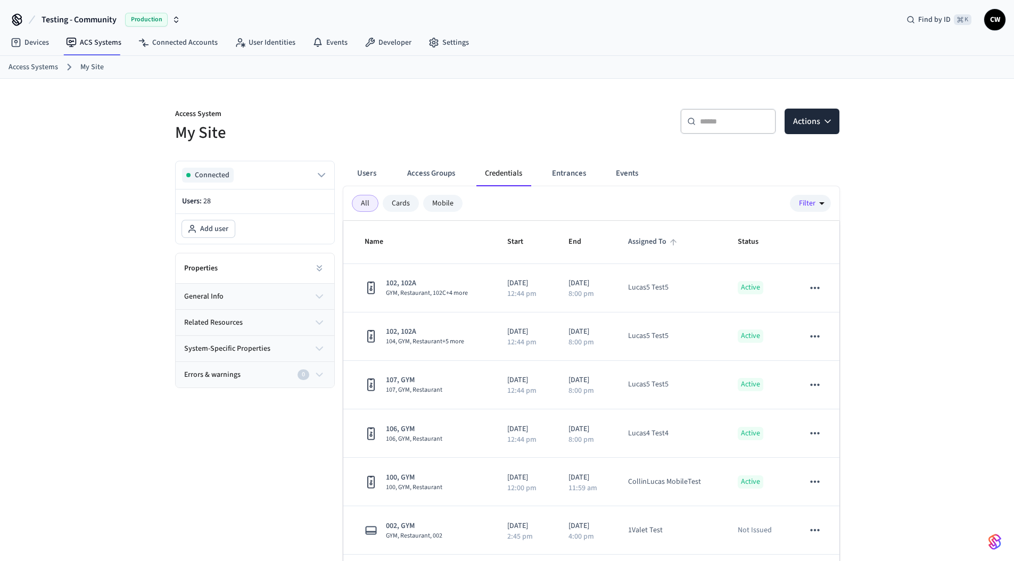
click at [668, 243] on span "Assigned To" at bounding box center [654, 242] width 52 height 17
click at [744, 243] on span "Status" at bounding box center [755, 242] width 35 height 17
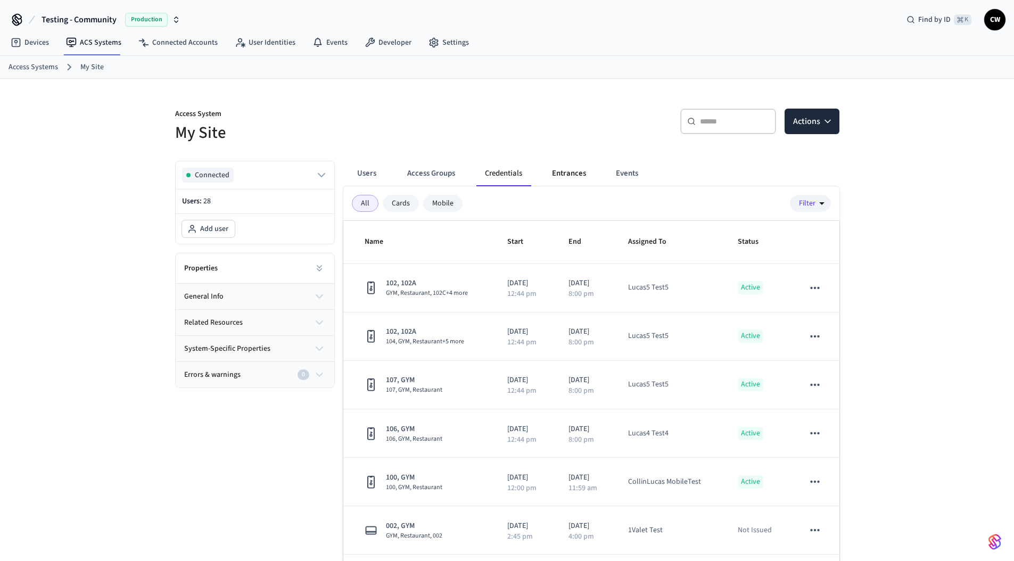
click at [577, 174] on button "Entrances" at bounding box center [569, 174] width 51 height 26
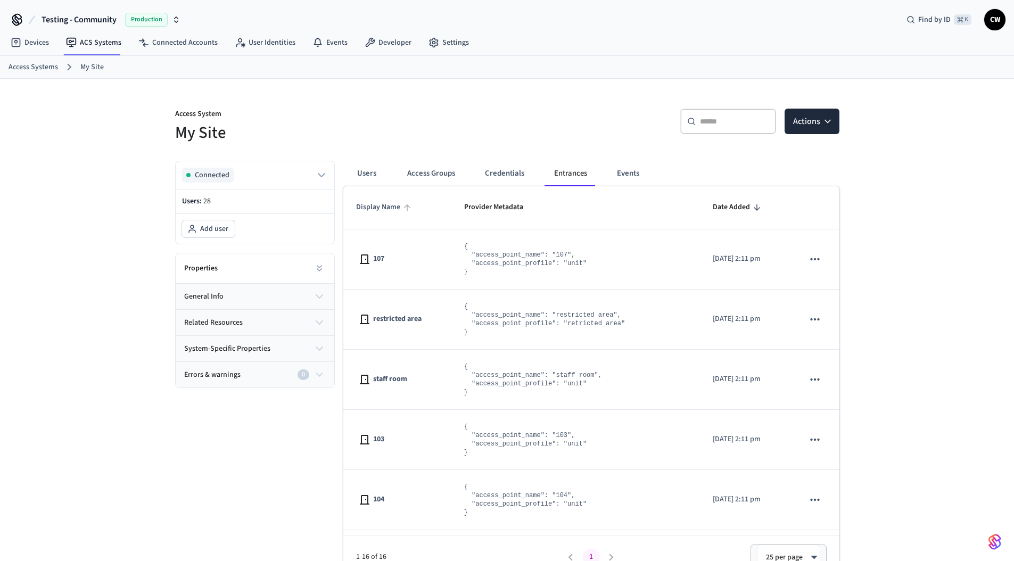
click at [382, 209] on span "Display Name" at bounding box center [385, 207] width 58 height 17
click at [390, 208] on span "Display Name" at bounding box center [385, 207] width 58 height 17
click at [479, 209] on span "Provider Metadata" at bounding box center [500, 207] width 73 height 17
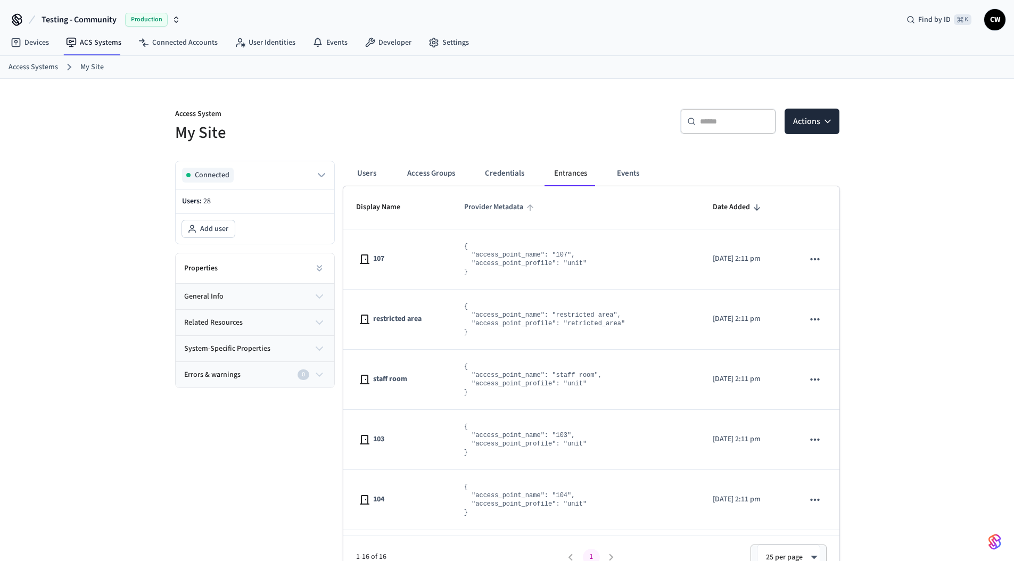
click at [479, 209] on span "Provider Metadata" at bounding box center [500, 207] width 73 height 17
click at [713, 206] on span "Date Added" at bounding box center [731, 207] width 37 height 17
click at [743, 207] on th "Date Added" at bounding box center [745, 207] width 91 height 43
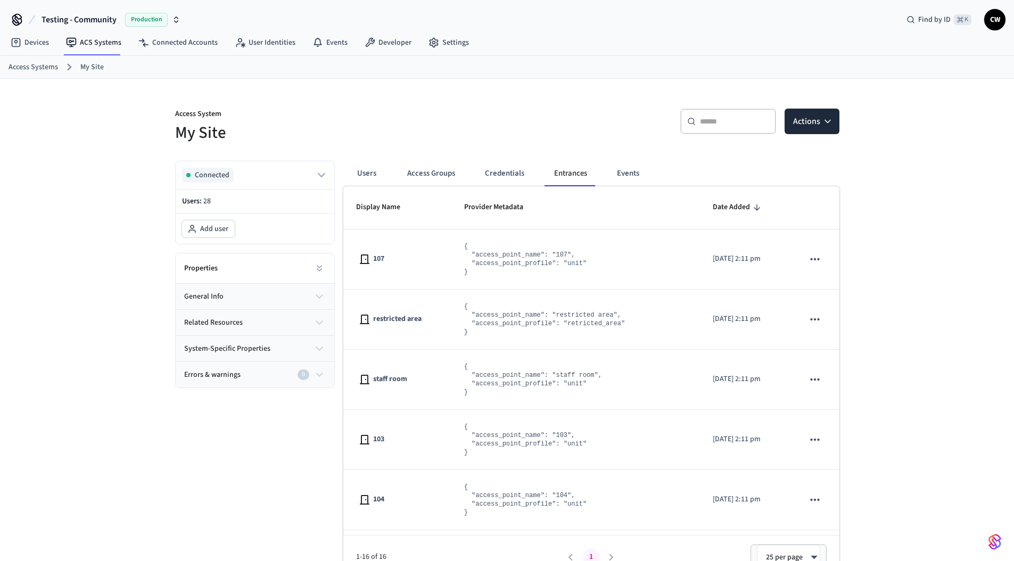
click at [728, 206] on span "Date Added" at bounding box center [738, 207] width 51 height 17
click at [486, 200] on span "Provider Metadata" at bounding box center [500, 207] width 73 height 17
click at [396, 210] on span "Display Name" at bounding box center [385, 207] width 58 height 17
click at [491, 209] on span "Provider Metadata" at bounding box center [500, 207] width 73 height 17
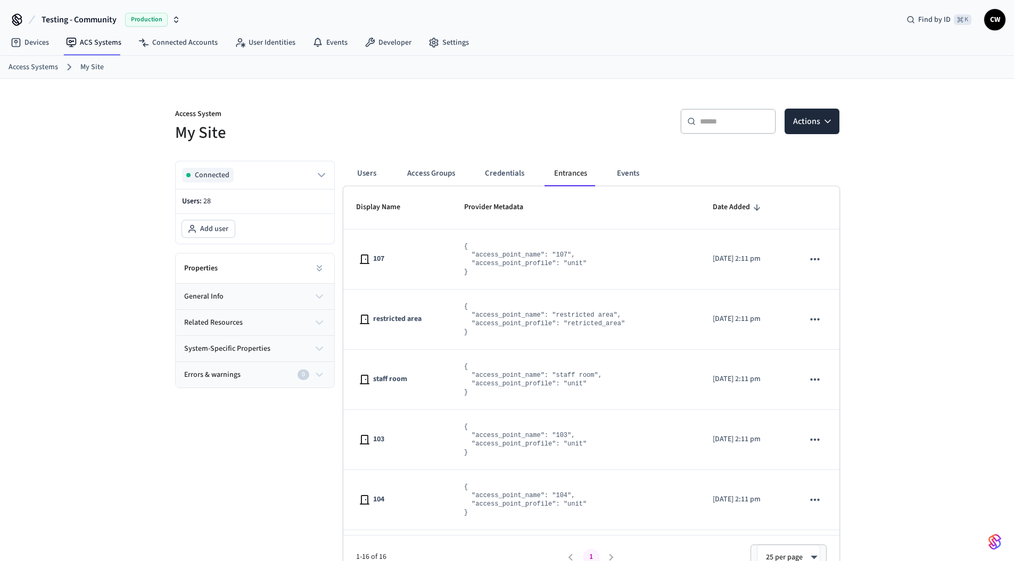
click at [713, 208] on span "Date Added" at bounding box center [731, 207] width 37 height 17
click at [502, 205] on span "Provider Metadata" at bounding box center [500, 207] width 73 height 17
click at [428, 175] on button "Access Groups" at bounding box center [431, 174] width 65 height 26
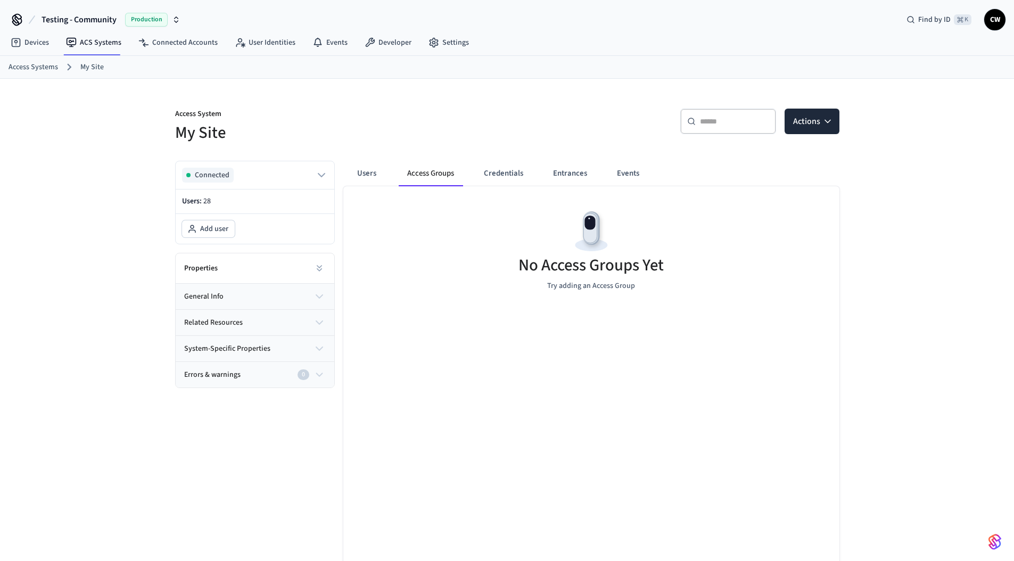
click at [412, 219] on div "No Access Groups Yet Try adding an Access Group" at bounding box center [591, 249] width 496 height 127
click at [376, 173] on button "Users" at bounding box center [367, 174] width 38 height 26
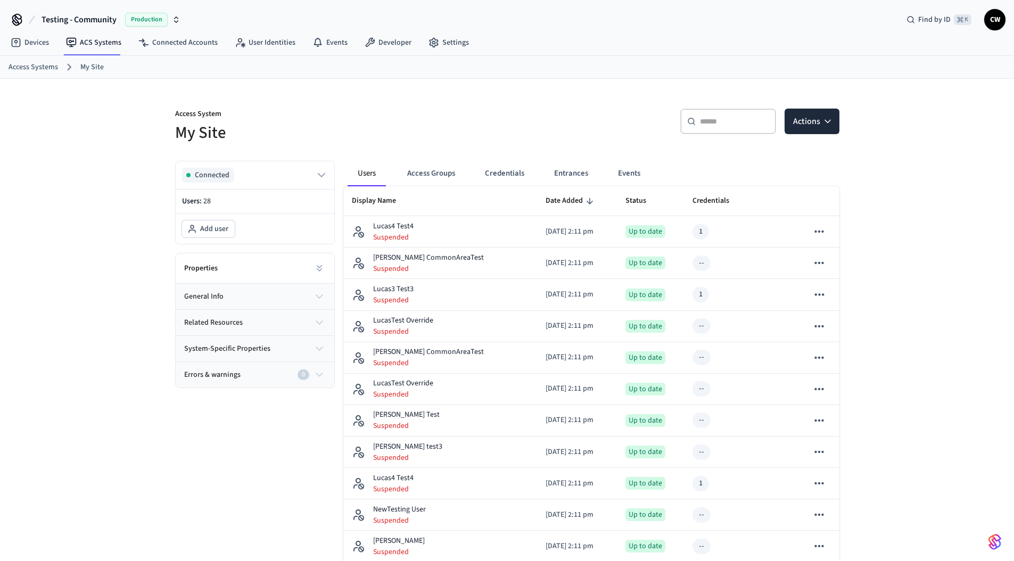
click at [370, 144] on h5 "My Site" at bounding box center [338, 133] width 326 height 22
click at [399, 202] on icon "sticky table" at bounding box center [403, 201] width 10 height 10
click at [404, 201] on icon "sticky table" at bounding box center [403, 201] width 6 height 6
click at [401, 202] on icon "sticky table" at bounding box center [403, 201] width 10 height 10
click at [374, 197] on span "Display Name" at bounding box center [381, 201] width 58 height 17
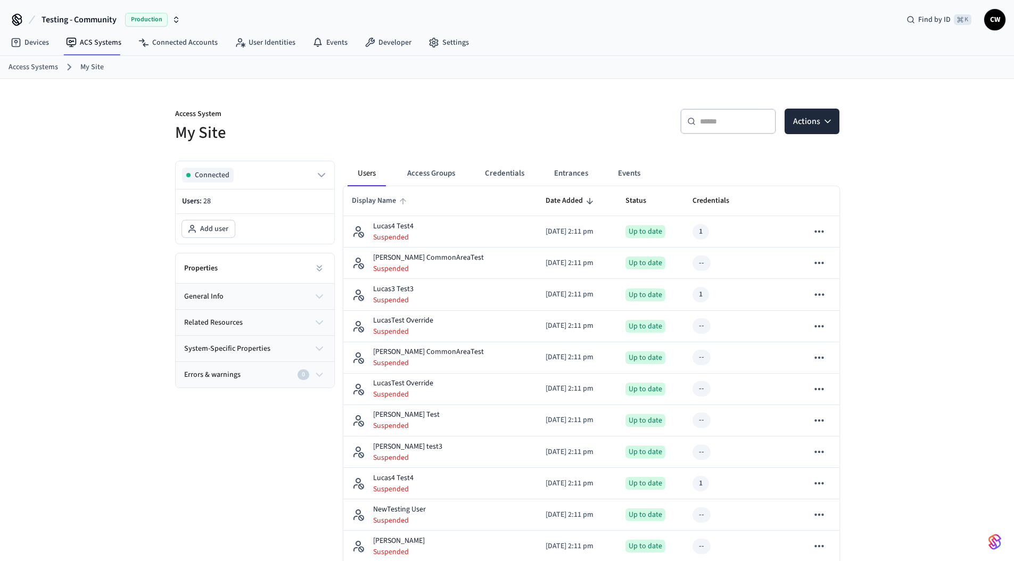
click at [384, 201] on span "Display Name" at bounding box center [381, 201] width 58 height 17
click at [464, 199] on th "Display Name" at bounding box center [440, 201] width 194 height 30
click at [381, 195] on span "Display Name" at bounding box center [381, 201] width 58 height 17
click at [381, 198] on span "Display Name" at bounding box center [381, 201] width 58 height 17
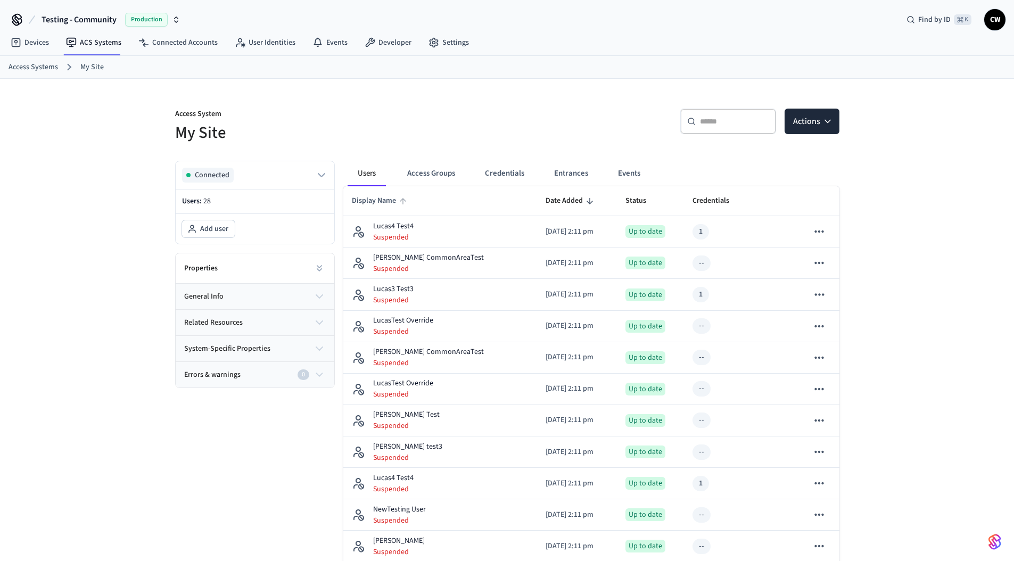
click at [388, 199] on span "Display Name" at bounding box center [381, 201] width 58 height 17
click at [548, 203] on span "Date Added" at bounding box center [571, 201] width 51 height 17
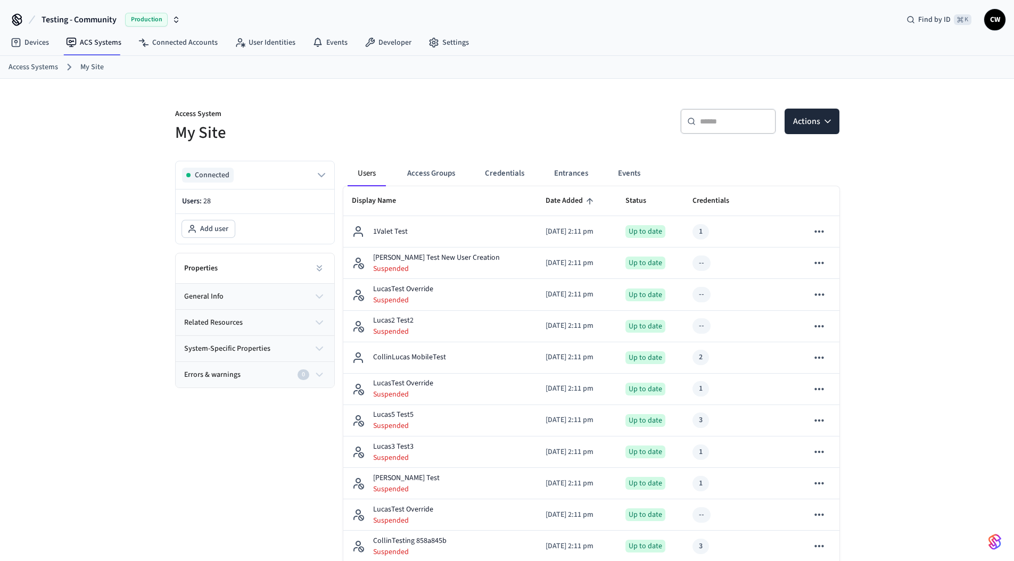
click at [546, 200] on span "Date Added" at bounding box center [571, 201] width 51 height 17
click at [546, 201] on span "Date Added" at bounding box center [571, 201] width 51 height 17
click at [381, 201] on span "Display Name" at bounding box center [381, 201] width 58 height 17
click at [391, 202] on span "Display Name" at bounding box center [381, 201] width 58 height 17
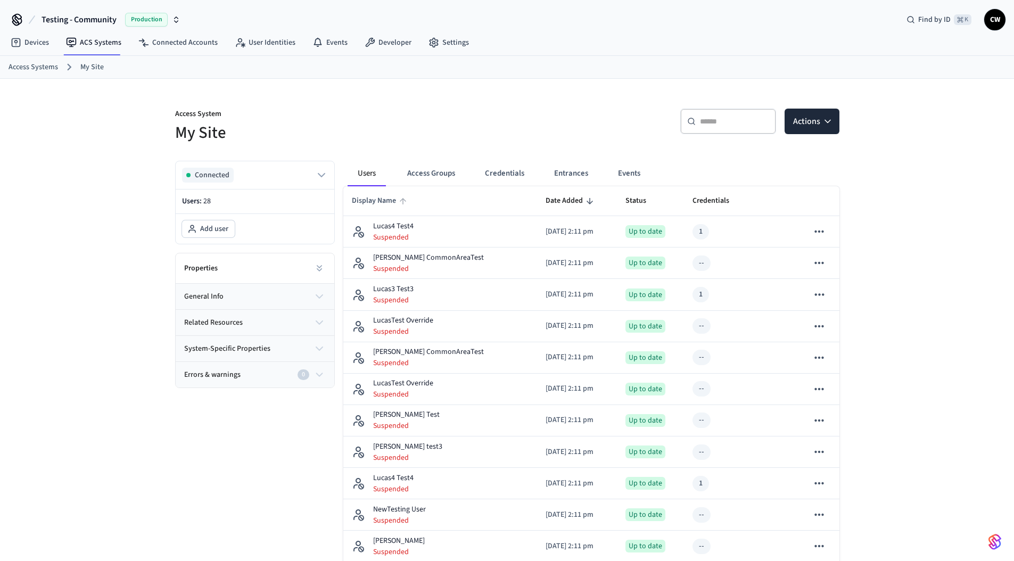
click at [396, 208] on span "Display Name" at bounding box center [381, 201] width 58 height 17
click at [396, 206] on span "Display Name" at bounding box center [381, 201] width 58 height 17
click at [401, 202] on icon "sticky table" at bounding box center [403, 201] width 10 height 10
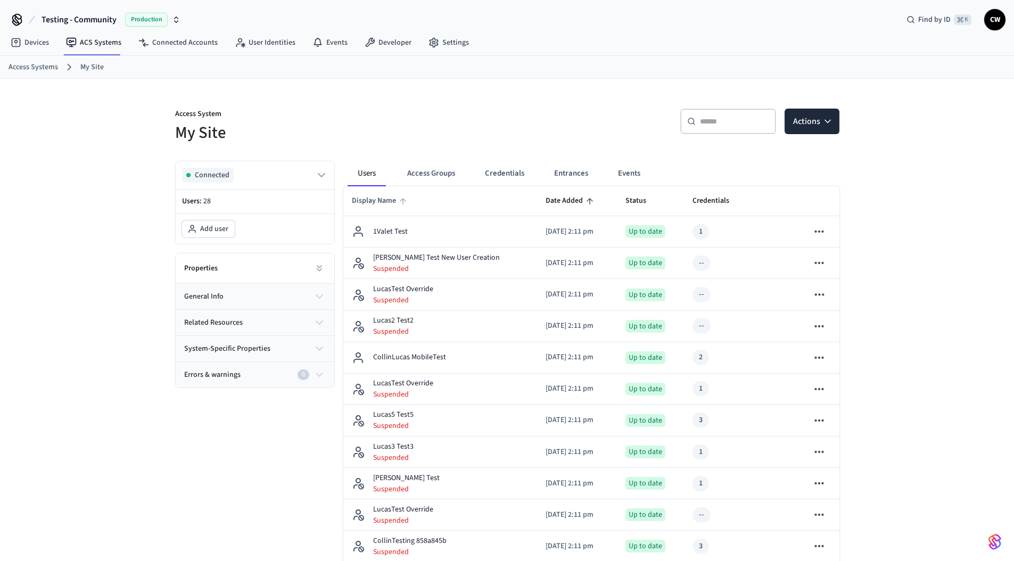
click at [401, 202] on icon "sticky table" at bounding box center [403, 201] width 10 height 10
click at [398, 203] on icon "sticky table" at bounding box center [403, 201] width 10 height 10
click at [633, 204] on span "Status" at bounding box center [643, 201] width 35 height 17
click at [634, 202] on span "Status" at bounding box center [643, 201] width 35 height 17
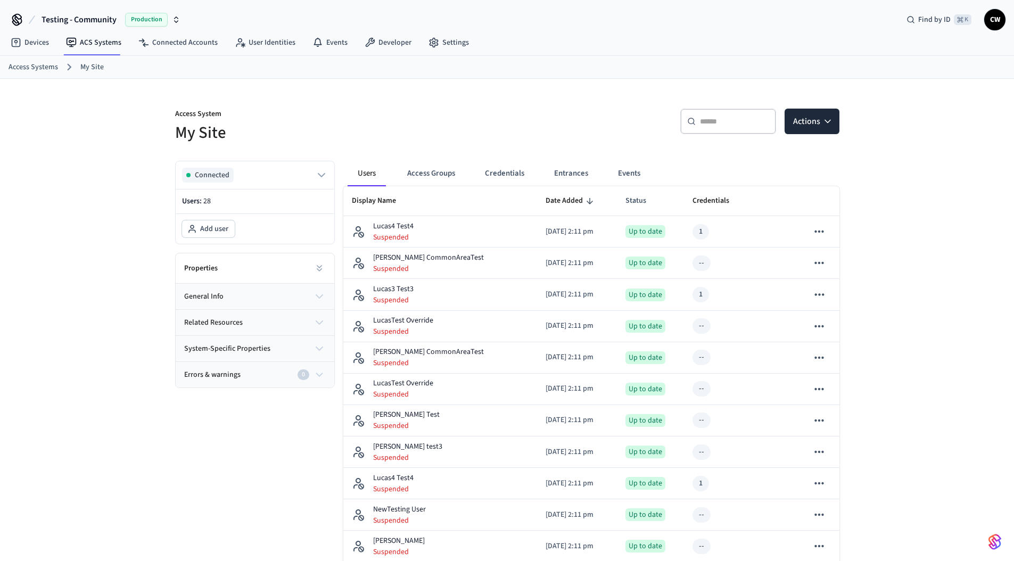
drag, startPoint x: 638, startPoint y: 201, endPoint x: 614, endPoint y: 203, distance: 24.6
click at [638, 201] on span "Status" at bounding box center [643, 201] width 35 height 17
click at [707, 204] on span "Credentials" at bounding box center [718, 201] width 51 height 17
click at [713, 202] on span "Credentials" at bounding box center [718, 201] width 51 height 17
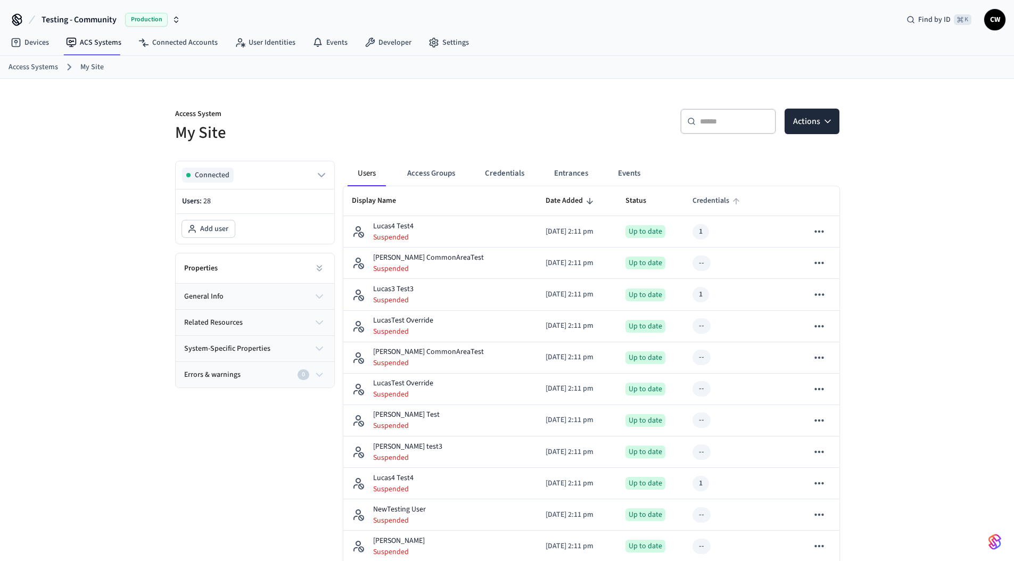
click at [713, 202] on span "Credentials" at bounding box center [718, 201] width 51 height 17
click at [713, 203] on span "Credentials" at bounding box center [718, 201] width 51 height 17
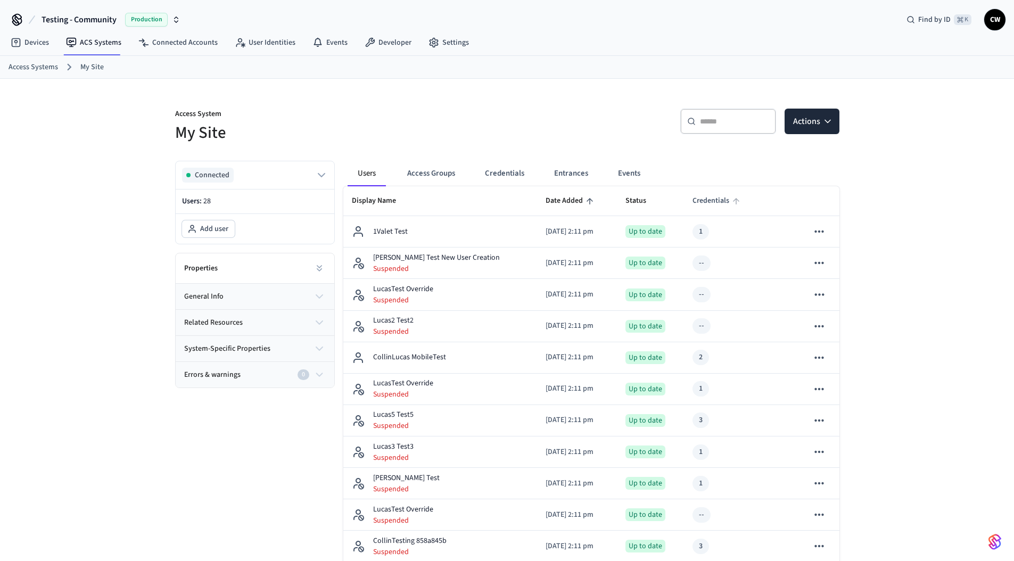
click at [713, 203] on span "Credentials" at bounding box center [718, 201] width 51 height 17
click at [710, 201] on span "Credentials" at bounding box center [718, 201] width 51 height 17
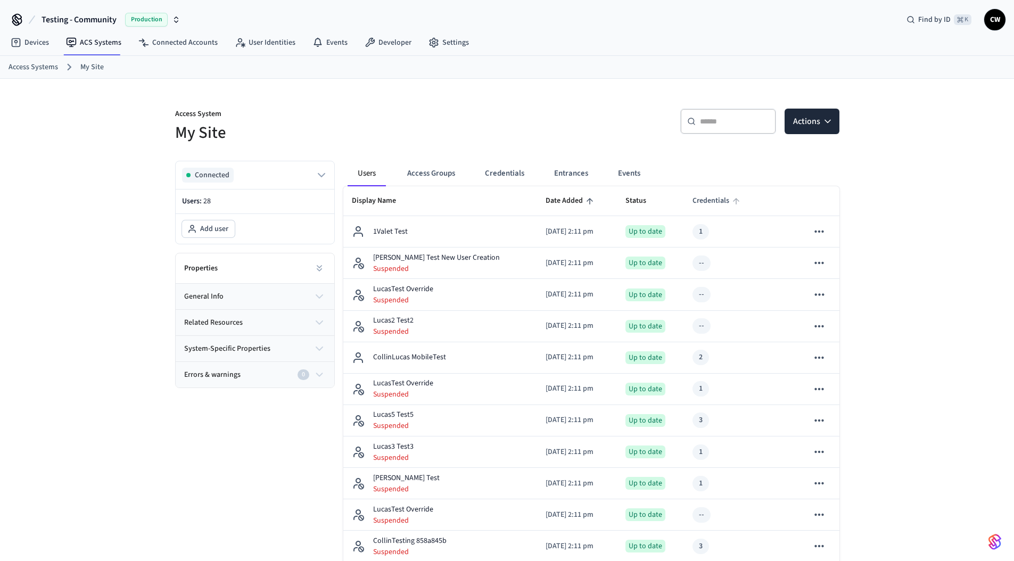
click at [710, 201] on span "Credentials" at bounding box center [718, 201] width 51 height 17
click at [585, 202] on icon "sticky table" at bounding box center [590, 201] width 10 height 10
click at [530, 178] on button "Credentials" at bounding box center [505, 174] width 56 height 26
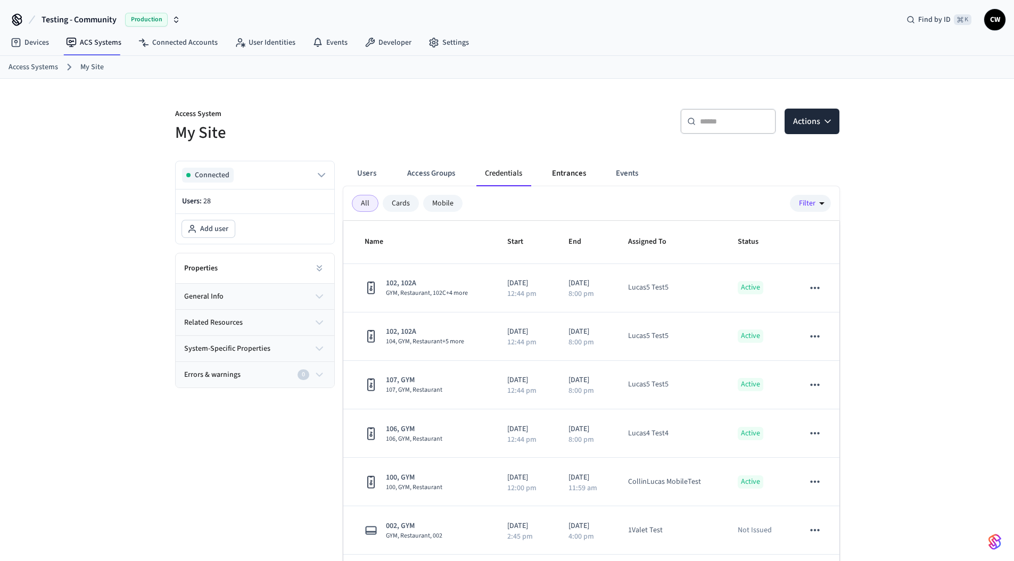
click at [568, 176] on button "Entrances" at bounding box center [569, 174] width 51 height 26
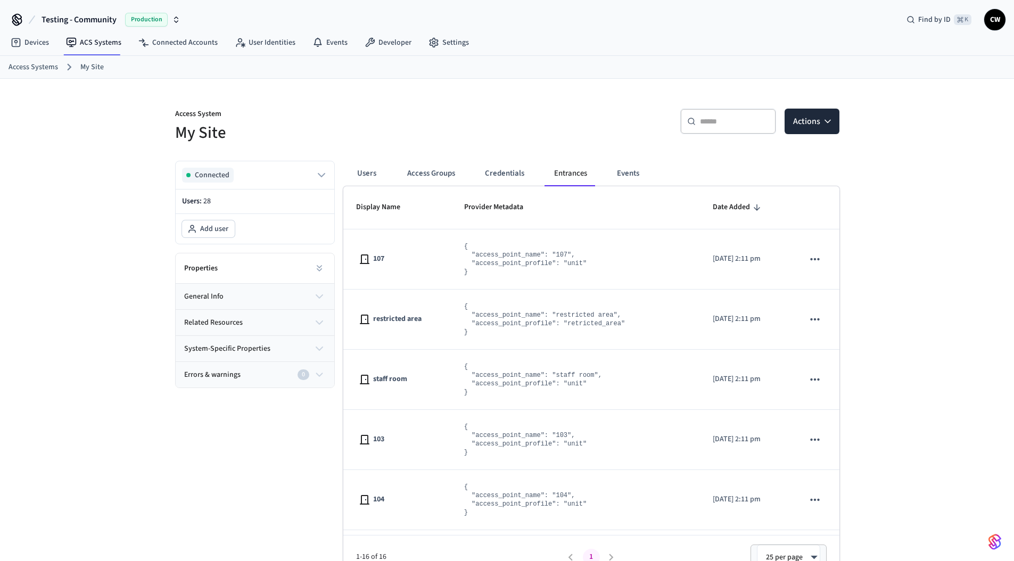
click at [558, 150] on div "Access System My Site ​ ​ Actions Connected Users: 28 Add user Properties gener…" at bounding box center [508, 329] width 682 height 500
click at [514, 212] on span "Provider Metadata" at bounding box center [500, 207] width 73 height 17
drag, startPoint x: 514, startPoint y: 212, endPoint x: 675, endPoint y: 211, distance: 160.3
click at [515, 212] on span "Provider Metadata" at bounding box center [500, 207] width 73 height 17
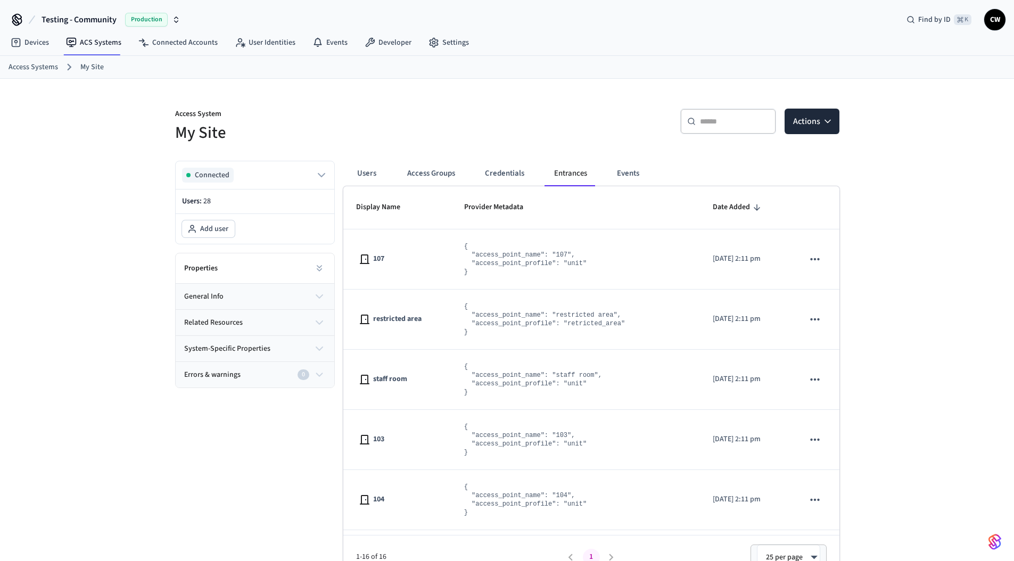
click at [713, 209] on span "Date Added" at bounding box center [731, 207] width 37 height 17
drag, startPoint x: 702, startPoint y: 209, endPoint x: 593, endPoint y: 212, distance: 108.7
click at [713, 209] on span "Date Added" at bounding box center [731, 207] width 37 height 17
click at [356, 203] on span "Display Name" at bounding box center [385, 207] width 58 height 17
drag, startPoint x: 355, startPoint y: 203, endPoint x: 395, endPoint y: 206, distance: 40.0
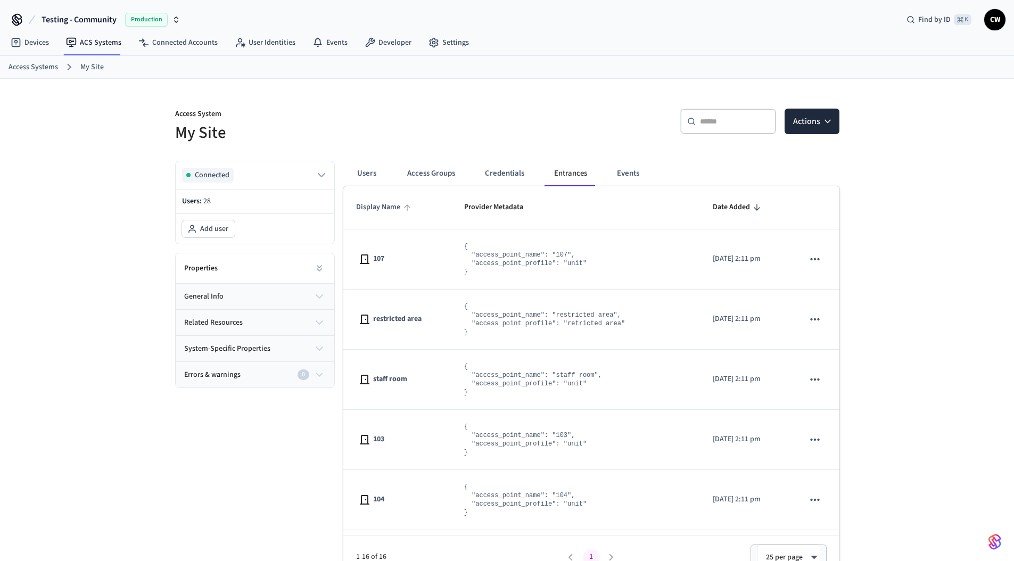
click at [360, 204] on span "Display Name" at bounding box center [385, 207] width 58 height 17
click at [527, 167] on button "Credentials" at bounding box center [505, 174] width 56 height 26
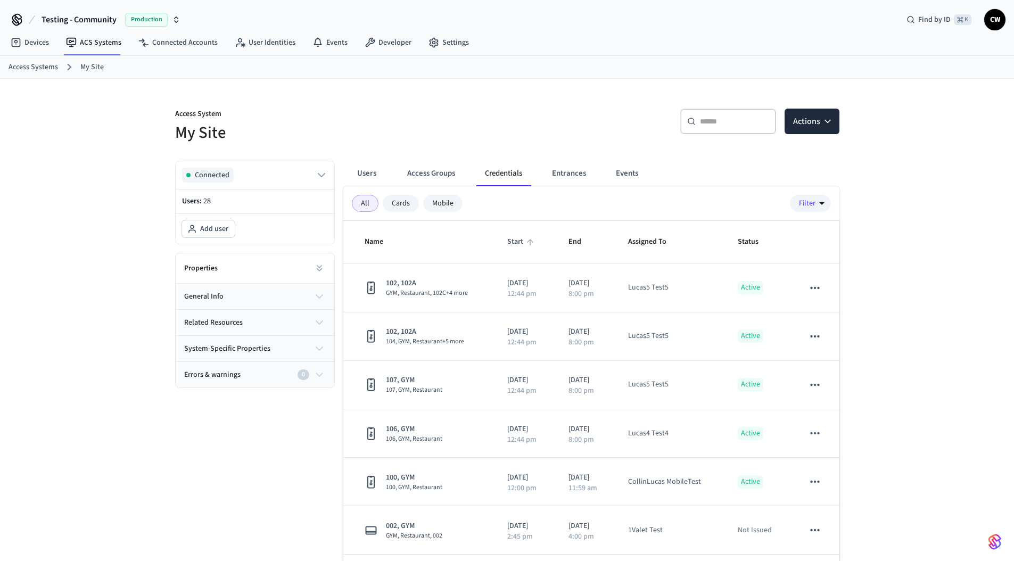
click at [517, 238] on span "Start" at bounding box center [522, 242] width 30 height 17
drag, startPoint x: 517, startPoint y: 238, endPoint x: 532, endPoint y: 242, distance: 15.5
click at [518, 238] on span "Start" at bounding box center [522, 242] width 30 height 17
click at [584, 241] on icon "sticky table" at bounding box center [589, 242] width 10 height 10
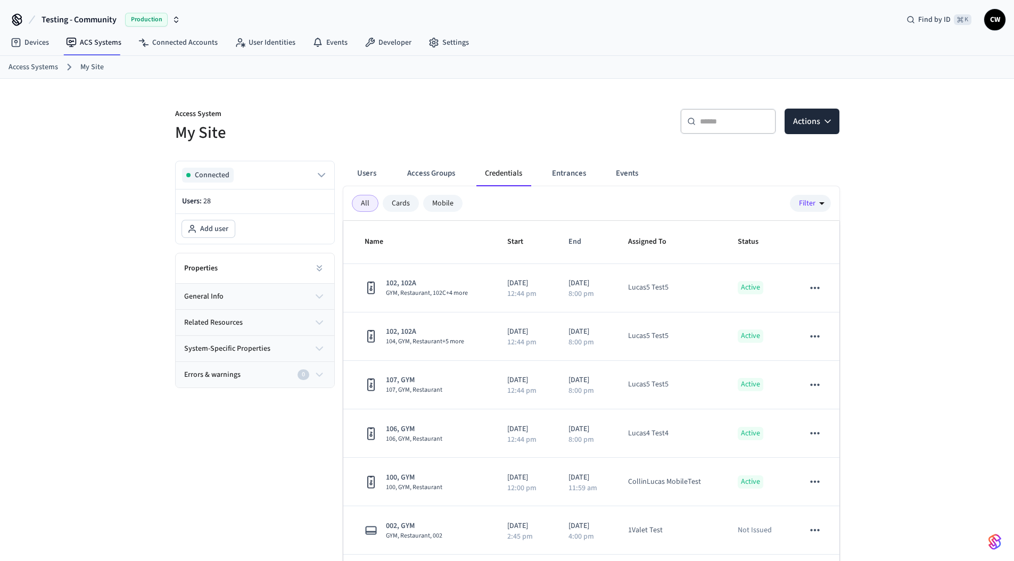
drag, startPoint x: 583, startPoint y: 241, endPoint x: 609, endPoint y: 242, distance: 25.6
click at [585, 241] on icon "sticky table" at bounding box center [589, 242] width 10 height 10
click at [639, 241] on span "Assigned To" at bounding box center [654, 242] width 52 height 17
click at [775, 242] on th "Status" at bounding box center [758, 242] width 67 height 43
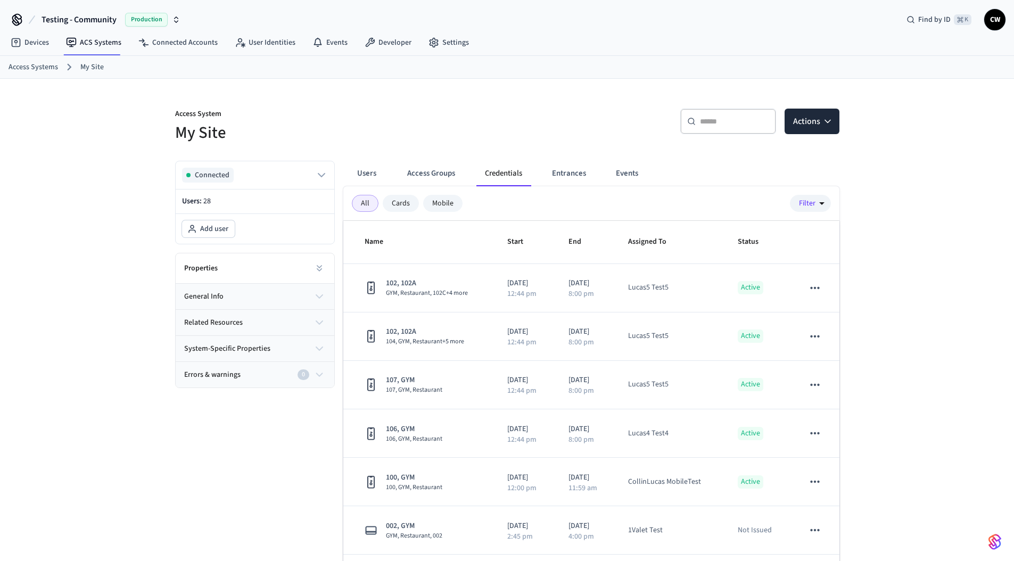
click at [775, 242] on th "Status" at bounding box center [758, 242] width 67 height 43
click at [746, 243] on span "Status" at bounding box center [755, 242] width 35 height 17
click at [627, 172] on button "Events" at bounding box center [627, 174] width 39 height 26
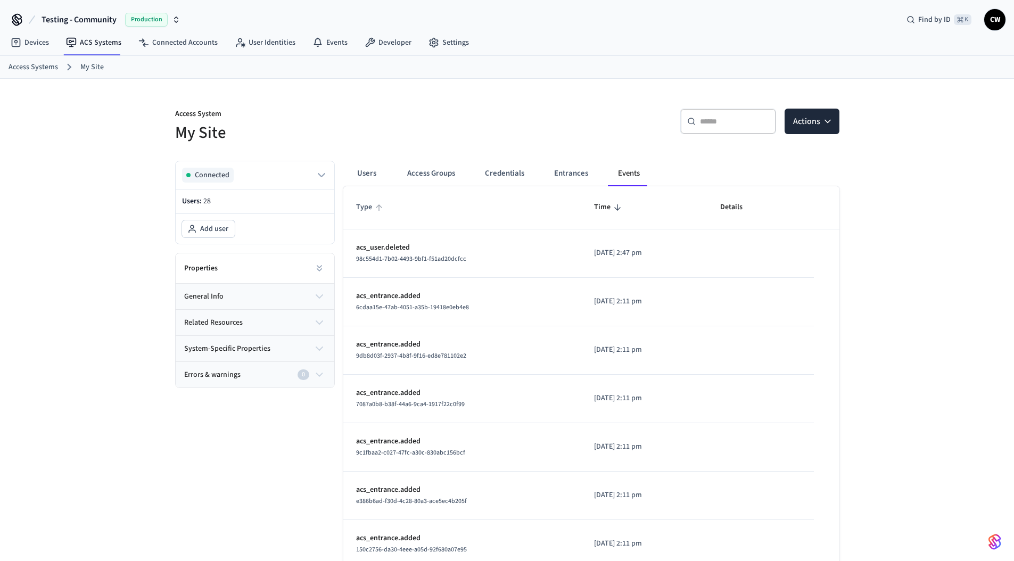
click at [371, 204] on span "Type" at bounding box center [371, 207] width 30 height 17
click at [372, 208] on span "Type" at bounding box center [371, 207] width 30 height 17
click at [380, 206] on icon "sticky table" at bounding box center [379, 207] width 6 height 6
click at [594, 210] on span "Time" at bounding box center [609, 207] width 30 height 17
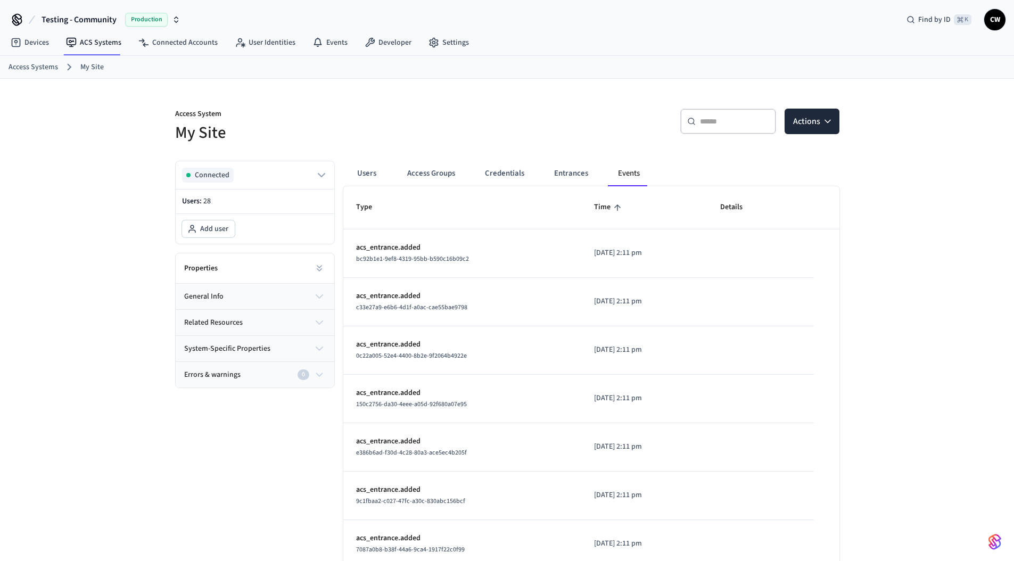
click at [614, 210] on icon "sticky table" at bounding box center [617, 207] width 6 height 6
click at [613, 210] on icon "sticky table" at bounding box center [618, 208] width 10 height 10
click at [613, 204] on icon "sticky table" at bounding box center [618, 208] width 10 height 10
click at [371, 205] on span "Type" at bounding box center [371, 207] width 30 height 17
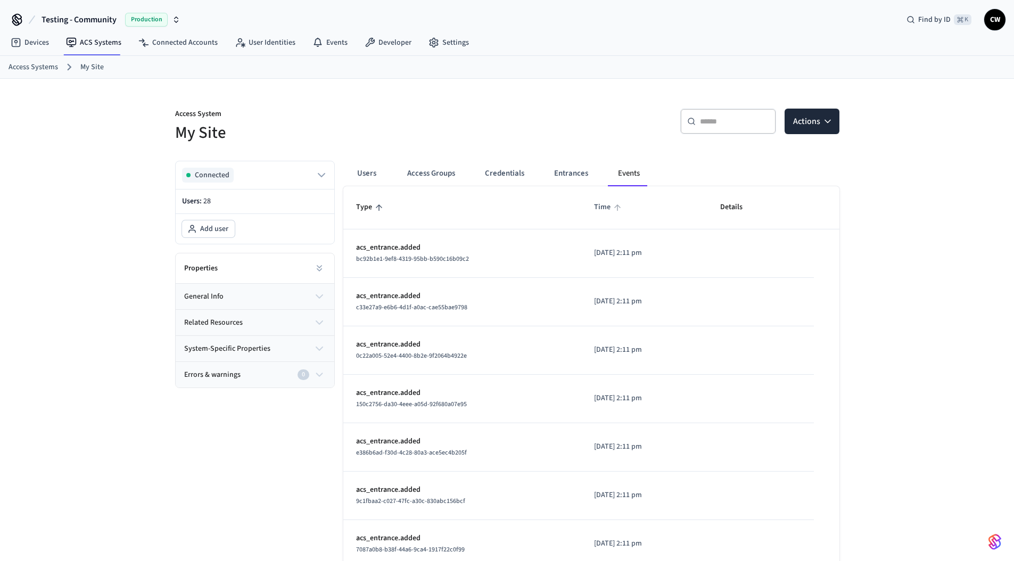
click at [613, 207] on icon "sticky table" at bounding box center [618, 208] width 10 height 10
click at [377, 207] on icon "sticky table" at bounding box center [379, 208] width 10 height 10
click at [374, 207] on icon "sticky table" at bounding box center [379, 208] width 10 height 10
click at [377, 208] on icon "sticky table" at bounding box center [379, 208] width 10 height 10
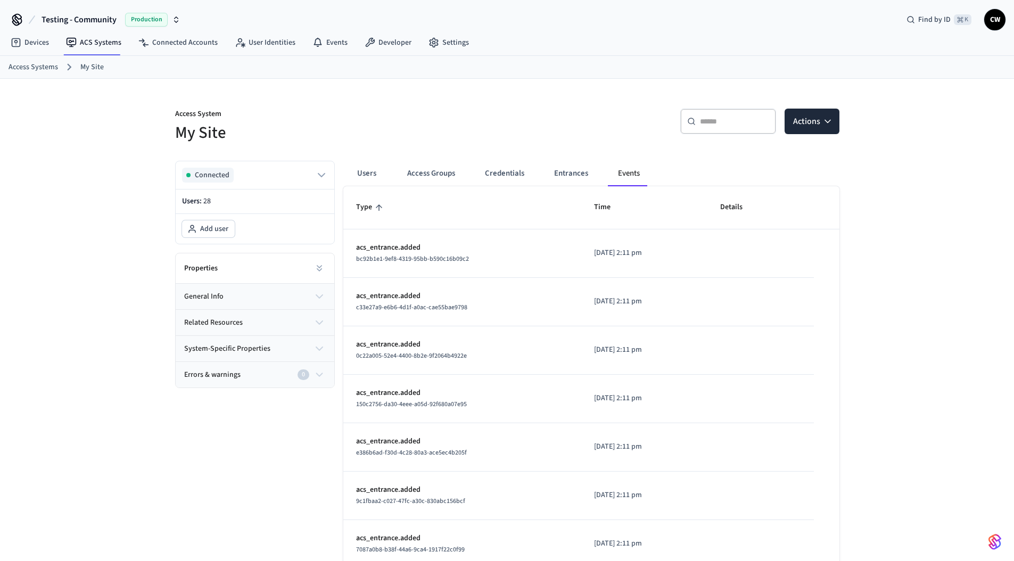
click at [376, 208] on icon "sticky table" at bounding box center [379, 208] width 10 height 10
click at [406, 119] on p "Access System" at bounding box center [338, 115] width 326 height 13
click at [594, 210] on span "Time" at bounding box center [609, 207] width 30 height 17
click at [594, 207] on span "Time" at bounding box center [609, 207] width 30 height 17
click at [517, 118] on div "​ ​ Actions" at bounding box center [677, 126] width 326 height 34
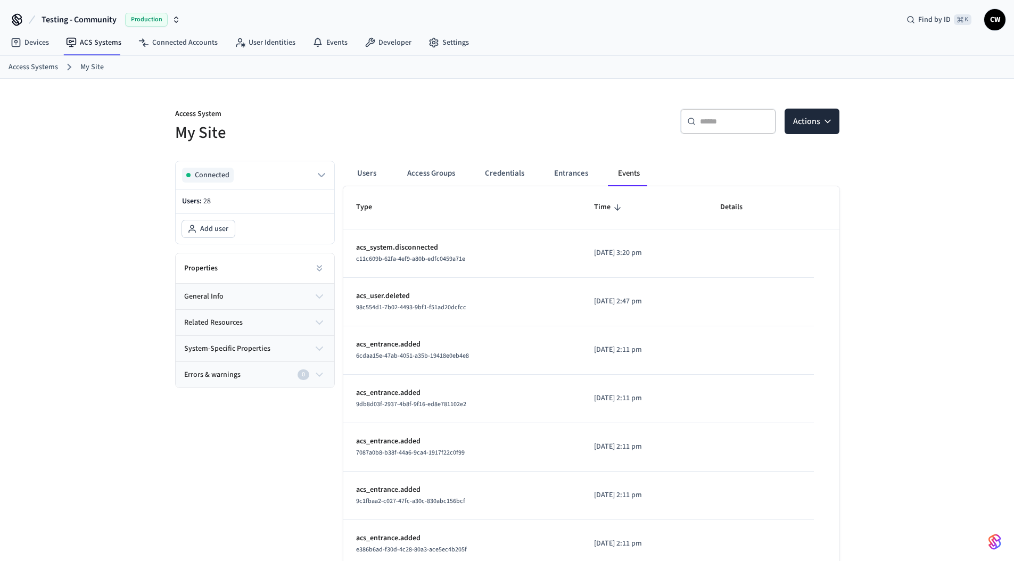
click at [102, 143] on div "Access System My Site ​ ​ Actions Connected Users: 28 Add user Properties gener…" at bounding box center [507, 422] width 1014 height 687
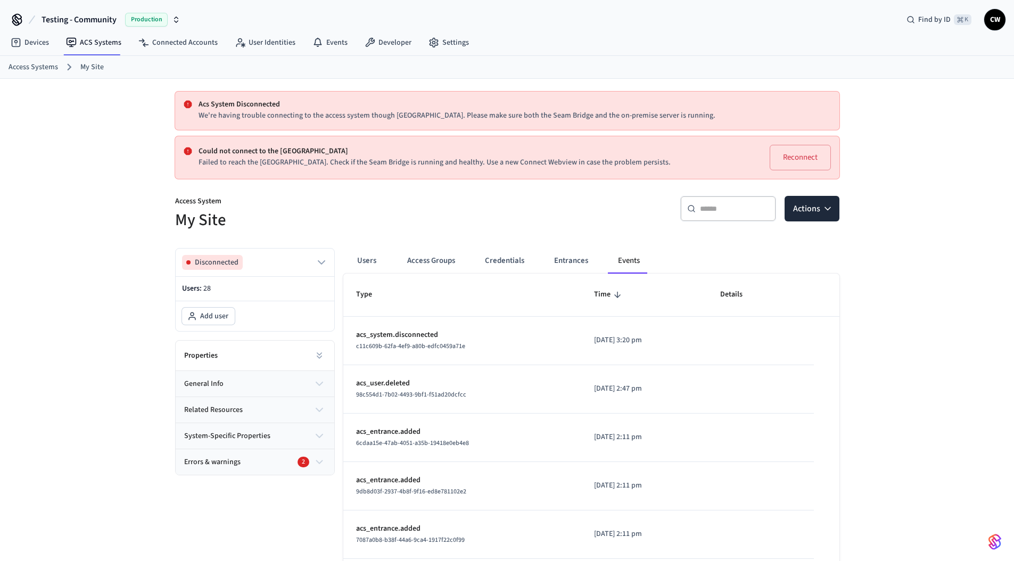
click at [102, 144] on div "Acs System Disconnected We're having trouble connecting to the access system th…" at bounding box center [507, 466] width 1014 height 774
click at [62, 217] on div "Acs System Disconnected We're having trouble connecting to the access system th…" at bounding box center [507, 466] width 1014 height 774
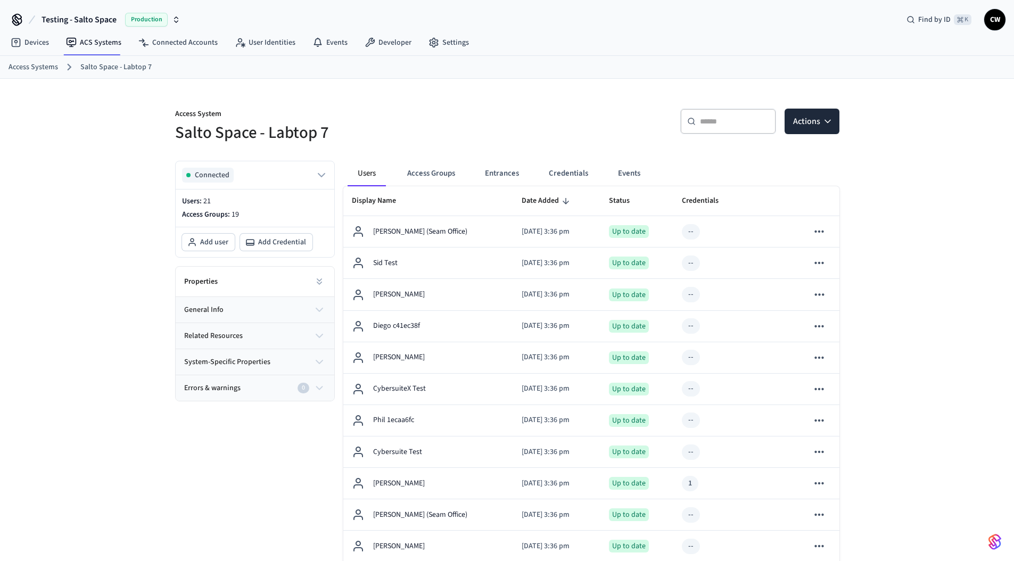
drag, startPoint x: 408, startPoint y: 154, endPoint x: 414, endPoint y: 159, distance: 7.2
click at [409, 154] on div "Users Access Groups Entrances Credentials Events Display Name Date Added Status…" at bounding box center [587, 547] width 505 height 791
click at [425, 179] on button "Access Groups" at bounding box center [431, 174] width 65 height 26
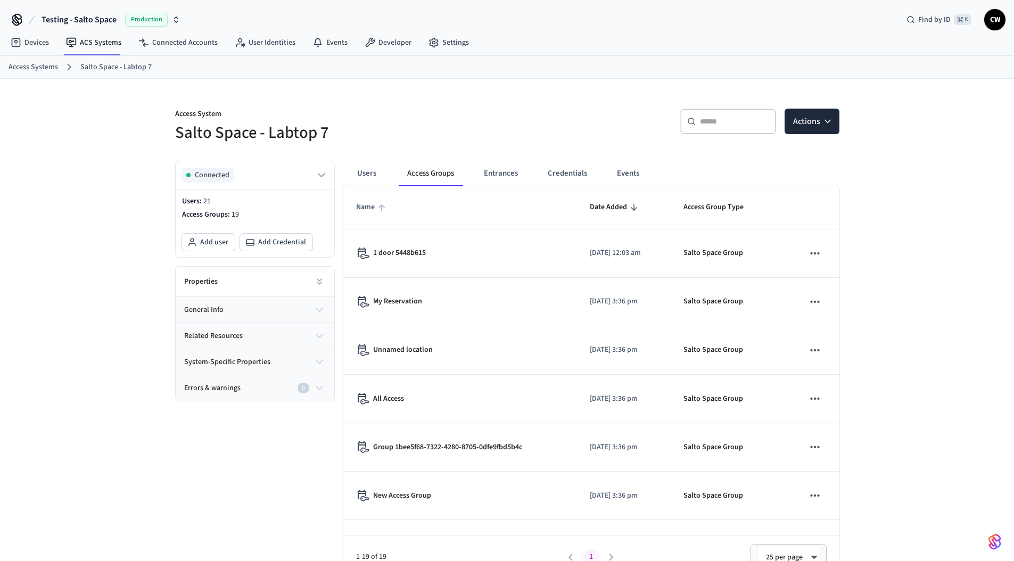
click at [367, 206] on span "Name" at bounding box center [372, 207] width 32 height 17
click at [375, 209] on span "Name" at bounding box center [372, 207] width 32 height 17
click at [377, 209] on icon "sticky table" at bounding box center [382, 208] width 10 height 10
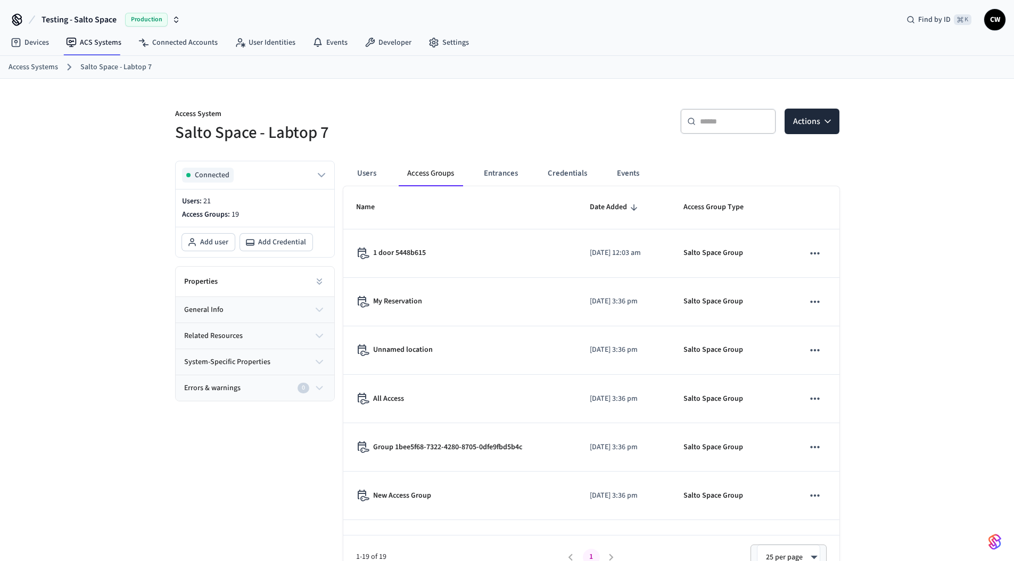
click at [596, 202] on span "Date Added" at bounding box center [615, 207] width 51 height 17
click at [629, 206] on icon "sticky table" at bounding box center [634, 208] width 10 height 10
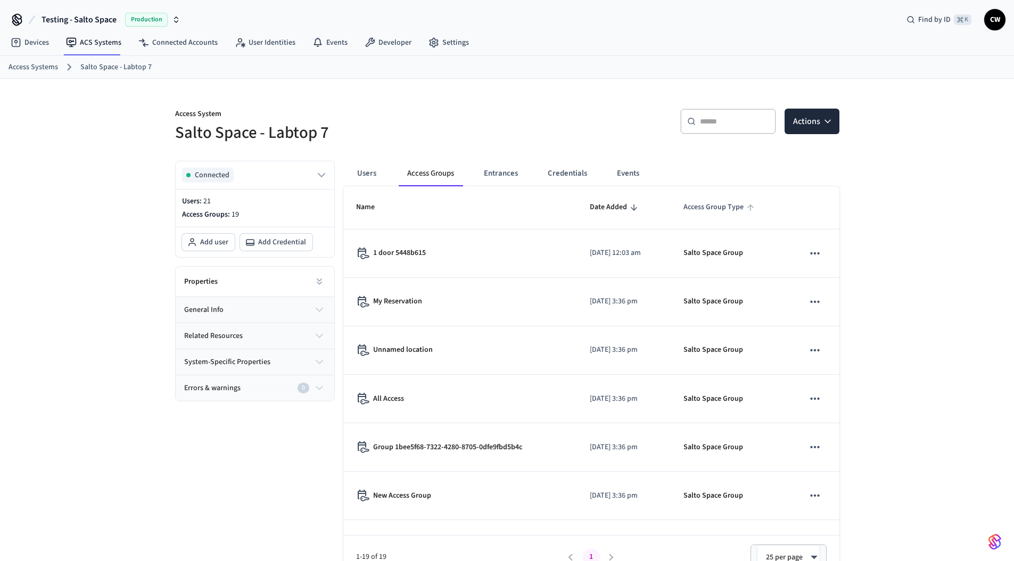
click at [728, 210] on span "Access Group Type" at bounding box center [721, 207] width 74 height 17
click at [629, 207] on icon "sticky table" at bounding box center [634, 208] width 10 height 10
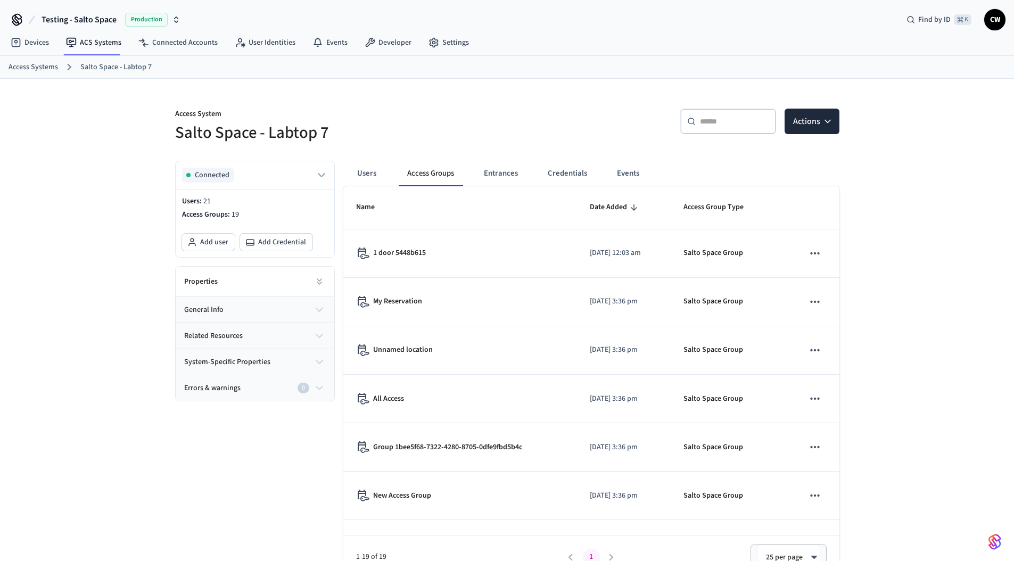
click at [598, 209] on span "Date Added" at bounding box center [615, 207] width 51 height 17
click at [384, 113] on p "Access System" at bounding box center [338, 115] width 326 height 13
drag, startPoint x: 332, startPoint y: 135, endPoint x: 155, endPoint y: 128, distance: 177.5
click at [155, 128] on div "Access System Salto Space - Labtop 7 ​ ​ Actions Connected Users: 21 Access Gro…" at bounding box center [507, 329] width 1014 height 500
click at [154, 128] on div "Access System Salto Space - Labtop 7 ​ ​ Actions Connected Users: 21 Access Gro…" at bounding box center [507, 329] width 1014 height 500
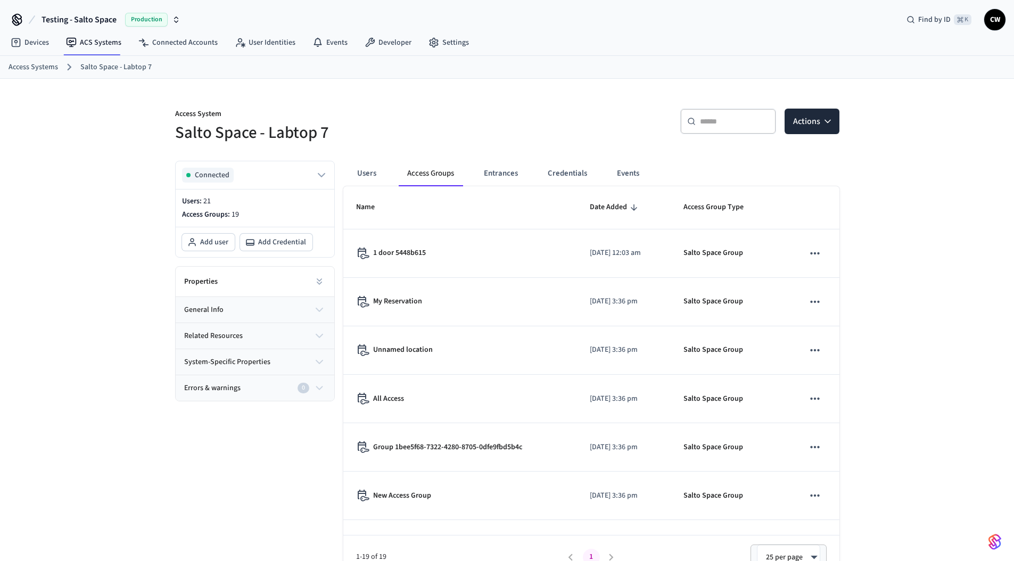
click at [433, 180] on button "Access Groups" at bounding box center [431, 174] width 64 height 26
click at [370, 206] on span "Name" at bounding box center [372, 207] width 32 height 17
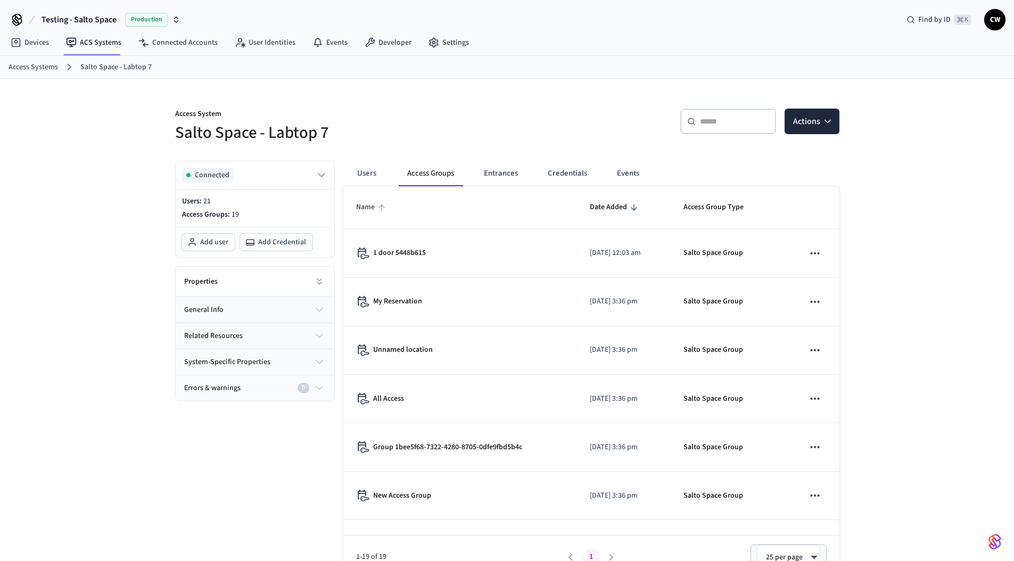
click at [371, 206] on span "Name" at bounding box center [372, 207] width 32 height 17
click at [370, 206] on span "Name" at bounding box center [372, 207] width 32 height 17
click at [577, 207] on th "Date Added" at bounding box center [624, 207] width 94 height 43
click at [603, 209] on span "Date Added" at bounding box center [615, 207] width 51 height 17
click at [604, 209] on span "Date Added" at bounding box center [615, 207] width 51 height 17
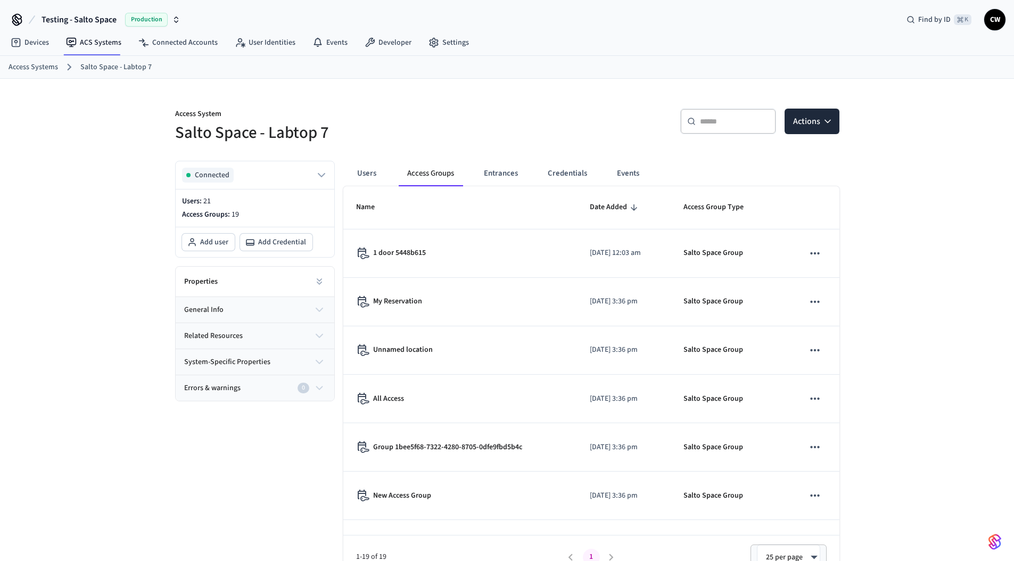
click at [631, 208] on icon "sticky table" at bounding box center [634, 207] width 6 height 6
click at [742, 206] on span "Access Group Type" at bounding box center [721, 207] width 74 height 17
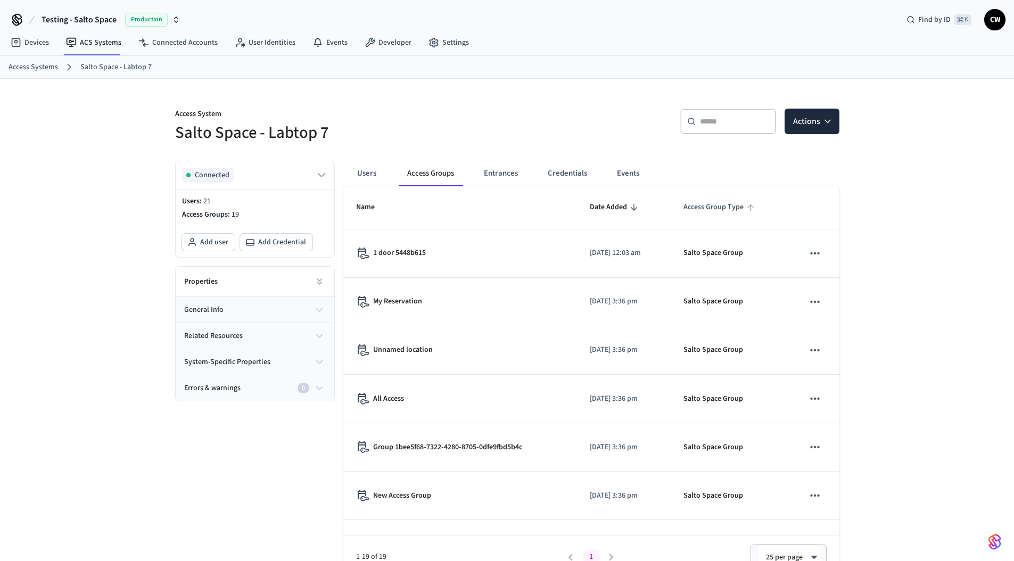
click at [742, 206] on span "Access Group Type" at bounding box center [721, 207] width 74 height 17
click at [484, 170] on button "Entrances" at bounding box center [500, 174] width 51 height 26
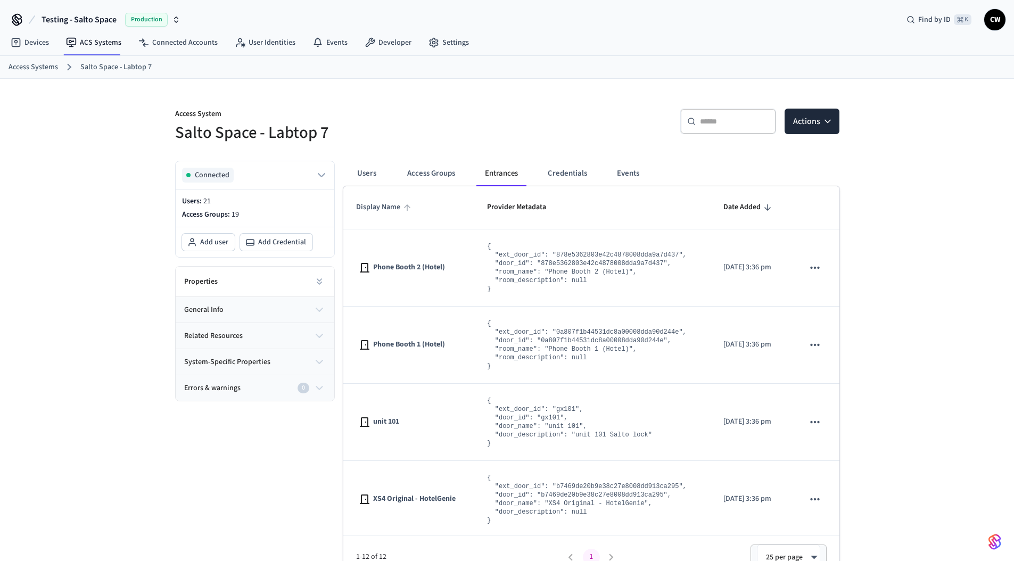
click at [373, 202] on span "Display Name" at bounding box center [385, 207] width 58 height 17
click at [382, 207] on span "Display Name" at bounding box center [385, 207] width 58 height 17
click at [516, 211] on span "Provider Metadata" at bounding box center [523, 207] width 73 height 17
click at [518, 210] on span "Provider Metadata" at bounding box center [523, 207] width 73 height 17
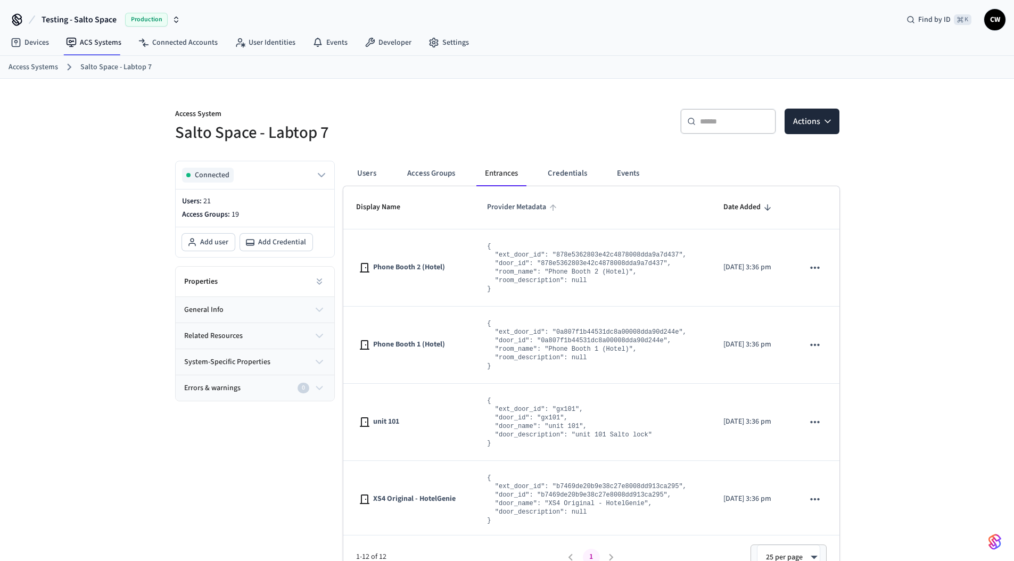
click at [518, 210] on span "Provider Metadata" at bounding box center [523, 207] width 73 height 17
click at [750, 217] on th "Date Added" at bounding box center [751, 207] width 80 height 43
click at [763, 209] on icon "sticky table" at bounding box center [768, 208] width 10 height 10
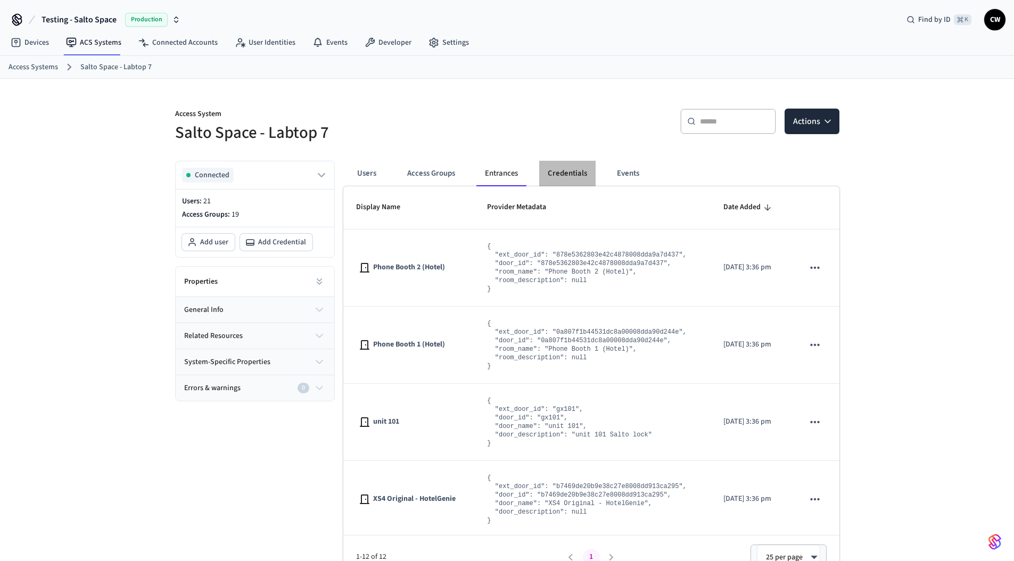
click at [576, 175] on button "Credentials" at bounding box center [567, 174] width 56 height 26
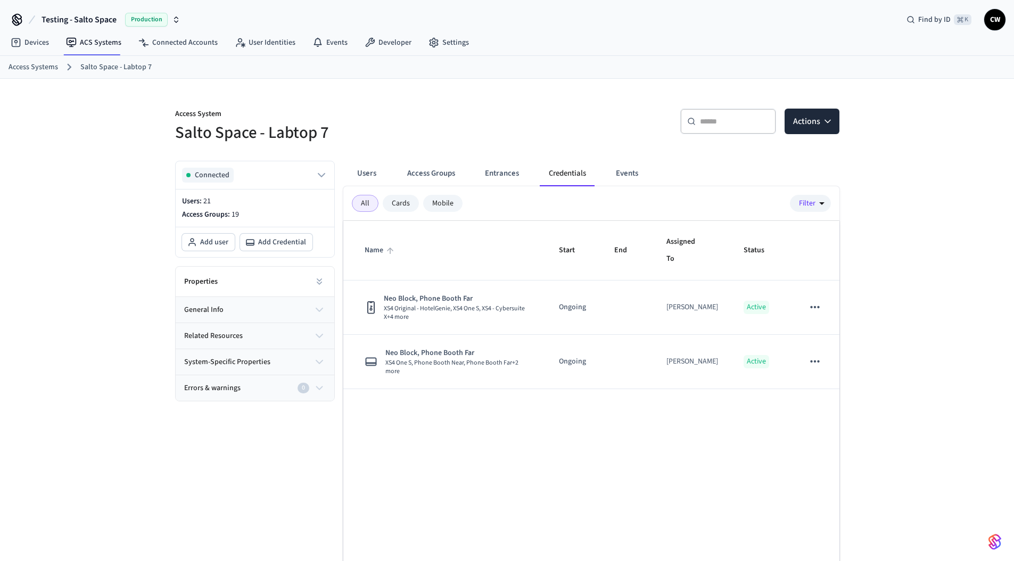
click at [380, 248] on span "Name" at bounding box center [381, 250] width 32 height 17
click at [381, 248] on span "Name" at bounding box center [381, 250] width 32 height 17
drag, startPoint x: 381, startPoint y: 248, endPoint x: 523, endPoint y: 253, distance: 142.8
click at [381, 248] on span "Name" at bounding box center [381, 250] width 32 height 17
click at [572, 250] on span "Start" at bounding box center [574, 250] width 30 height 17
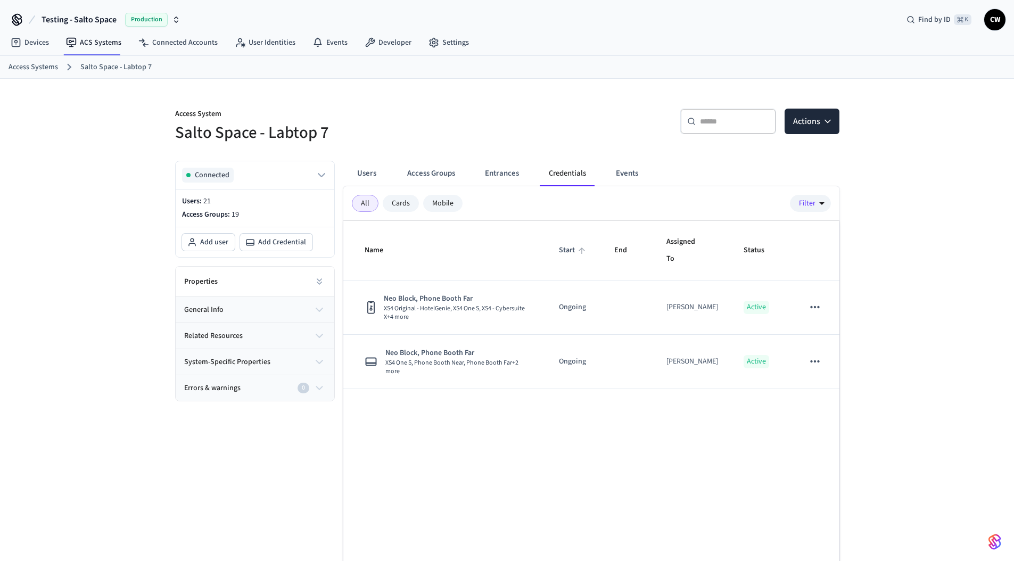
click at [572, 250] on span "Start" at bounding box center [574, 250] width 30 height 17
click at [655, 252] on th "Assigned To" at bounding box center [693, 251] width 78 height 60
click at [625, 249] on span "End" at bounding box center [627, 250] width 27 height 17
drag, startPoint x: 625, startPoint y: 249, endPoint x: 685, endPoint y: 256, distance: 60.6
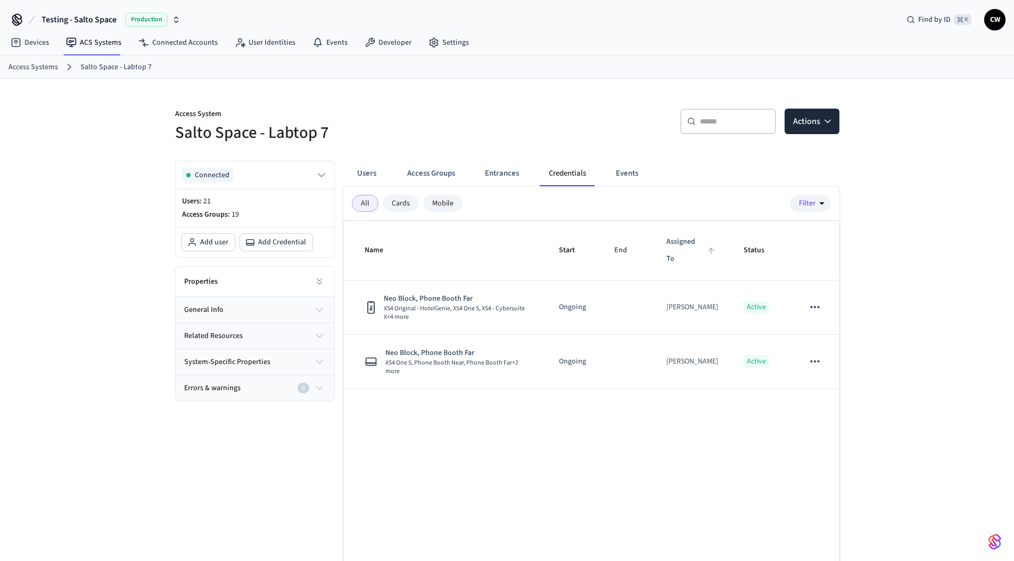
click at [626, 250] on span "End" at bounding box center [627, 250] width 27 height 17
click at [685, 256] on span "Assigned To" at bounding box center [693, 251] width 52 height 34
click at [684, 247] on span "Assigned To" at bounding box center [693, 251] width 52 height 34
drag, startPoint x: 684, startPoint y: 247, endPoint x: 748, endPoint y: 255, distance: 64.4
click at [685, 247] on span "Assigned To" at bounding box center [693, 251] width 52 height 34
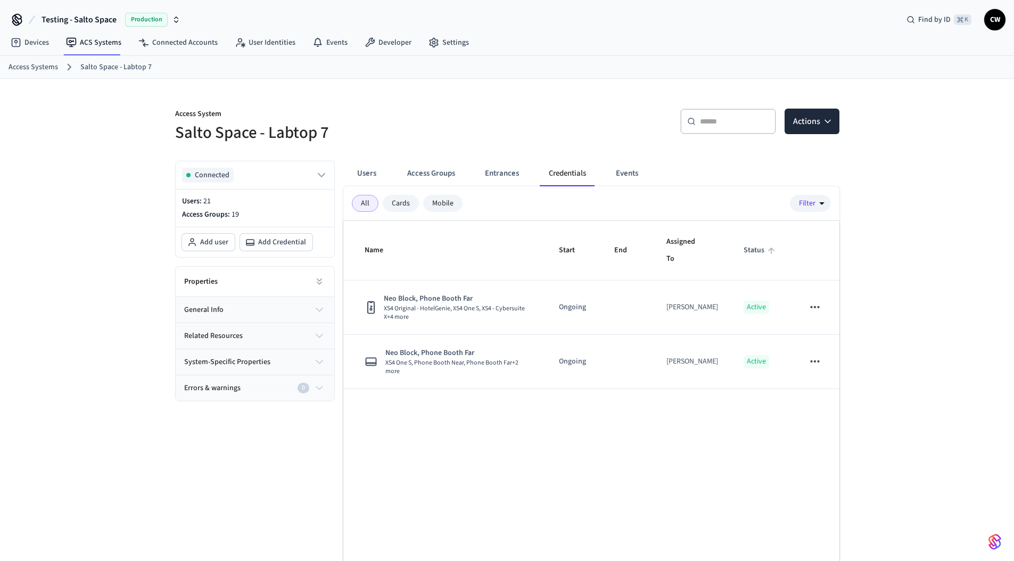
click at [748, 255] on span "Status" at bounding box center [761, 250] width 35 height 17
click at [753, 253] on span "Status" at bounding box center [761, 250] width 35 height 17
click at [628, 174] on button "Events" at bounding box center [627, 174] width 39 height 26
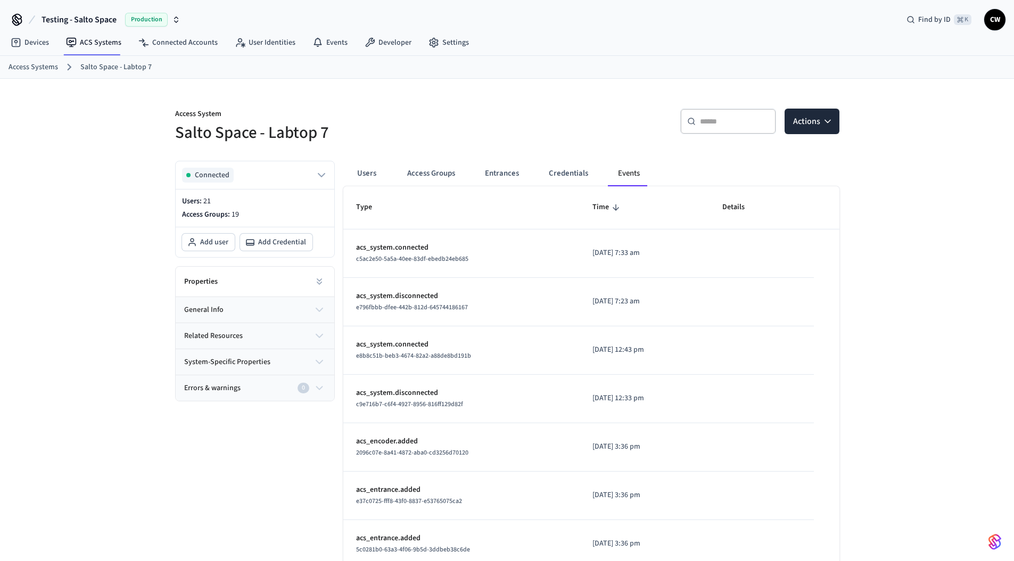
click at [408, 248] on p "acs_system.connected" at bounding box center [461, 247] width 211 height 11
click at [366, 210] on span "Type" at bounding box center [371, 207] width 30 height 17
click at [367, 210] on span "Type" at bounding box center [371, 207] width 30 height 17
click at [363, 207] on span "Type" at bounding box center [371, 207] width 30 height 17
click at [611, 207] on icon "sticky table" at bounding box center [616, 208] width 10 height 10
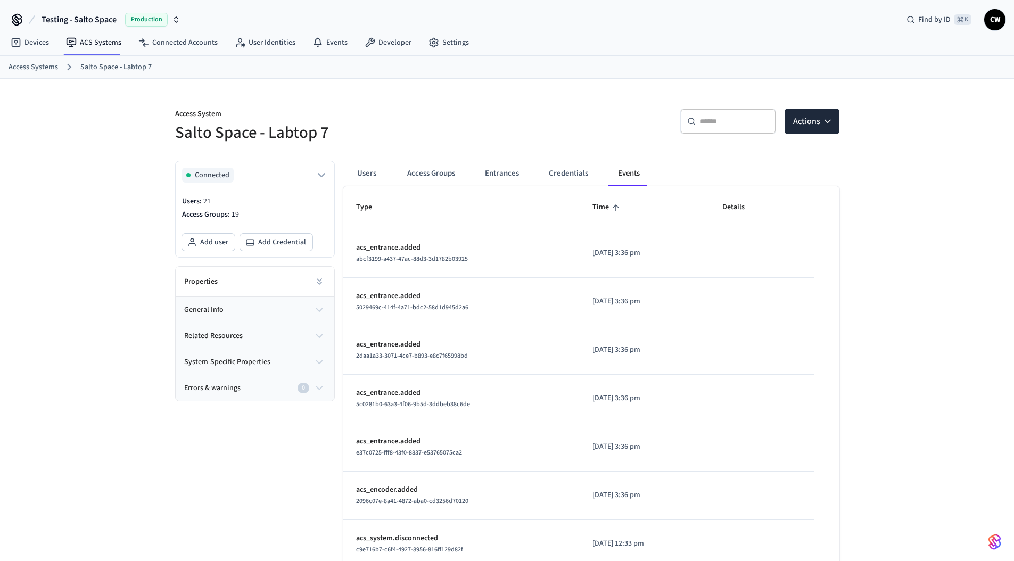
click at [593, 207] on span "Time" at bounding box center [608, 207] width 30 height 17
click at [748, 208] on span "Details" at bounding box center [741, 207] width 36 height 17
click at [757, 206] on icon "sticky table" at bounding box center [752, 208] width 10 height 10
click at [571, 178] on button "Credentials" at bounding box center [568, 174] width 56 height 26
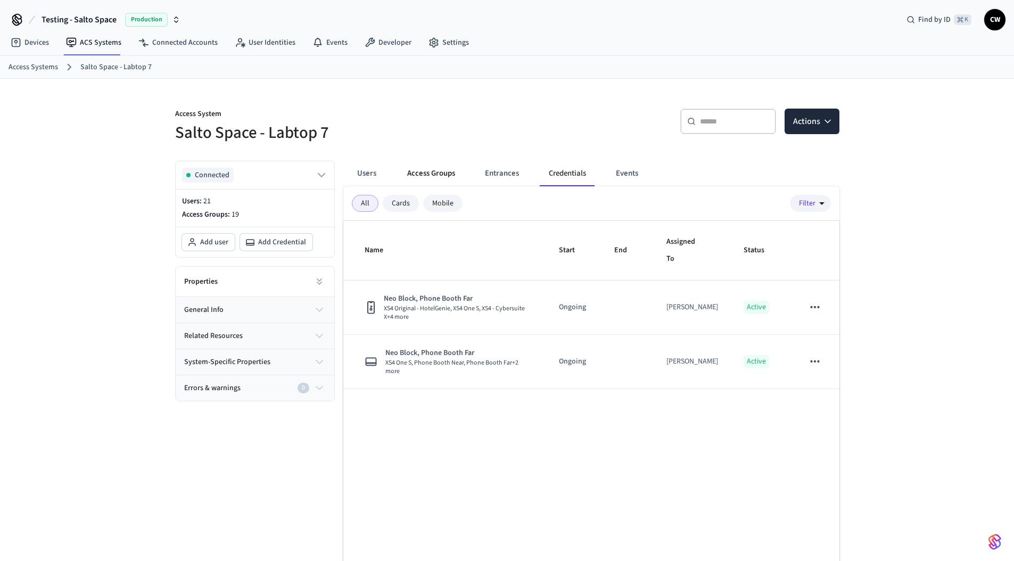
click at [448, 170] on button "Access Groups" at bounding box center [431, 174] width 65 height 26
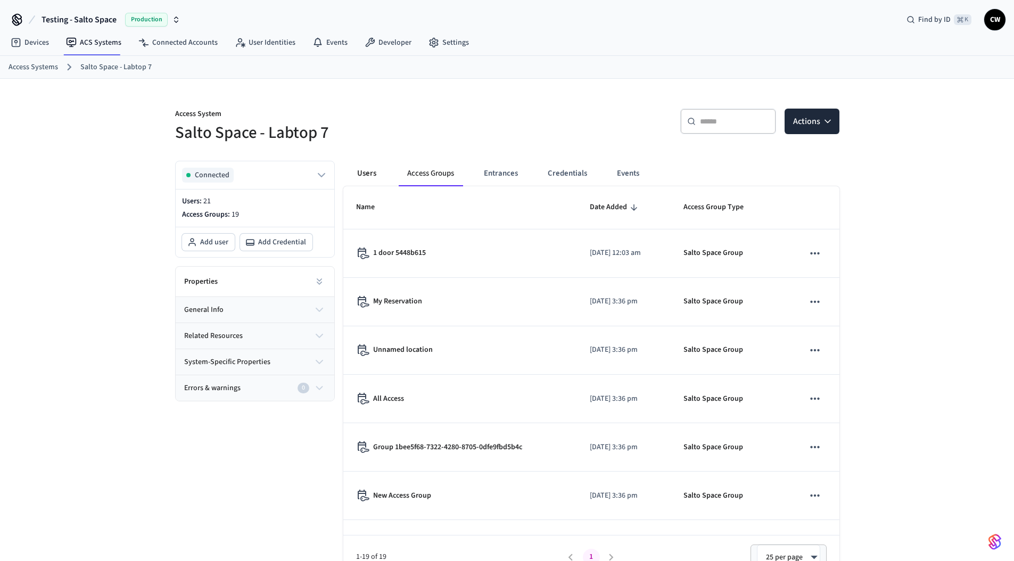
click at [372, 173] on button "Users" at bounding box center [367, 174] width 38 height 26
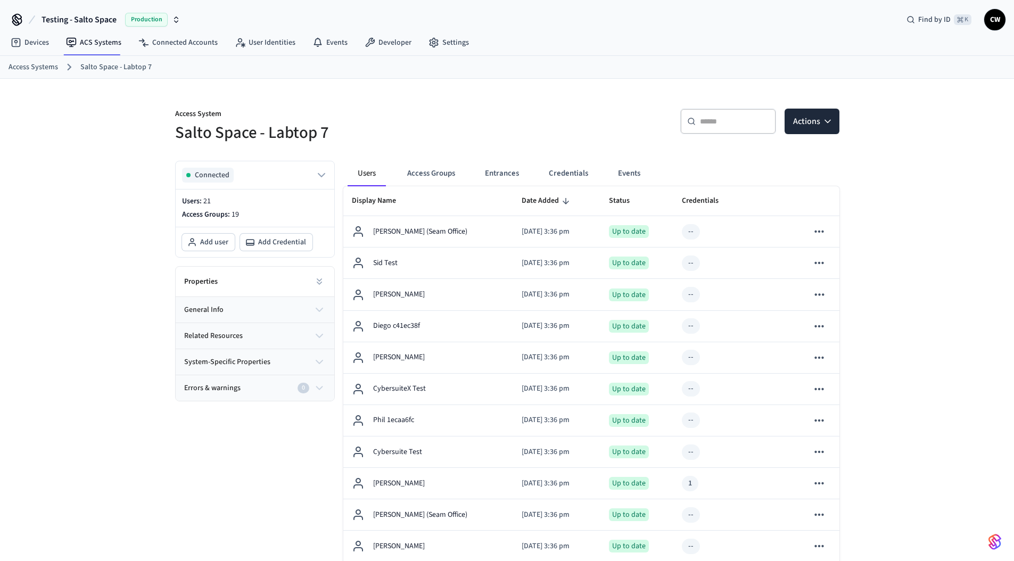
click at [359, 129] on h5 "Salto Space - Labtop 7" at bounding box center [338, 133] width 326 height 22
click at [387, 205] on span "Display Name" at bounding box center [381, 201] width 58 height 17
click at [396, 202] on span "Display Name" at bounding box center [381, 201] width 58 height 17
click at [532, 200] on span "Date Added" at bounding box center [547, 201] width 51 height 17
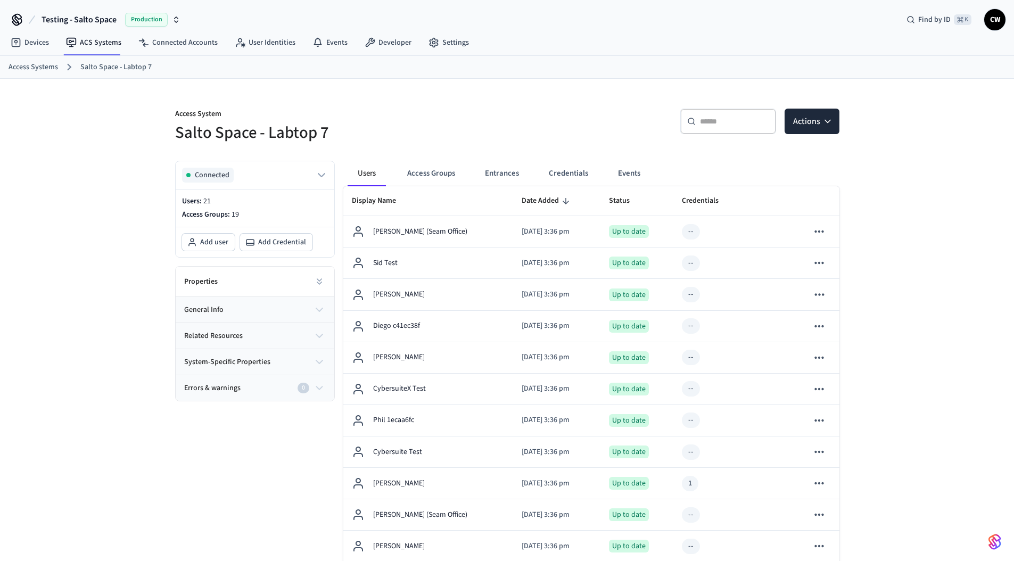
click at [537, 201] on span "Date Added" at bounding box center [547, 201] width 51 height 17
click at [636, 202] on icon "sticky table" at bounding box center [637, 201] width 10 height 10
click at [633, 202] on span "Status" at bounding box center [626, 201] width 35 height 17
click at [725, 205] on icon "sticky table" at bounding box center [726, 201] width 10 height 10
click at [726, 205] on icon "sticky table" at bounding box center [726, 201] width 10 height 10
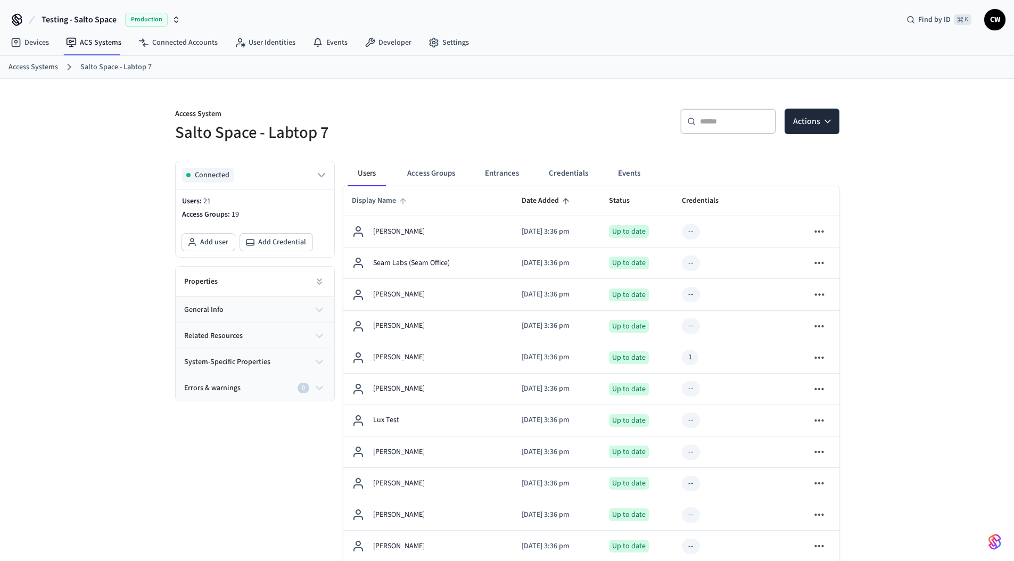
click at [383, 200] on span "Display Name" at bounding box center [381, 201] width 58 height 17
click at [522, 205] on span "Date Added" at bounding box center [547, 201] width 51 height 17
drag, startPoint x: 393, startPoint y: 204, endPoint x: 400, endPoint y: 203, distance: 6.4
click at [393, 203] on span "Display Name" at bounding box center [381, 201] width 58 height 17
click at [526, 203] on span "Date Added" at bounding box center [547, 201] width 51 height 17
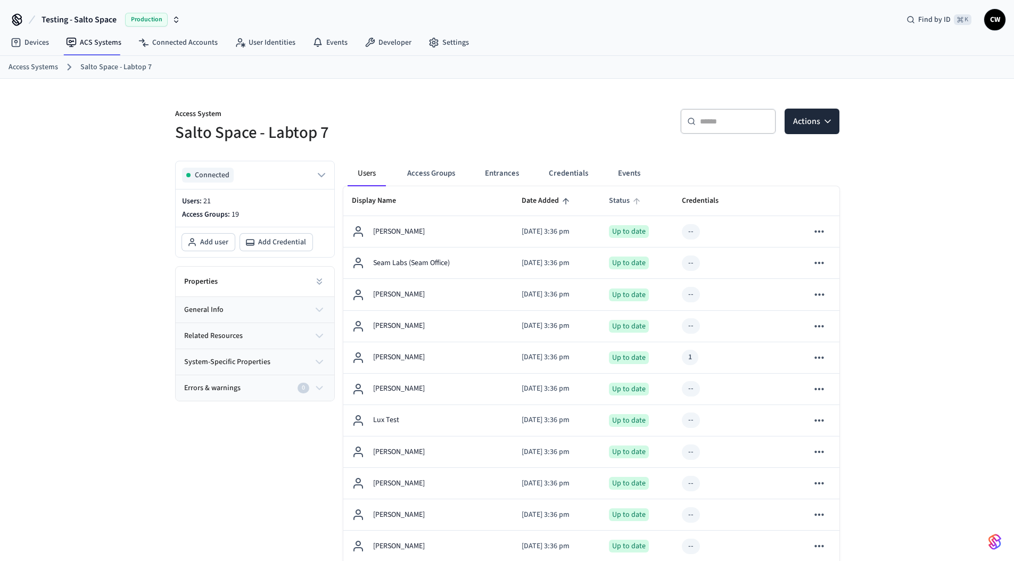
click at [625, 201] on span "Status" at bounding box center [626, 201] width 35 height 17
click at [725, 203] on icon "sticky table" at bounding box center [726, 201] width 10 height 10
click at [725, 204] on icon "sticky table" at bounding box center [726, 201] width 10 height 10
click at [158, 296] on div "Access System Salto Space - Labtop 7 ​ ​ Actions Connected Users: 21 Access Gro…" at bounding box center [507, 511] width 1014 height 865
click at [111, 273] on div "Access System Salto Space - Labtop 7 ​ ​ Actions Connected Users: 21 Access Gro…" at bounding box center [507, 511] width 1014 height 865
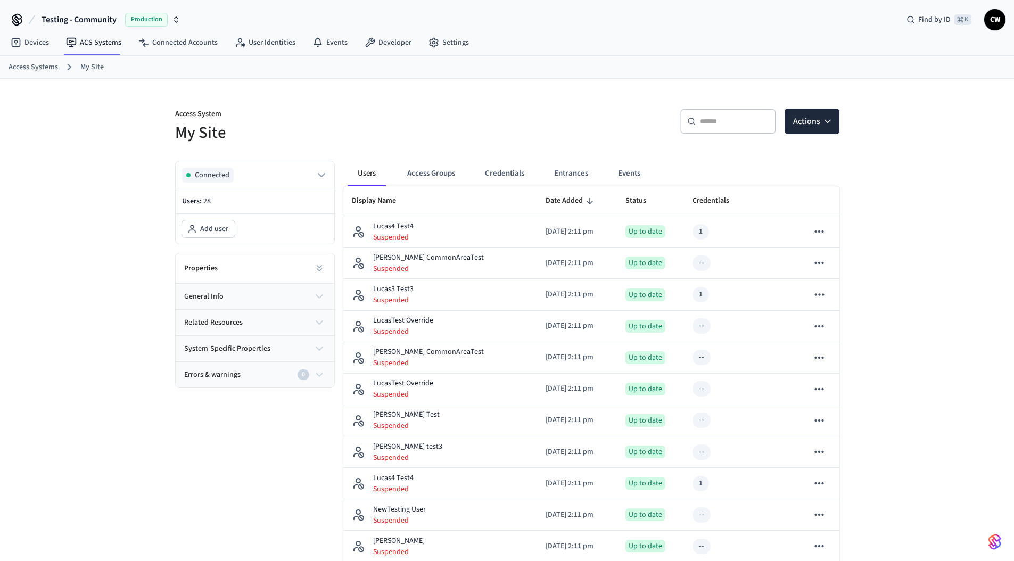
click at [823, 131] on button "Actions" at bounding box center [816, 122] width 55 height 26
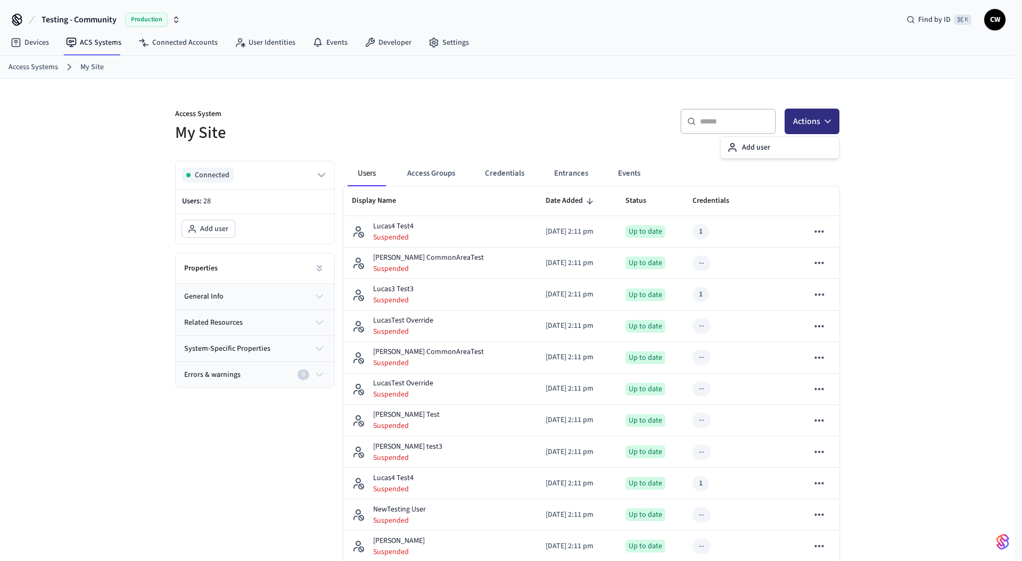
click at [818, 122] on button "Actions" at bounding box center [812, 122] width 55 height 26
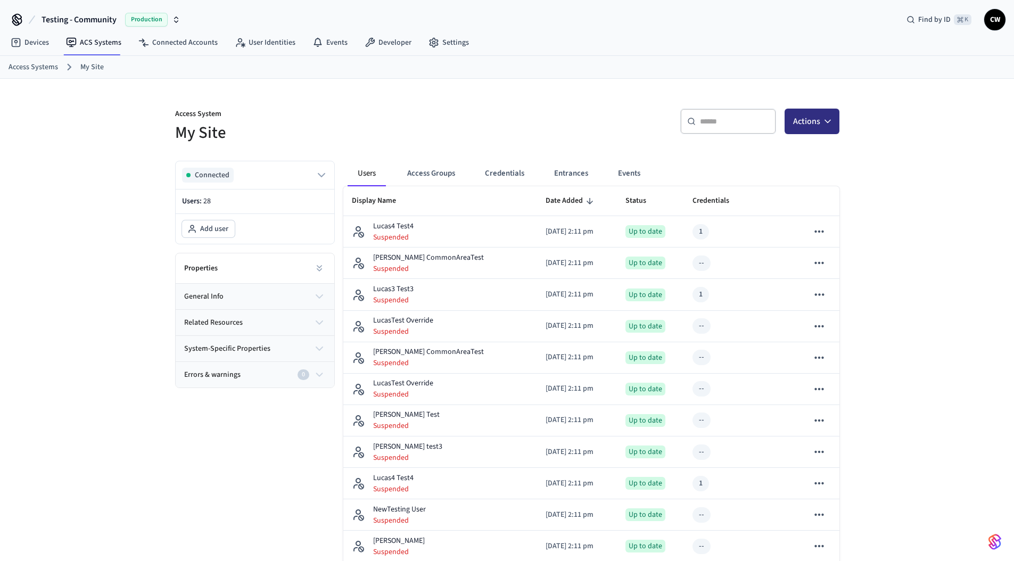
scroll to position [603, 0]
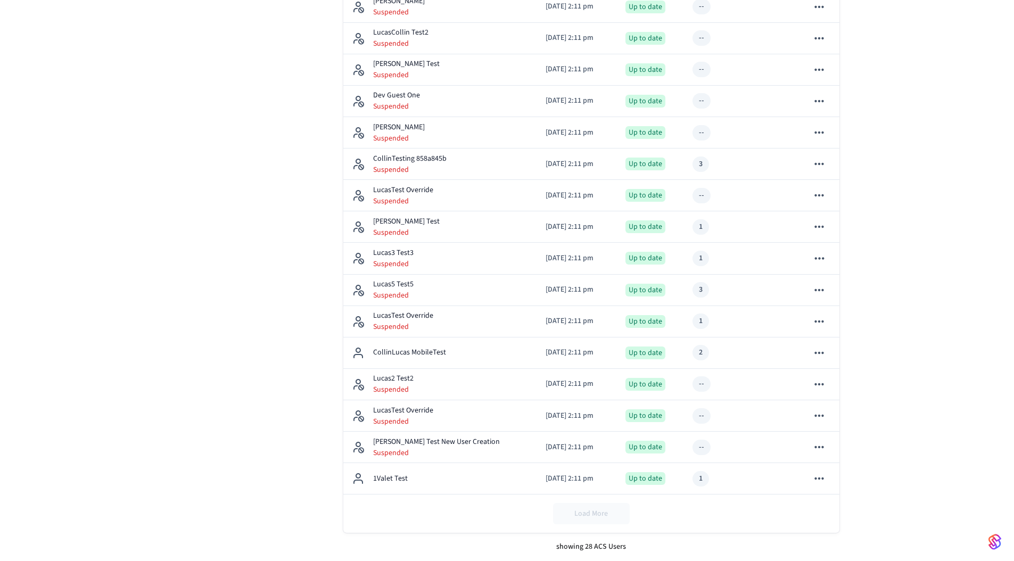
click at [261, 397] on div "Connected Users: 28 Add user Properties general info related resources system-s…" at bounding box center [251, 56] width 168 height 1012
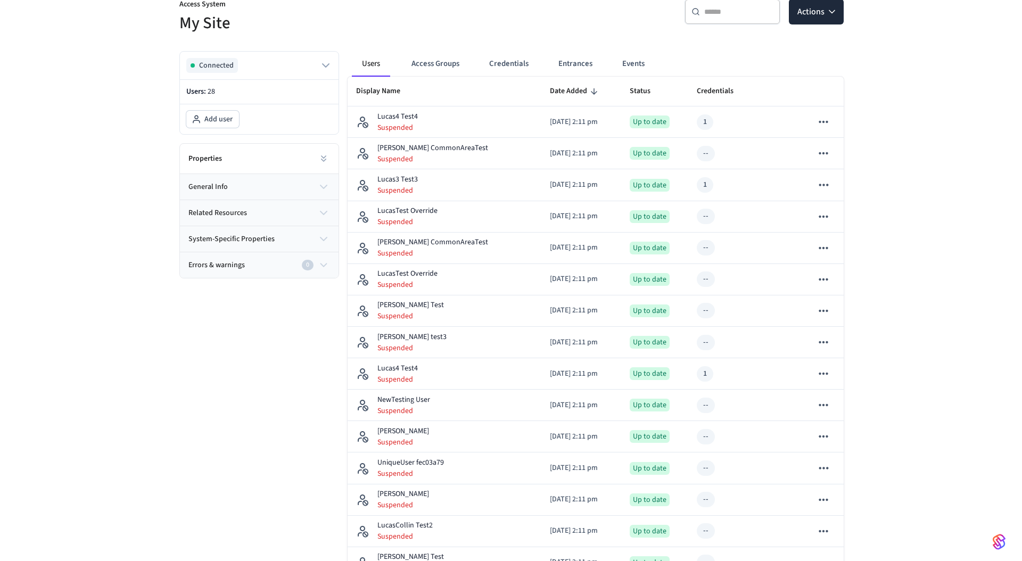
scroll to position [0, 0]
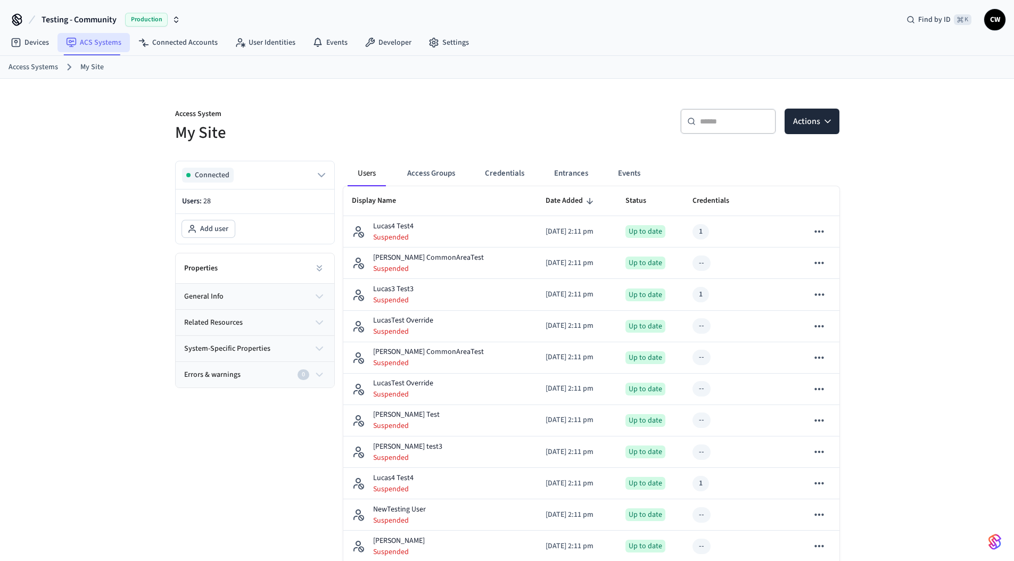
drag, startPoint x: 121, startPoint y: 199, endPoint x: 79, endPoint y: 50, distance: 154.4
click at [88, 41] on link "ACS Systems" at bounding box center [94, 42] width 72 height 19
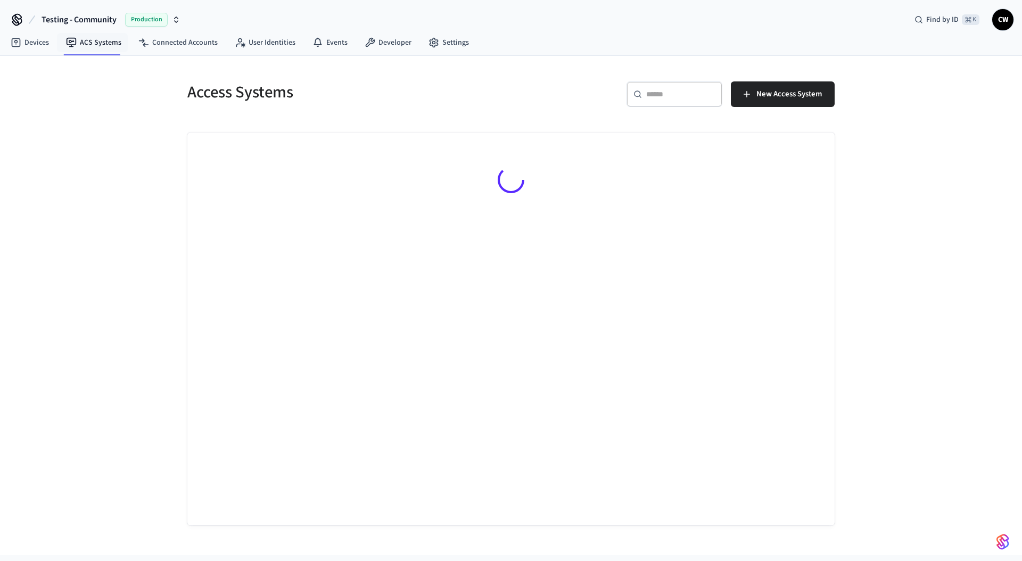
click at [74, 150] on div "Access Systems ​ ​ New Access System" at bounding box center [511, 305] width 1022 height 499
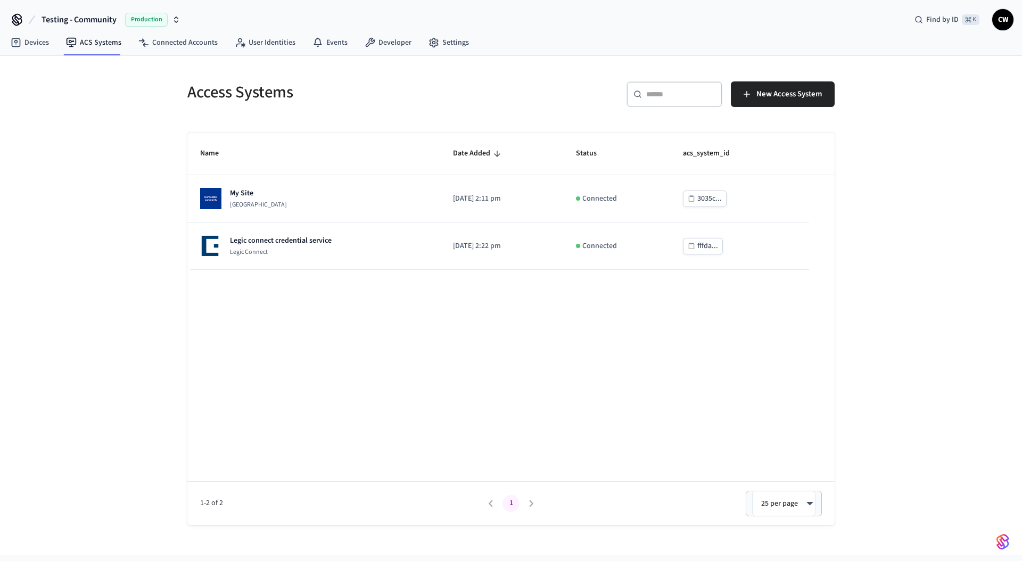
click at [70, 113] on div "Access Systems ​ ​ New Access System Name Date Added Status acs_system_id My Si…" at bounding box center [511, 305] width 1022 height 499
click at [87, 19] on span "Testing - Community" at bounding box center [79, 19] width 75 height 13
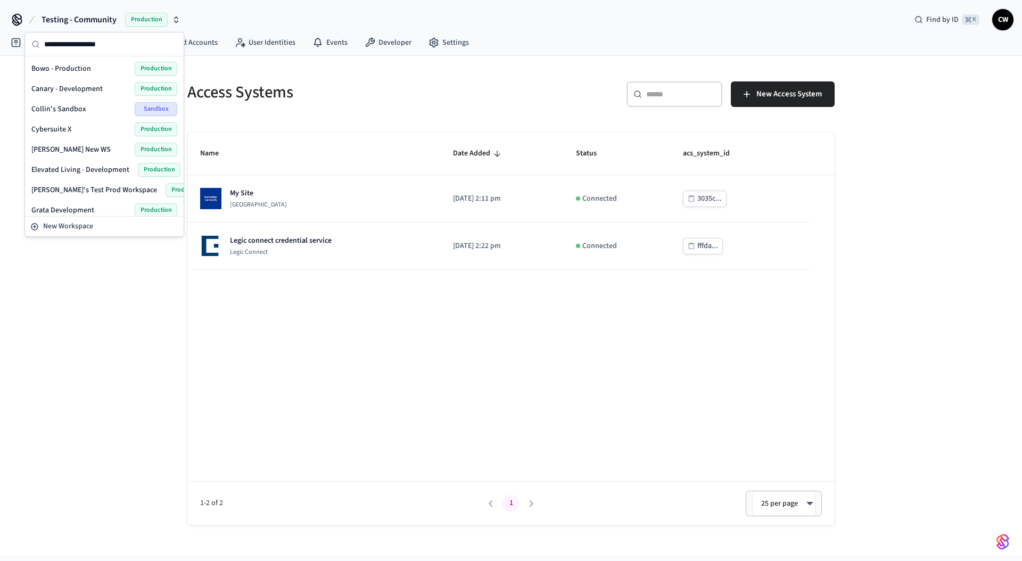
click at [61, 65] on span "Bowo - Production" at bounding box center [61, 68] width 60 height 11
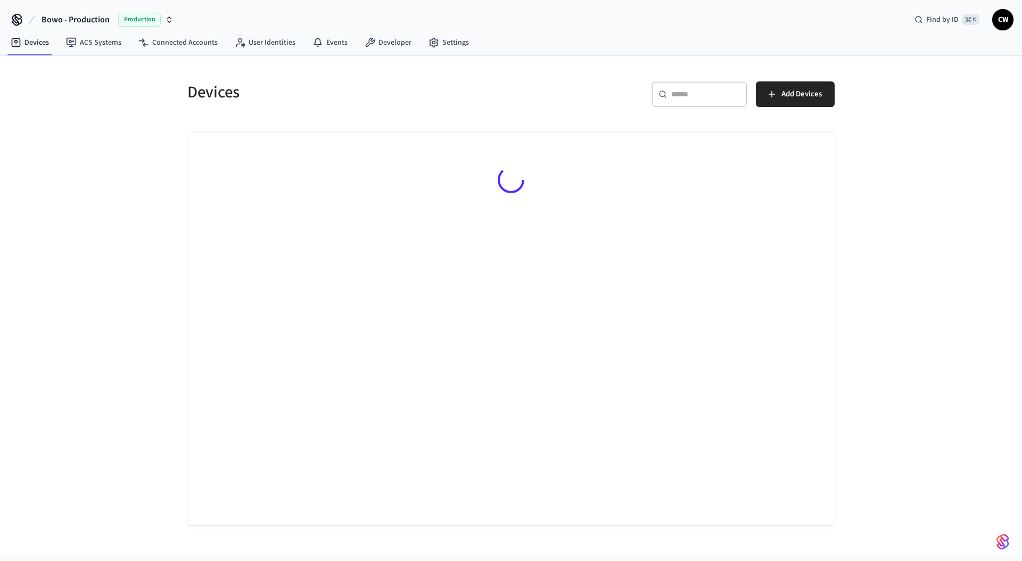
click at [117, 135] on div "Devices ​ ​ Add Devices" at bounding box center [511, 305] width 1022 height 499
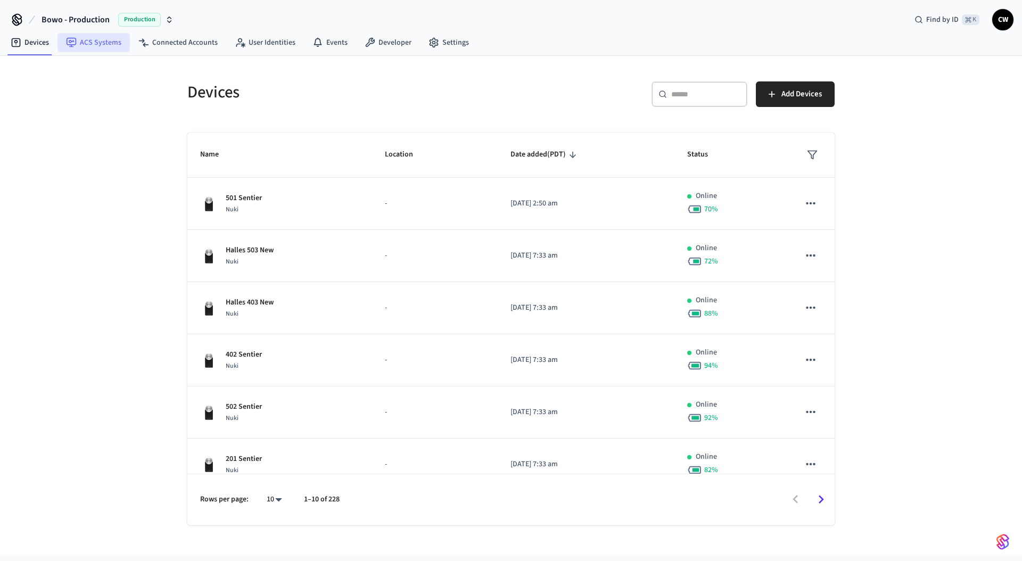
click at [78, 42] on link "ACS Systems" at bounding box center [94, 42] width 72 height 19
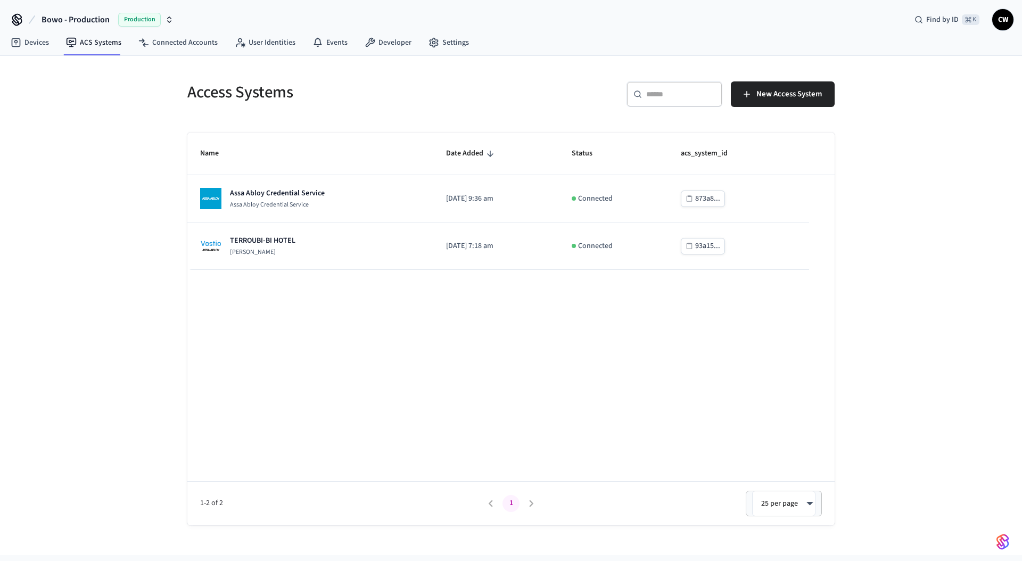
click at [73, 155] on div "Access Systems ​ ​ New Access System Name Date Added Status acs_system_id Assa …" at bounding box center [511, 305] width 1022 height 499
click at [205, 42] on link "Connected Accounts" at bounding box center [178, 42] width 96 height 19
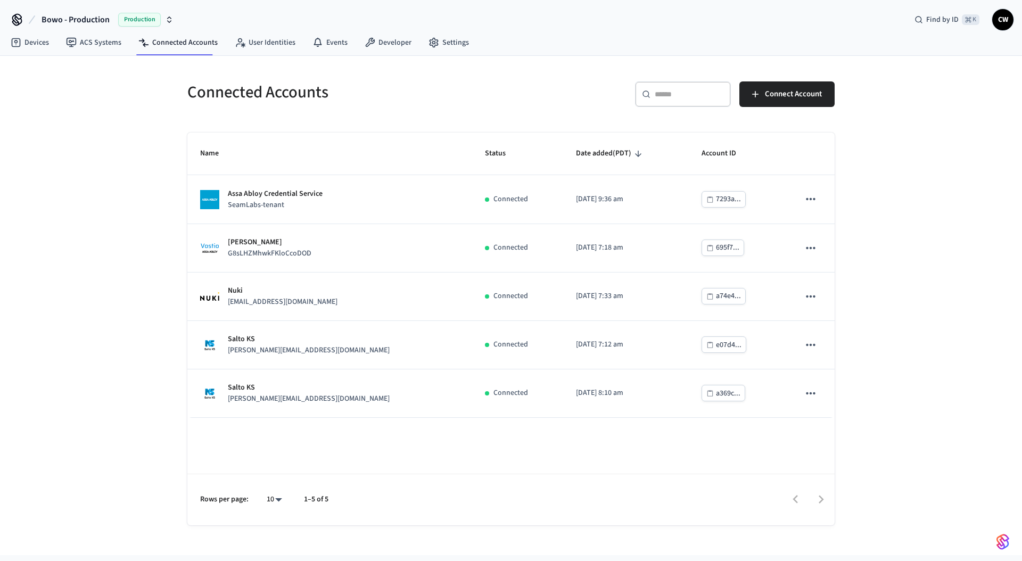
click at [104, 253] on div "Connected Accounts ​ ​ Connect Account Name Status Date added (PDT) Account ID …" at bounding box center [511, 305] width 1022 height 499
click at [15, 40] on icon at bounding box center [16, 42] width 4 height 4
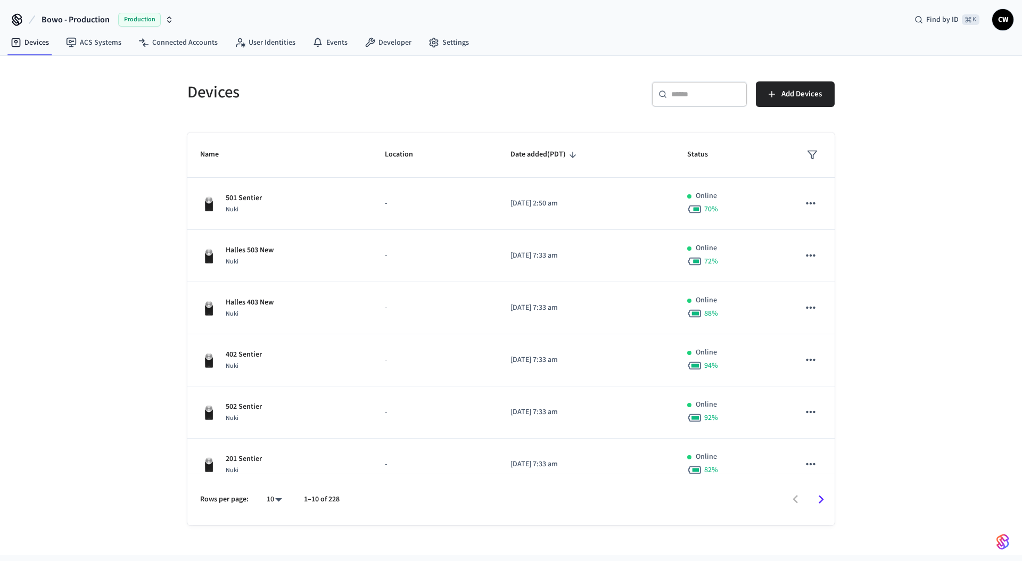
click at [112, 429] on div "Devices ​ ​ Add Devices Name Location Date added (PDT) Status 501 Sentier Nuki …" at bounding box center [511, 305] width 1022 height 499
